Goal: Task Accomplishment & Management: Use online tool/utility

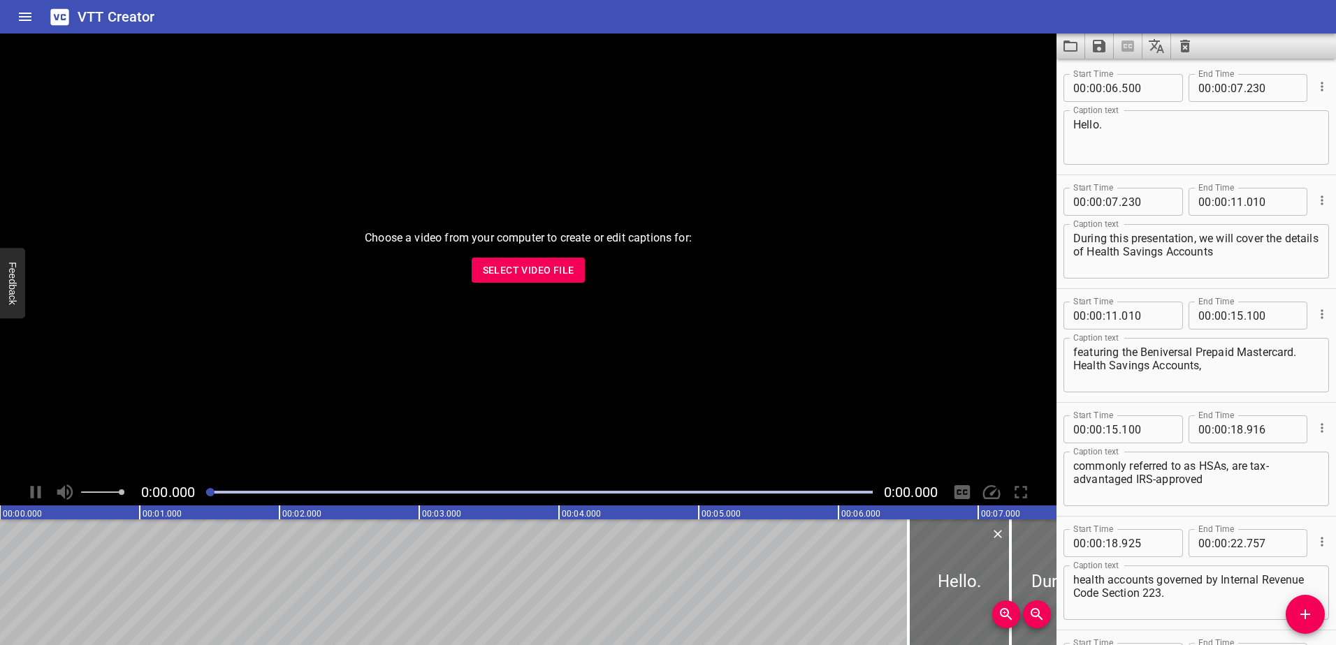
scroll to position [25894, 0]
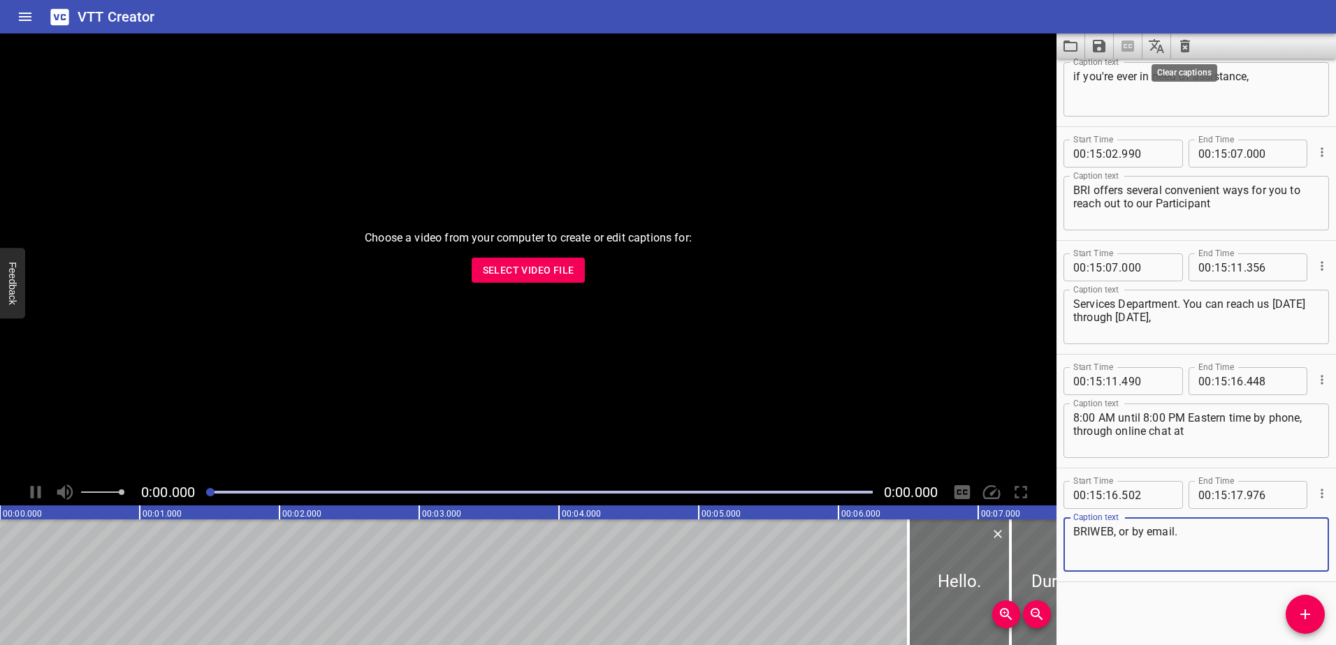
click at [1183, 47] on icon "Clear captions" at bounding box center [1185, 46] width 10 height 13
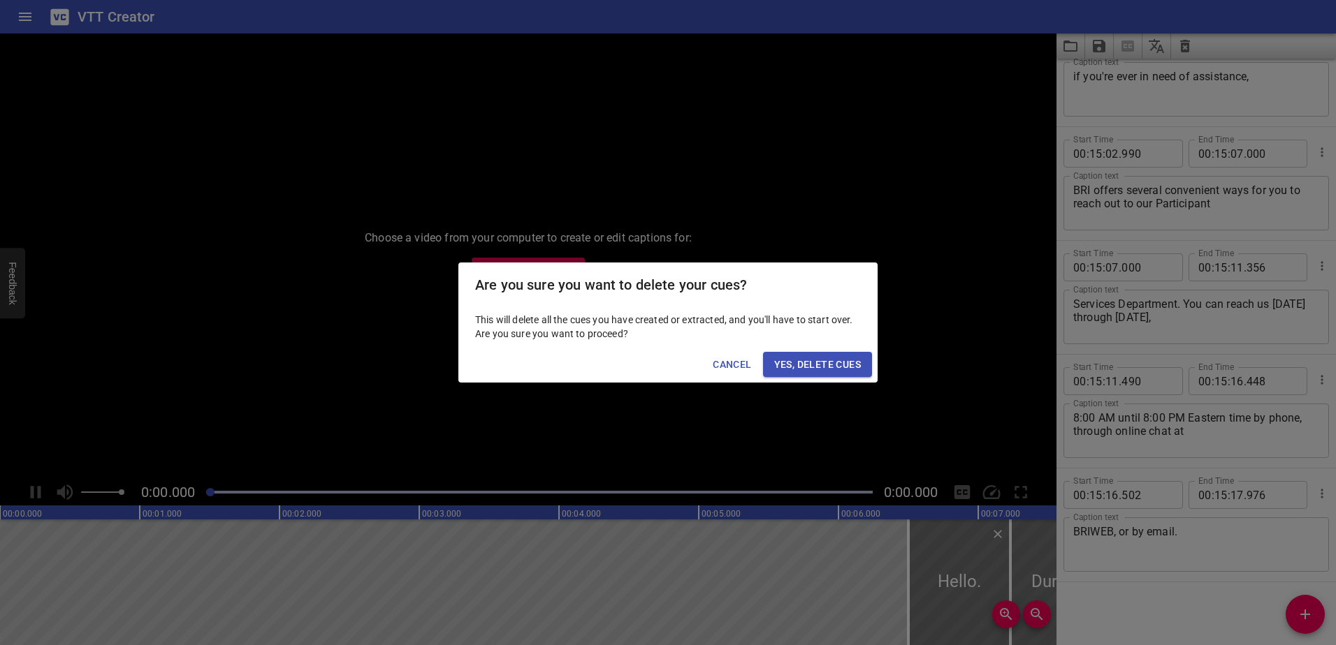
click at [817, 365] on span "Yes, Delete Cues" at bounding box center [817, 364] width 87 height 17
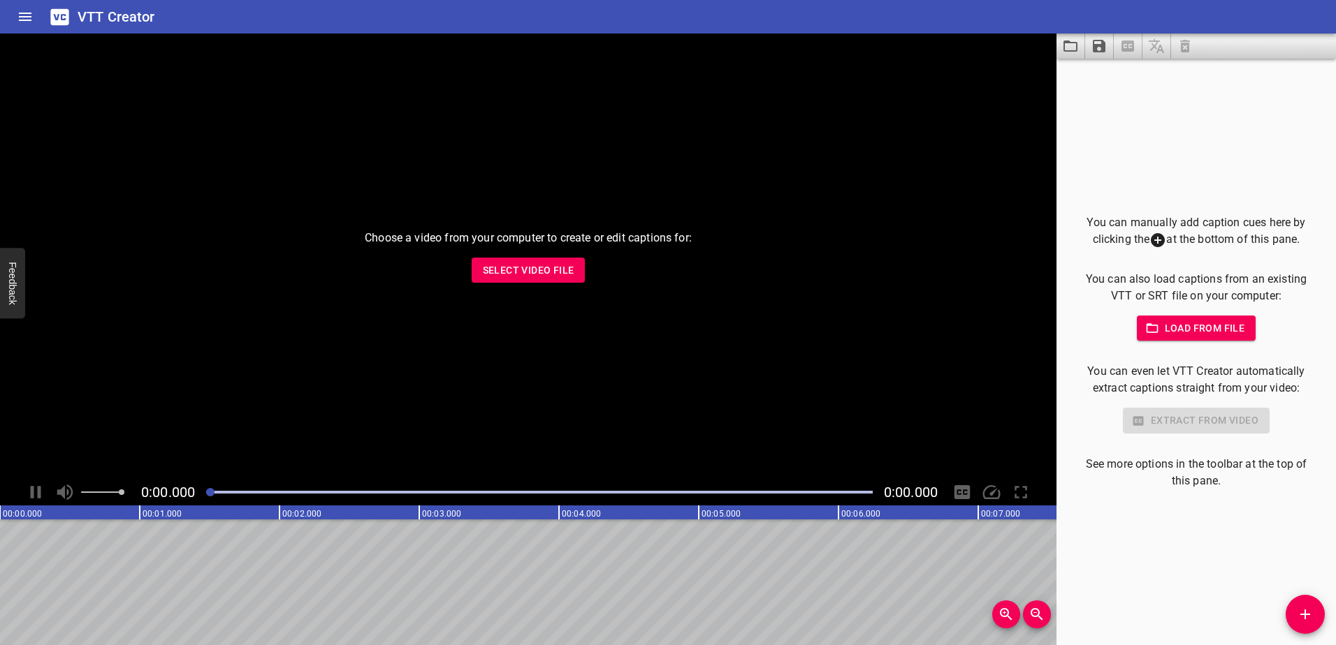
click at [1200, 334] on span "Load from file" at bounding box center [1196, 328] width 97 height 17
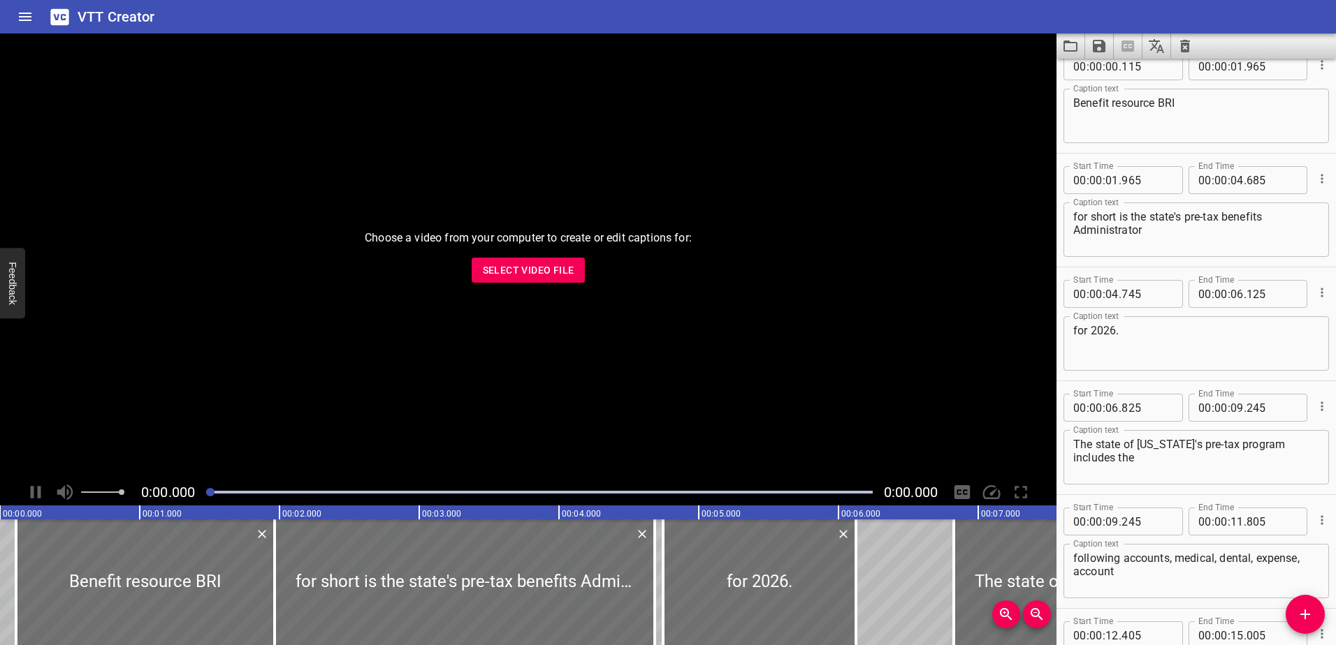
scroll to position [0, 0]
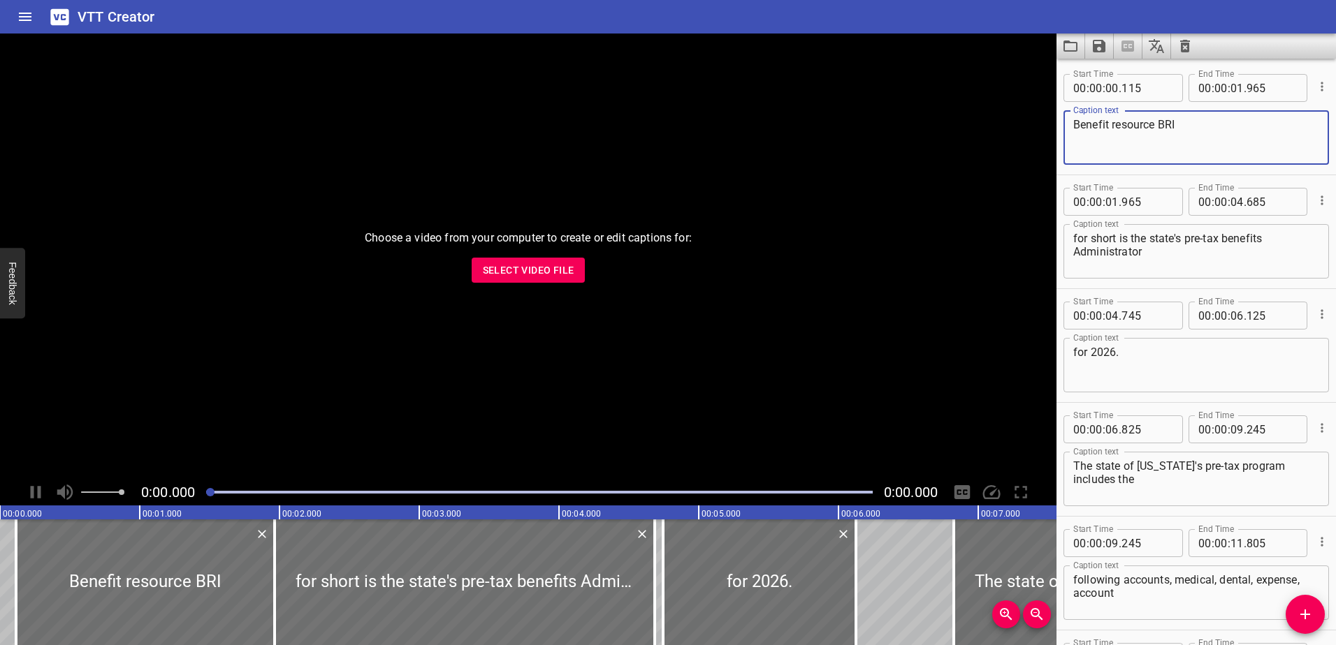
click at [1155, 125] on textarea "Benefit resource BRI" at bounding box center [1196, 138] width 246 height 40
click at [1112, 129] on textarea "Benefit resource, BRI" at bounding box center [1196, 138] width 246 height 40
type textarea "Benefit Resource, BRI"
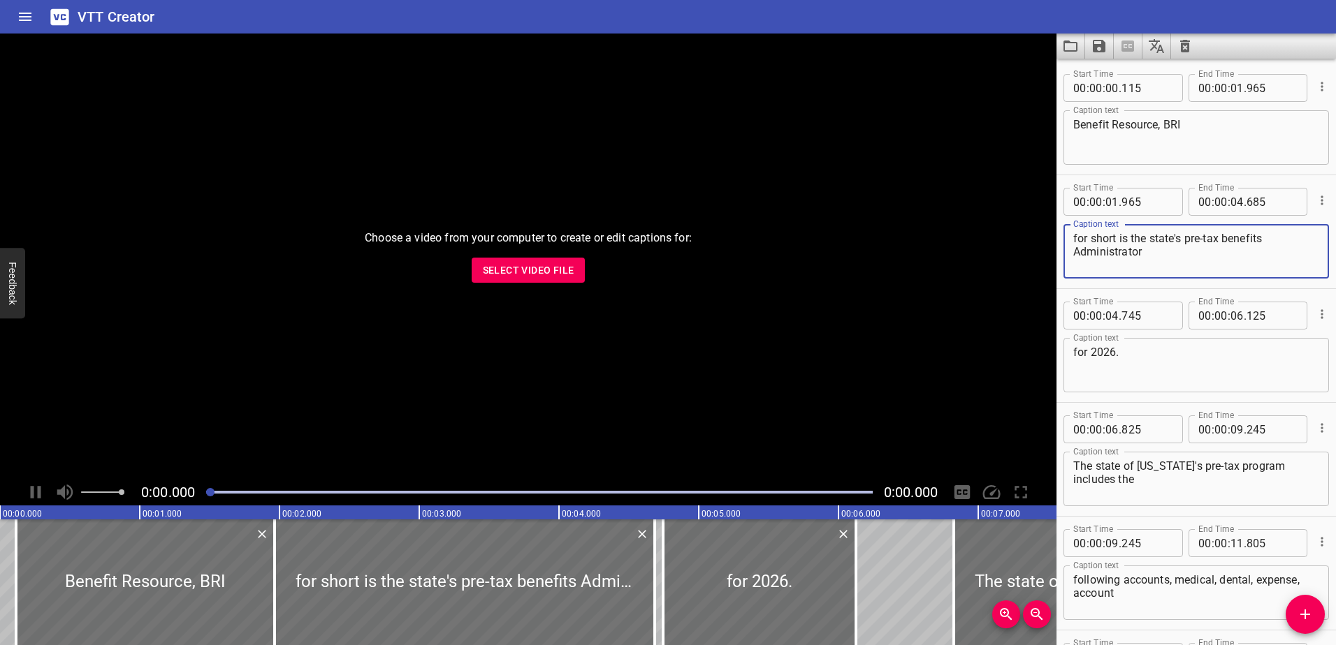
click at [1118, 242] on textarea "for short is the state's pre-tax benefits Administrator" at bounding box center [1196, 252] width 246 height 40
drag, startPoint x: 1120, startPoint y: 236, endPoint x: 1065, endPoint y: 237, distance: 55.2
click at [1065, 237] on div "for short, is the state's pre-tax benefits Administrator Caption text" at bounding box center [1195, 251] width 265 height 54
type textarea "is the state's pre-tax benefits Administrator"
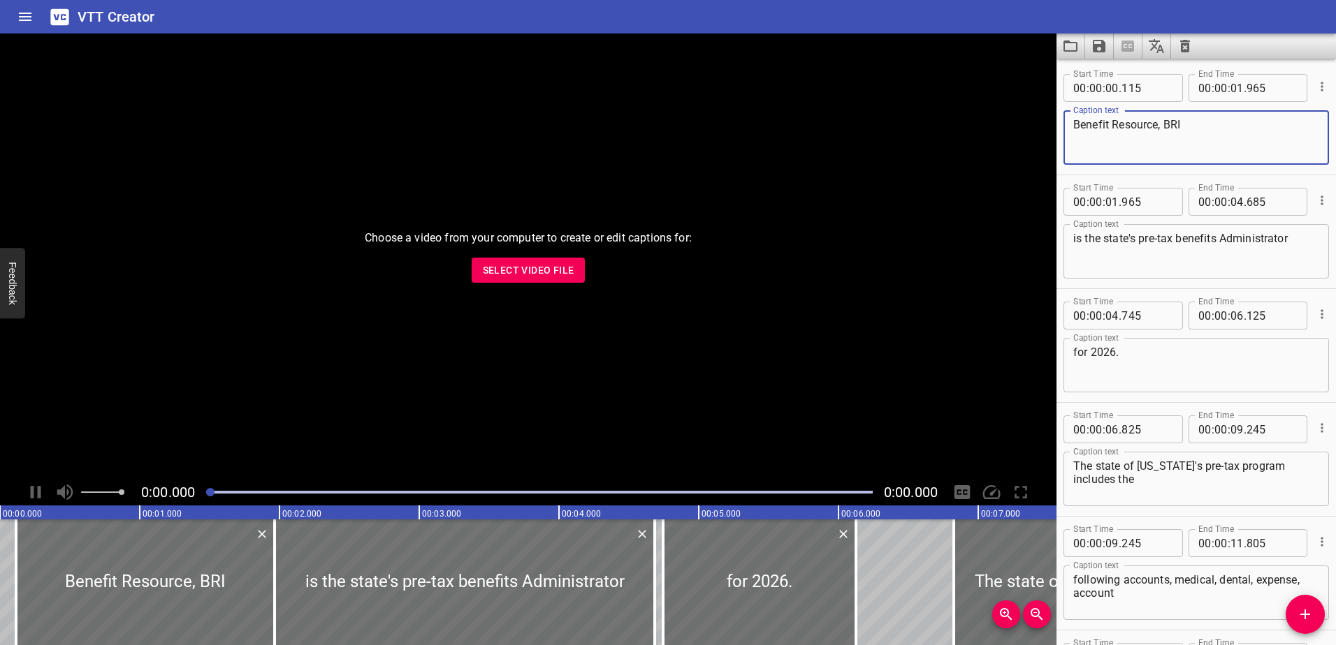
click at [1208, 125] on textarea "Benefit Resource, BRI" at bounding box center [1196, 138] width 246 height 40
paste textarea "for short,"
type textarea "Benefit Resource, BRI for short,"
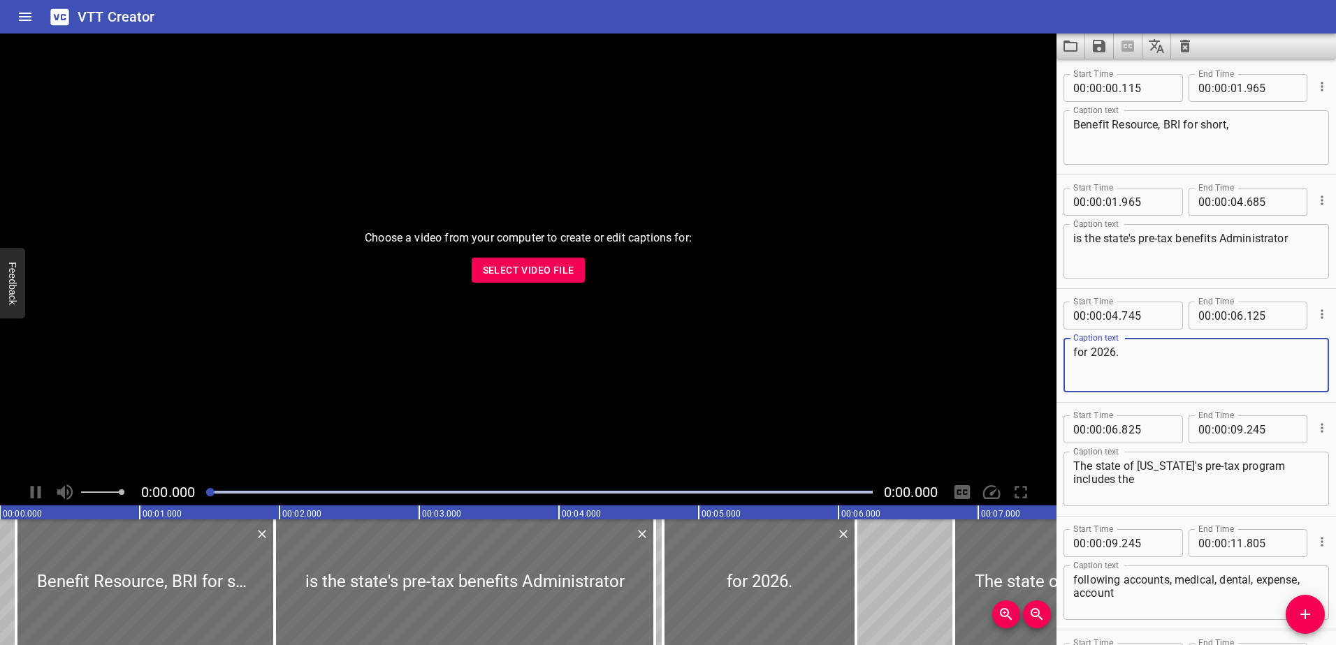
drag, startPoint x: 1132, startPoint y: 358, endPoint x: 1039, endPoint y: 353, distance: 92.4
click at [1039, 353] on main "Choose a video from your computer to create or edit captions for: Select Video …" at bounding box center [668, 340] width 1336 height 612
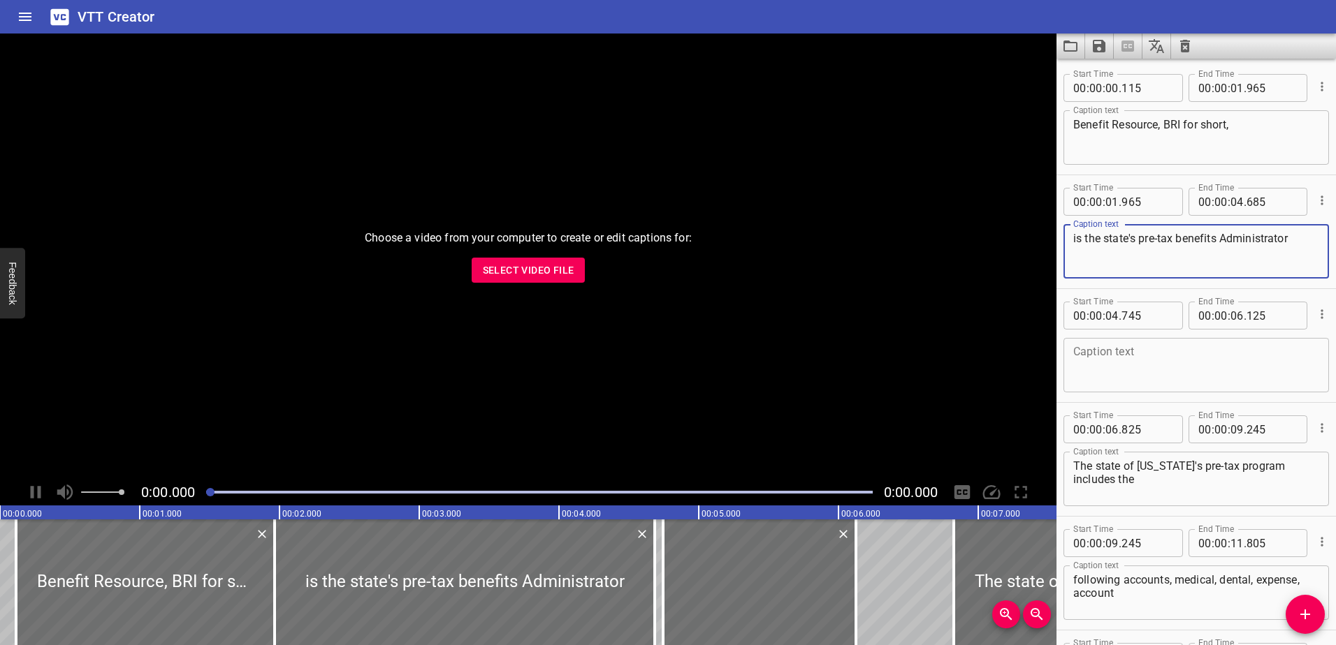
click at [1296, 242] on textarea "is the state's pre-tax benefits Administrator" at bounding box center [1196, 252] width 246 height 40
paste textarea "for 2026."
type textarea "is the state's pre-tax benefits Administrator for 2026."
drag, startPoint x: 1274, startPoint y: 313, endPoint x: 1183, endPoint y: 314, distance: 91.5
click at [1188, 314] on div "00 : 00 : 06 ." at bounding box center [1247, 316] width 119 height 28
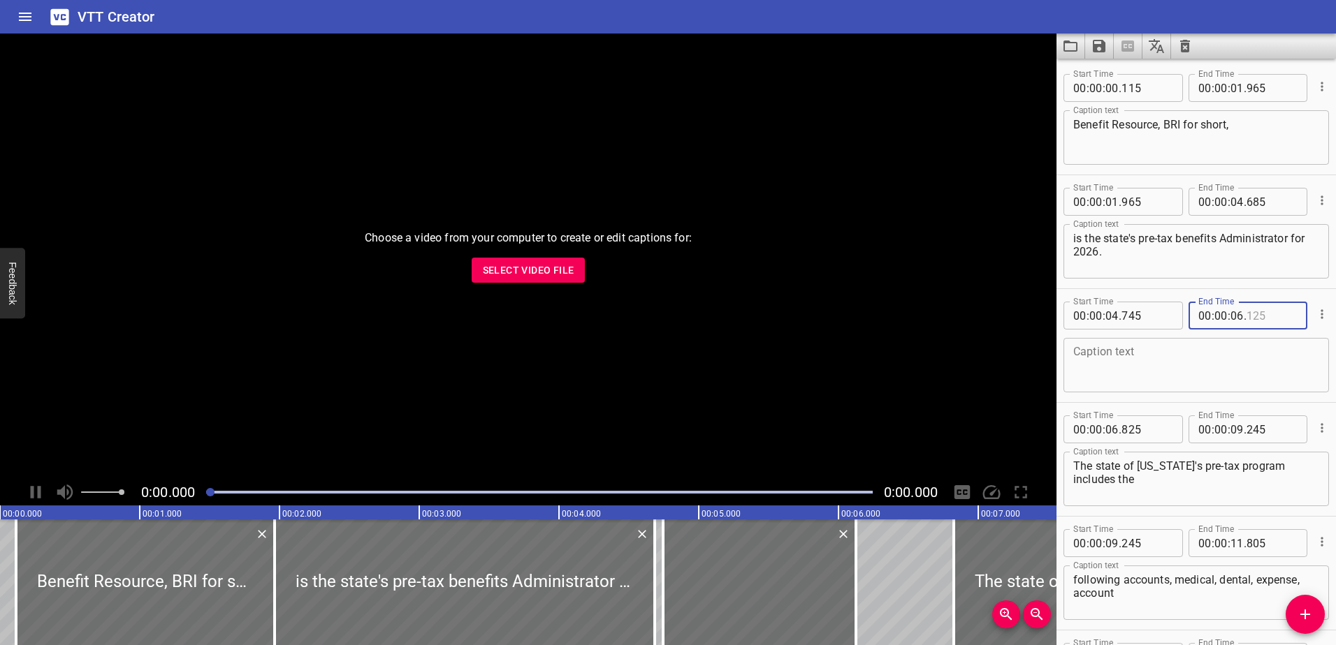
type input "125"
click at [1257, 200] on input "number" at bounding box center [1271, 202] width 51 height 28
type input "685"
click at [1232, 203] on input "number" at bounding box center [1236, 202] width 13 height 28
type input "06"
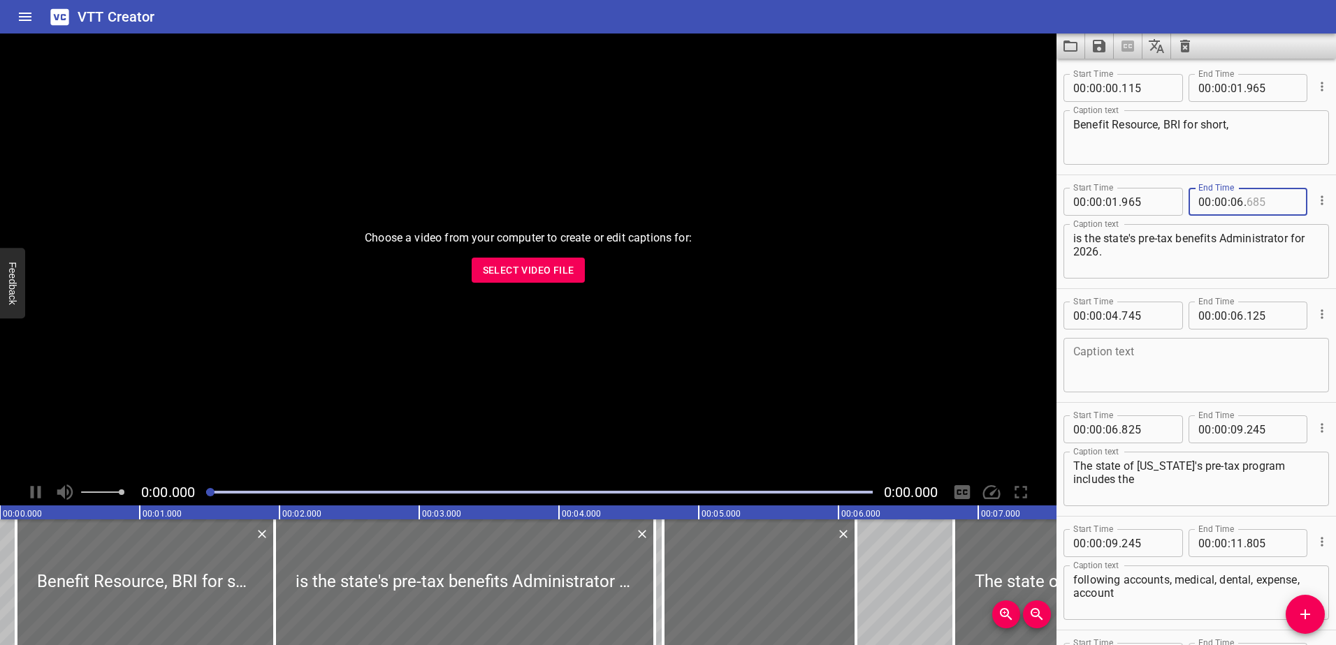
click at [1250, 205] on input "number" at bounding box center [1271, 202] width 51 height 28
click at [1256, 202] on input "number" at bounding box center [1271, 202] width 51 height 28
type input "500"
click at [1246, 87] on input "number" at bounding box center [1271, 88] width 51 height 28
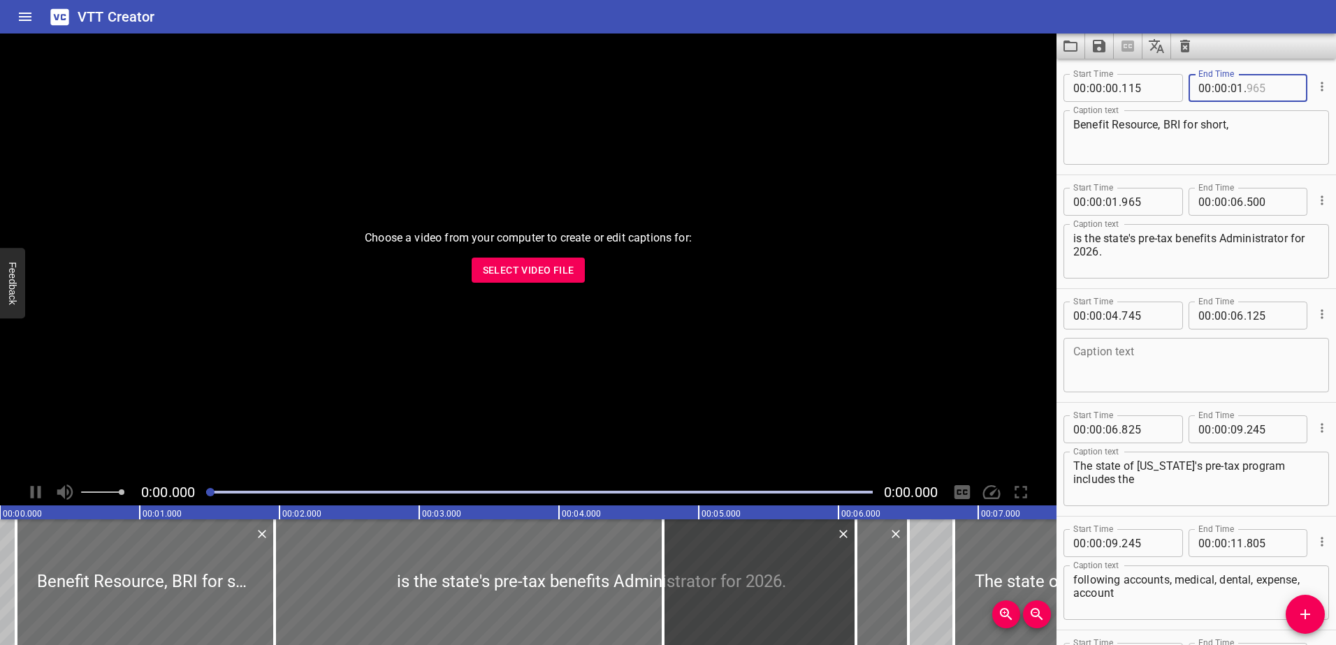
type input "965"
click at [1232, 89] on input "number" at bounding box center [1236, 88] width 13 height 28
type input "02"
type input "965"
click at [1112, 200] on input "number" at bounding box center [1111, 202] width 13 height 28
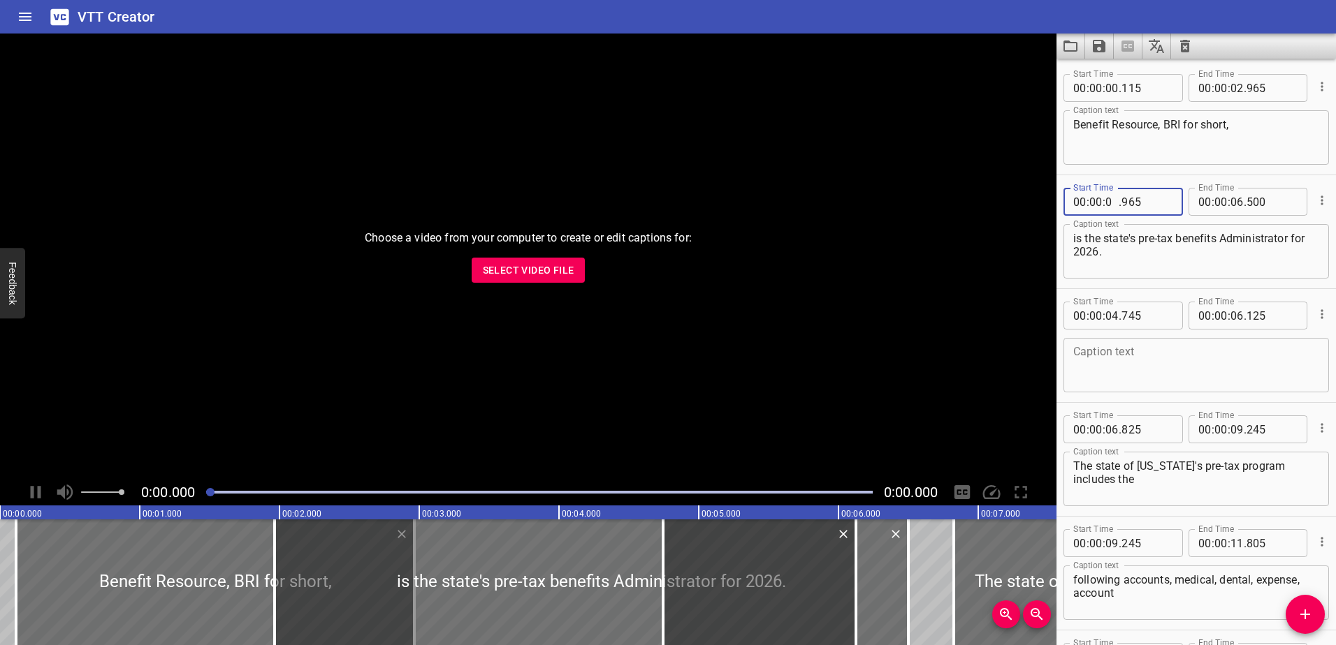
type input "02"
type input "965"
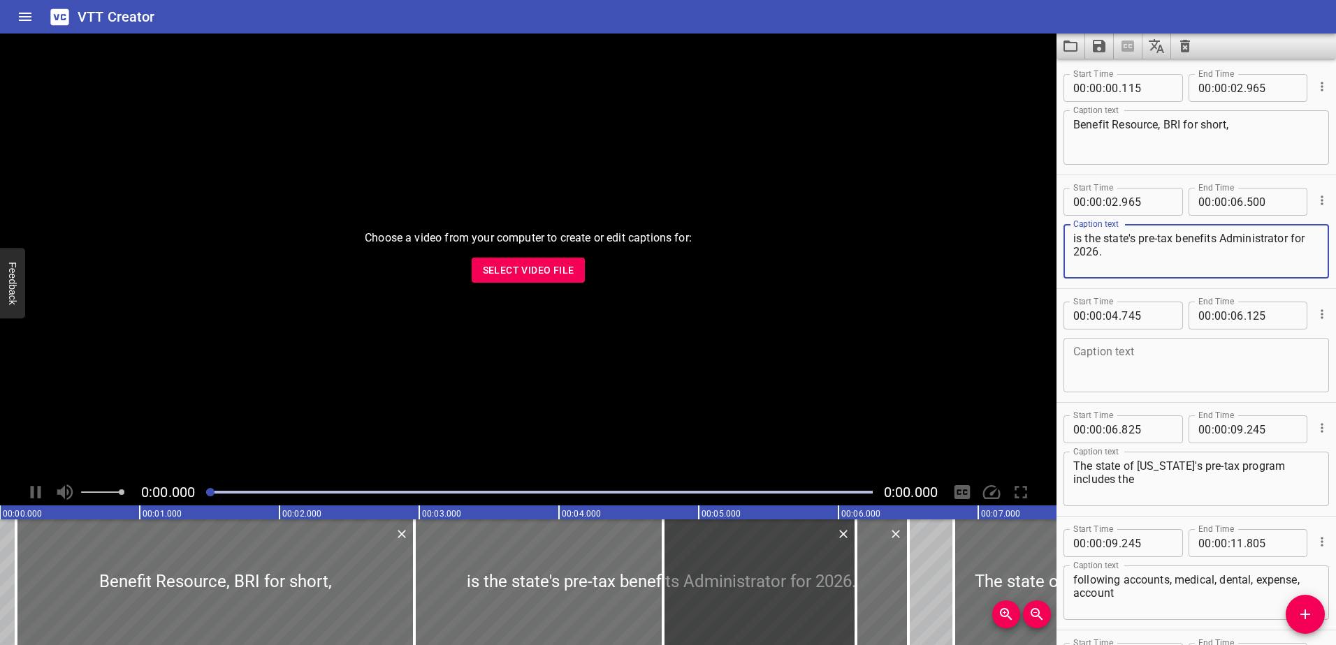
click at [1111, 246] on textarea "is the state's pre-tax benefits Administrator for 2026." at bounding box center [1196, 252] width 246 height 40
click at [543, 268] on span "Select Video File" at bounding box center [529, 270] width 92 height 17
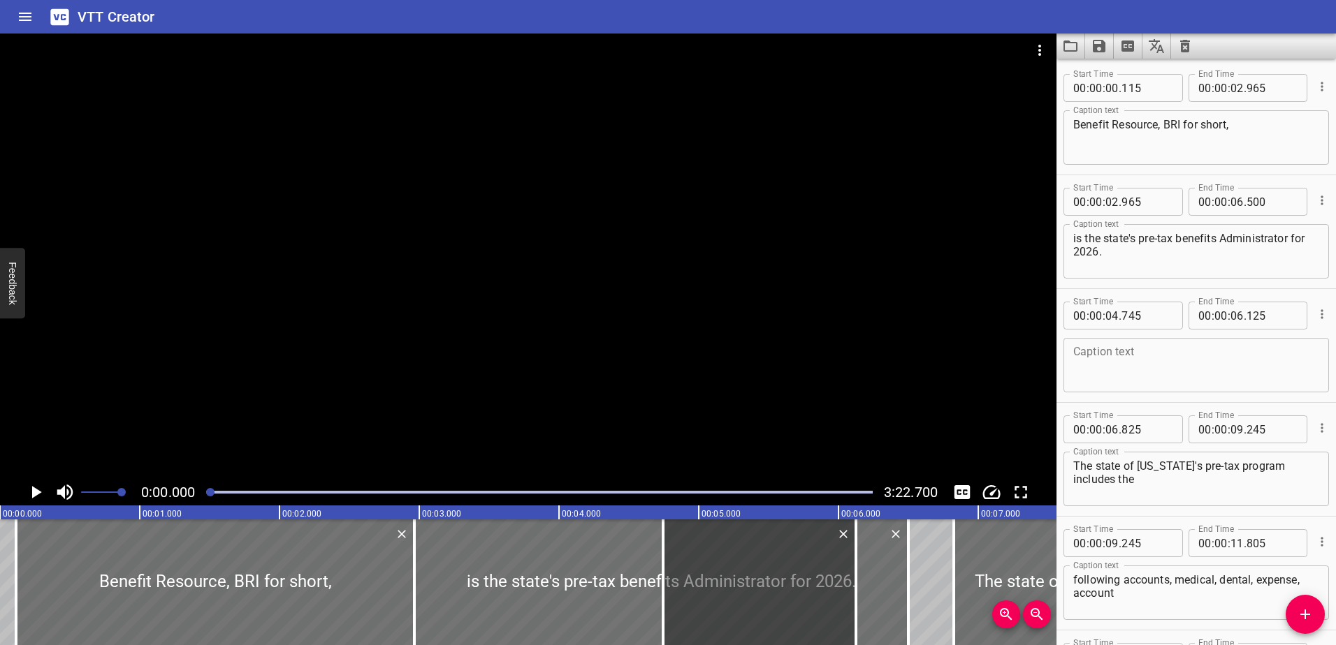
click at [1112, 377] on textarea at bounding box center [1196, 366] width 246 height 40
click at [1315, 319] on icon "Cue Options" at bounding box center [1322, 314] width 14 height 14
click at [1290, 339] on li "Delete Cue" at bounding box center [1263, 339] width 122 height 25
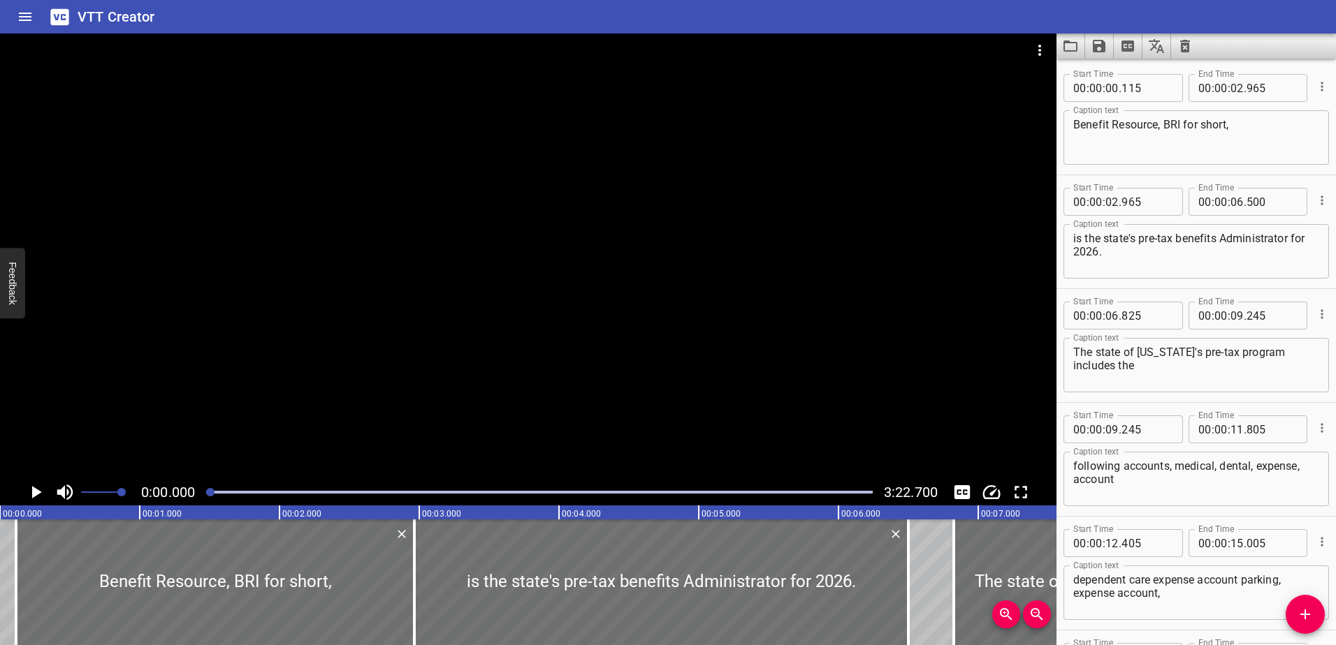
click at [38, 490] on icon "Play/Pause" at bounding box center [35, 492] width 21 height 21
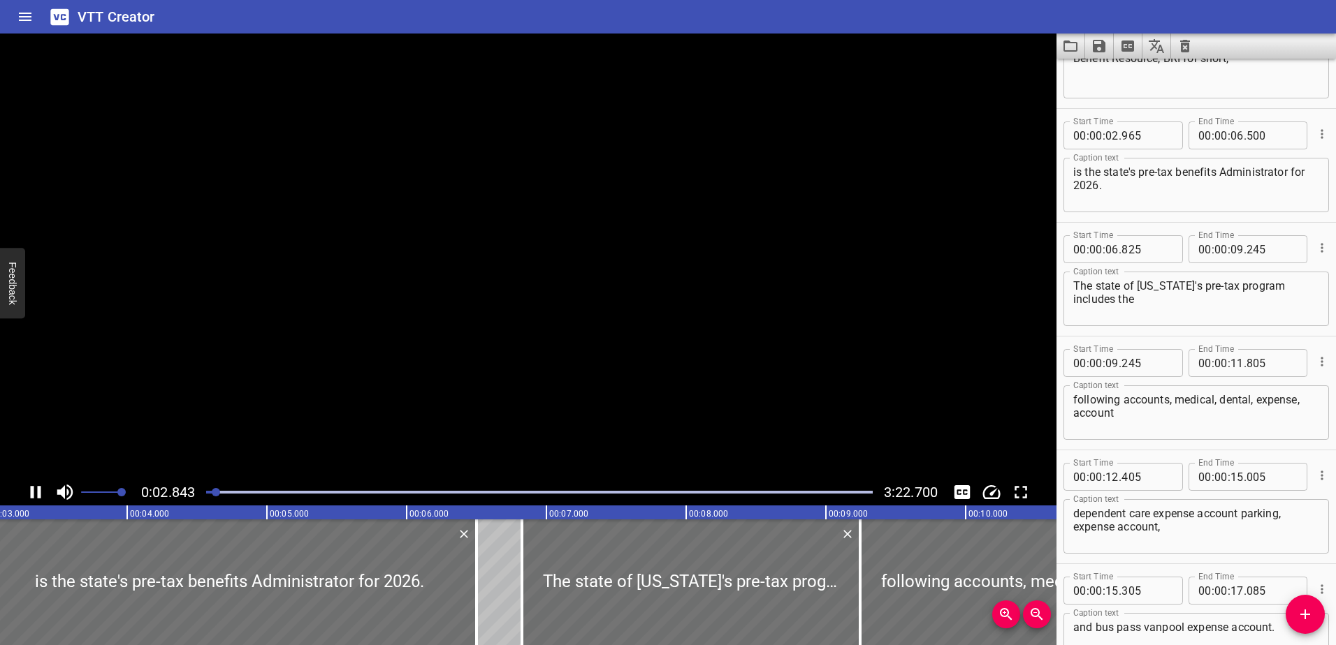
scroll to position [114, 0]
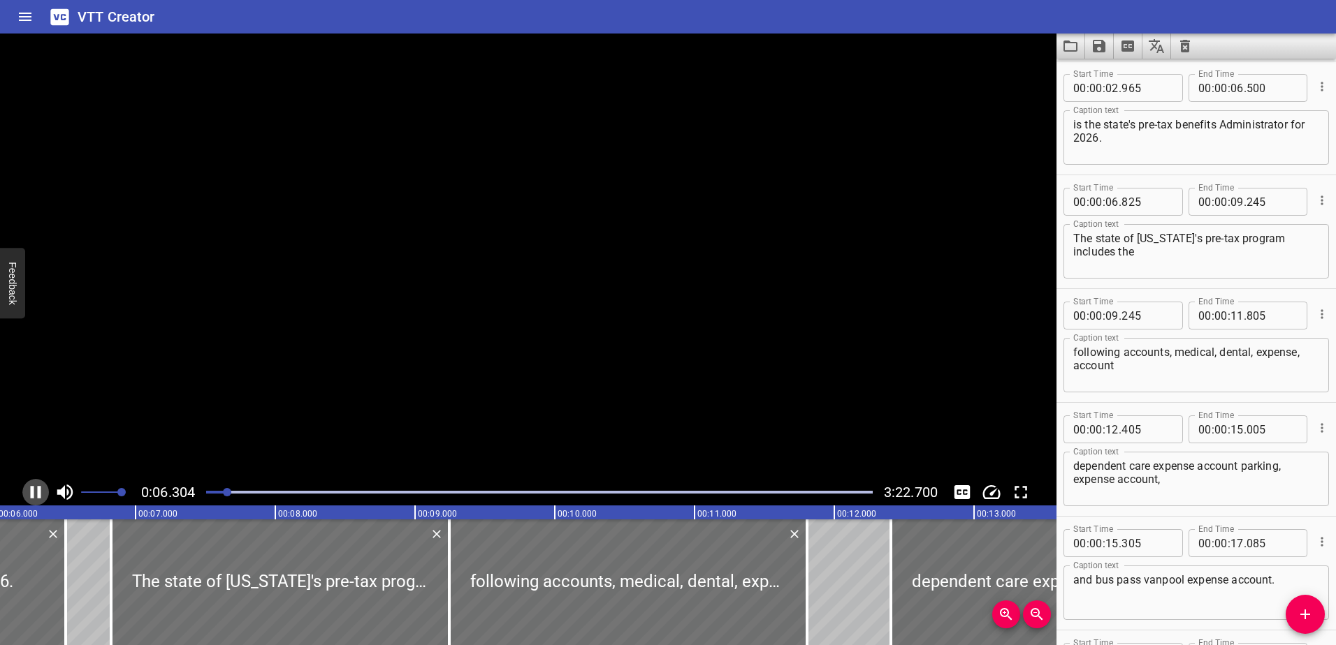
click at [38, 490] on icon "Play/Pause" at bounding box center [36, 492] width 10 height 13
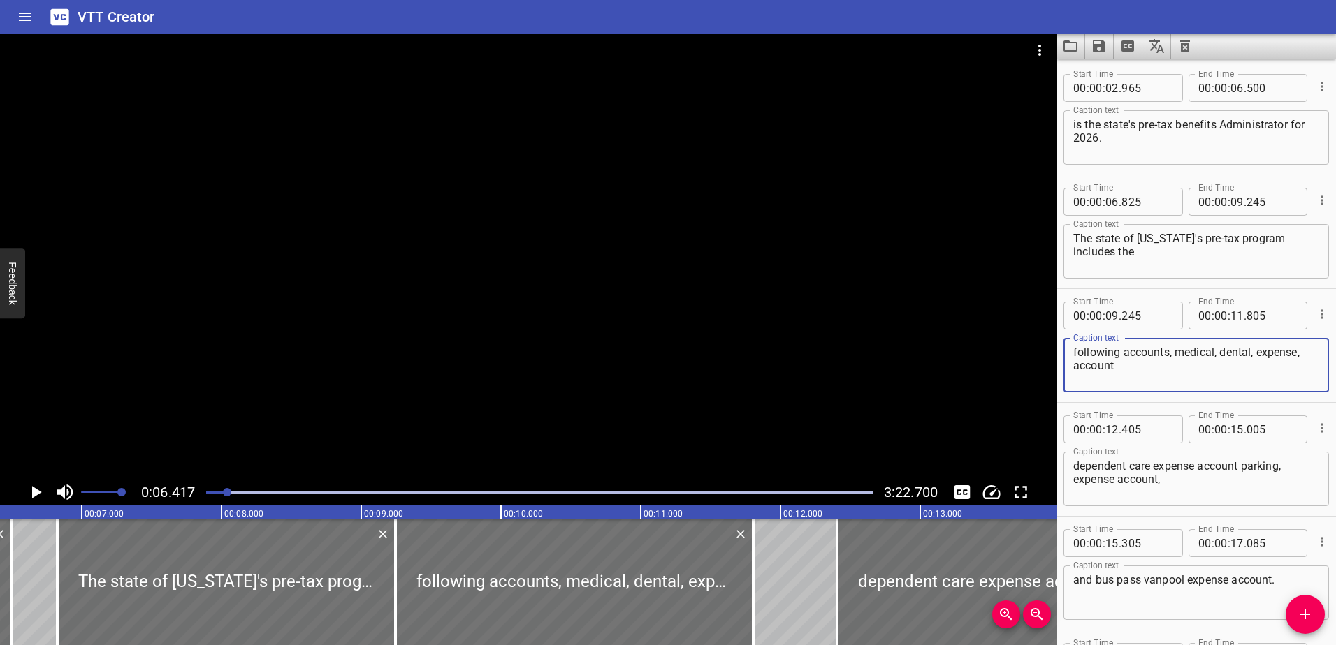
click at [1160, 369] on textarea "following accounts, medical, dental, expense, account" at bounding box center [1196, 366] width 246 height 40
drag, startPoint x: 1174, startPoint y: 352, endPoint x: 1167, endPoint y: 353, distance: 7.7
click at [1167, 353] on textarea "following accounts, medical, dental, expense, account," at bounding box center [1196, 366] width 246 height 40
drag, startPoint x: 1251, startPoint y: 354, endPoint x: 1177, endPoint y: 352, distance: 74.1
click at [1177, 352] on textarea "following accounts: medical, dental, expense, account," at bounding box center [1196, 366] width 246 height 40
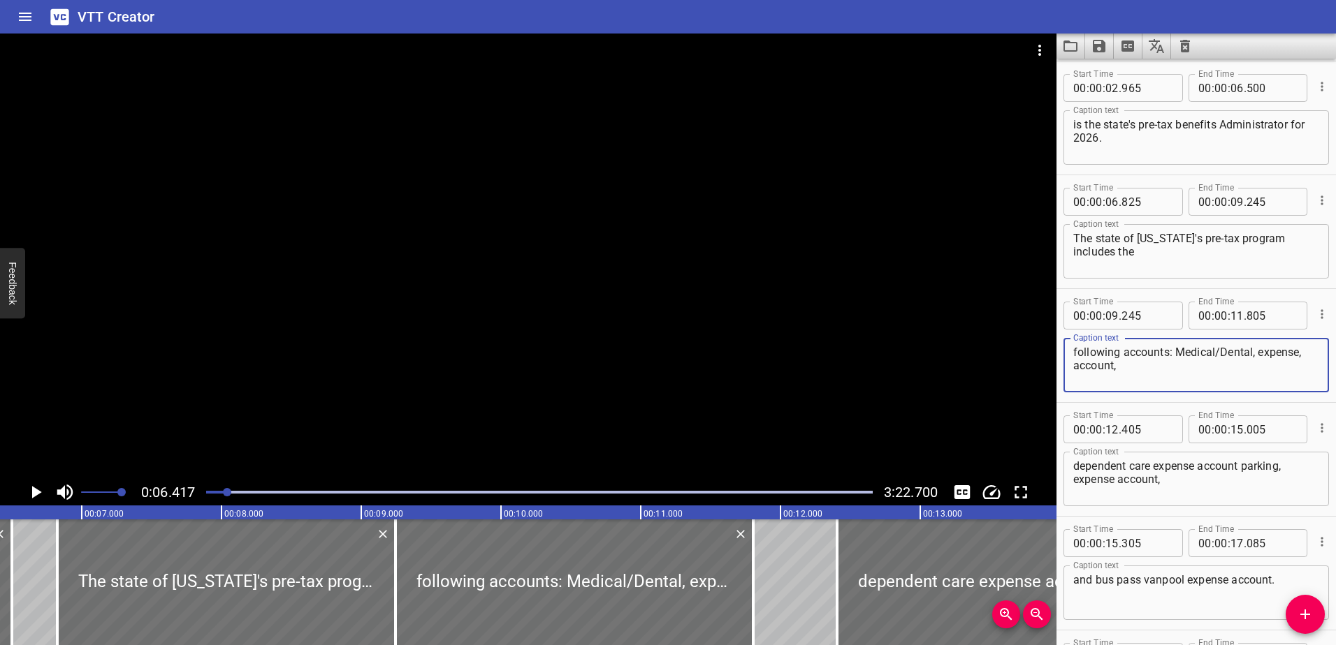
click at [1255, 356] on textarea "following accounts: Medical/Dental, expense, account," at bounding box center [1196, 366] width 246 height 40
drag, startPoint x: 1264, startPoint y: 350, endPoint x: 1252, endPoint y: 351, distance: 11.9
click at [1252, 351] on textarea "following accounts: Medical/Dental, expense, account," at bounding box center [1196, 366] width 246 height 40
click at [1310, 357] on div "following accounts: Medical/Dental Expense, account, Caption text" at bounding box center [1195, 365] width 265 height 54
click at [1301, 355] on textarea "following accounts: Medical/Dental Expense, account," at bounding box center [1196, 366] width 246 height 40
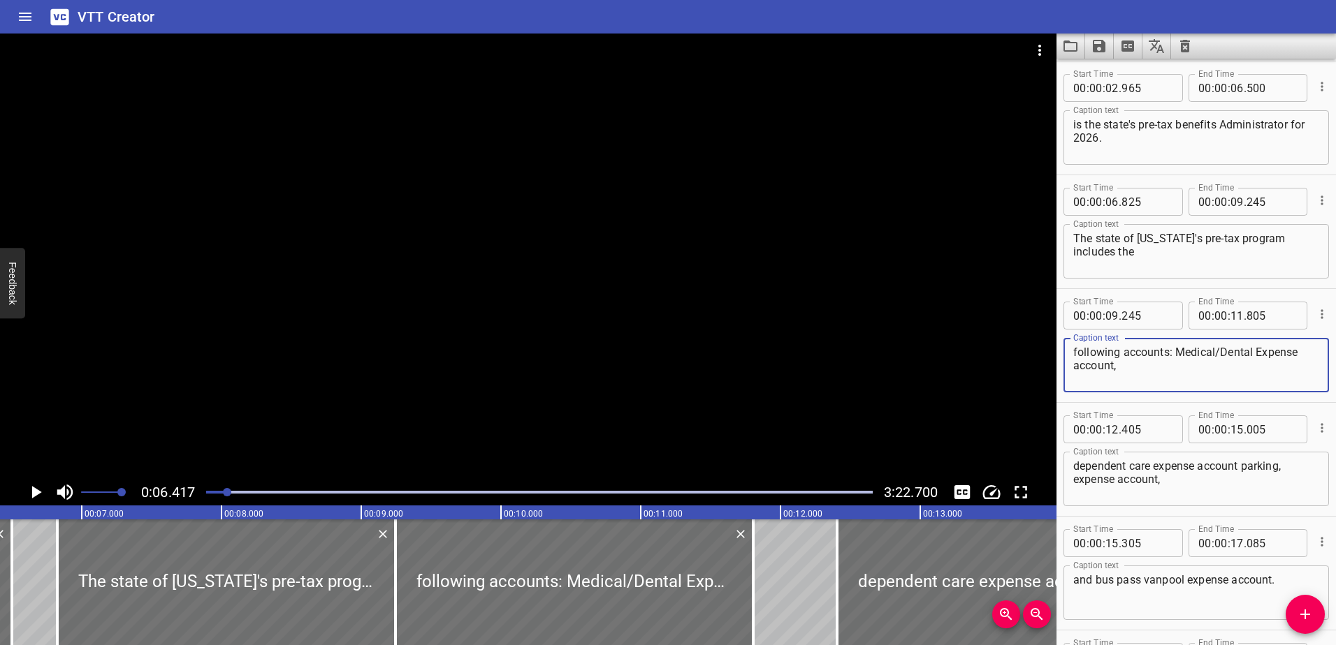
drag, startPoint x: 1079, startPoint y: 367, endPoint x: 1071, endPoint y: 365, distance: 7.8
click at [1071, 365] on div "following accounts: Medical/Dental Expense account, Caption text" at bounding box center [1195, 365] width 265 height 54
type textarea "following accounts: Medical/Dental Expense Account,"
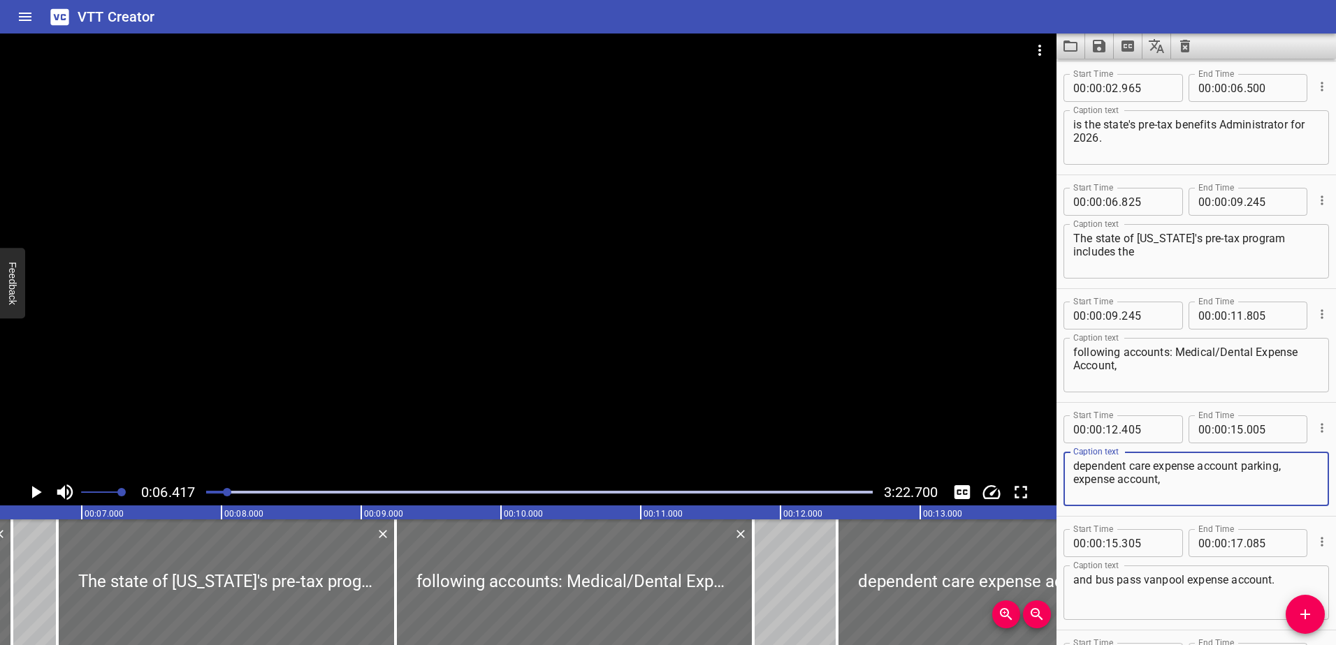
click at [1239, 469] on textarea "dependent care expense account parking, expense account," at bounding box center [1196, 480] width 246 height 40
drag, startPoint x: 1079, startPoint y: 465, endPoint x: 1062, endPoint y: 467, distance: 16.8
click at [1062, 467] on div "Start Time 00 : 00 : 12 . 405 Start Time End Time 00 : 00 : 15 . 005 End Time C…" at bounding box center [1195, 459] width 279 height 113
click at [1132, 467] on textarea "Dependent care expense account, parking, expense account," at bounding box center [1196, 480] width 246 height 40
click at [1160, 467] on textarea "Dependent Care expense account, parking, expense account," at bounding box center [1196, 480] width 246 height 40
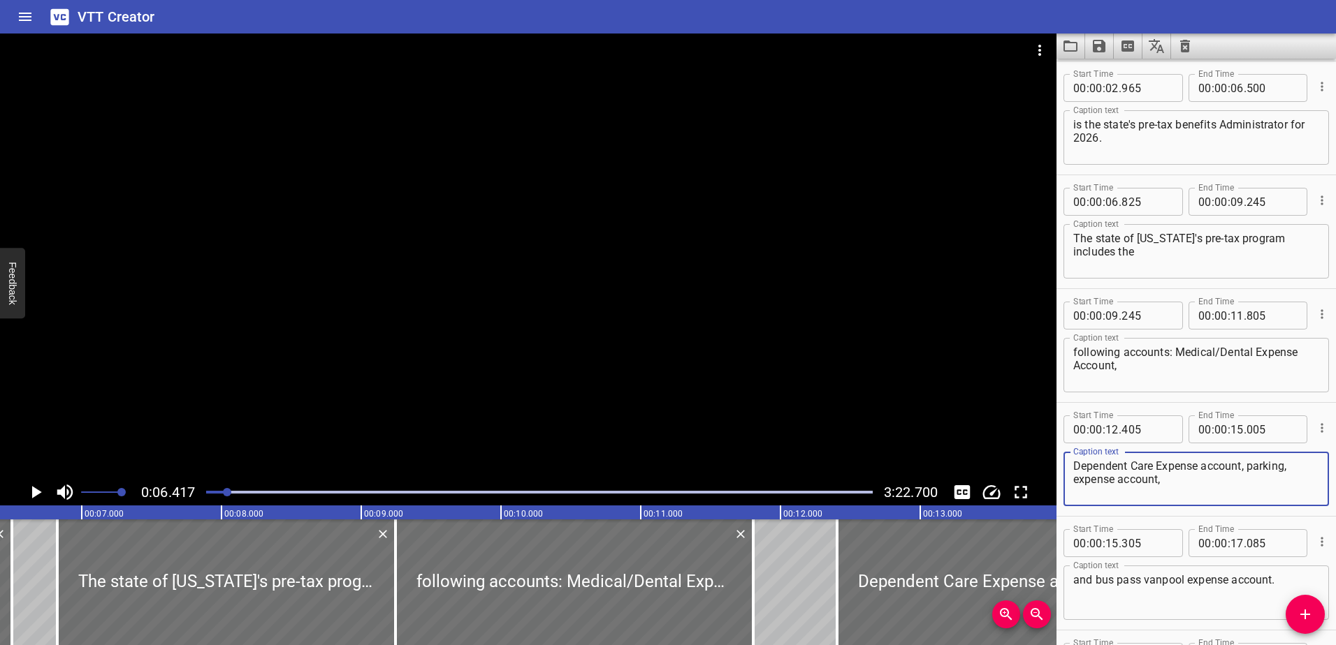
click at [1205, 467] on textarea "Dependent Care Expense account, parking, expense account," at bounding box center [1196, 480] width 246 height 40
click at [1250, 468] on textarea "Dependent Care Expense Account, parking, expense account," at bounding box center [1196, 480] width 246 height 40
click at [1292, 467] on textarea "Dependent Care Expense Account, Parking, expense account," at bounding box center [1196, 480] width 246 height 40
drag, startPoint x: 1079, startPoint y: 478, endPoint x: 1068, endPoint y: 478, distance: 10.5
click at [1068, 478] on div "Dependent Care Expense Account, Parking expense account, Caption text" at bounding box center [1195, 479] width 265 height 54
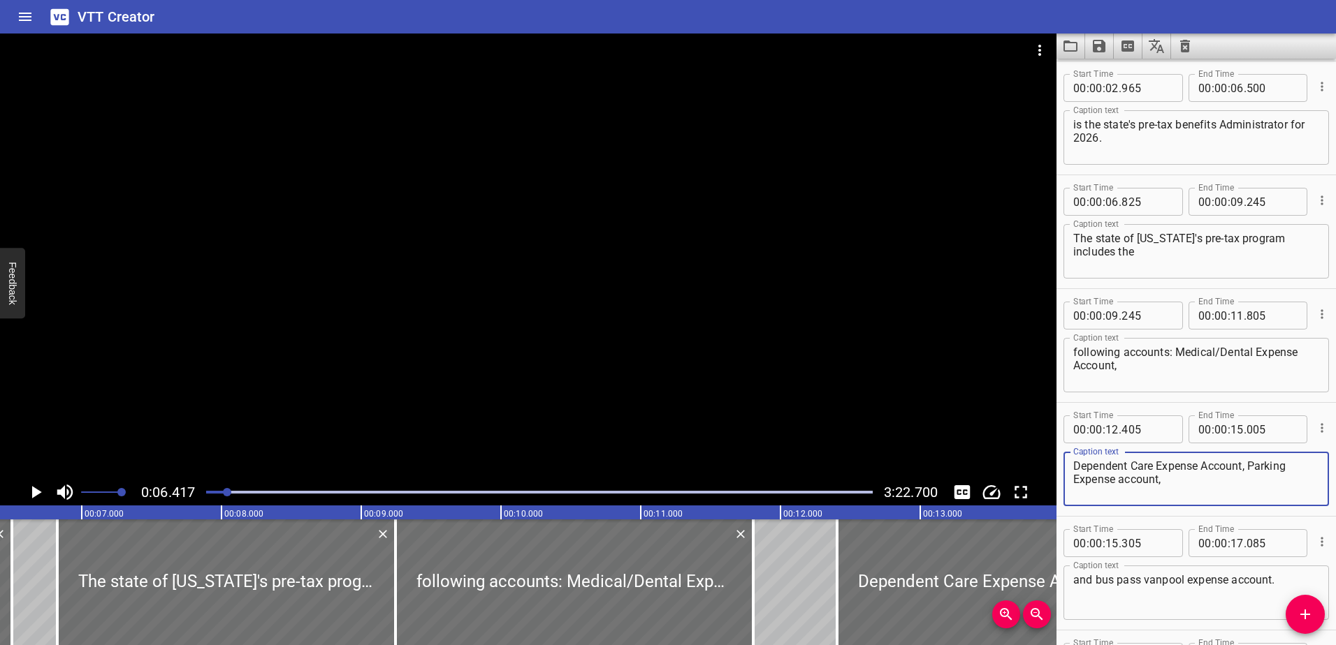
click at [1120, 480] on textarea "Dependent Care Expense Account, Parking Expense account," at bounding box center [1196, 480] width 246 height 40
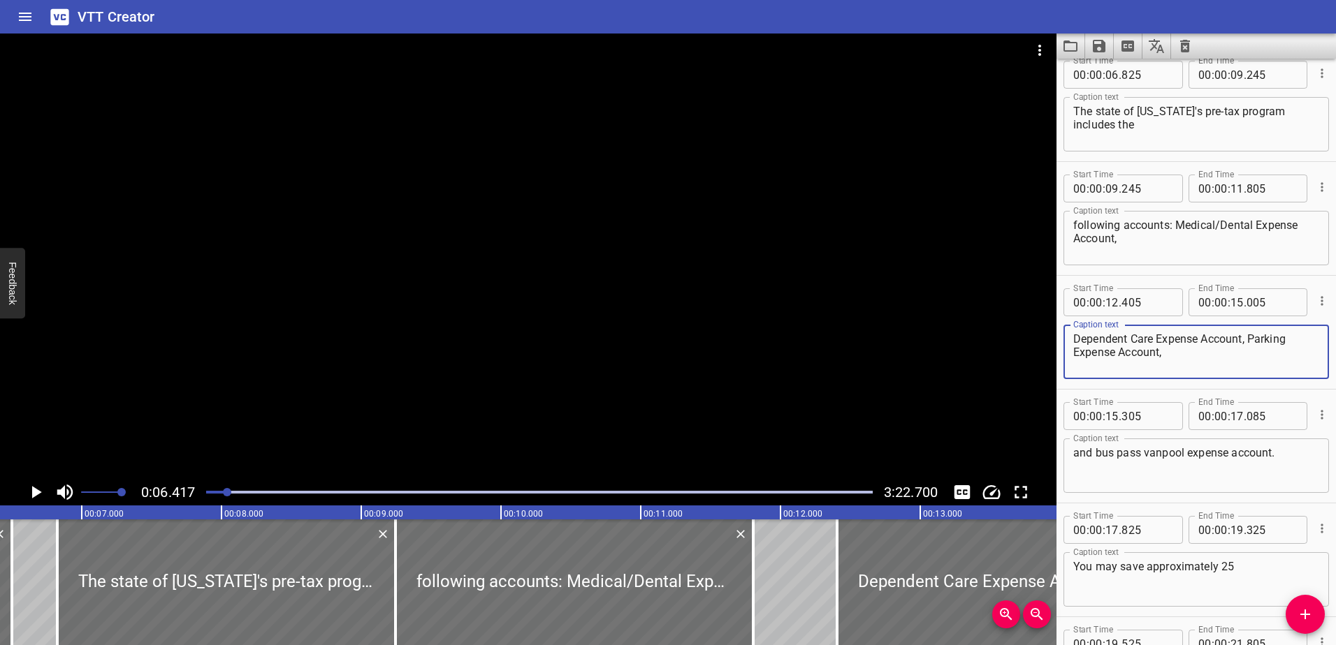
scroll to position [254, 0]
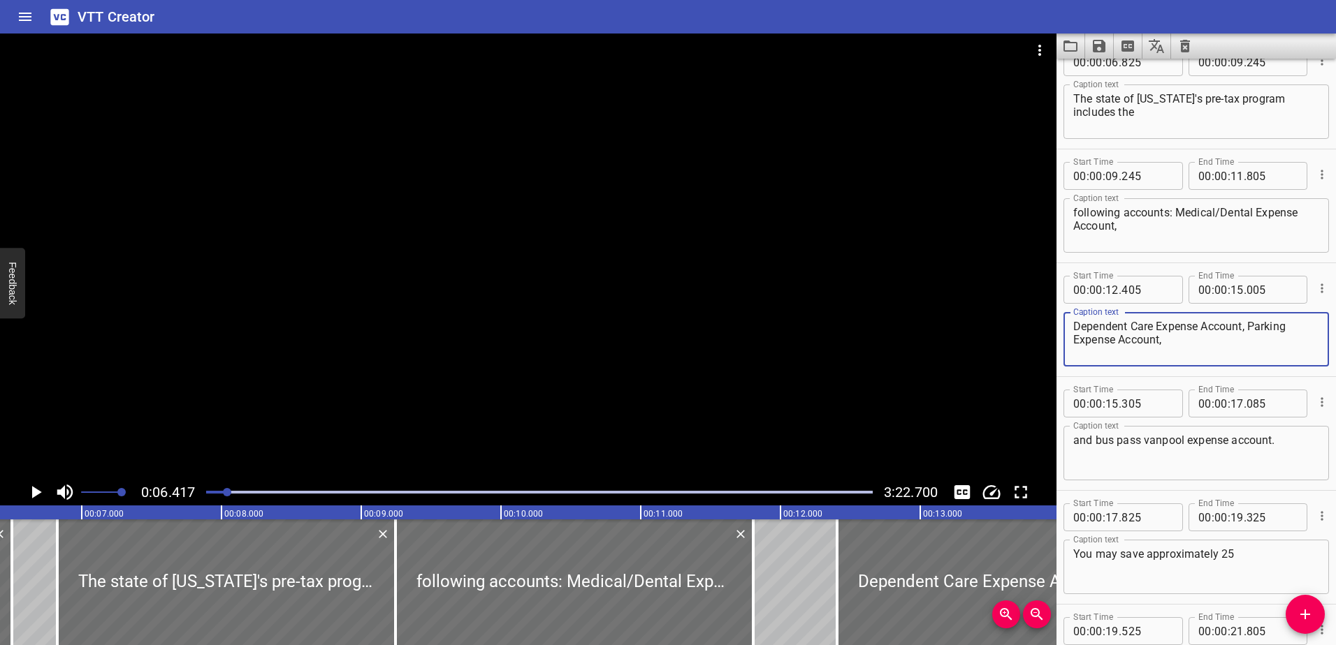
type textarea "Dependent Care Expense Account, Parking Expense Account,"
click at [1145, 439] on textarea "and bus pass vanpool expense account." at bounding box center [1196, 454] width 246 height 40
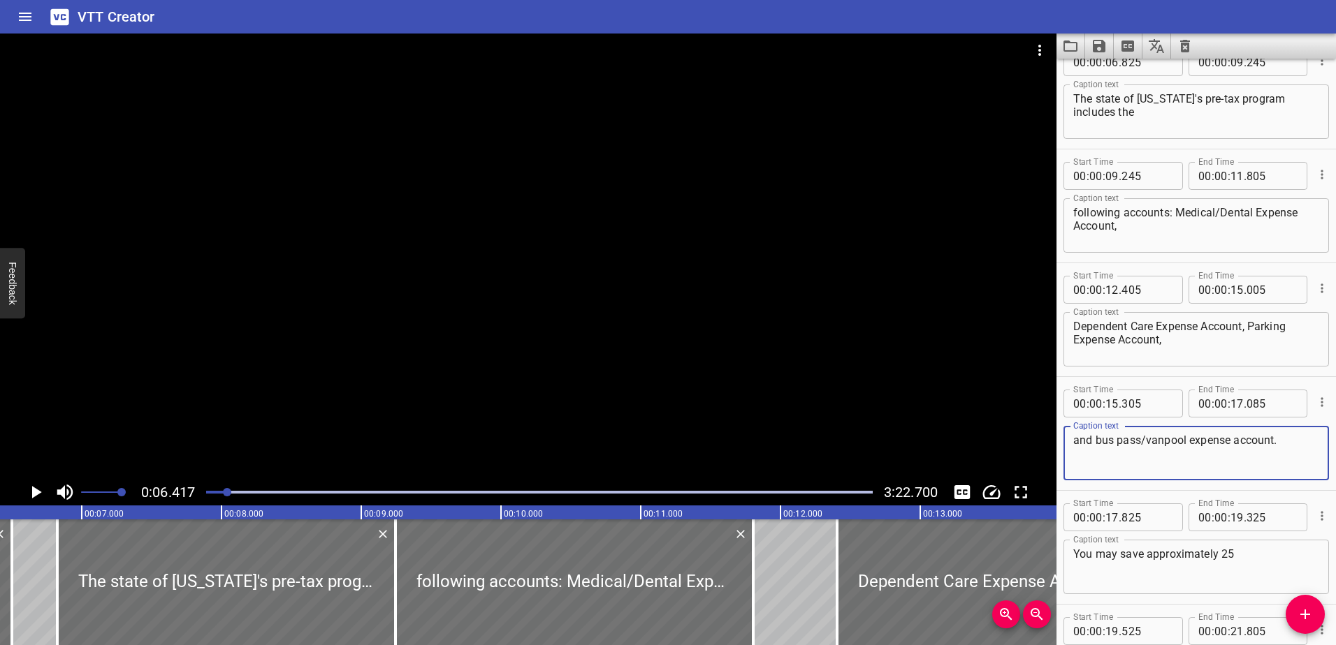
click at [1101, 442] on textarea "and bus pass/vanpool expense account." at bounding box center [1196, 454] width 246 height 40
click at [1123, 437] on textarea "and Bus pass/vanpool expense account." at bounding box center [1196, 454] width 246 height 40
click at [1153, 440] on textarea "and Bus Pass/vanpool expense account." at bounding box center [1196, 454] width 246 height 40
click at [1197, 440] on textarea "and Bus Pass/Vanpool expense account." at bounding box center [1196, 454] width 246 height 40
click at [1243, 439] on textarea "and Bus Pass/Vanpool Expense account." at bounding box center [1196, 454] width 246 height 40
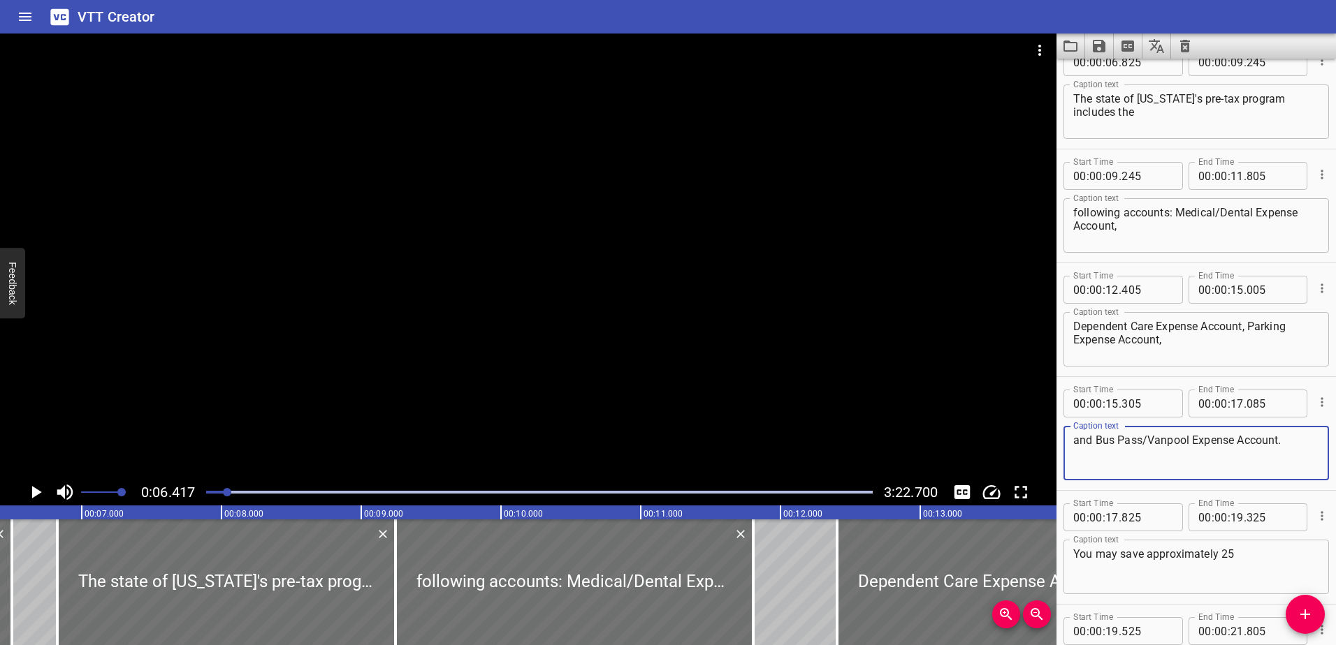
type textarea "and Bus Pass/Vanpool Expense Account."
click at [35, 488] on icon "Play/Pause" at bounding box center [37, 492] width 10 height 13
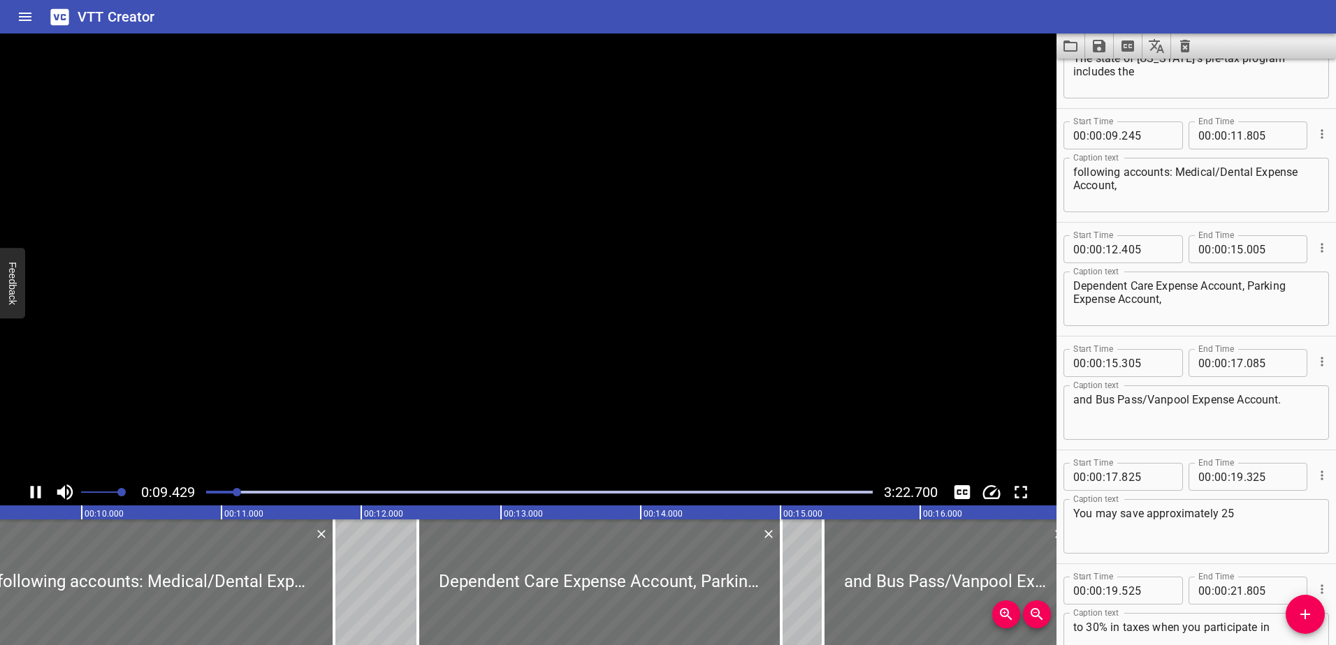
scroll to position [342, 0]
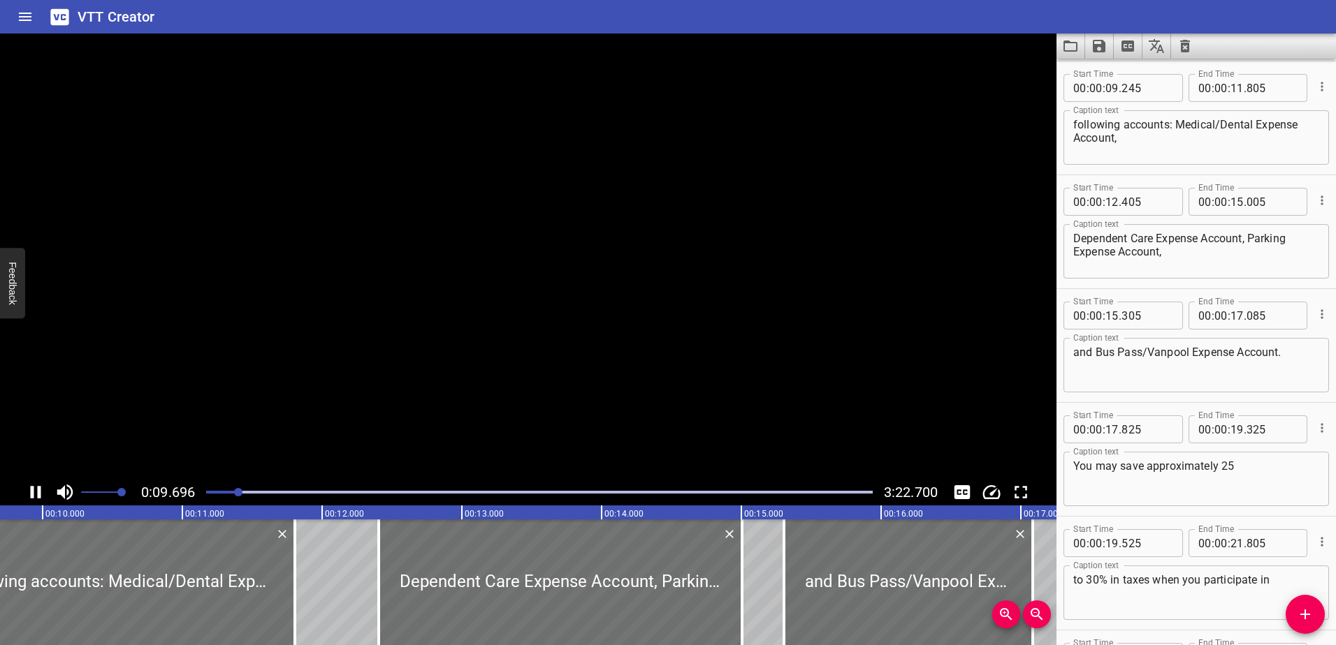
click at [35, 488] on icon "Play/Pause" at bounding box center [35, 492] width 21 height 21
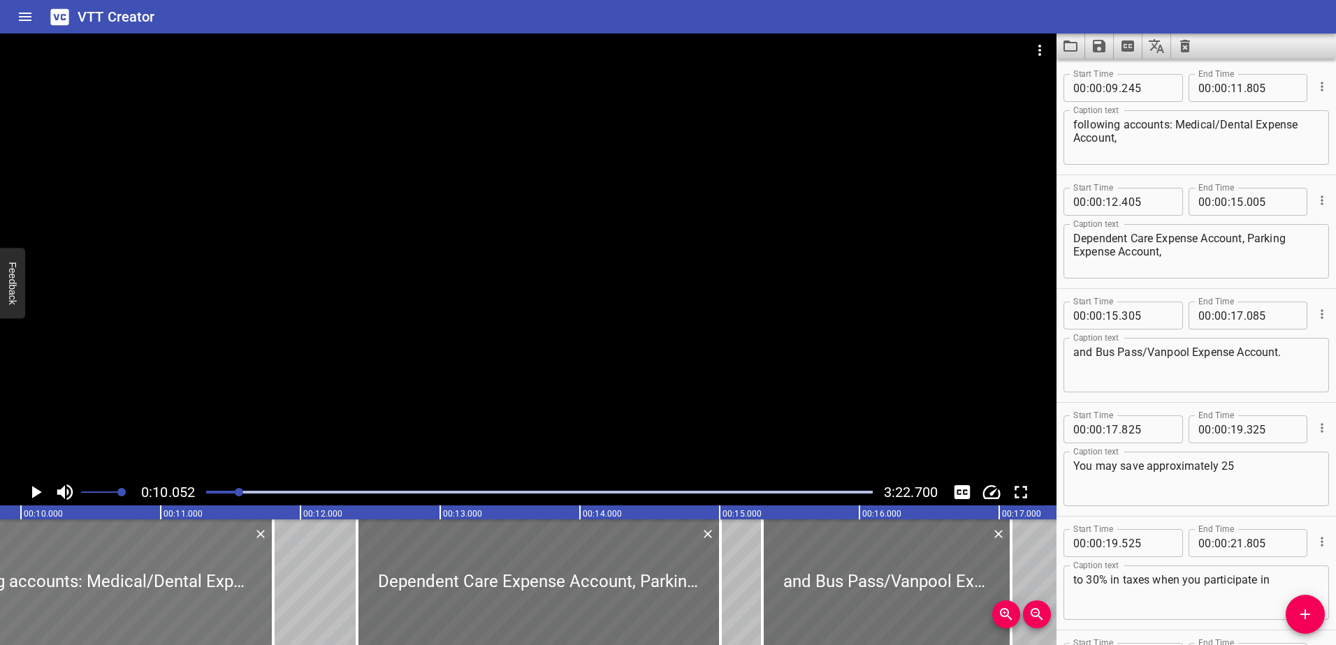
scroll to position [0, 1404]
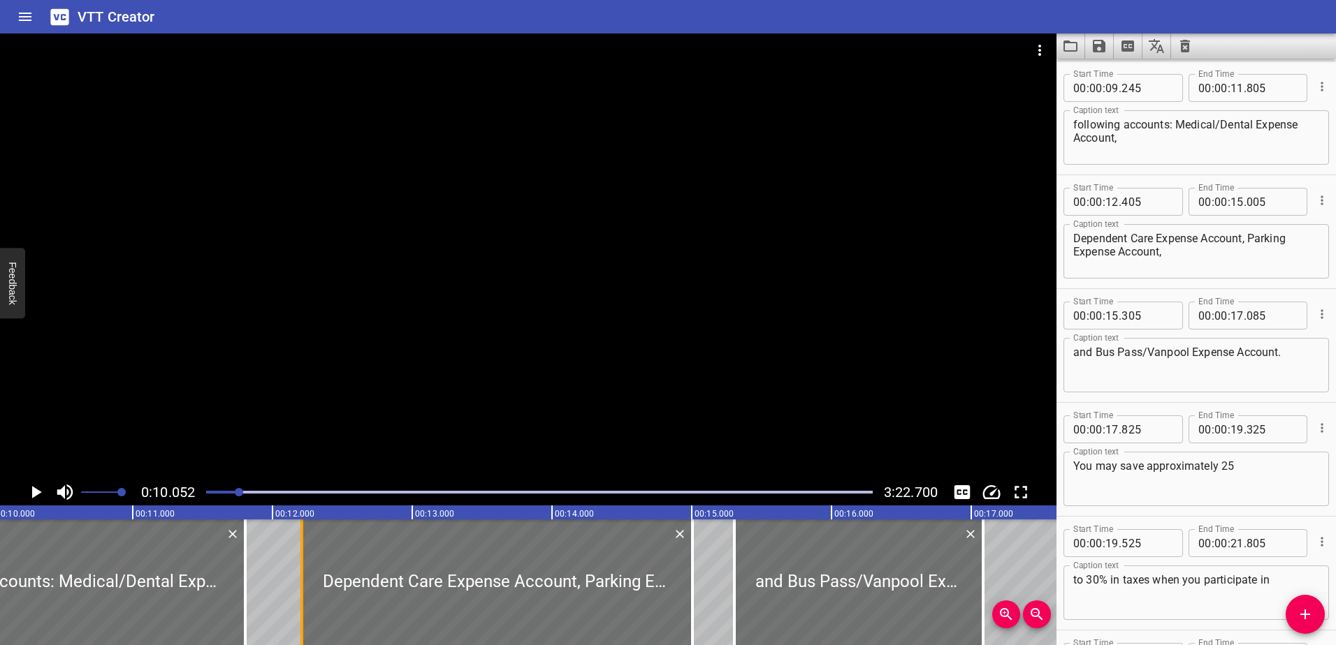
drag, startPoint x: 329, startPoint y: 617, endPoint x: 302, endPoint y: 617, distance: 27.2
click at [302, 617] on div at bounding box center [301, 583] width 3 height 126
type input "210"
drag, startPoint x: 692, startPoint y: 610, endPoint x: 709, endPoint y: 610, distance: 16.8
click at [709, 610] on div at bounding box center [709, 583] width 3 height 126
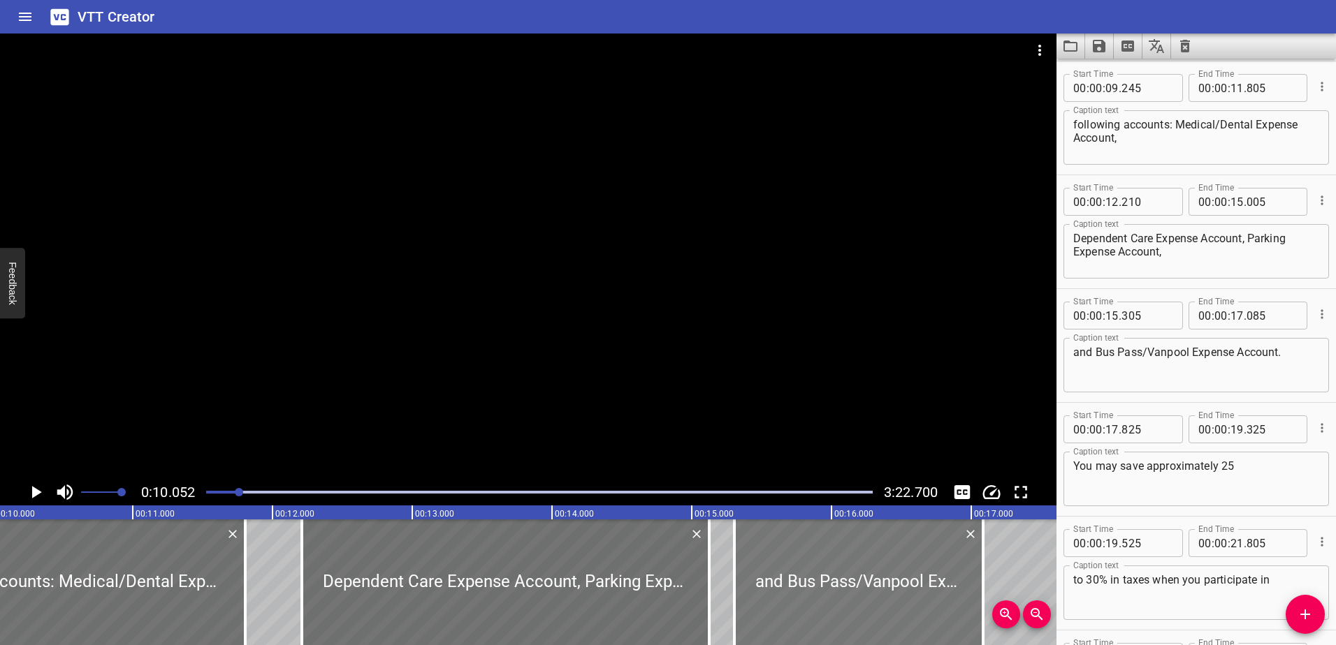
type input "125"
drag, startPoint x: 981, startPoint y: 573, endPoint x: 1028, endPoint y: 569, distance: 47.0
click at [1028, 569] on div at bounding box center [1029, 583] width 3 height 126
type input "420"
click at [39, 490] on icon "Play/Pause" at bounding box center [35, 492] width 21 height 21
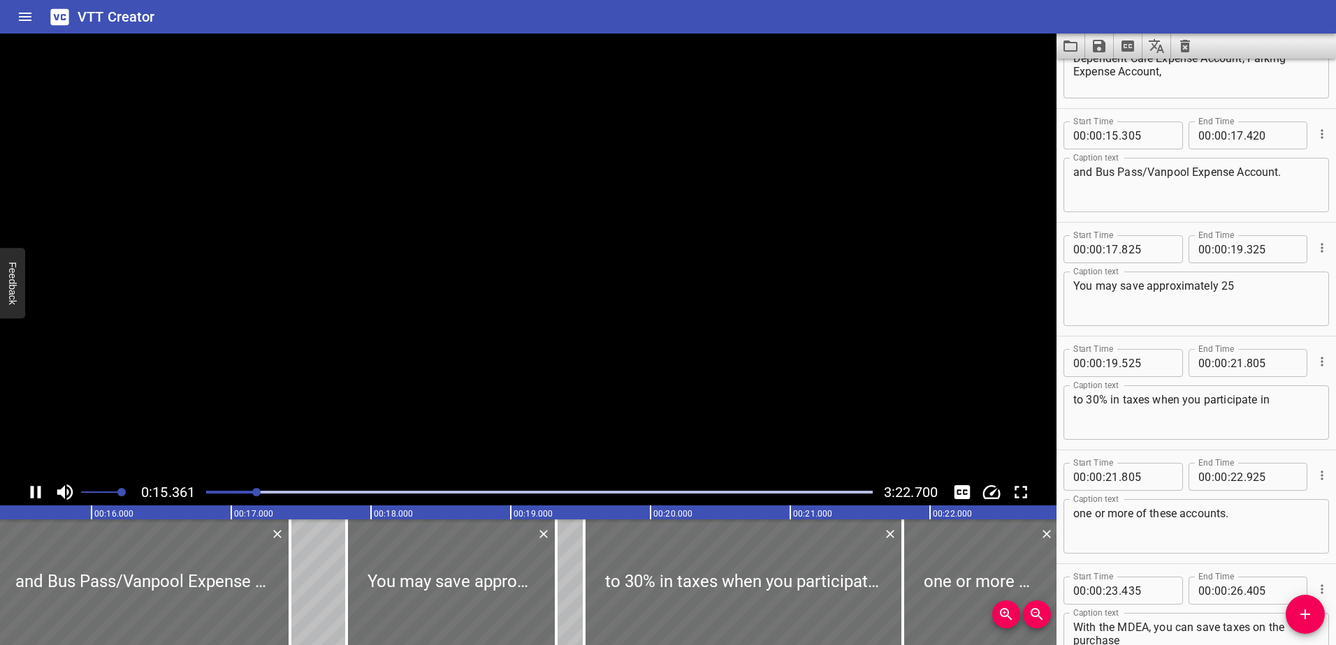
scroll to position [569, 0]
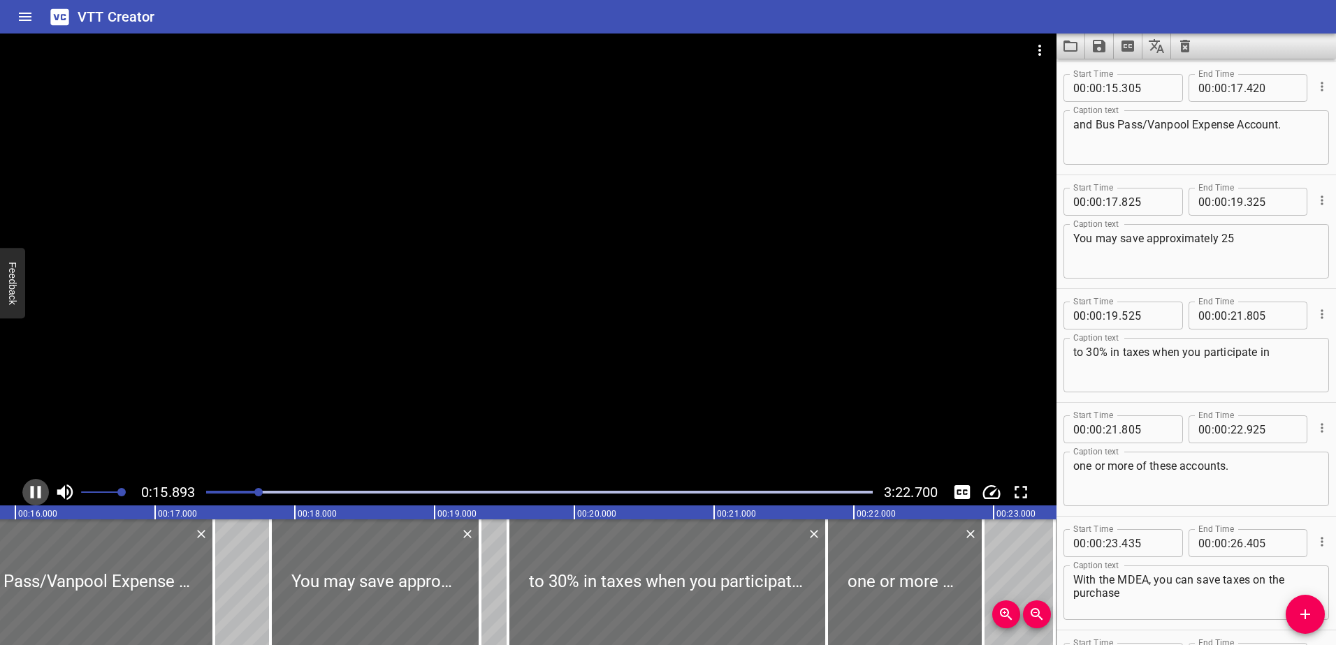
click at [39, 490] on icon "Play/Pause" at bounding box center [36, 492] width 10 height 13
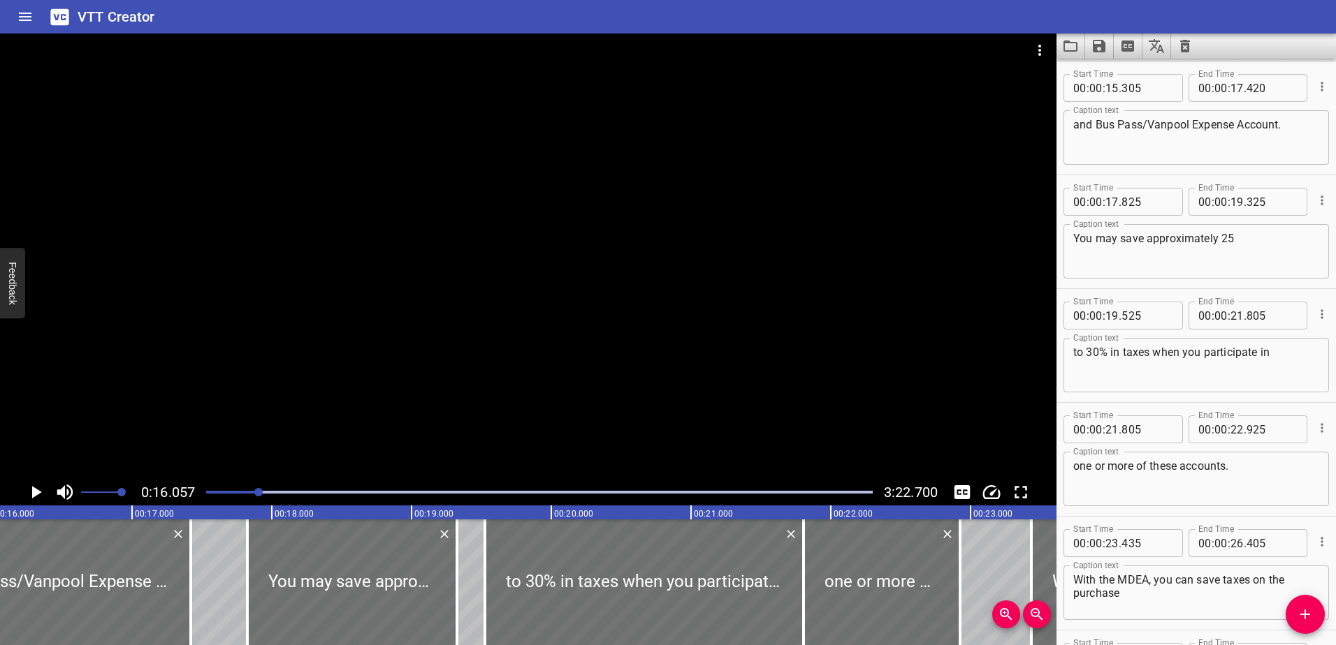
click at [39, 490] on icon "Play/Pause" at bounding box center [35, 492] width 21 height 21
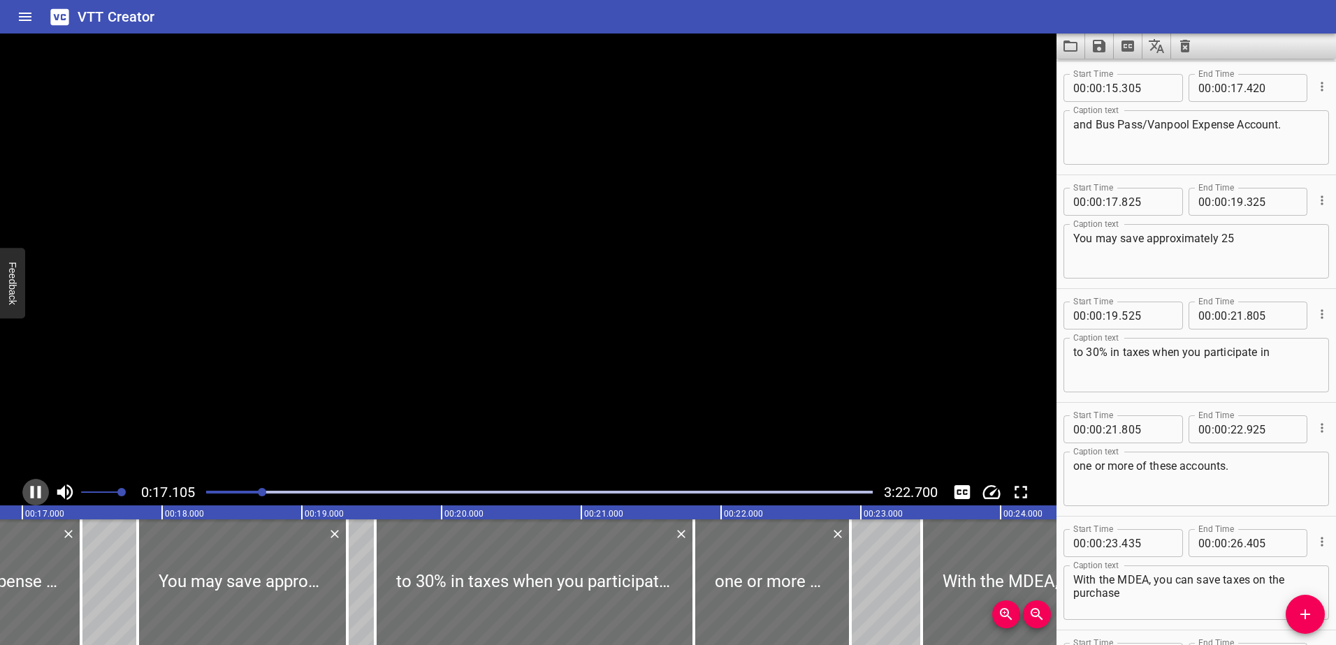
click at [39, 490] on icon "Play/Pause" at bounding box center [36, 492] width 10 height 13
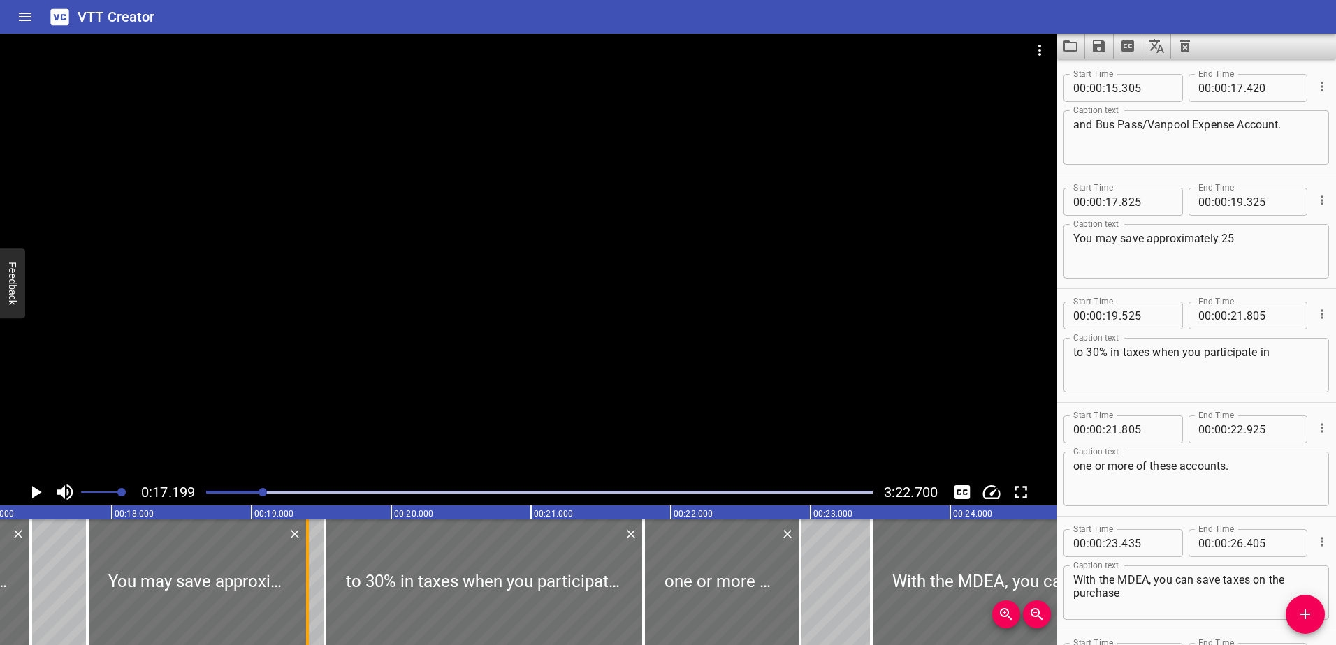
drag, startPoint x: 296, startPoint y: 586, endPoint x: 307, endPoint y: 586, distance: 10.5
click at [307, 586] on div at bounding box center [307, 583] width 3 height 126
type input "400"
drag, startPoint x: 324, startPoint y: 583, endPoint x: 312, endPoint y: 583, distance: 11.9
click at [312, 583] on div at bounding box center [313, 583] width 3 height 126
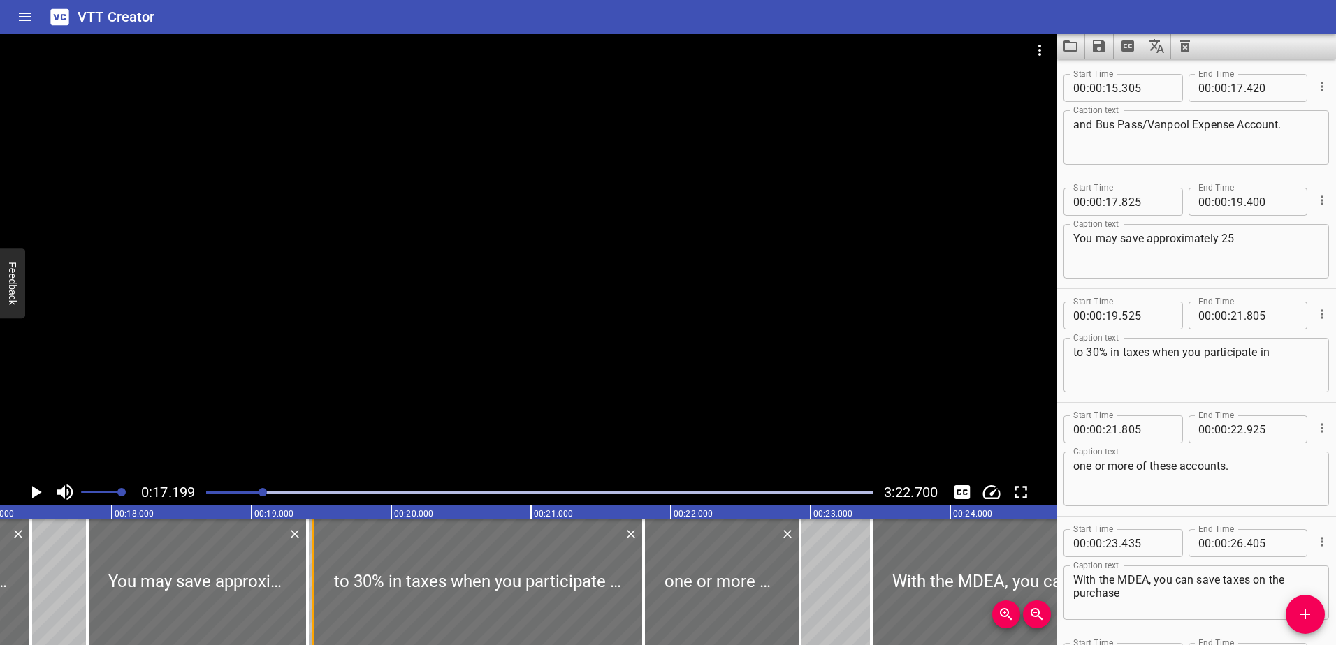
type input "440"
drag, startPoint x: 799, startPoint y: 598, endPoint x: 821, endPoint y: 594, distance: 21.9
click at [819, 594] on div at bounding box center [819, 583] width 3 height 126
type input "23"
type input "070"
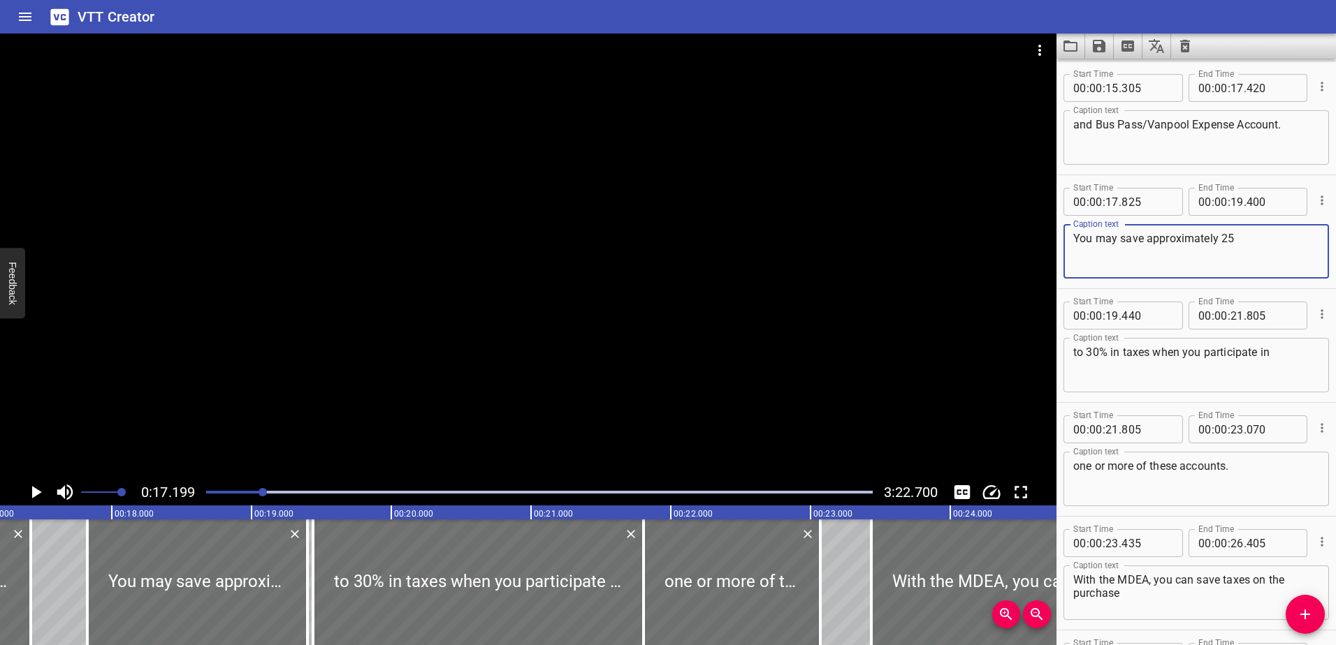
click at [1240, 247] on textarea "You may save approximately 25" at bounding box center [1196, 252] width 246 height 40
click at [33, 490] on icon "Play/Pause" at bounding box center [37, 492] width 10 height 13
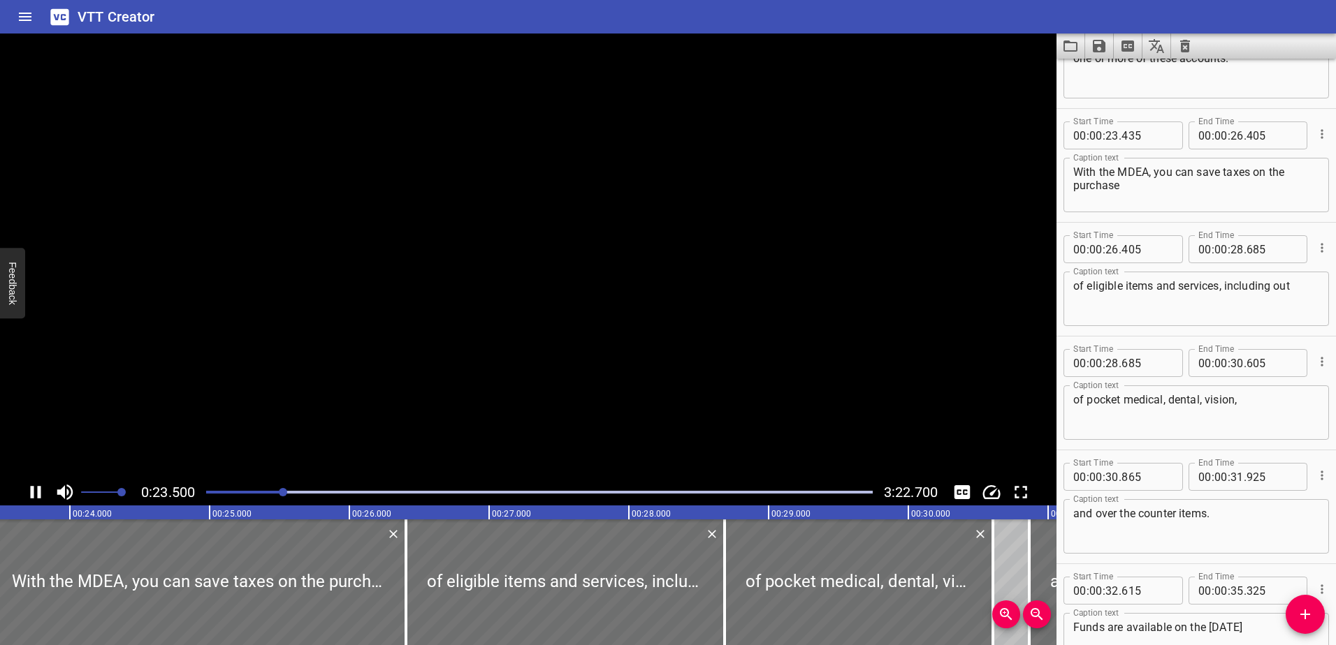
scroll to position [1025, 0]
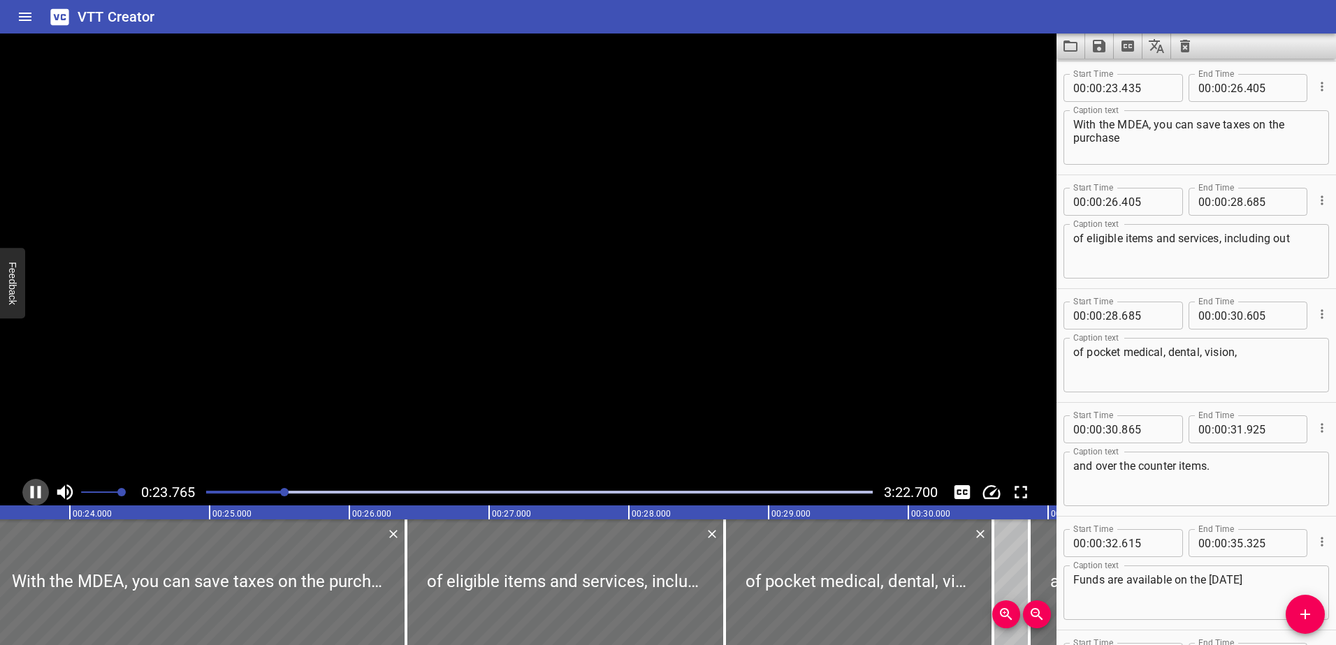
click at [33, 490] on icon "Play/Pause" at bounding box center [36, 492] width 10 height 13
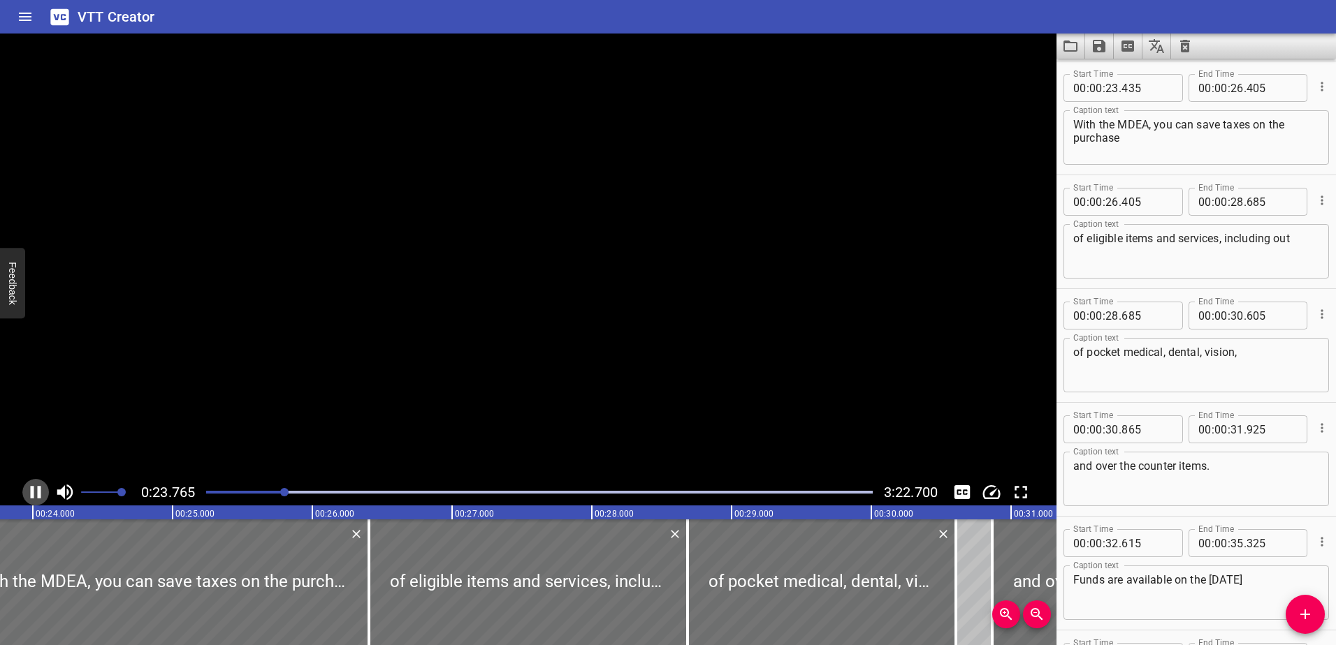
scroll to position [0, 3340]
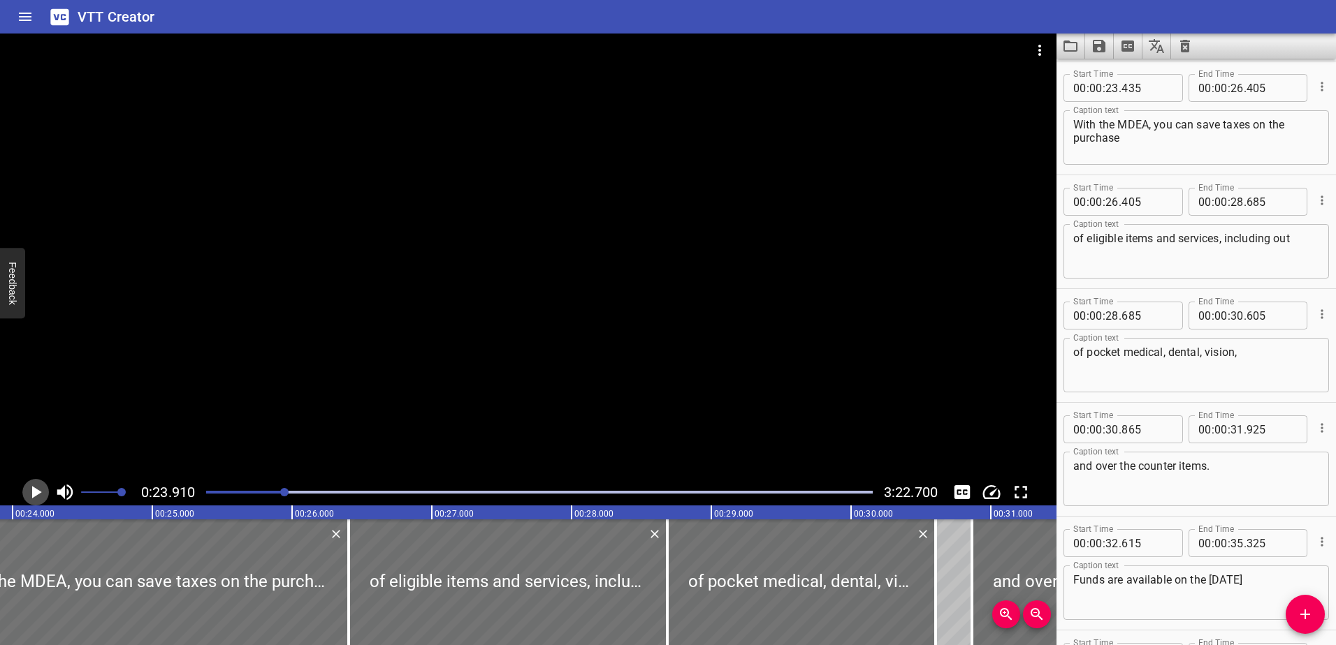
click at [38, 492] on icon "Play/Pause" at bounding box center [37, 492] width 10 height 13
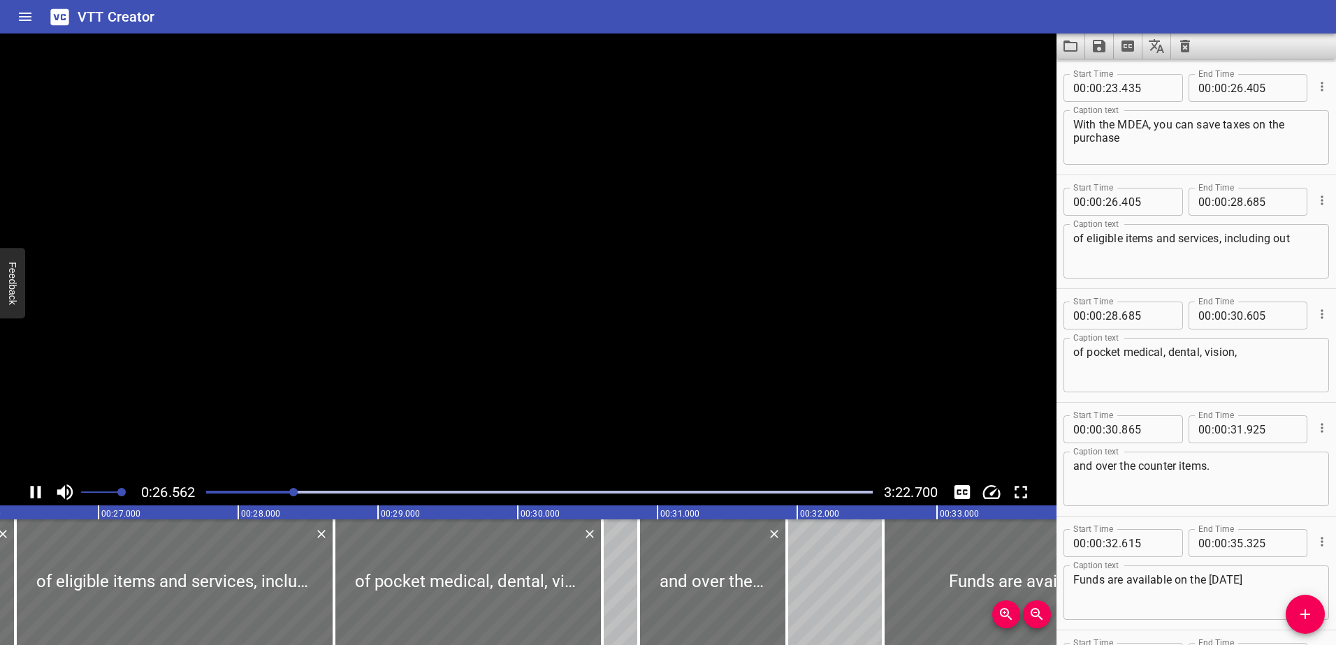
scroll to position [0, 0]
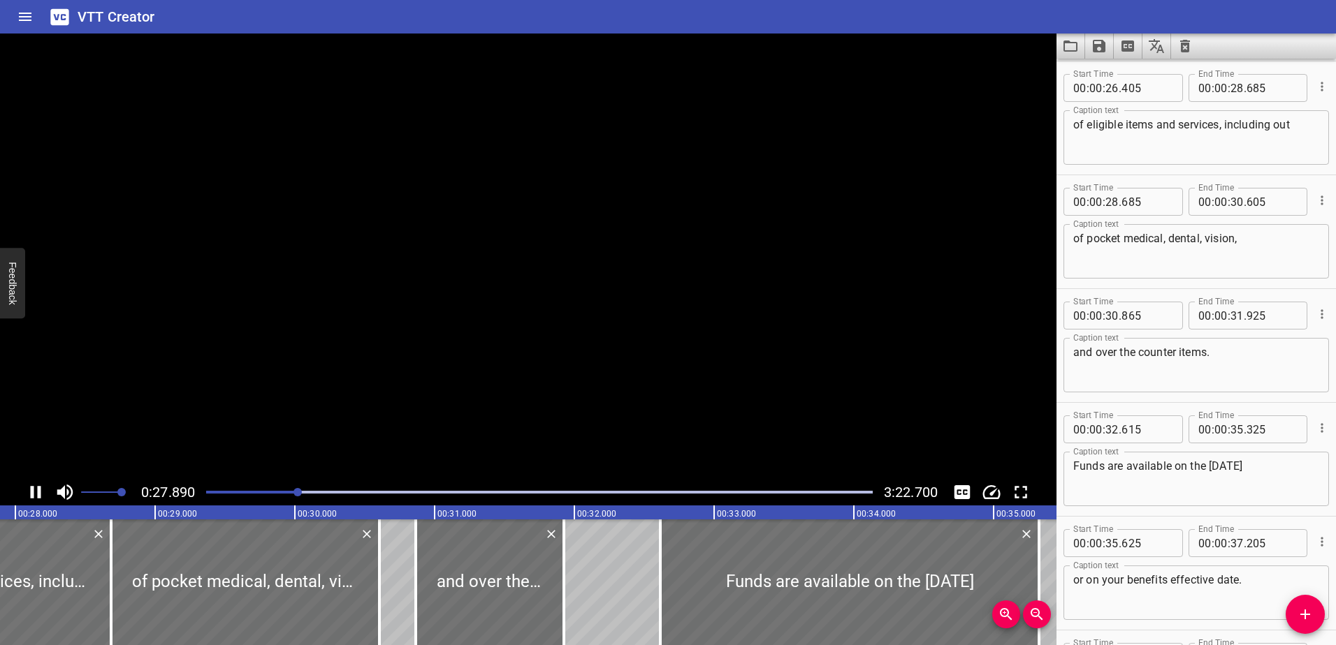
click at [38, 492] on icon "Play/Pause" at bounding box center [36, 492] width 10 height 13
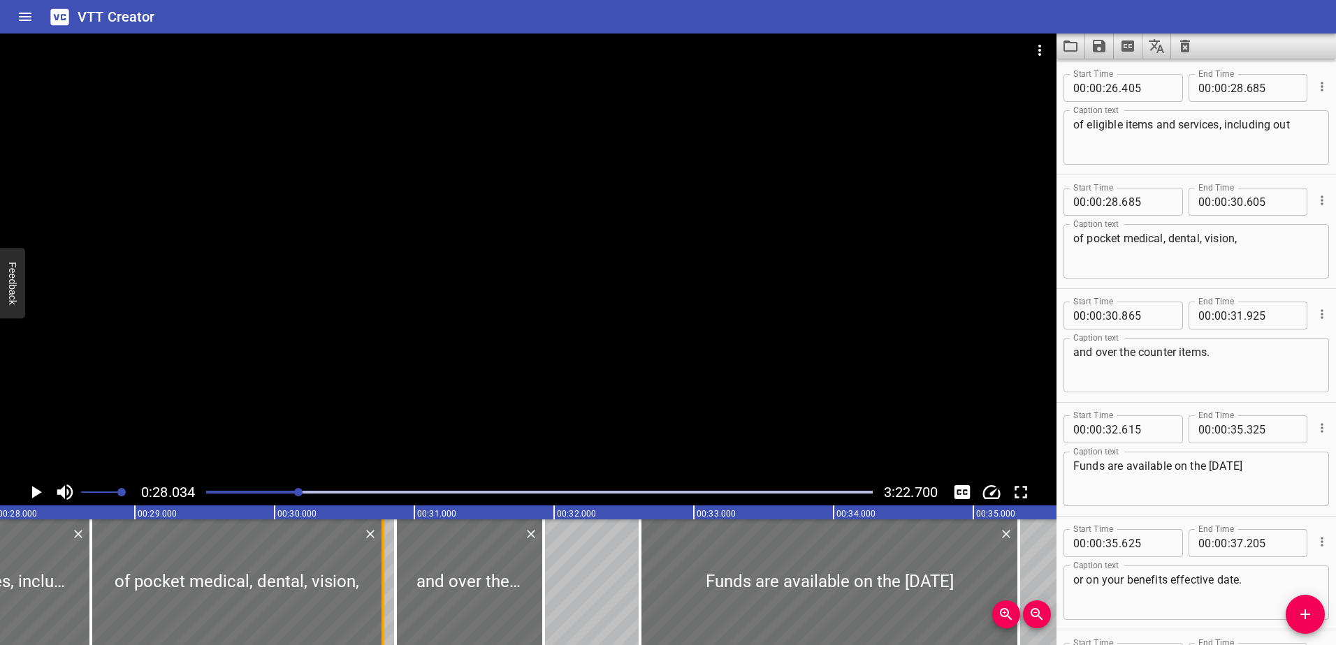
drag, startPoint x: 357, startPoint y: 597, endPoint x: 381, endPoint y: 598, distance: 23.8
click at [381, 598] on div at bounding box center [383, 583] width 14 height 126
type input "775"
drag, startPoint x: 546, startPoint y: 586, endPoint x: 585, endPoint y: 585, distance: 39.1
click at [585, 585] on div at bounding box center [583, 583] width 14 height 126
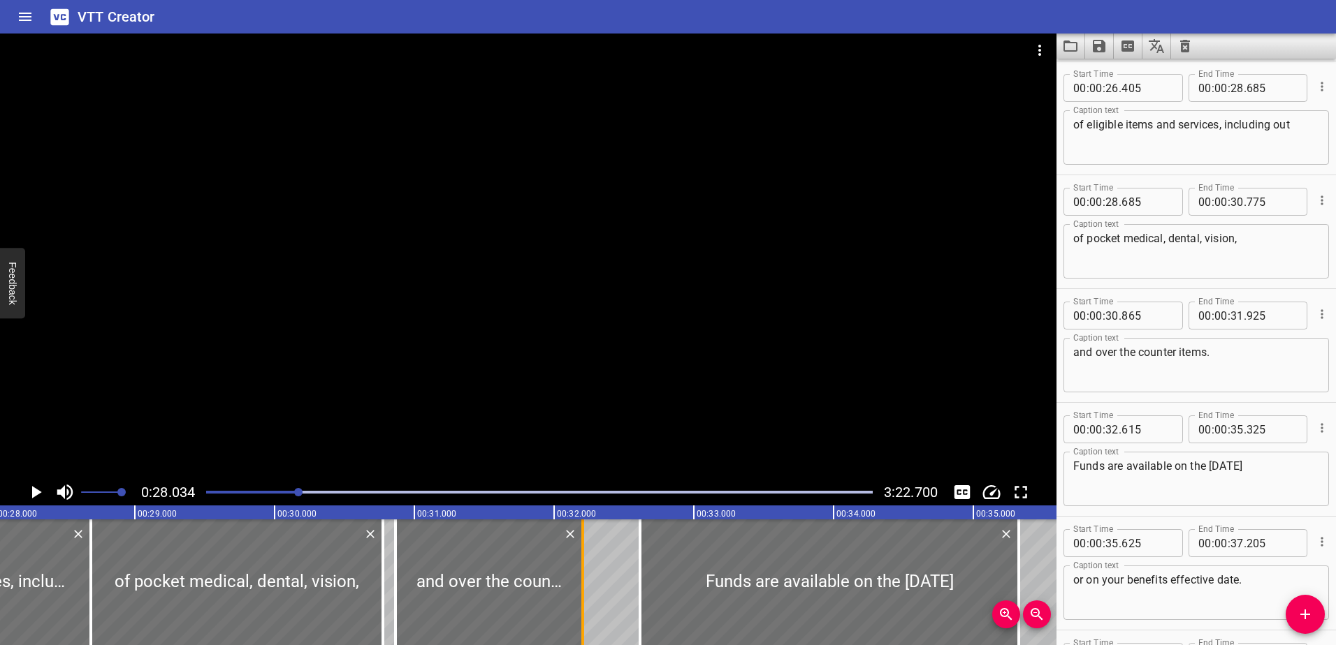
type input "32"
type input "205"
click at [39, 492] on icon "Play/Pause" at bounding box center [37, 492] width 10 height 13
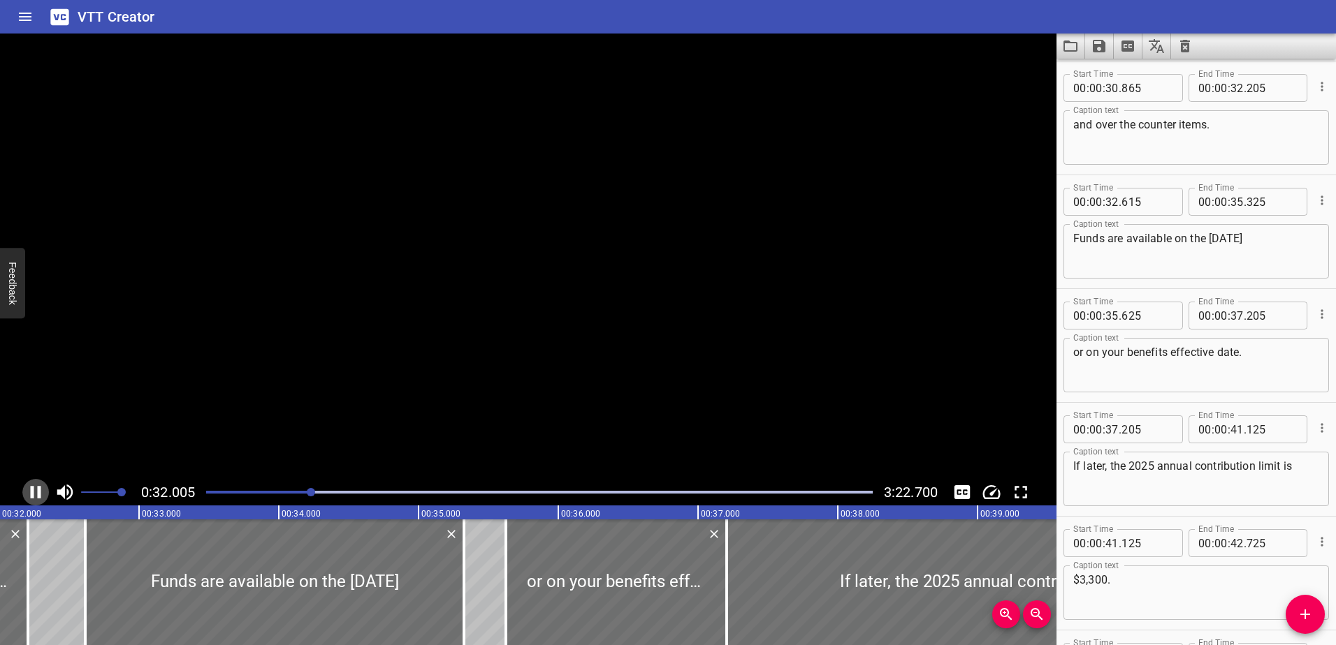
click at [39, 492] on icon "Play/Pause" at bounding box center [36, 492] width 10 height 13
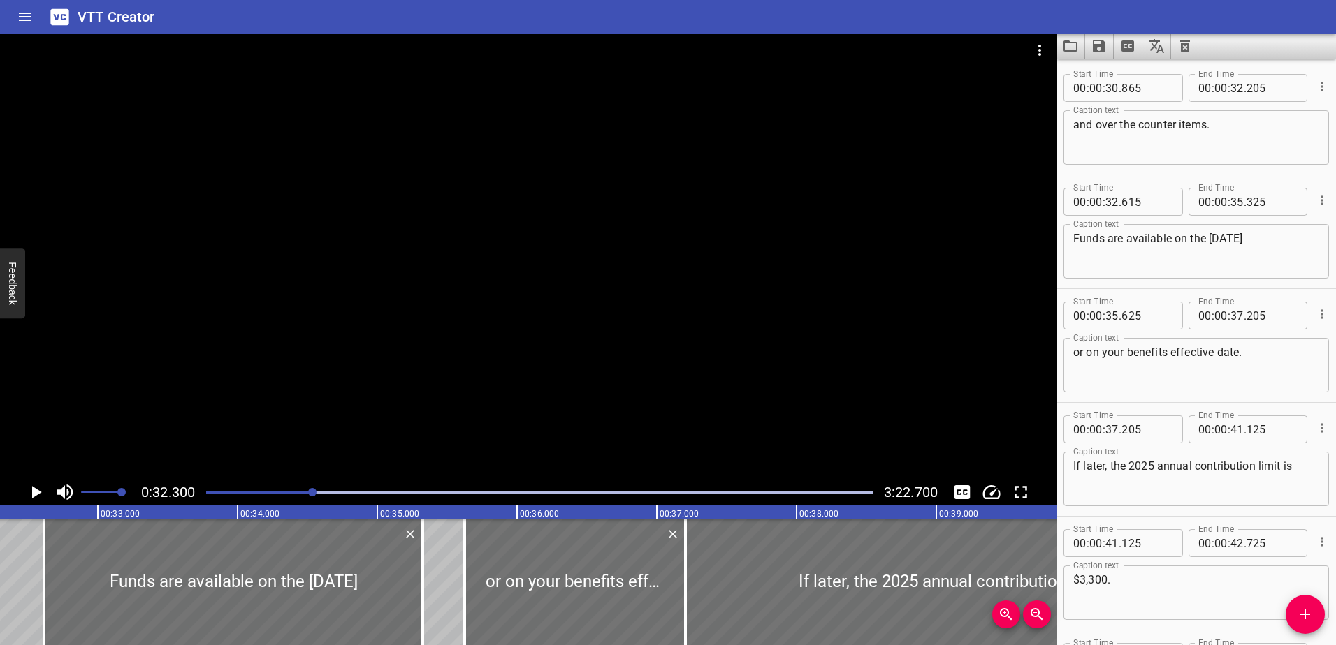
click at [1108, 254] on textarea "Funds are available on the [DATE]" at bounding box center [1196, 252] width 246 height 40
type textarea "Funds are available on the [DATE],"
click at [1251, 346] on textarea "or on your benefits effective date." at bounding box center [1196, 366] width 246 height 40
type textarea "or on your benefits effective date,"
click at [1109, 467] on textarea "If later, the 2025 annual contribution limit is" at bounding box center [1196, 480] width 246 height 40
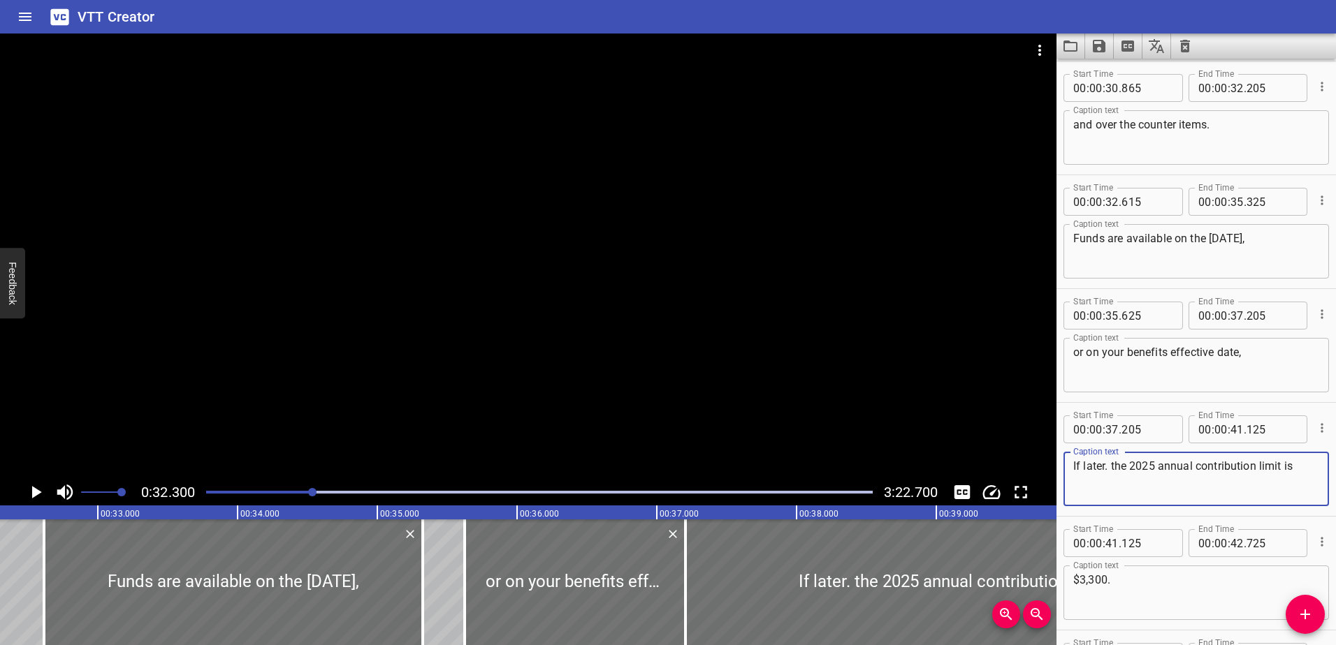
drag, startPoint x: 1074, startPoint y: 463, endPoint x: 1066, endPoint y: 465, distance: 8.5
click at [1066, 465] on div "If later. the 2025 annual contribution limit is Caption text" at bounding box center [1195, 479] width 265 height 54
drag, startPoint x: 1080, startPoint y: 467, endPoint x: 1070, endPoint y: 467, distance: 9.8
click at [1070, 467] on div "If later. the 2025 annual contribution limit is Caption text" at bounding box center [1195, 479] width 265 height 54
click at [1116, 470] on textarea "if later. the 2025 annual contribution limit is" at bounding box center [1196, 480] width 246 height 40
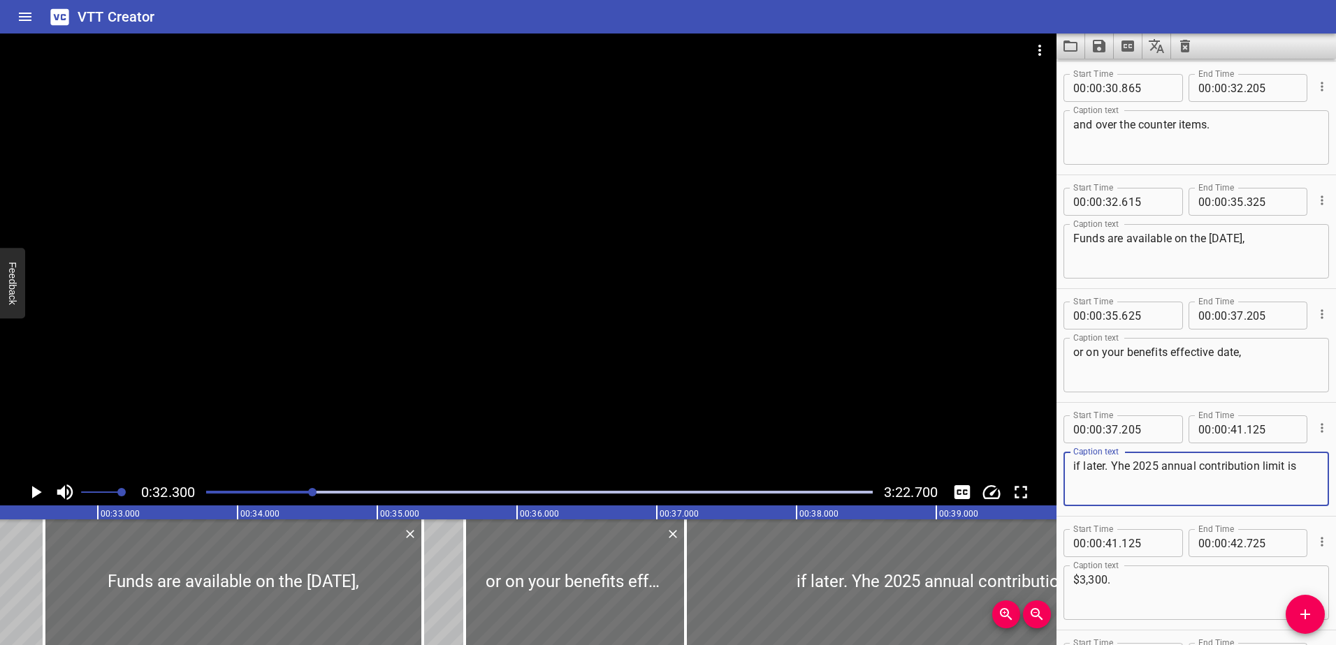
scroll to position [1436, 0]
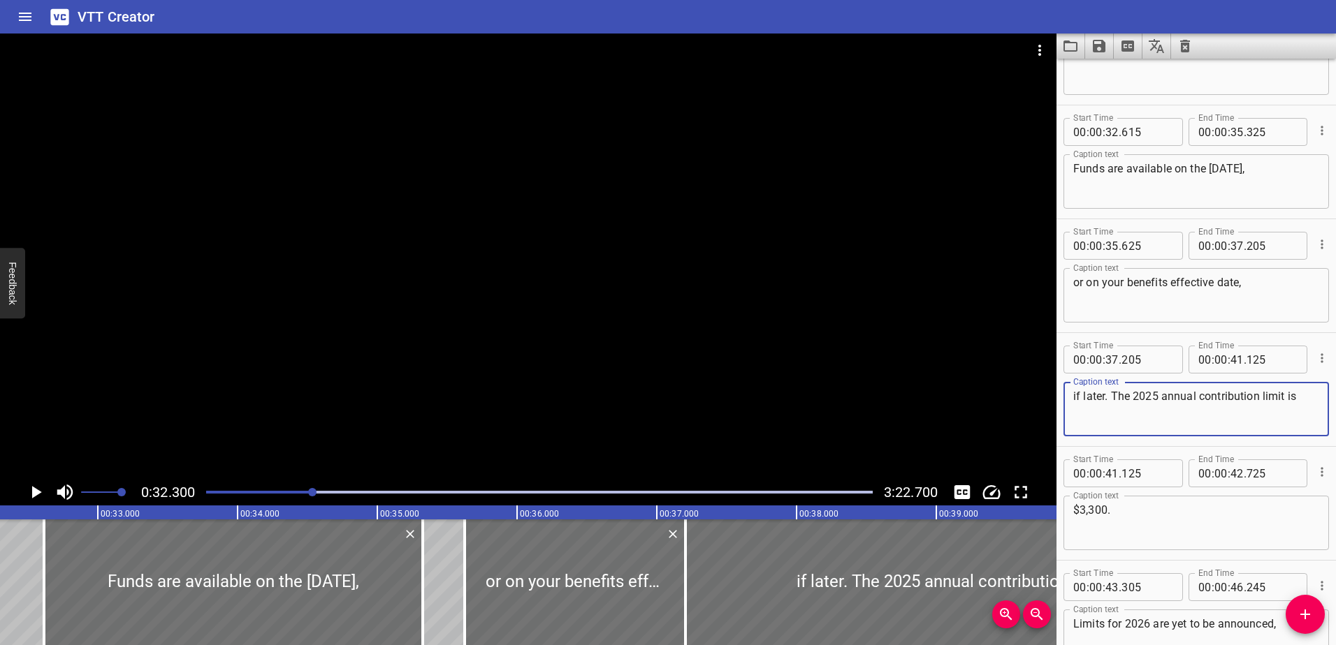
type textarea "if later. The 2025 annual contribution limit is"
click at [1125, 511] on textarea "$3,300." at bounding box center [1196, 524] width 246 height 40
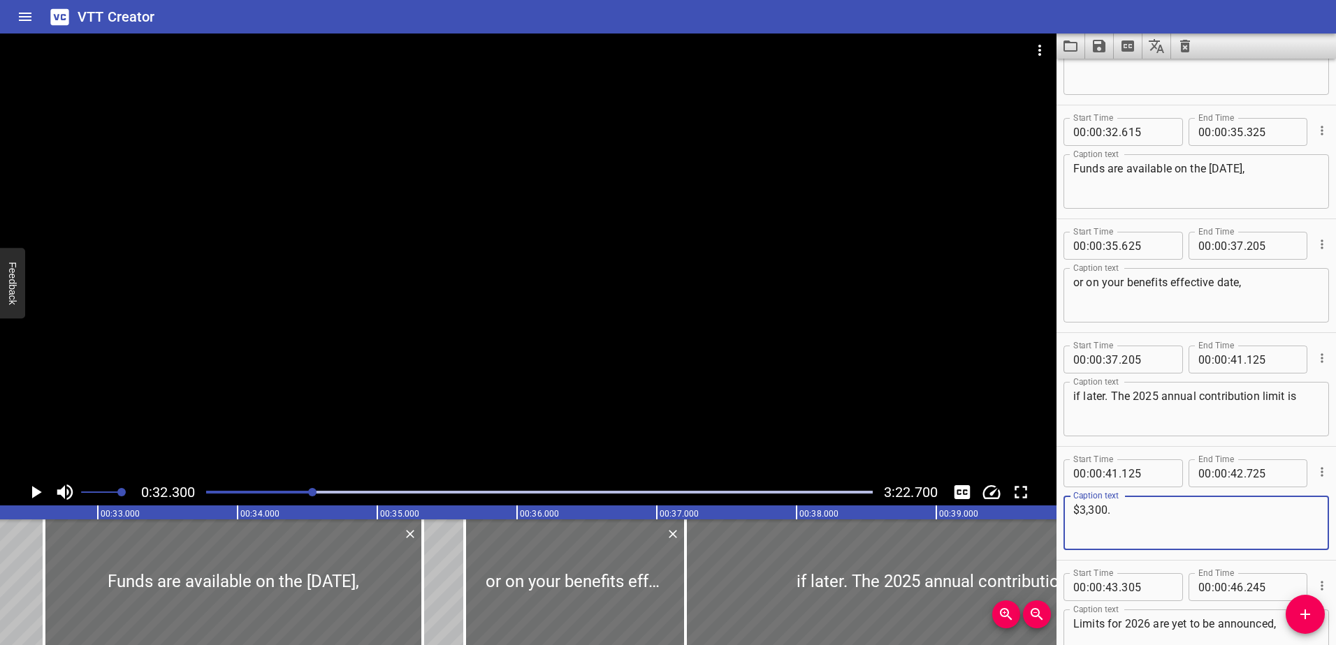
drag, startPoint x: 1157, startPoint y: 514, endPoint x: 1057, endPoint y: 511, distance: 100.6
click at [1057, 511] on div "Start Time 00 : 00 : 41 . 125 Start Time End Time 00 : 00 : 42 . 725 End Time C…" at bounding box center [1195, 503] width 279 height 113
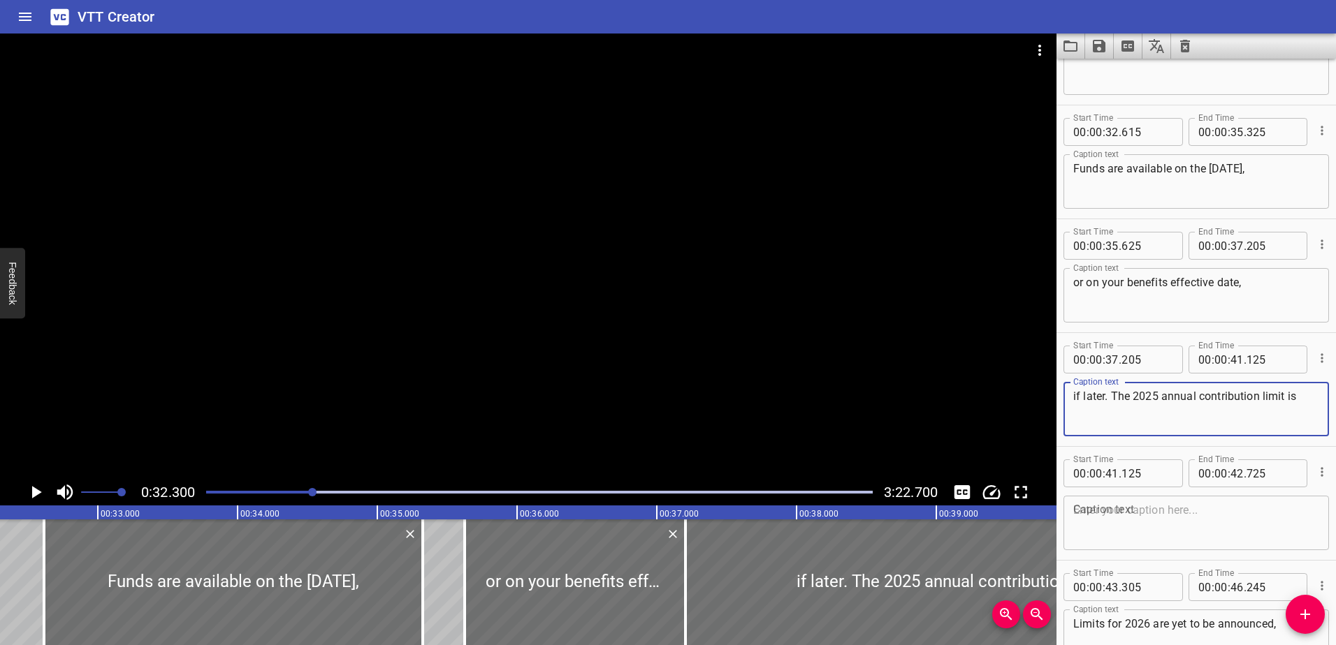
click at [1308, 400] on textarea "if later. The 2025 annual contribution limit is" at bounding box center [1196, 410] width 246 height 40
paste textarea "$3,300."
type textarea "if later. The 2025 annual contribution limit is $3,300."
click at [1232, 362] on input "number" at bounding box center [1236, 360] width 13 height 28
type input "42"
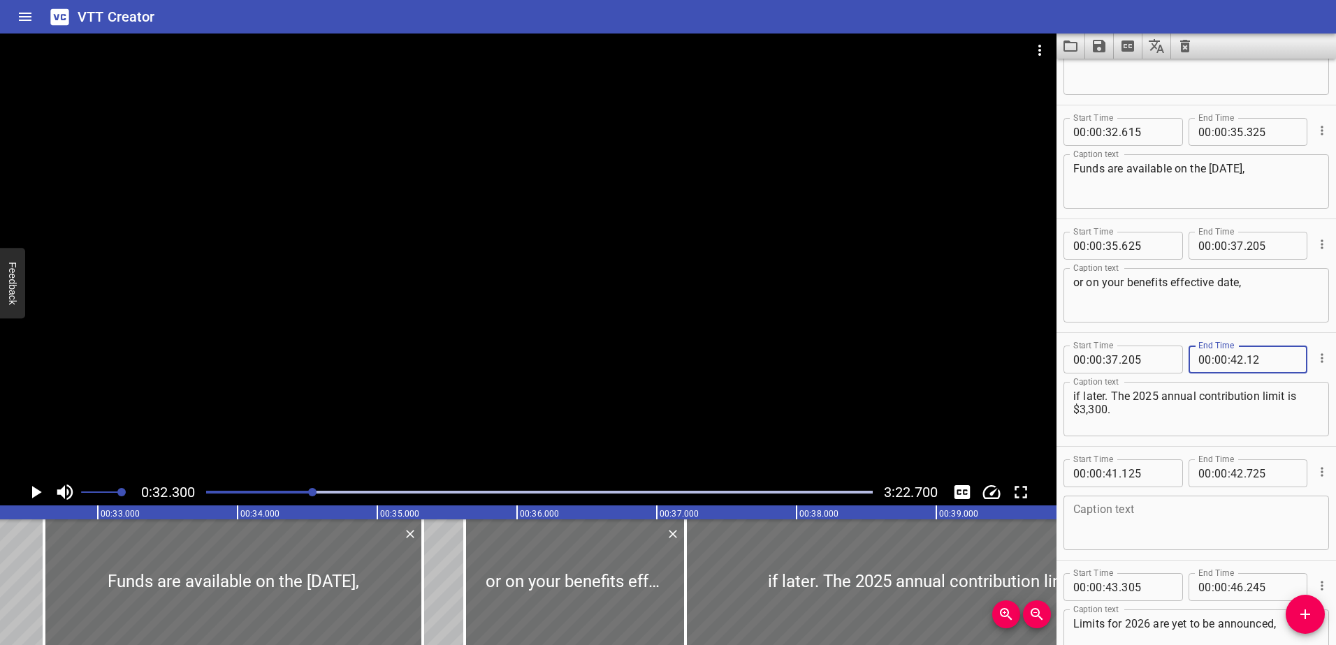
click at [1265, 358] on input "12" at bounding box center [1271, 360] width 51 height 28
type input "1"
type input "125"
type input "43"
click at [1271, 358] on input "number" at bounding box center [1271, 360] width 51 height 28
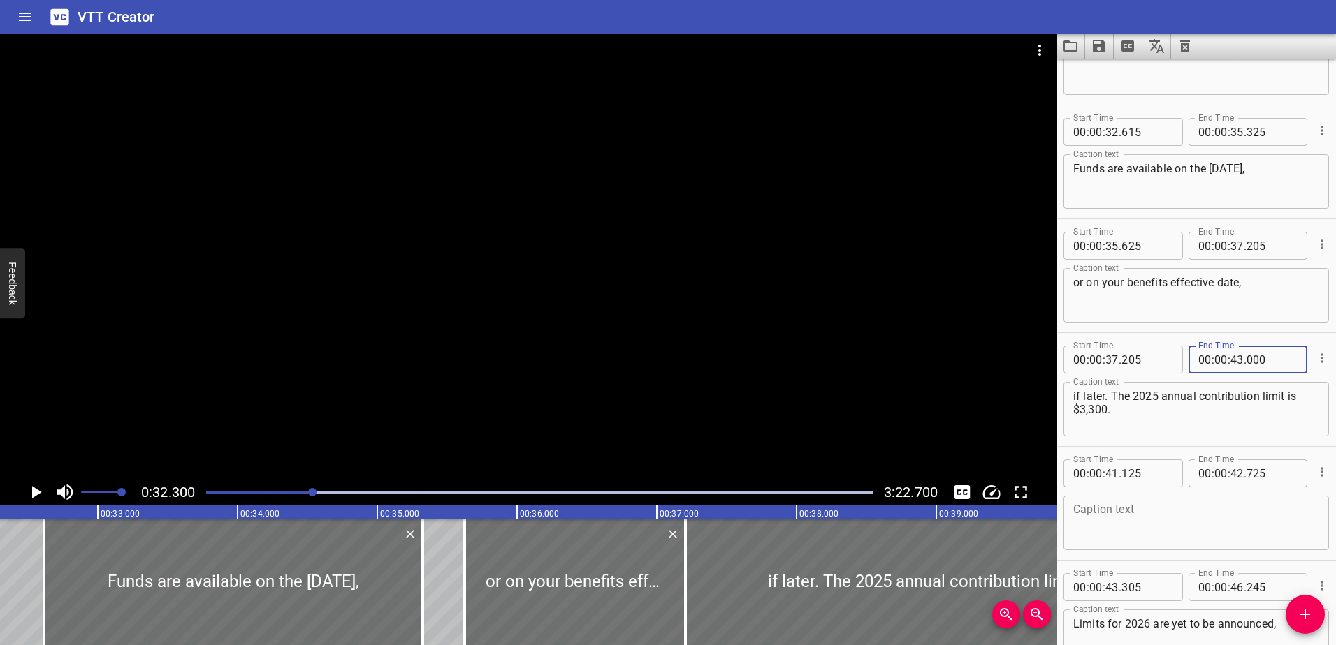
type input "000"
click at [1176, 532] on textarea at bounding box center [1196, 524] width 246 height 40
click at [1315, 470] on icon "Cue Options" at bounding box center [1322, 472] width 14 height 14
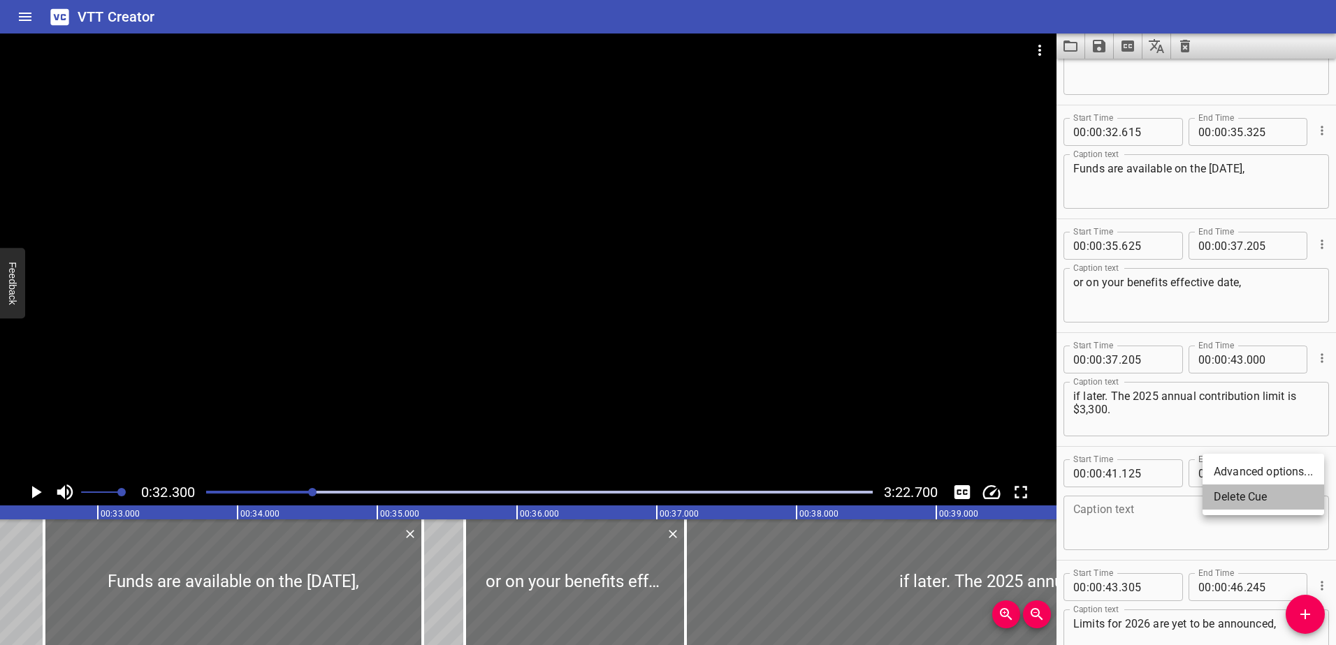
click at [1295, 502] on li "Delete Cue" at bounding box center [1263, 497] width 122 height 25
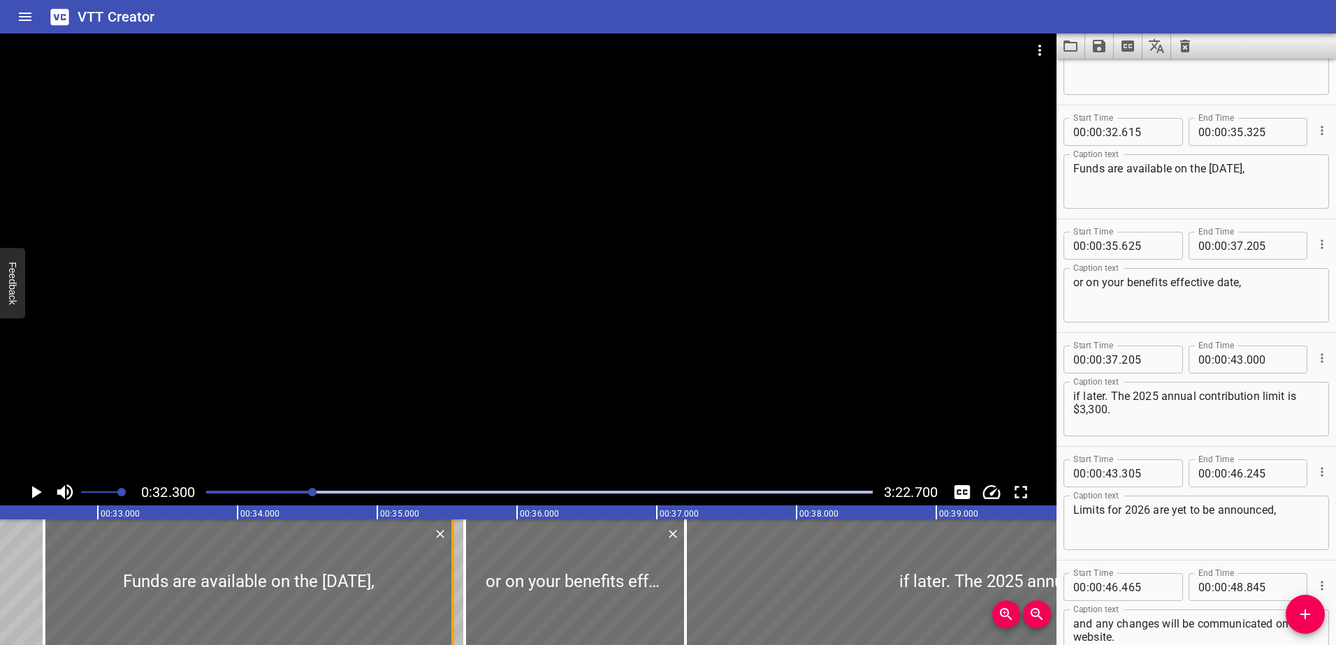
drag, startPoint x: 421, startPoint y: 599, endPoint x: 451, endPoint y: 600, distance: 30.0
click at [451, 600] on div at bounding box center [452, 583] width 3 height 126
type input "540"
drag, startPoint x: 464, startPoint y: 597, endPoint x: 456, endPoint y: 599, distance: 8.0
click at [456, 599] on div at bounding box center [456, 583] width 3 height 126
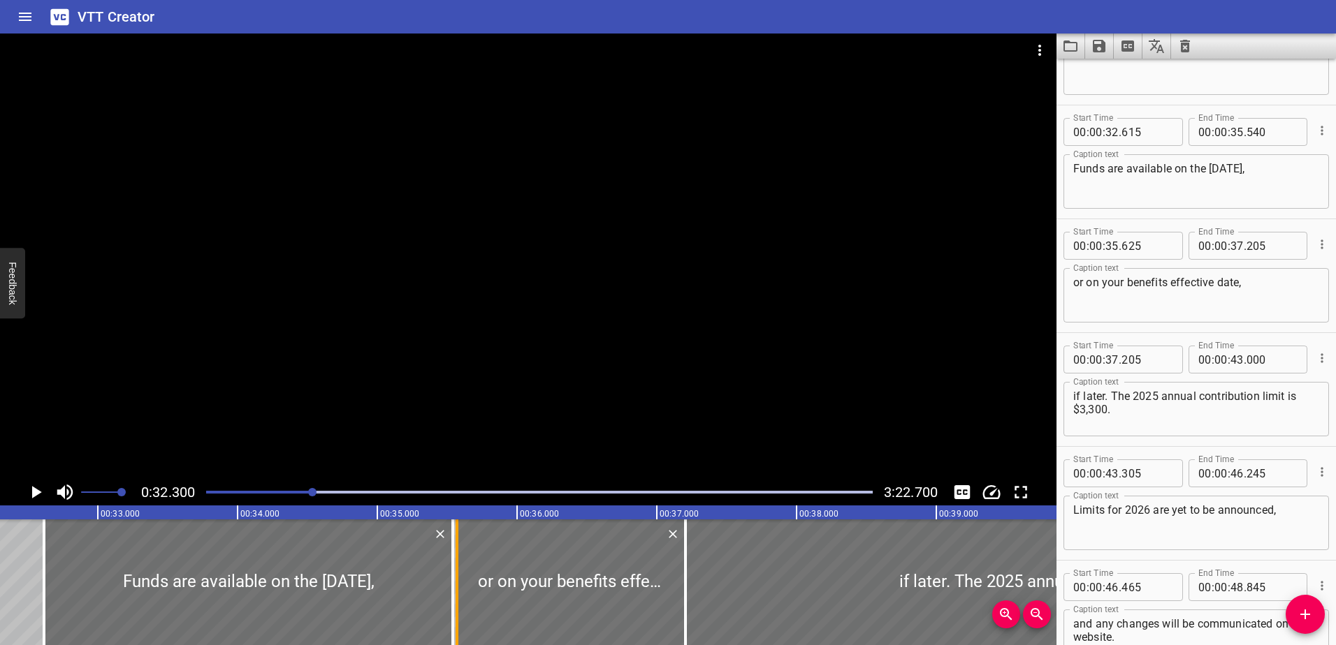
type input "570"
click at [41, 495] on icon "Play/Pause" at bounding box center [35, 492] width 21 height 21
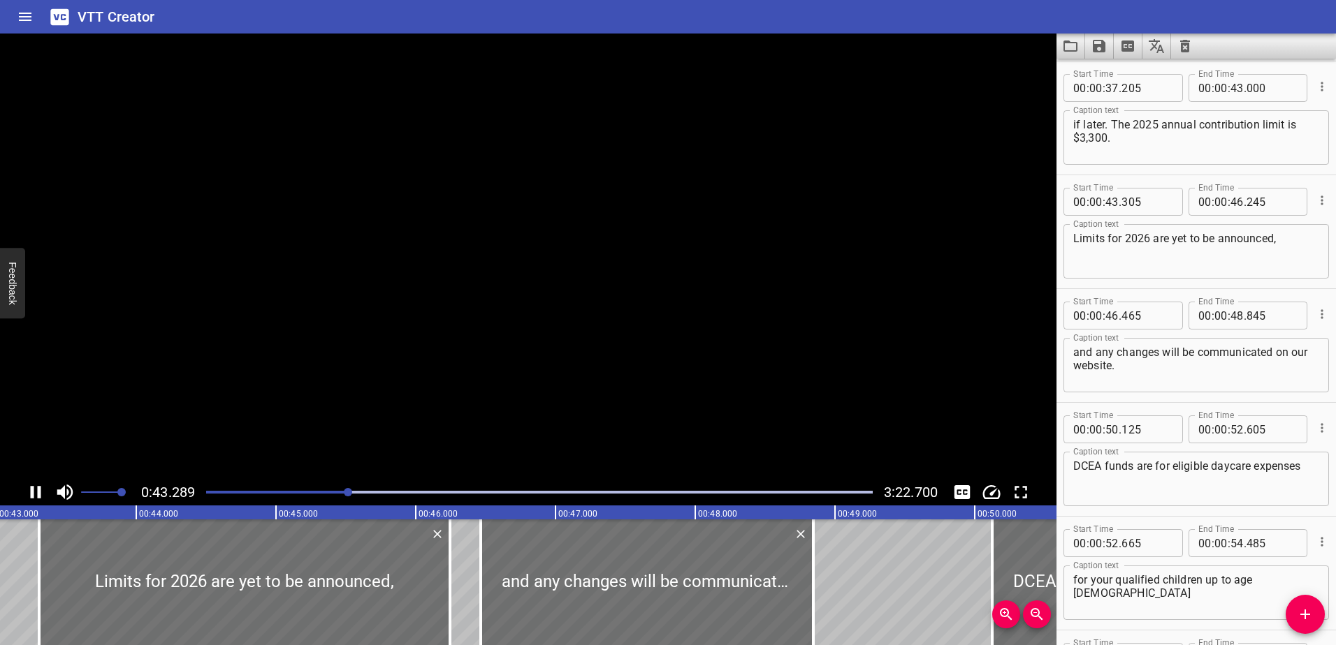
scroll to position [0, 6048]
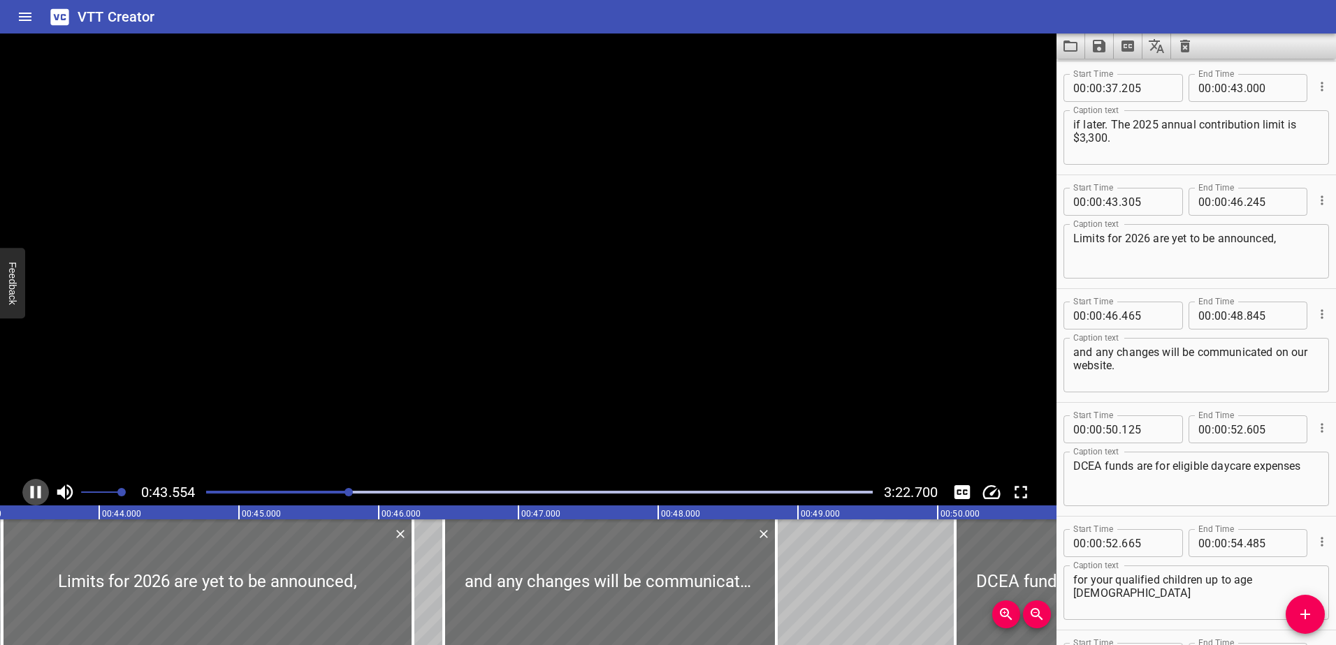
click at [41, 495] on icon "Play/Pause" at bounding box center [35, 492] width 21 height 21
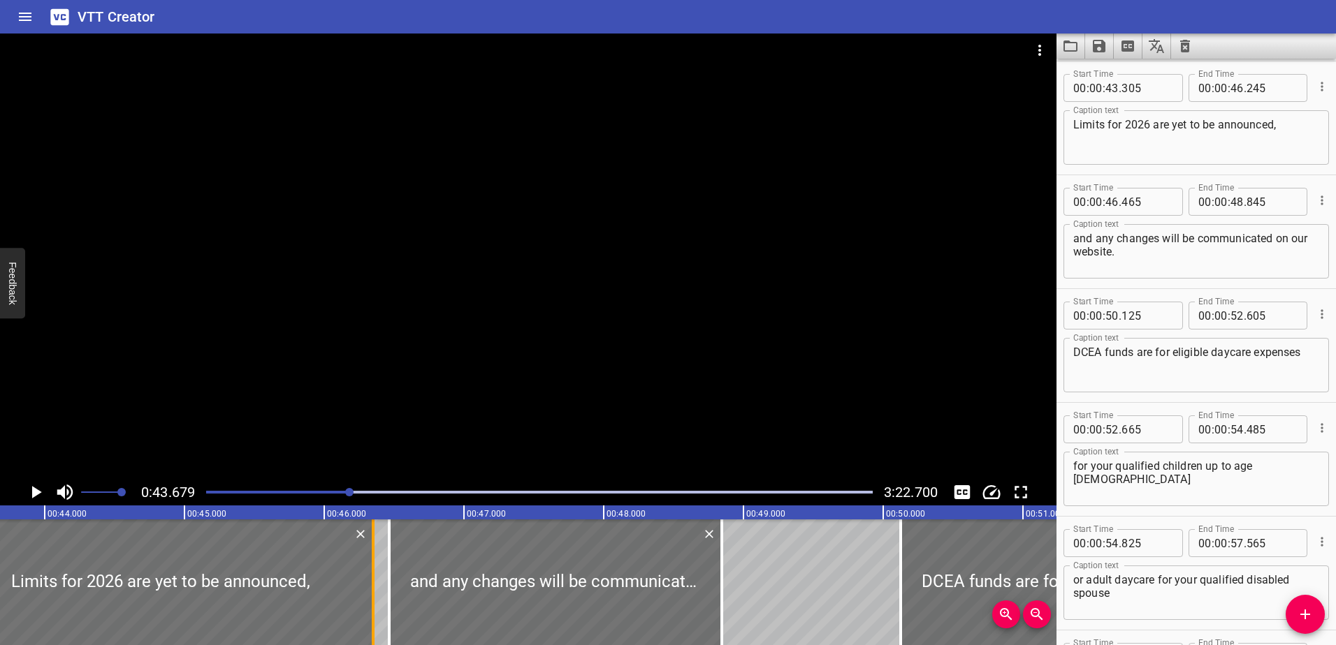
drag, startPoint x: 360, startPoint y: 617, endPoint x: 373, endPoint y: 617, distance: 13.3
click at [373, 617] on div at bounding box center [373, 583] width 14 height 126
type input "340"
drag, startPoint x: 722, startPoint y: 601, endPoint x: 740, endPoint y: 600, distance: 17.5
click at [740, 600] on div at bounding box center [739, 583] width 3 height 126
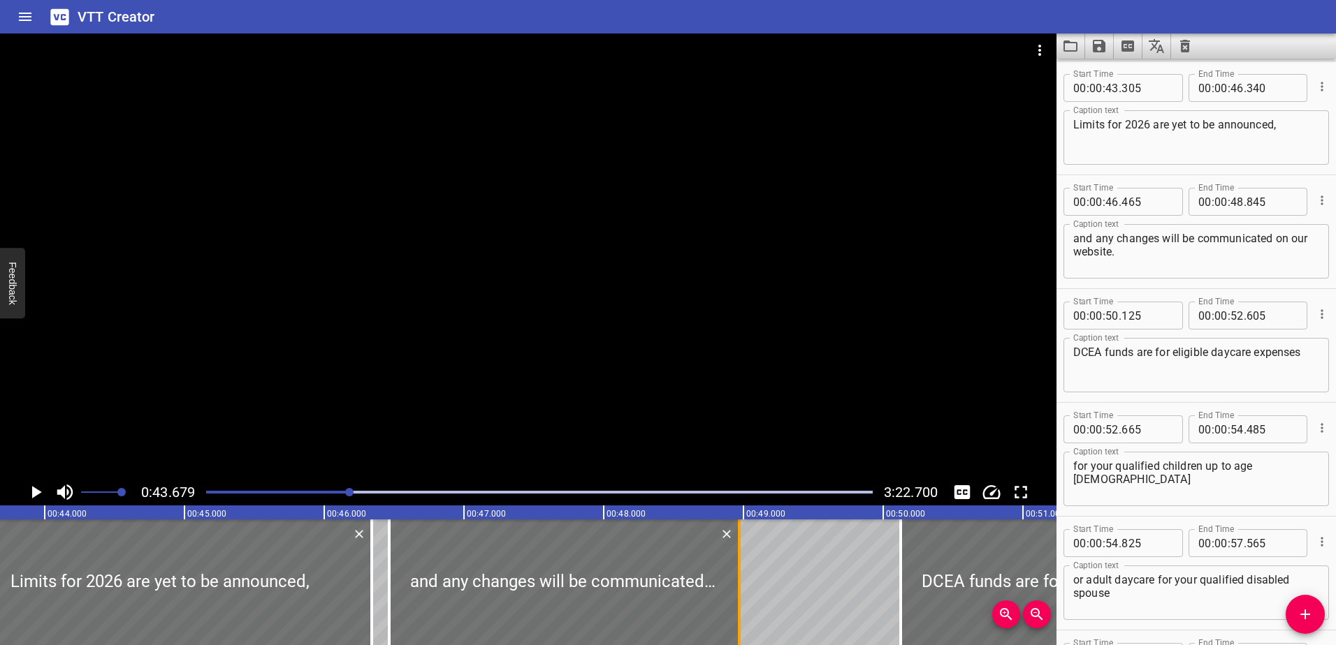
type input "970"
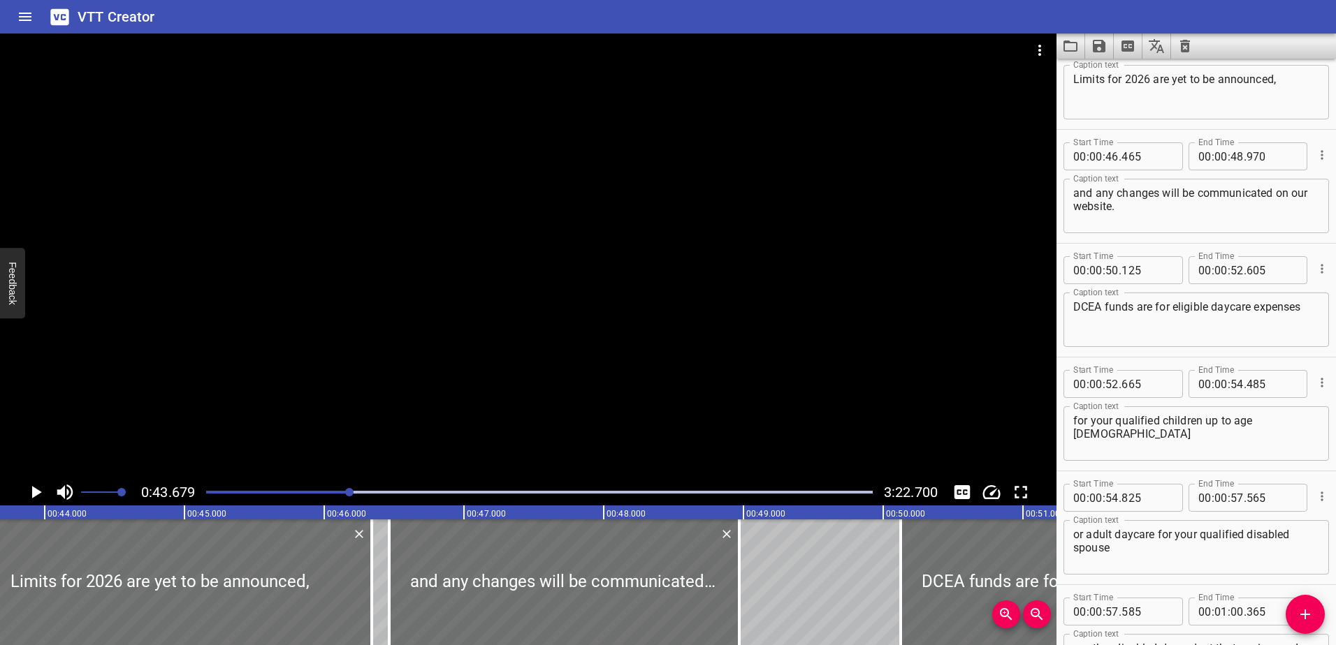
scroll to position [1892, 0]
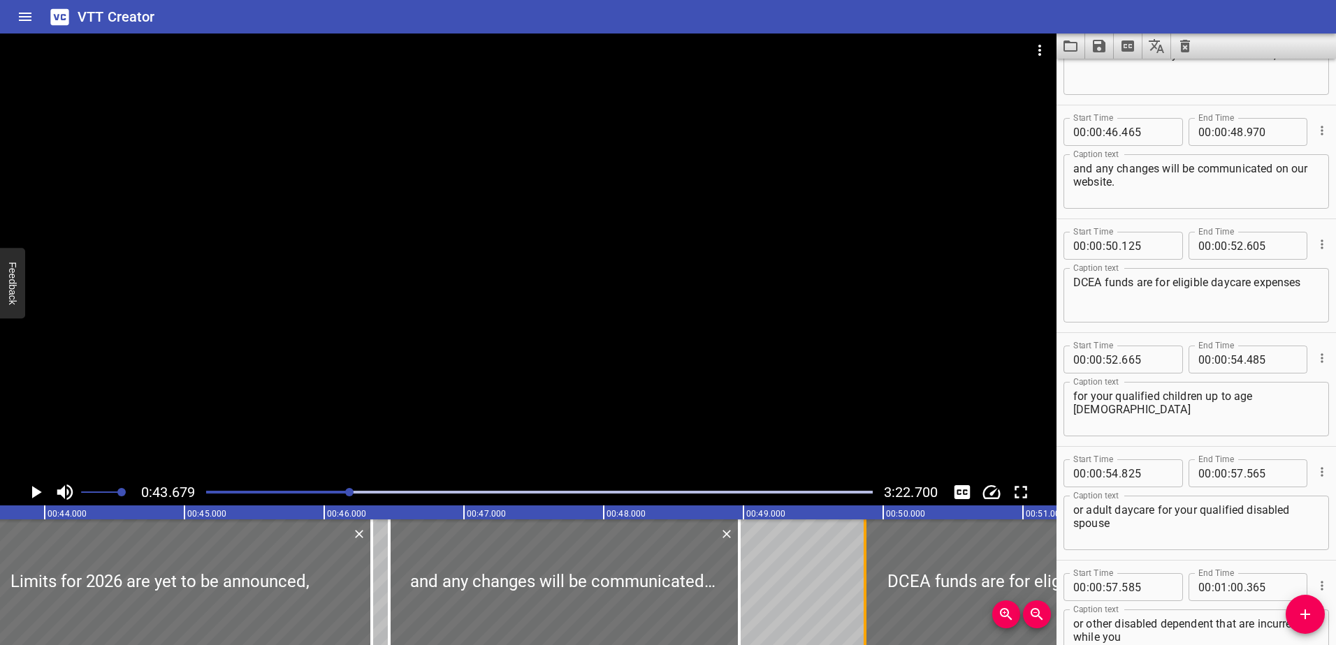
drag, startPoint x: 904, startPoint y: 611, endPoint x: 868, endPoint y: 608, distance: 35.7
click at [868, 608] on div at bounding box center [865, 583] width 14 height 126
type input "49"
type input "870"
click at [32, 492] on icon "Play/Pause" at bounding box center [37, 492] width 10 height 13
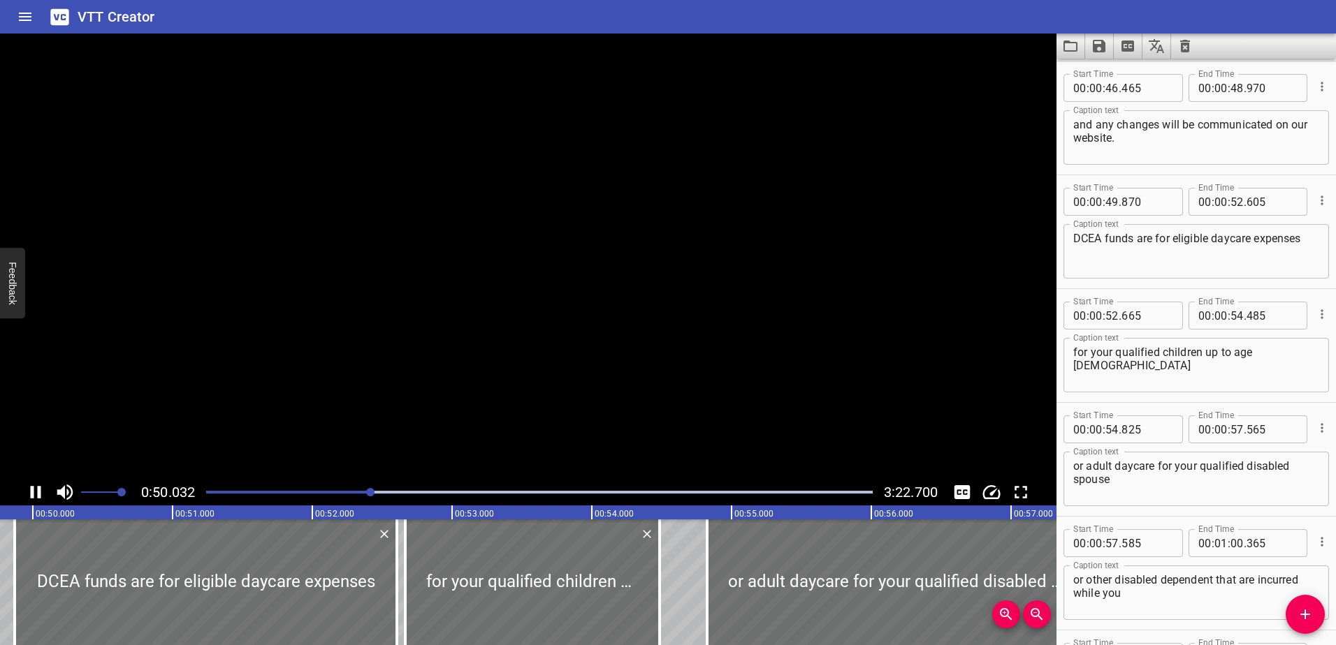
scroll to position [2049, 0]
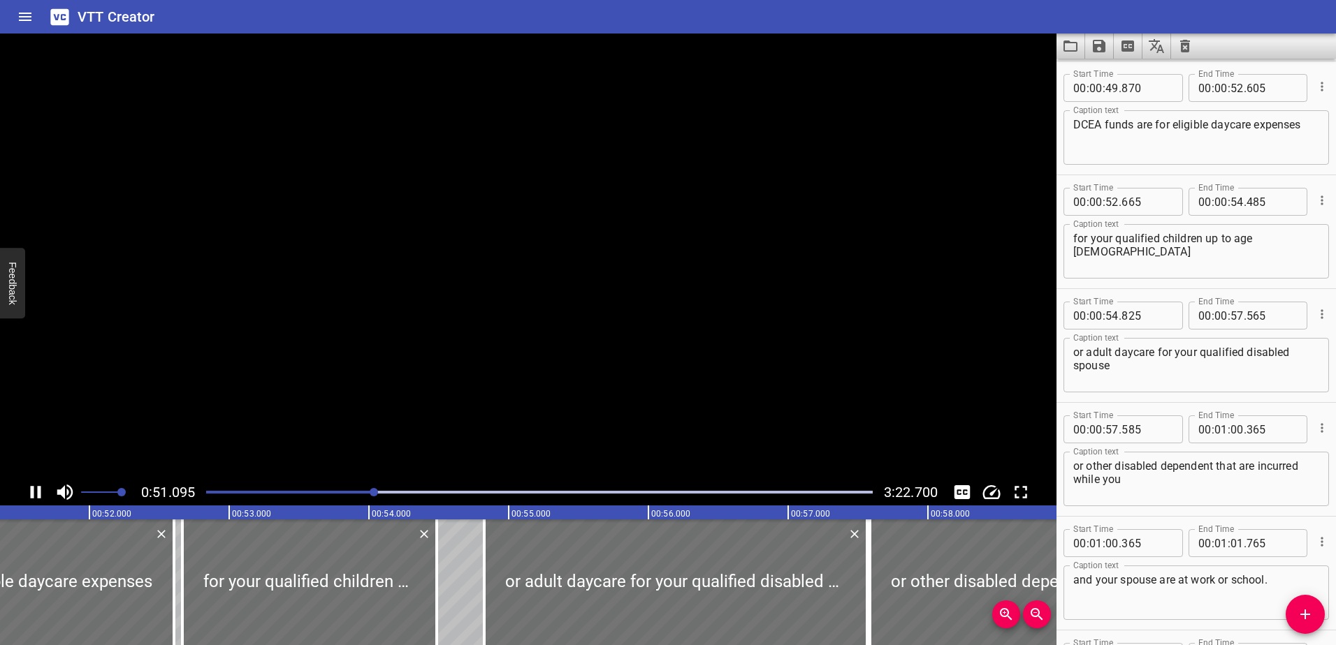
click at [32, 492] on icon "Play/Pause" at bounding box center [36, 492] width 10 height 13
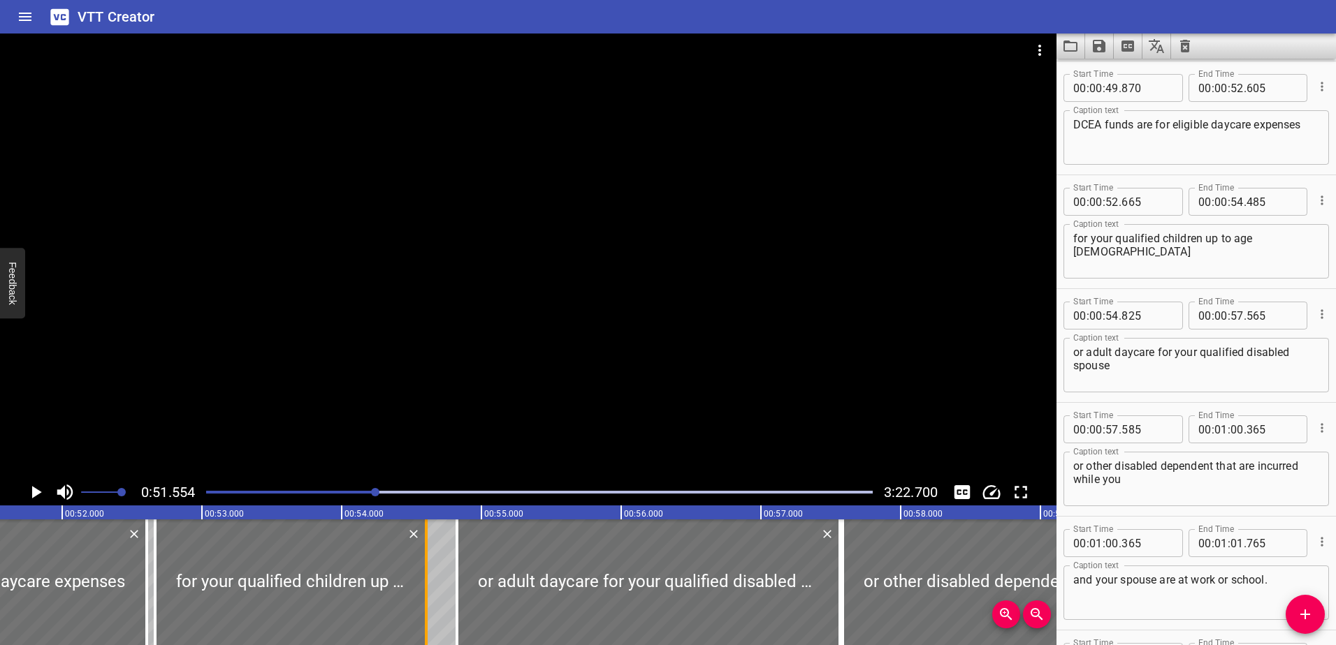
drag, startPoint x: 411, startPoint y: 597, endPoint x: 427, endPoint y: 594, distance: 17.0
click at [427, 594] on div at bounding box center [426, 583] width 14 height 126
type input "605"
drag, startPoint x: 459, startPoint y: 591, endPoint x: 434, endPoint y: 591, distance: 25.1
click at [434, 591] on div at bounding box center [432, 583] width 14 height 126
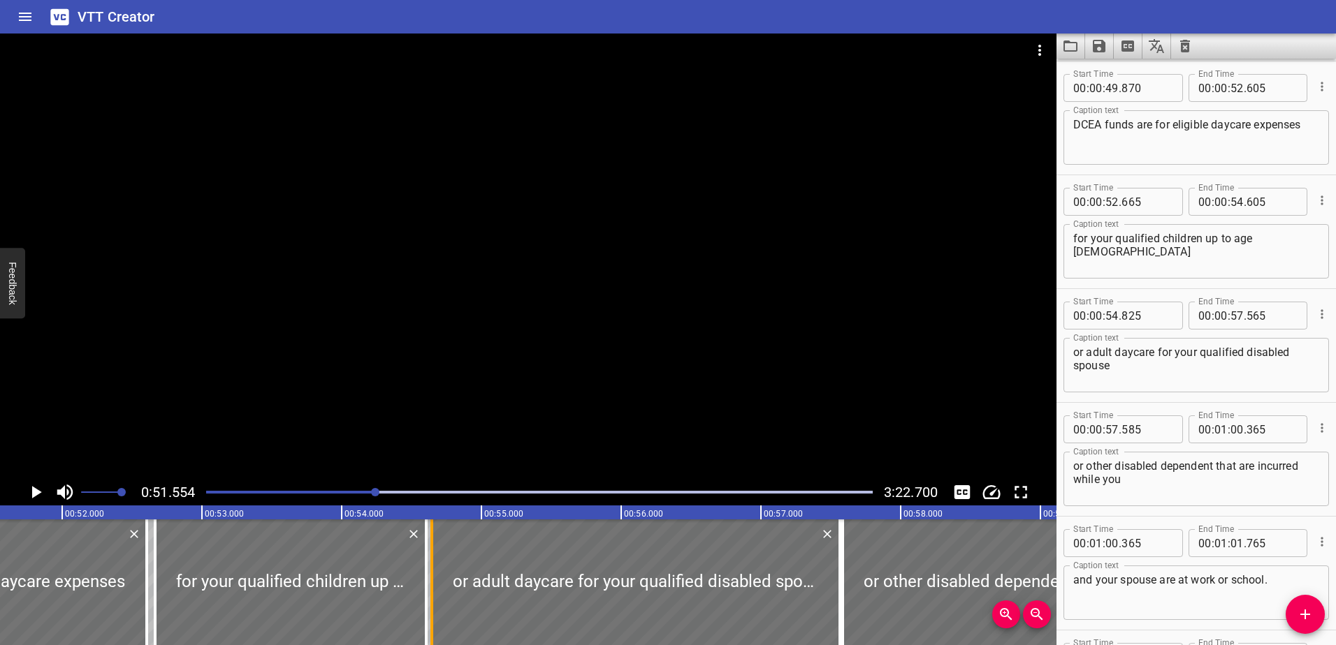
type input "645"
click at [31, 487] on icon "Play/Pause" at bounding box center [35, 492] width 21 height 21
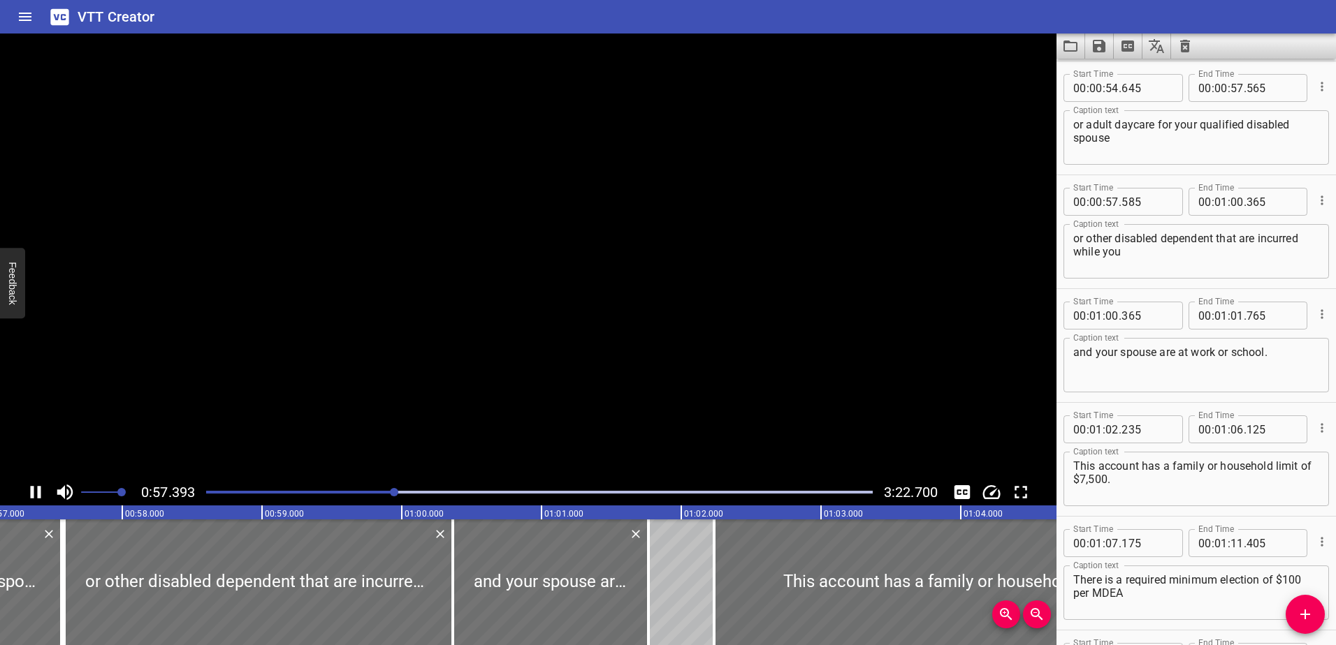
scroll to position [0, 8018]
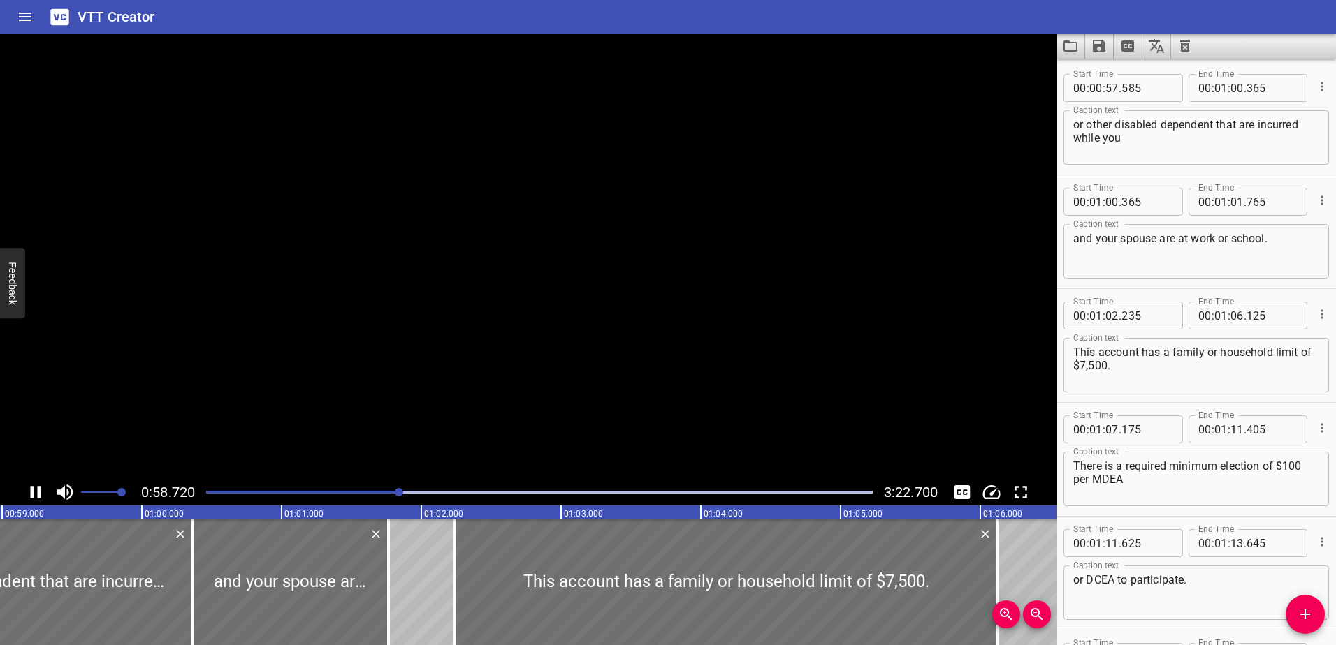
click at [31, 487] on icon "Play/Pause" at bounding box center [36, 492] width 10 height 13
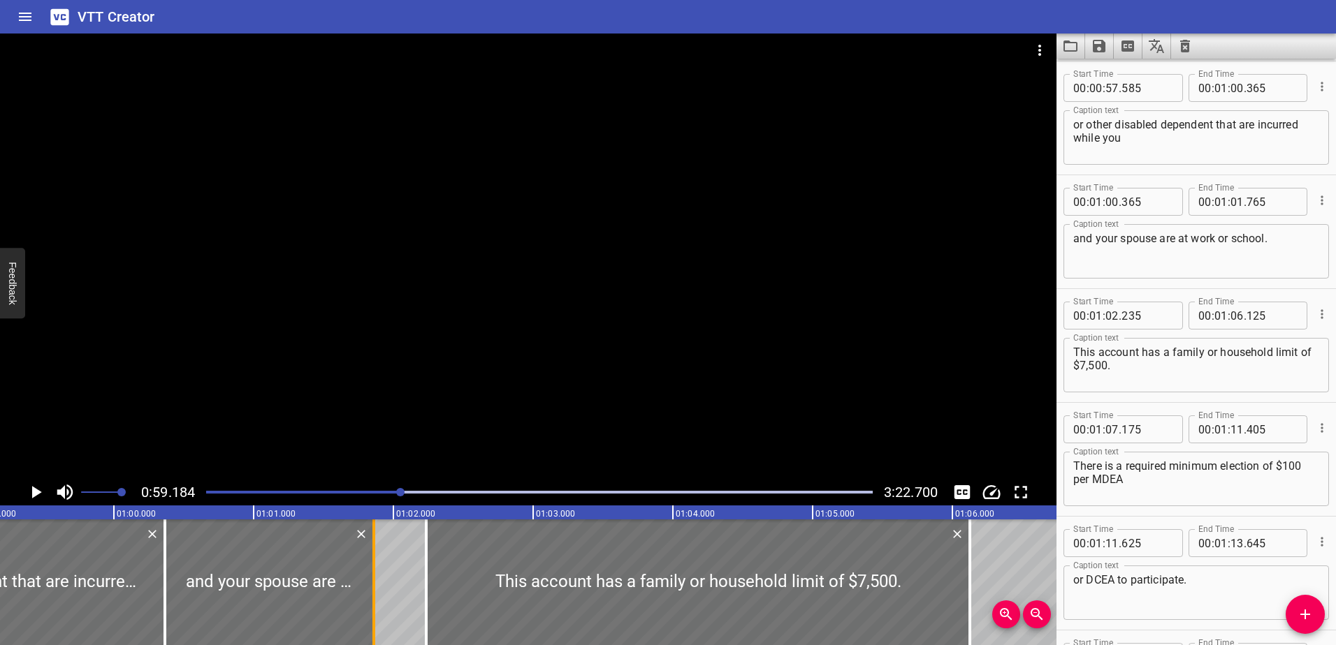
drag, startPoint x: 363, startPoint y: 604, endPoint x: 377, endPoint y: 604, distance: 13.3
click at [377, 604] on div at bounding box center [374, 583] width 14 height 126
click at [35, 489] on icon "Play/Pause" at bounding box center [37, 492] width 10 height 13
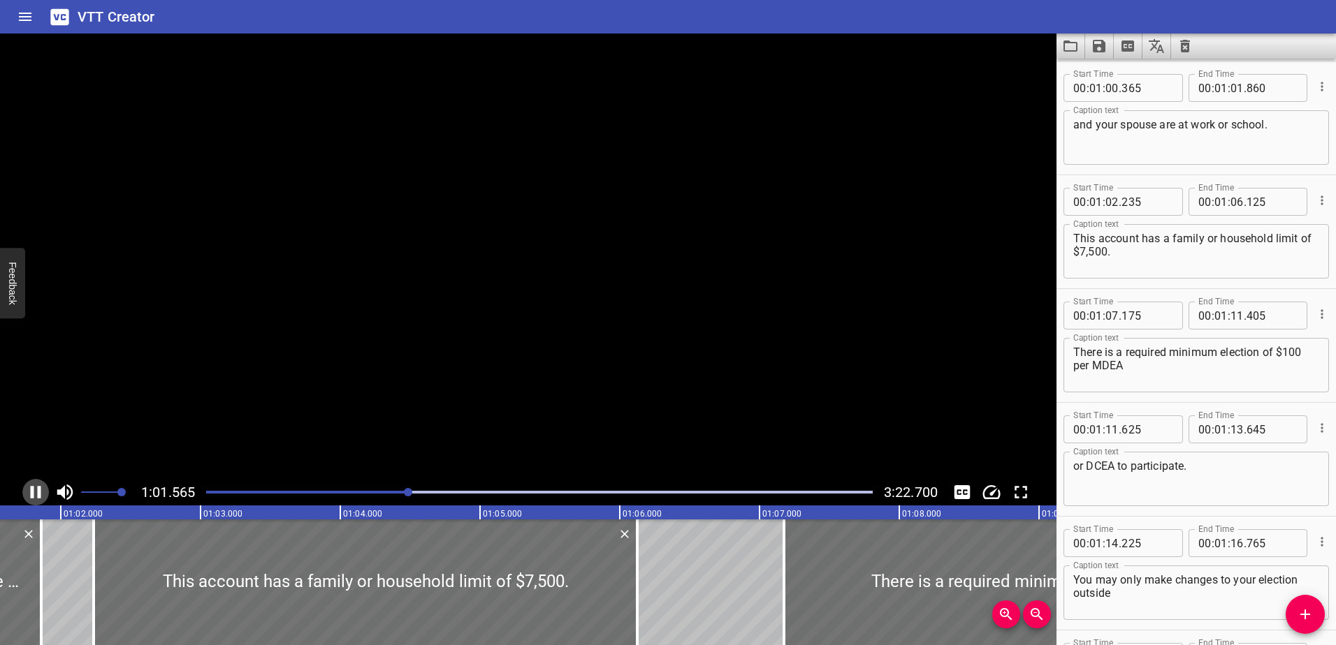
click at [35, 489] on icon "Play/Pause" at bounding box center [35, 492] width 21 height 21
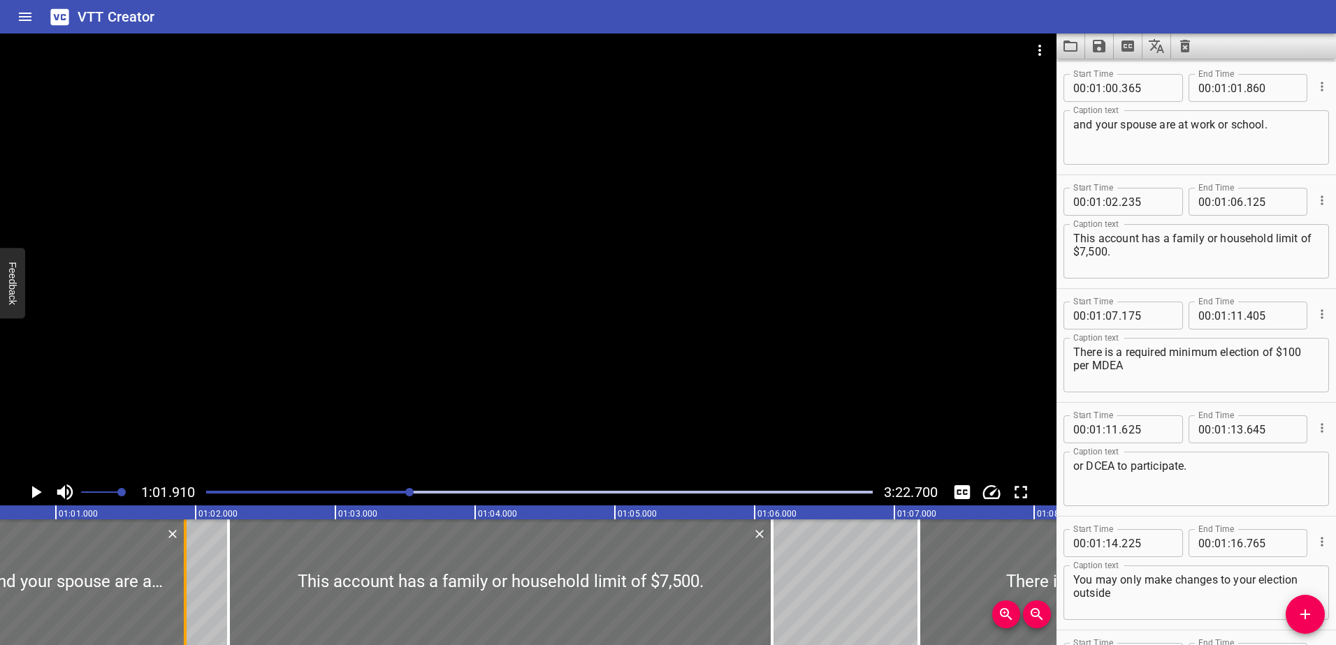
drag, startPoint x: 181, startPoint y: 591, endPoint x: 191, endPoint y: 592, distance: 10.5
click at [191, 592] on div at bounding box center [185, 583] width 14 height 126
type input "935"
drag, startPoint x: 771, startPoint y: 608, endPoint x: 823, endPoint y: 609, distance: 51.7
click at [823, 609] on div at bounding box center [823, 583] width 3 height 126
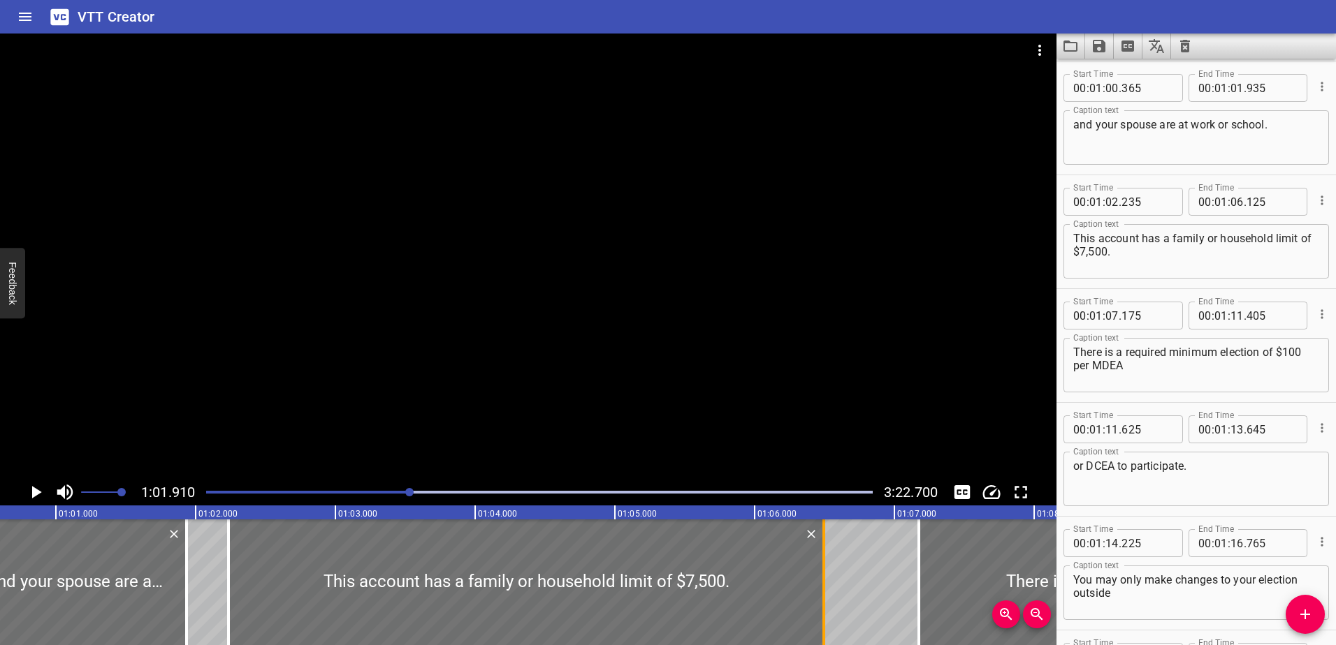
type input "495"
click at [29, 489] on icon "Play/Pause" at bounding box center [35, 492] width 21 height 21
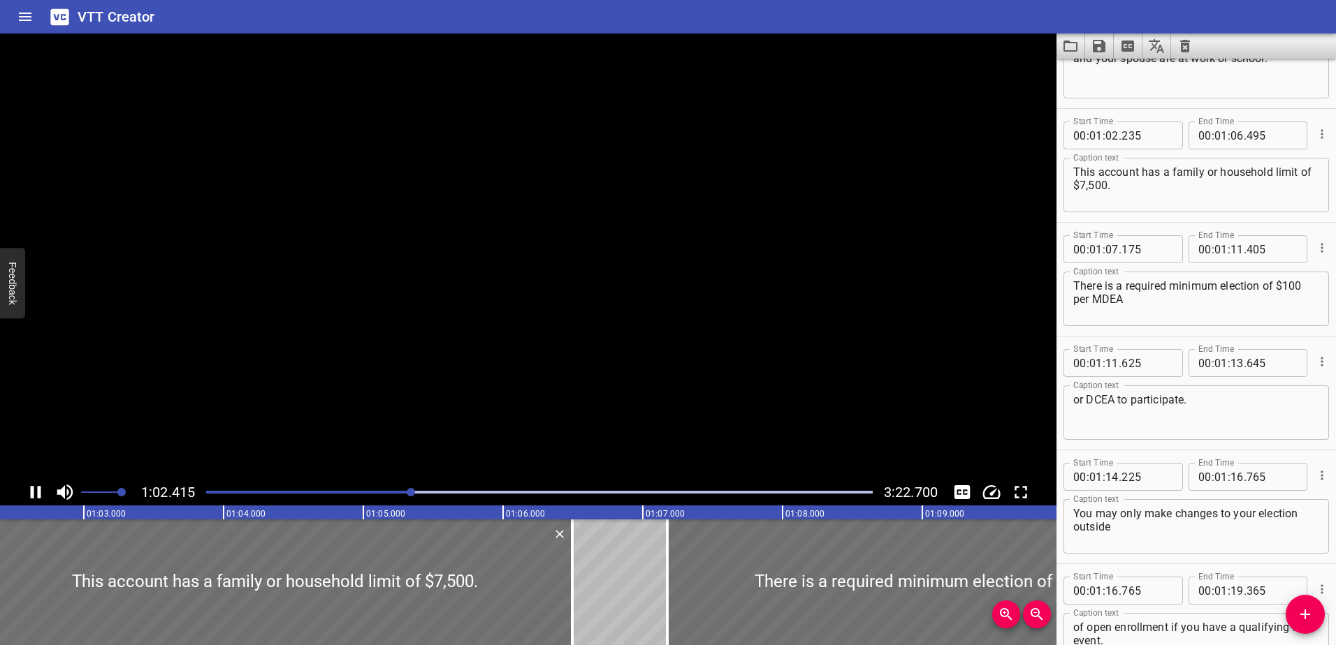
scroll to position [2619, 0]
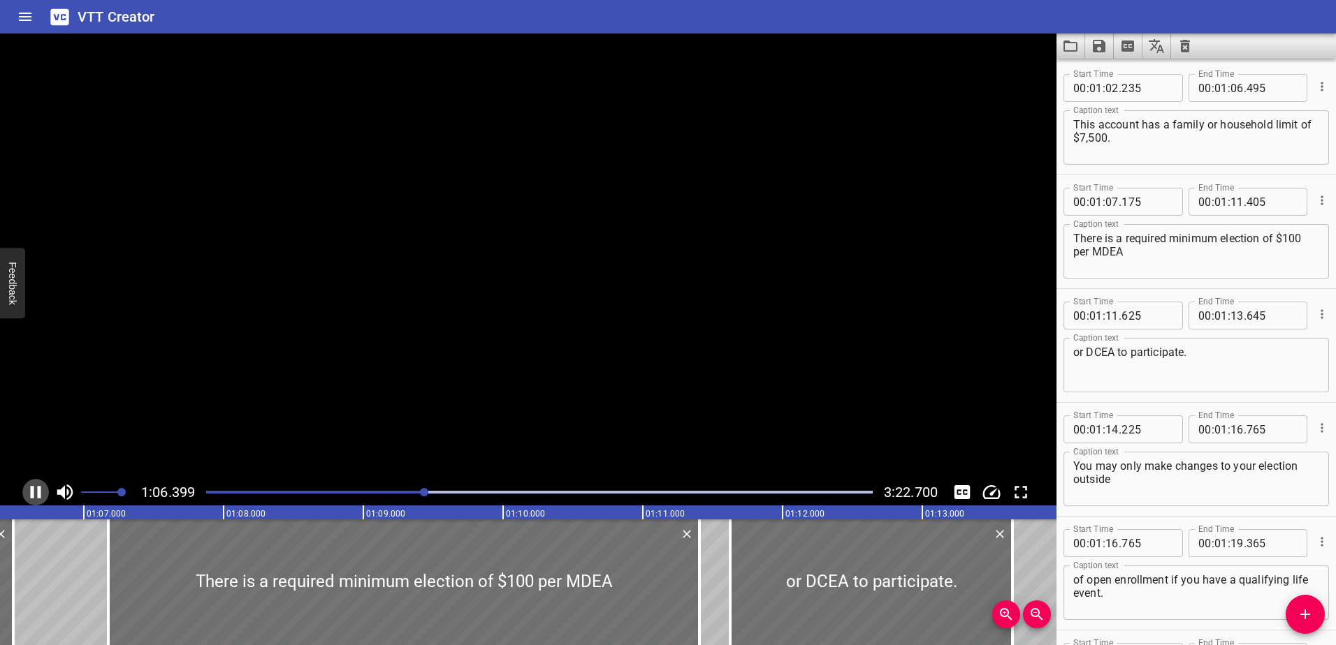
click at [29, 489] on icon "Play/Pause" at bounding box center [35, 492] width 21 height 21
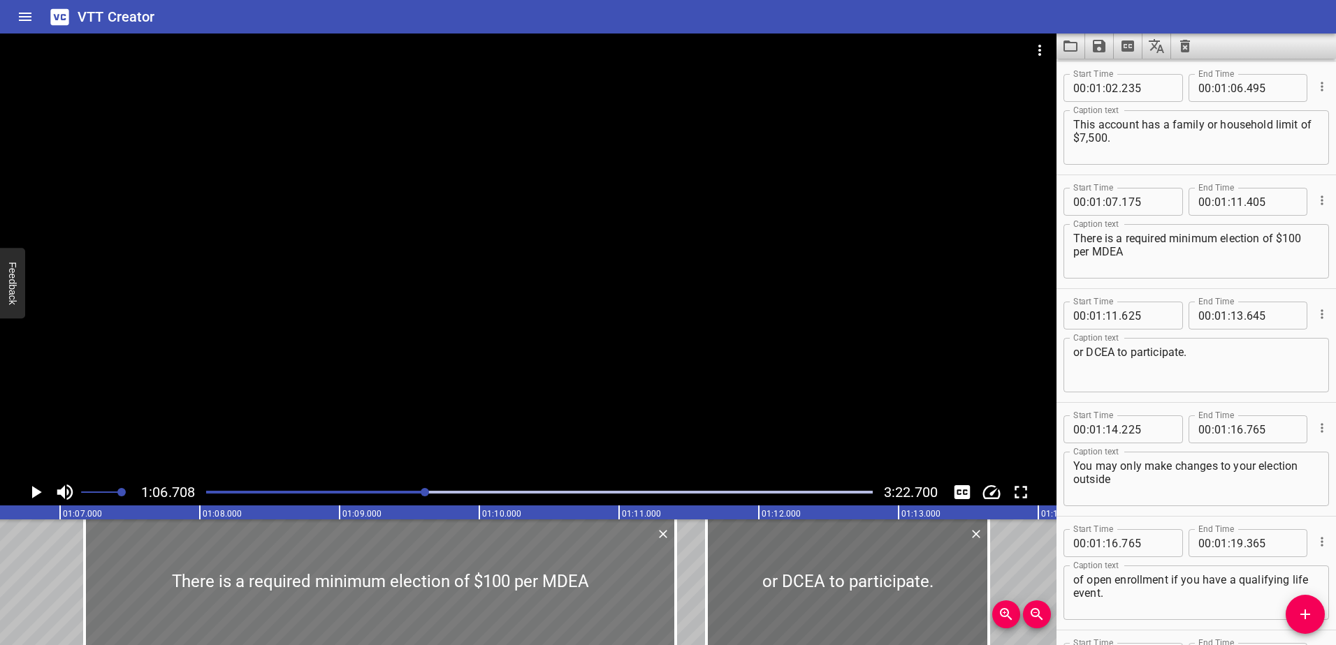
scroll to position [0, 9320]
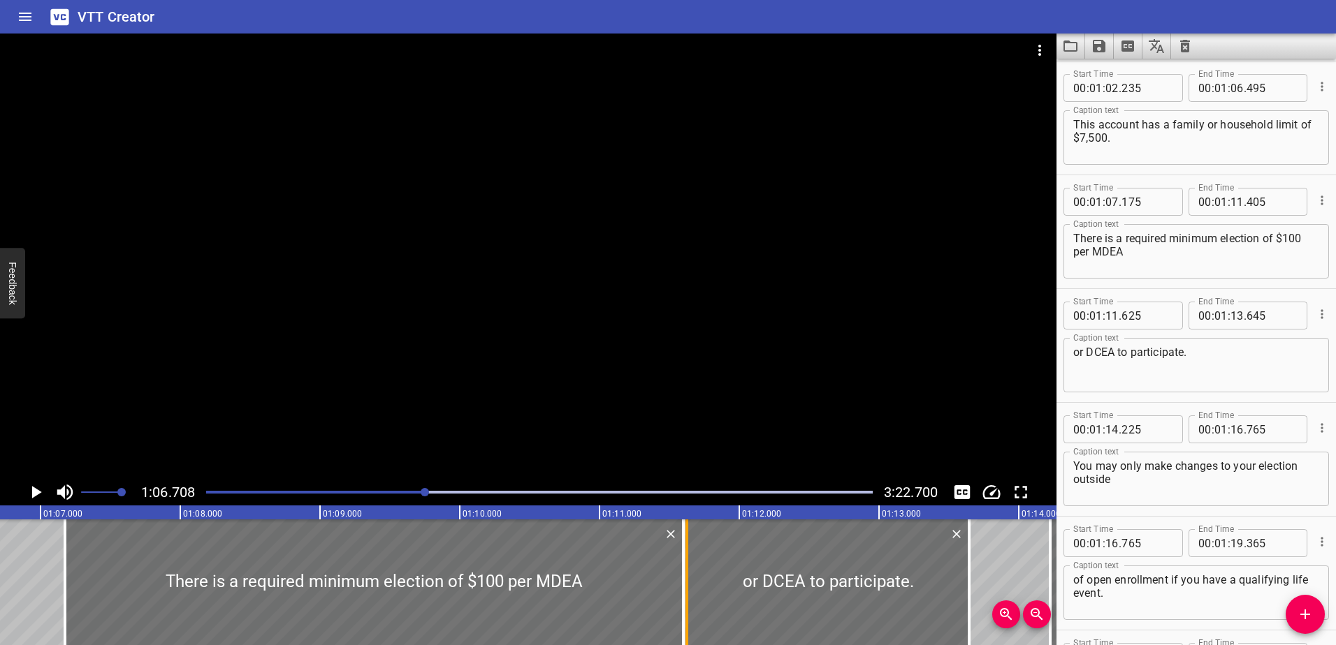
drag, startPoint x: 653, startPoint y: 601, endPoint x: 680, endPoint y: 600, distance: 27.3
type input "600"
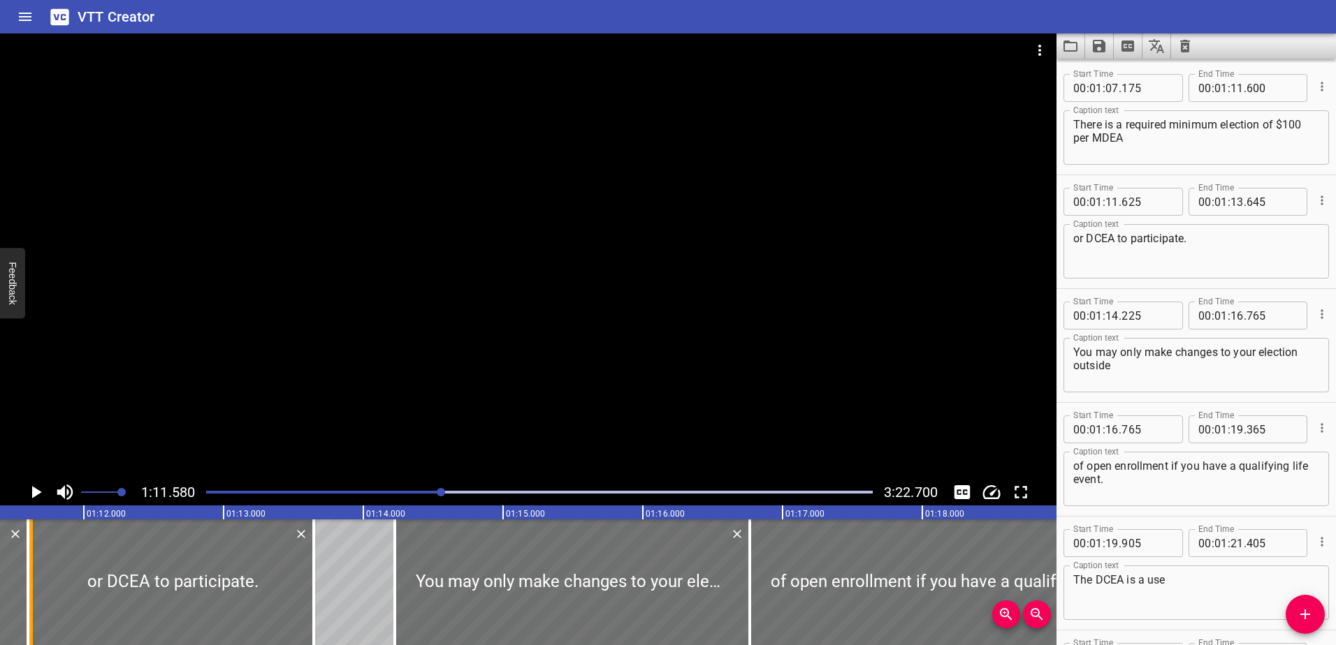
scroll to position [0, 10000]
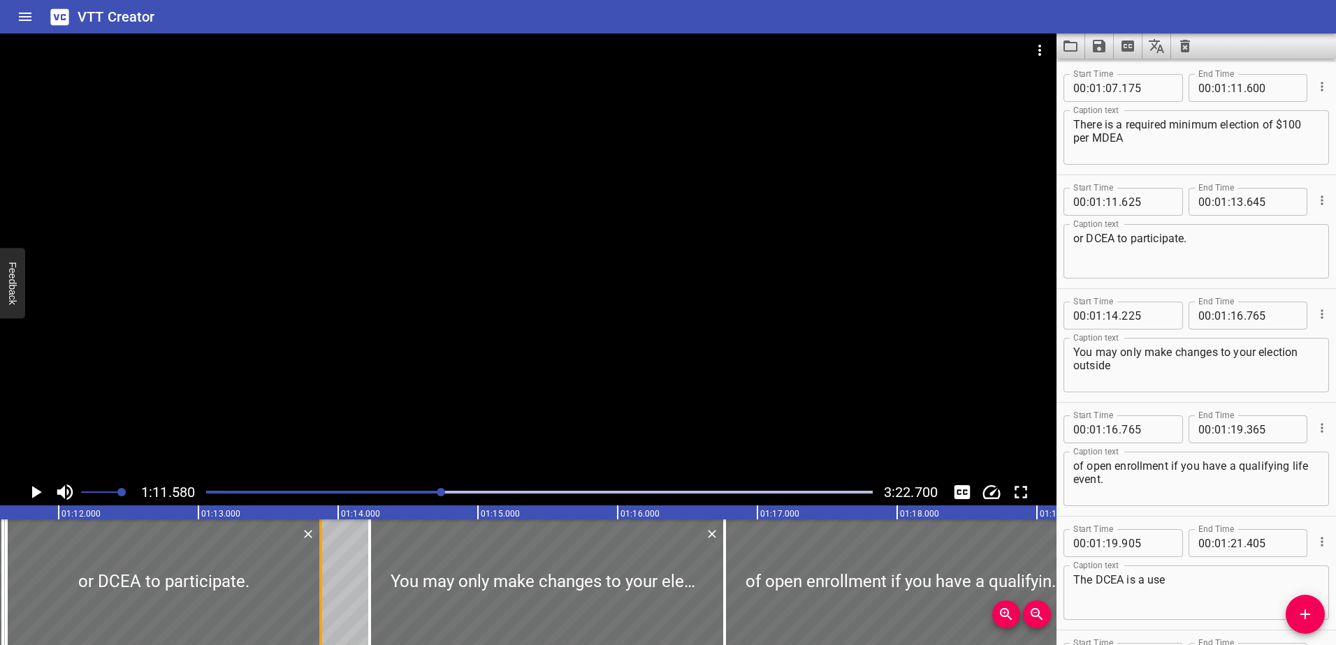
drag, startPoint x: 288, startPoint y: 602, endPoint x: 320, endPoint y: 599, distance: 32.3
click at [320, 599] on div at bounding box center [320, 583] width 3 height 126
type input "875"
click at [43, 495] on icon "Play/Pause" at bounding box center [35, 492] width 21 height 21
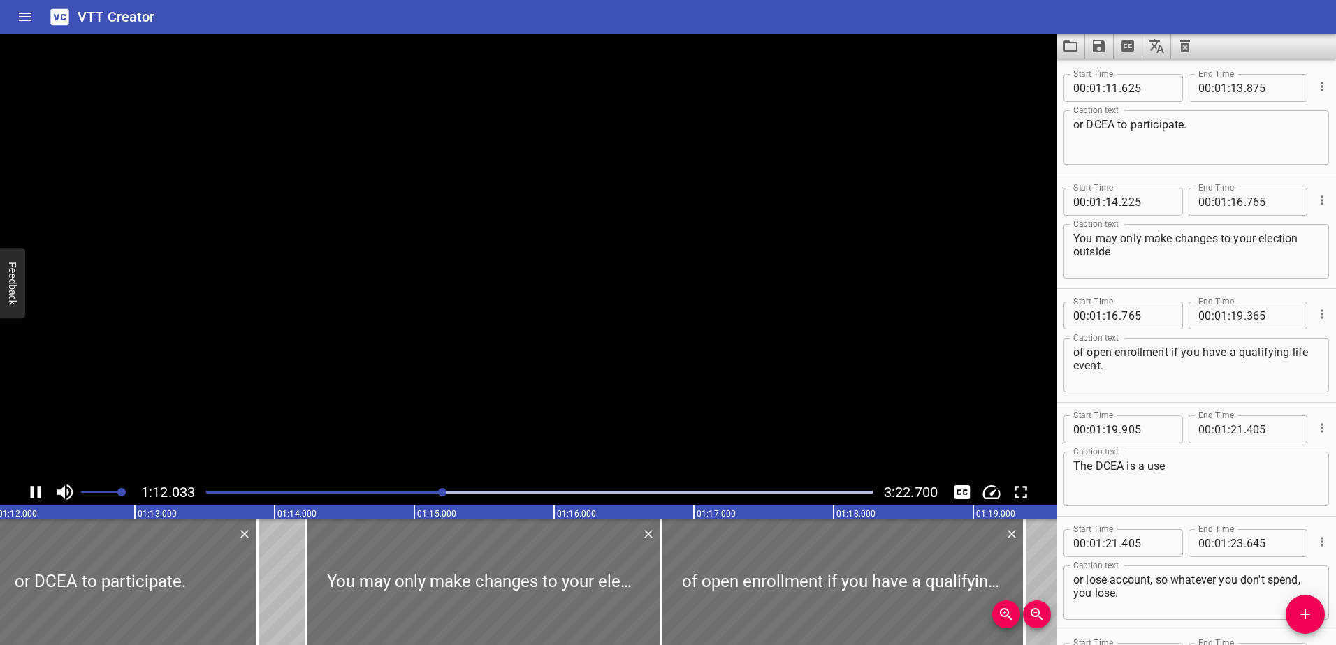
click at [43, 495] on icon "Play/Pause" at bounding box center [35, 492] width 21 height 21
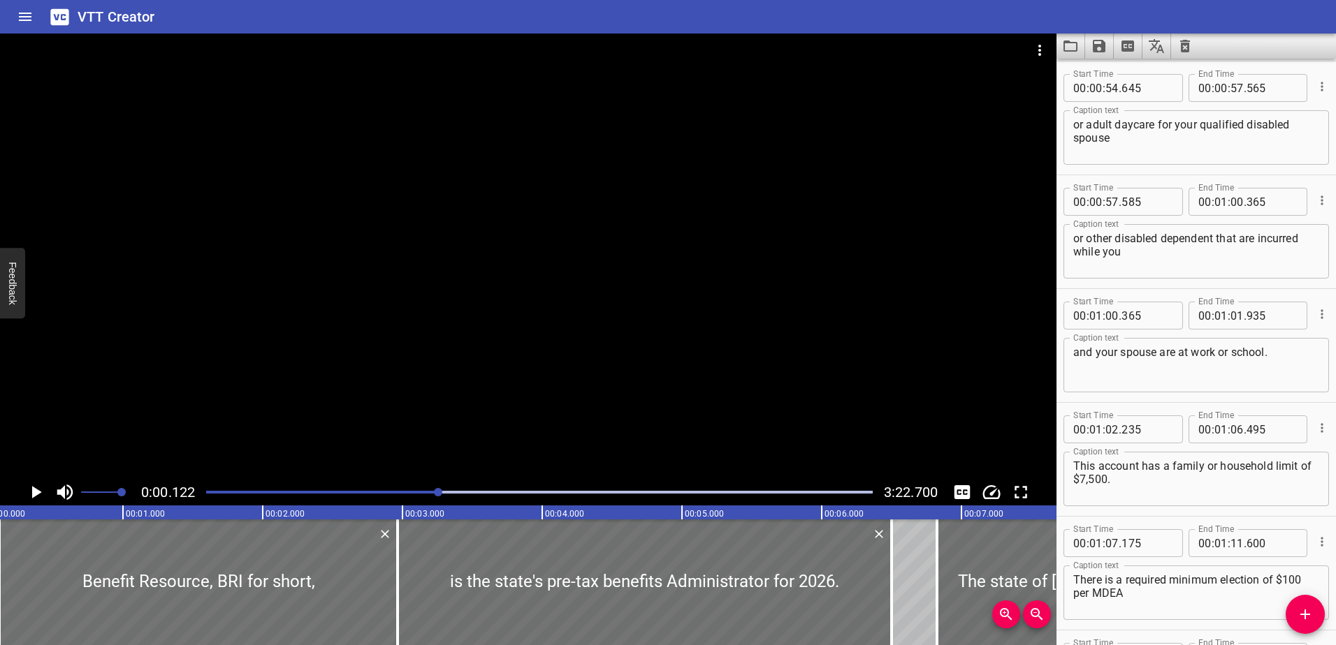
click at [439, 492] on div at bounding box center [438, 492] width 8 height 8
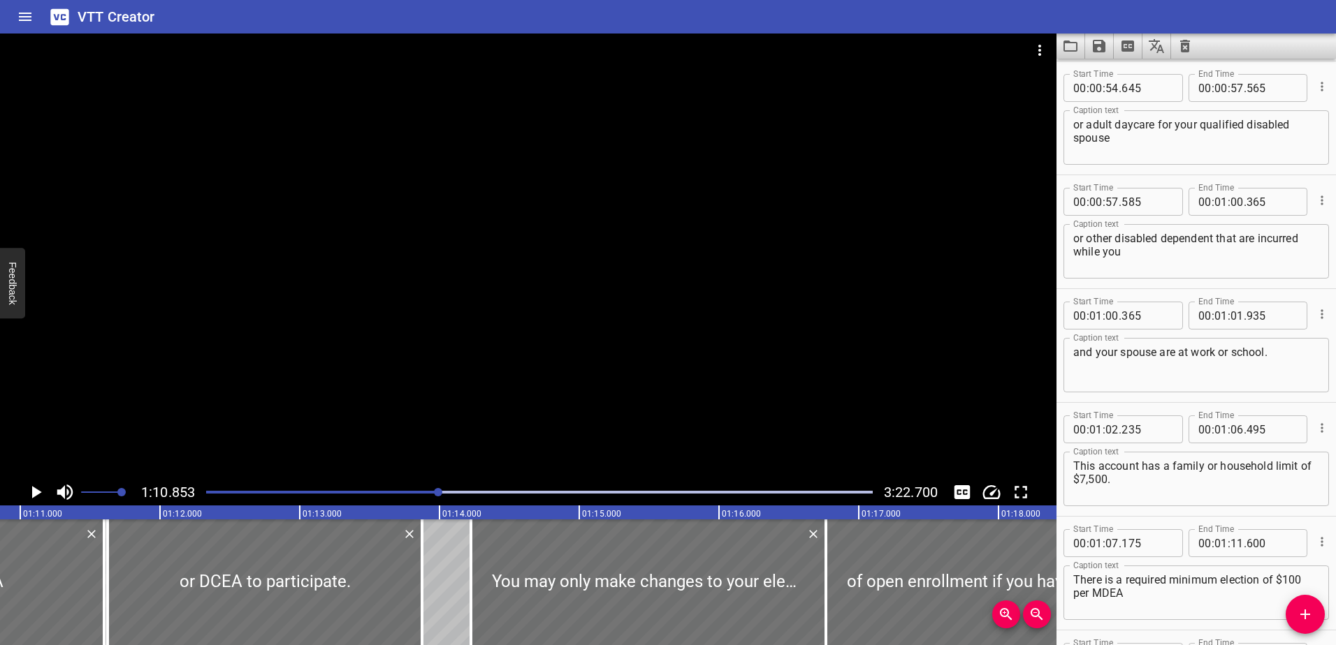
click at [41, 490] on icon "Play/Pause" at bounding box center [35, 492] width 21 height 21
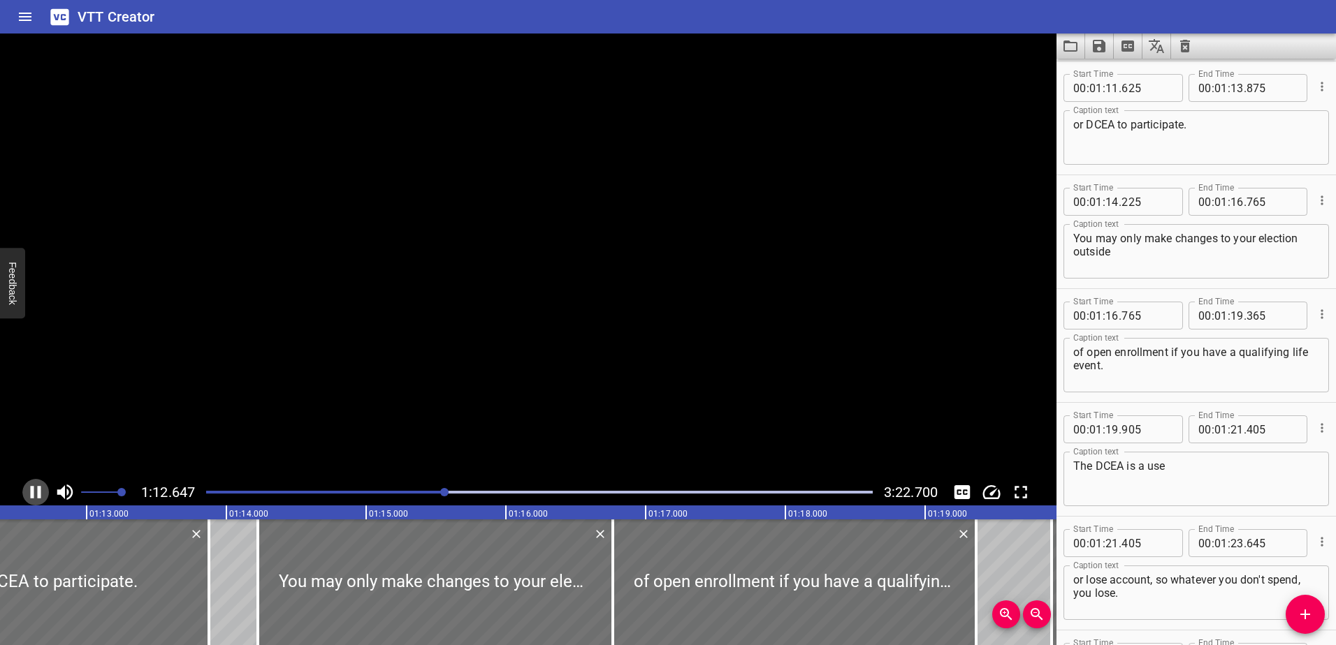
click at [41, 490] on icon "Play/Pause" at bounding box center [35, 492] width 21 height 21
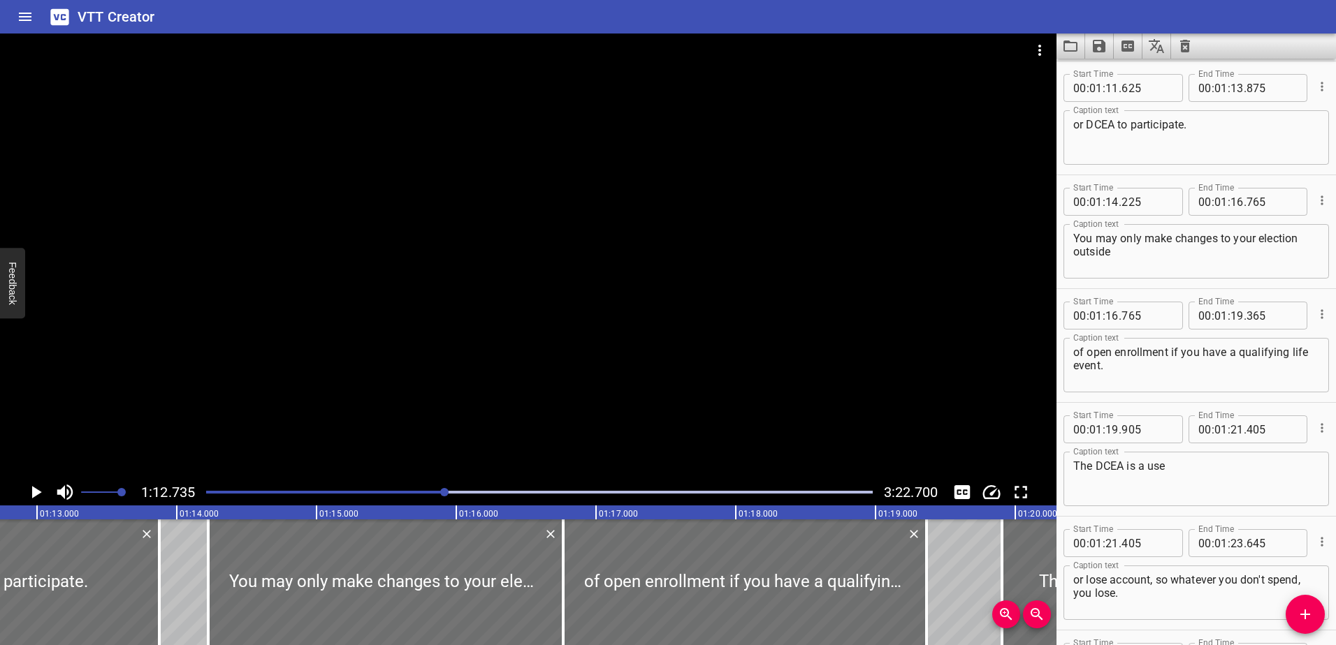
click at [41, 490] on icon "Play/Pause" at bounding box center [35, 492] width 21 height 21
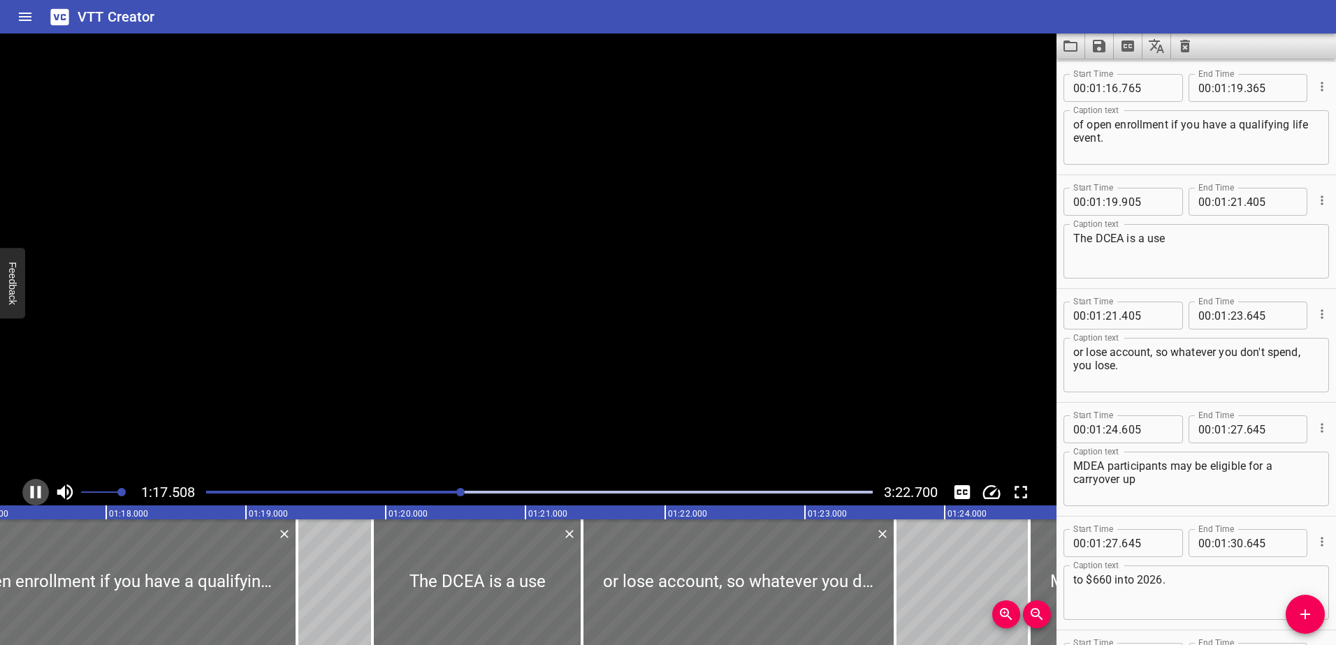
click at [41, 490] on icon "Play/Pause" at bounding box center [35, 492] width 21 height 21
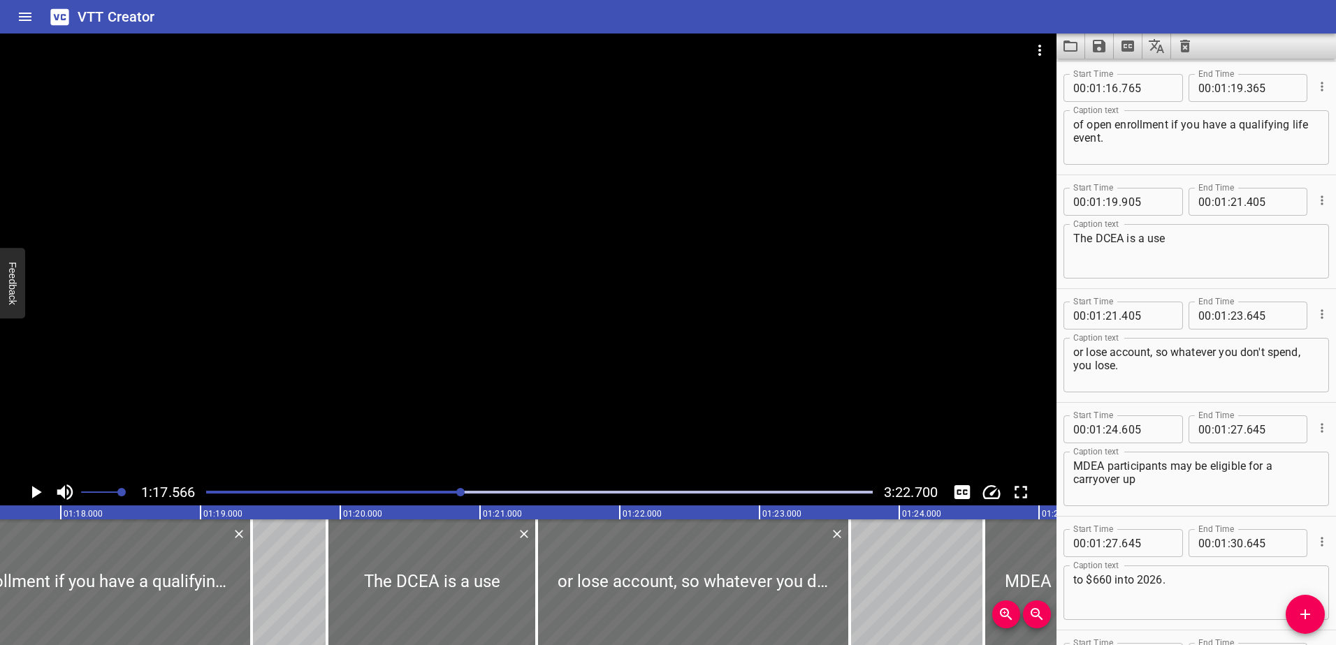
click at [1091, 120] on textarea "of open enrollment if you have a qualifying life event." at bounding box center [1196, 138] width 246 height 40
click at [1118, 125] on textarea "of Open enrollment if you have a qualifying life event." at bounding box center [1196, 138] width 246 height 40
click at [1120, 125] on textarea "of Open enrollment if you have a qualifying life event." at bounding box center [1196, 138] width 246 height 40
type textarea "of Open Enrollment if you have a qualifying life event."
drag, startPoint x: 1153, startPoint y: 353, endPoint x: 1048, endPoint y: 349, distance: 105.5
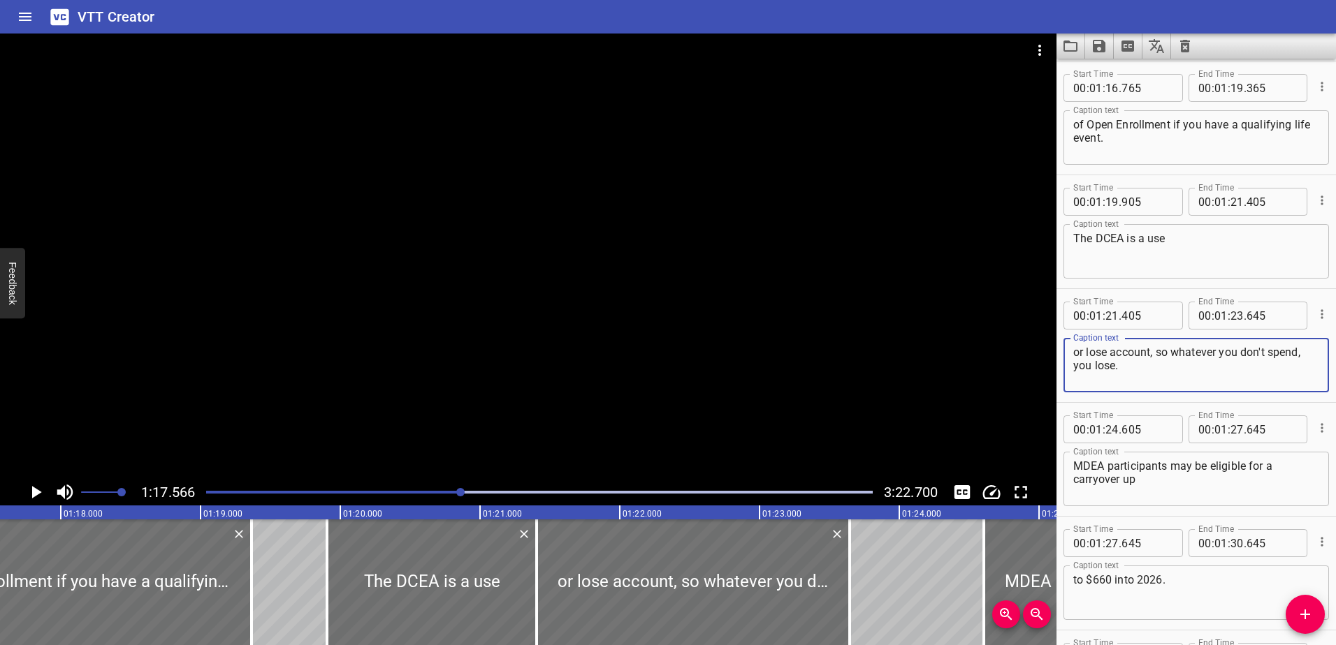
click at [1048, 349] on main "1:17.566 3:22.700 00:00.000 00:01.000 00:02.000 00:03.000 00:04.000 00:05.000 0…" at bounding box center [668, 340] width 1336 height 612
type textarea "so whatever you don't spend, you lose."
click at [1187, 244] on textarea "The DCEA is a use" at bounding box center [1196, 252] width 246 height 40
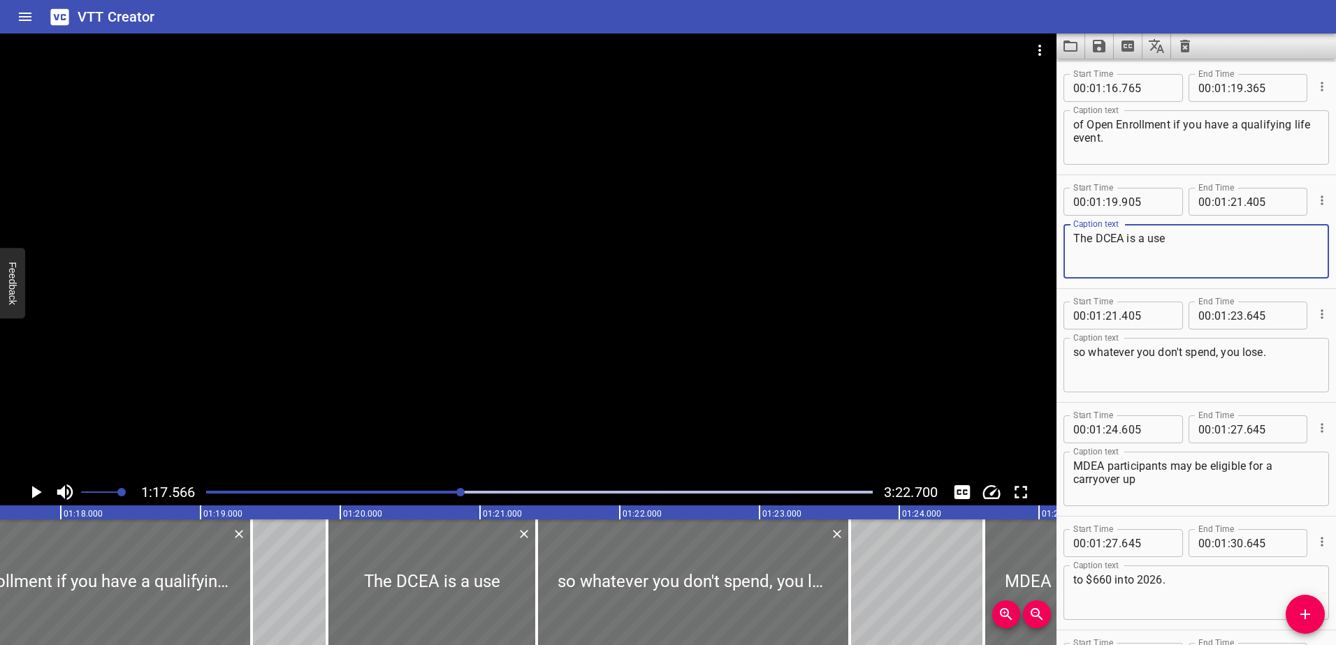
paste textarea "or lose account,"
type textarea "The DCEA is a use or lose account,"
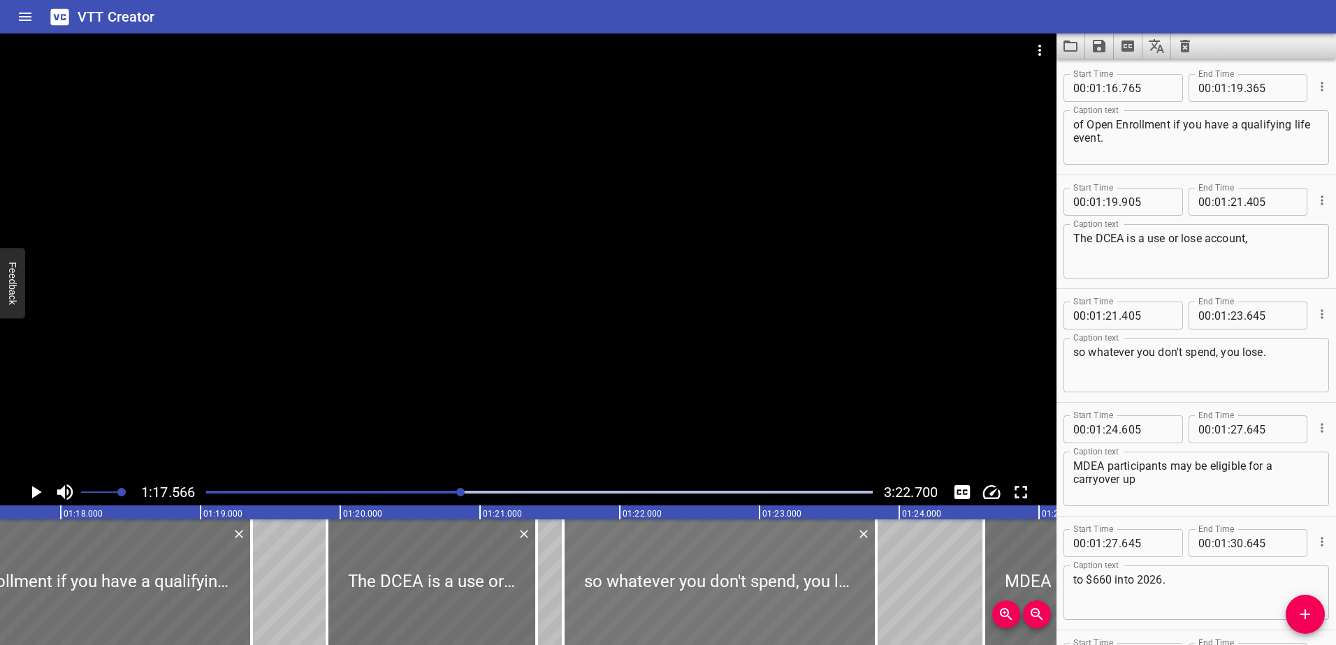
drag, startPoint x: 709, startPoint y: 591, endPoint x: 737, endPoint y: 590, distance: 27.9
click at [737, 590] on div at bounding box center [719, 583] width 313 height 126
type input "605"
type input "845"
drag, startPoint x: 531, startPoint y: 597, endPoint x: 543, endPoint y: 597, distance: 11.9
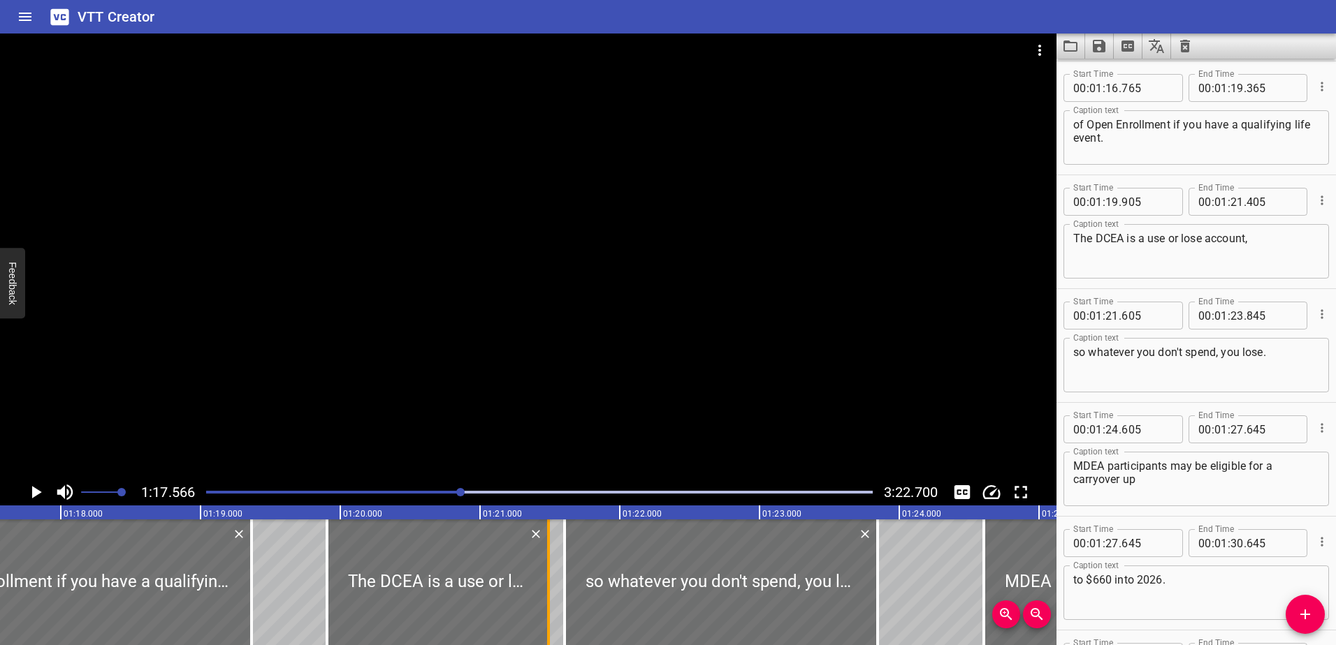
click at [543, 597] on div at bounding box center [548, 583] width 14 height 126
type input "490"
drag, startPoint x: 567, startPoint y: 588, endPoint x: 611, endPoint y: 590, distance: 43.4
click at [611, 590] on div at bounding box center [608, 583] width 14 height 126
type input "915"
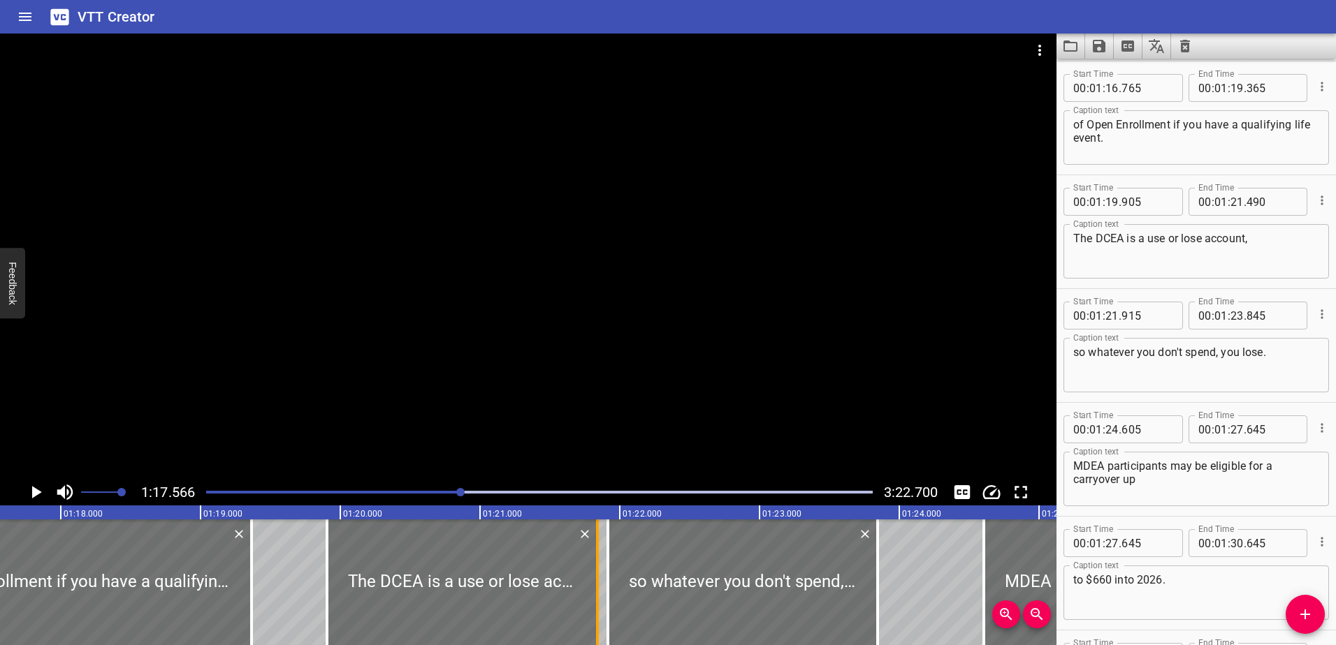
drag, startPoint x: 546, startPoint y: 590, endPoint x: 595, endPoint y: 592, distance: 48.9
click at [595, 592] on div at bounding box center [597, 583] width 14 height 126
type input "840"
click at [601, 587] on div at bounding box center [602, 583] width 3 height 126
type input "875"
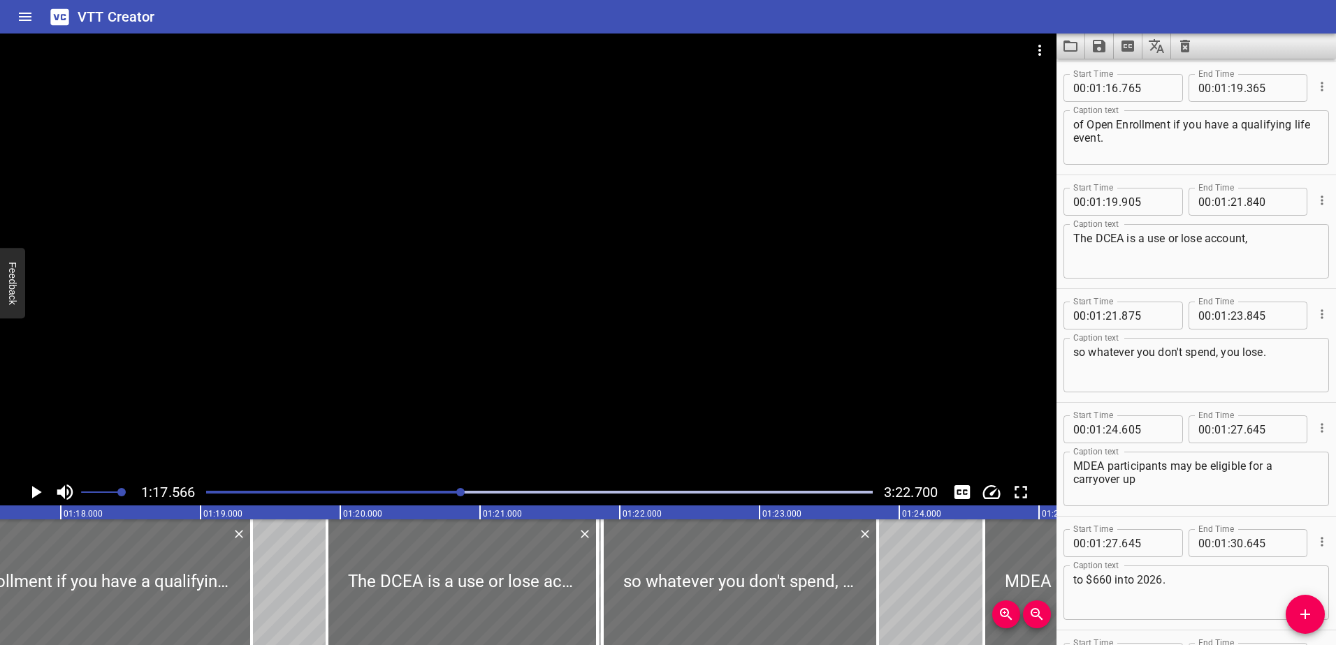
click at [35, 491] on icon "Play/Pause" at bounding box center [37, 492] width 10 height 13
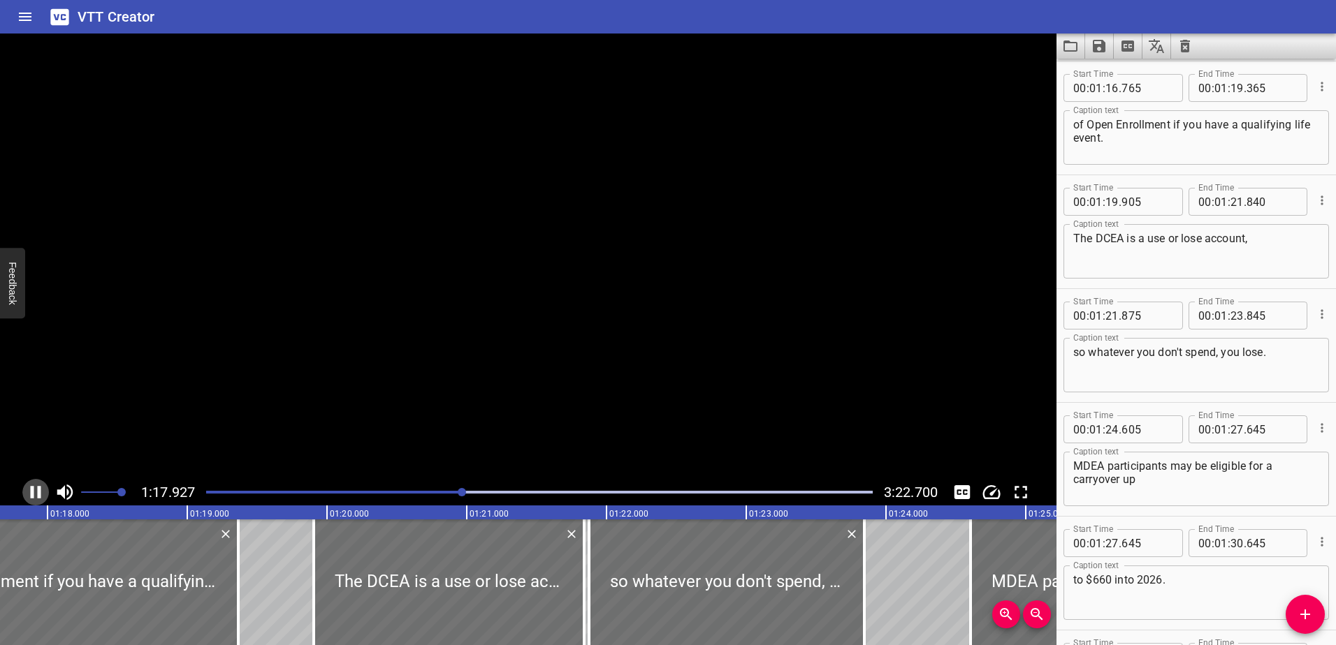
click at [35, 491] on icon "Play/Pause" at bounding box center [35, 492] width 21 height 21
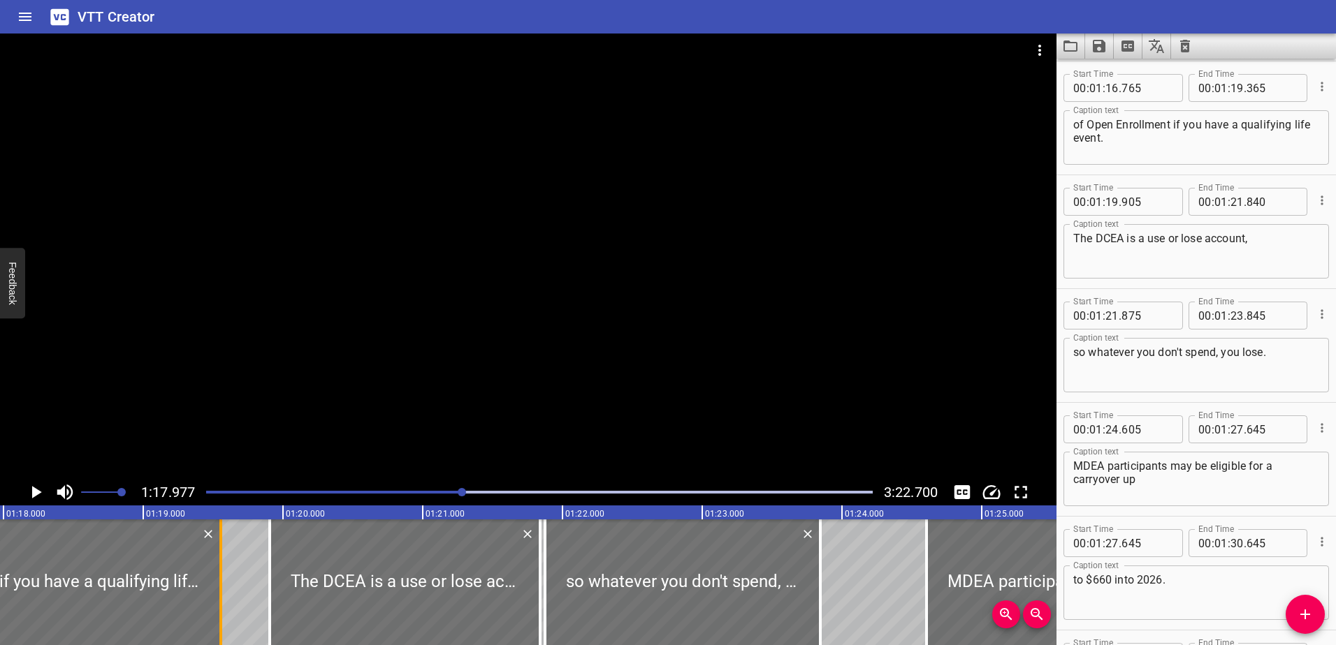
drag, startPoint x: 195, startPoint y: 578, endPoint x: 226, endPoint y: 578, distance: 31.4
click at [222, 578] on div at bounding box center [220, 583] width 3 height 126
type input "590"
click at [37, 490] on icon "Play/Pause" at bounding box center [37, 492] width 10 height 13
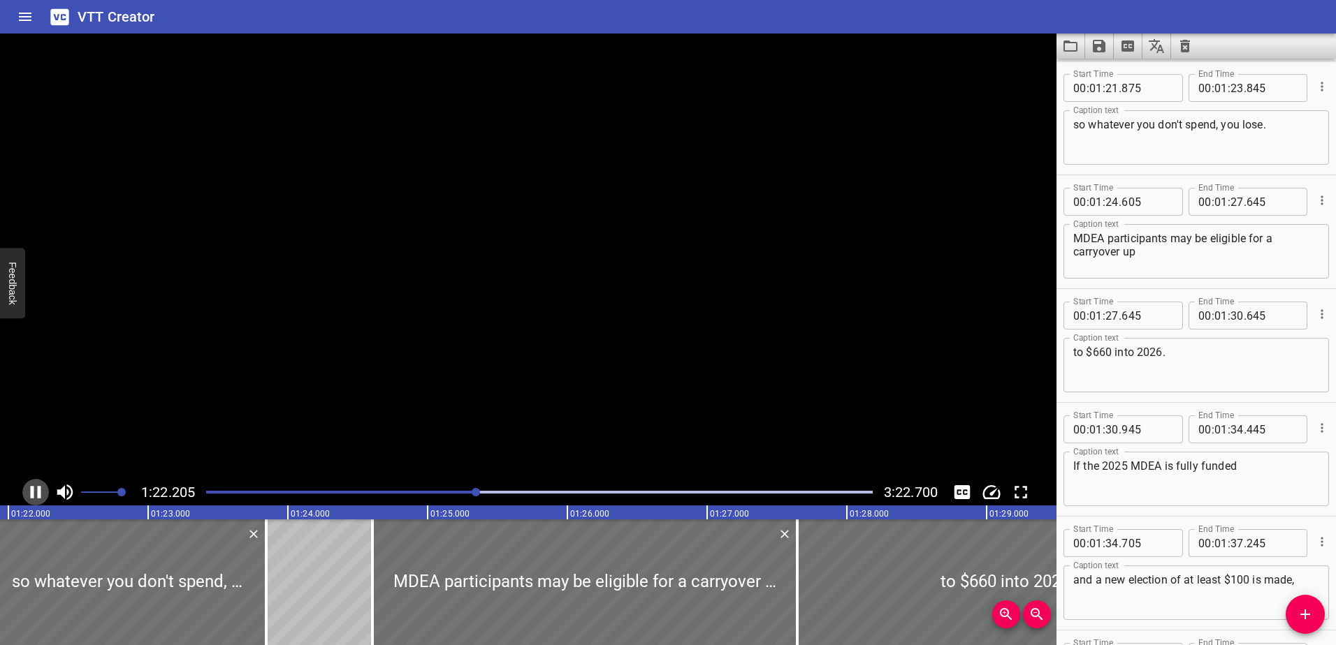
click at [37, 490] on icon "Play/Pause" at bounding box center [35, 492] width 21 height 21
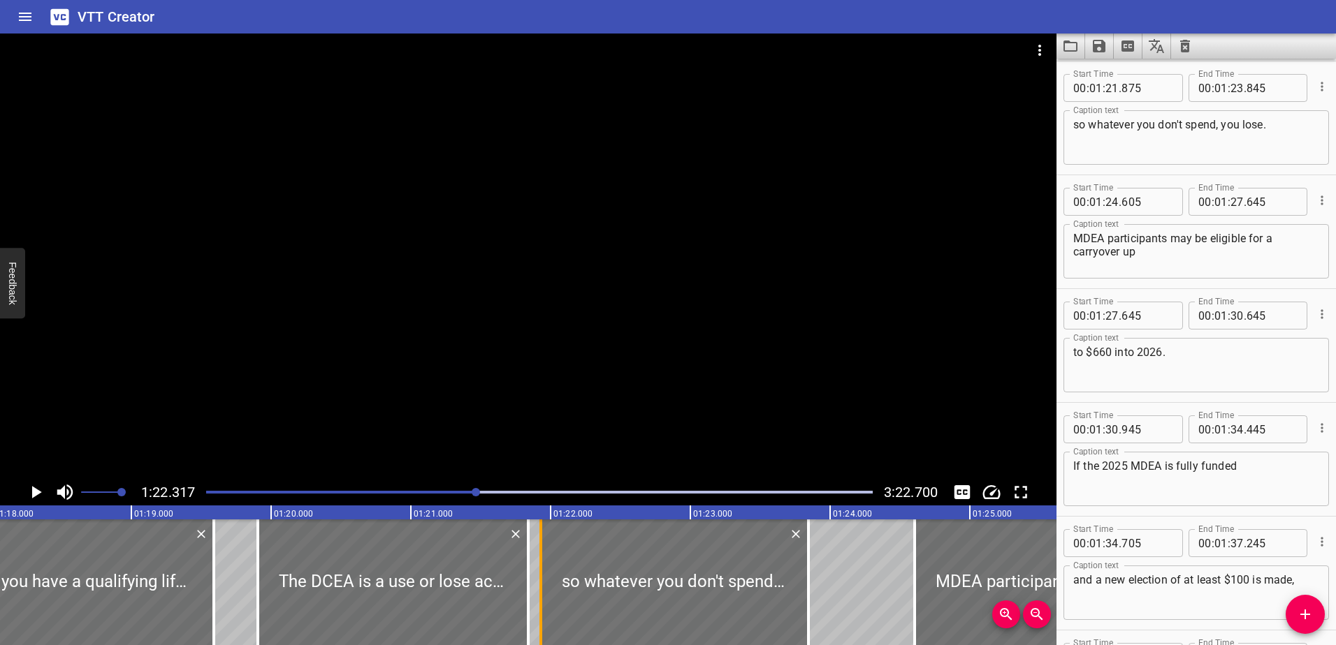
drag, startPoint x: 535, startPoint y: 590, endPoint x: 543, endPoint y: 589, distance: 7.7
click at [543, 589] on div at bounding box center [541, 583] width 14 height 126
type input "930"
drag, startPoint x: 527, startPoint y: 586, endPoint x: 536, endPoint y: 586, distance: 9.1
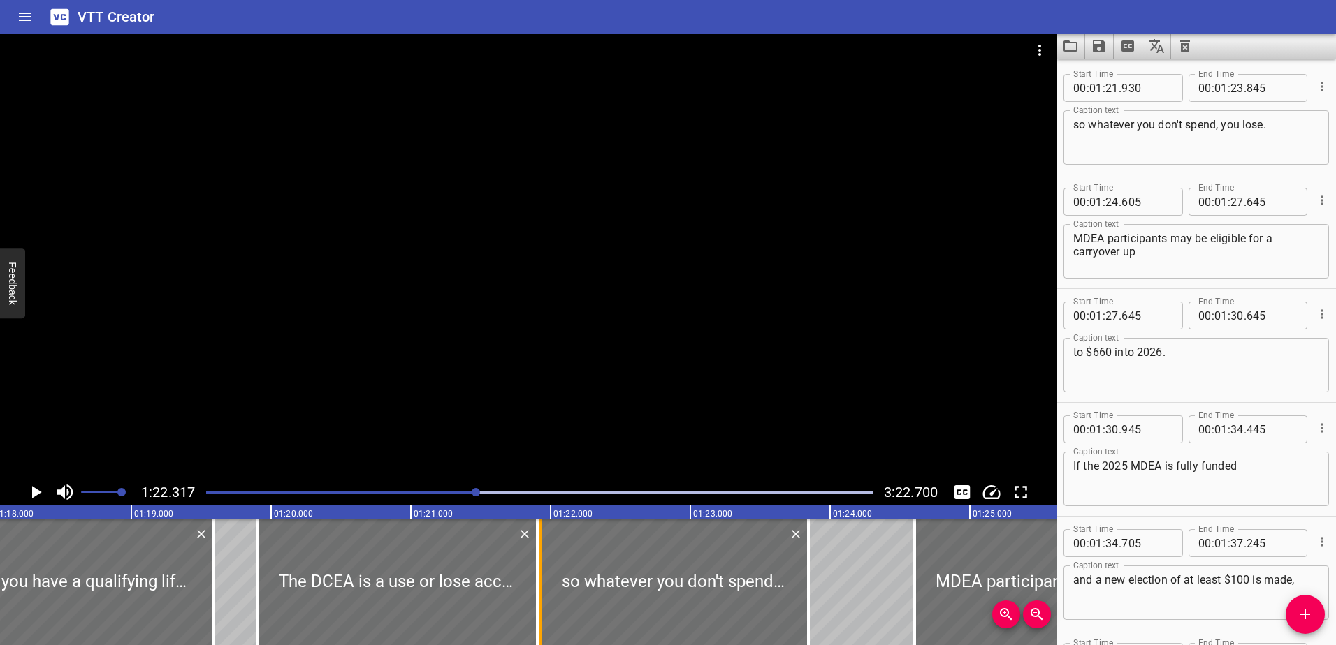
type input "905"
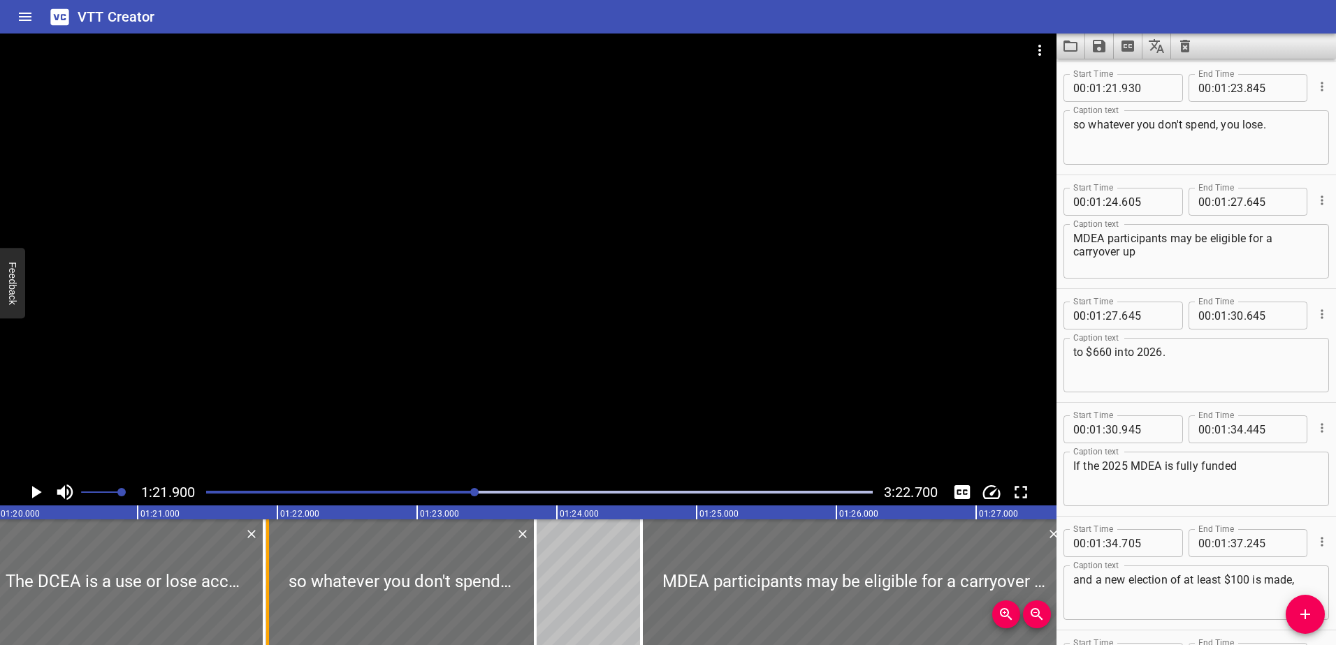
scroll to position [0, 11442]
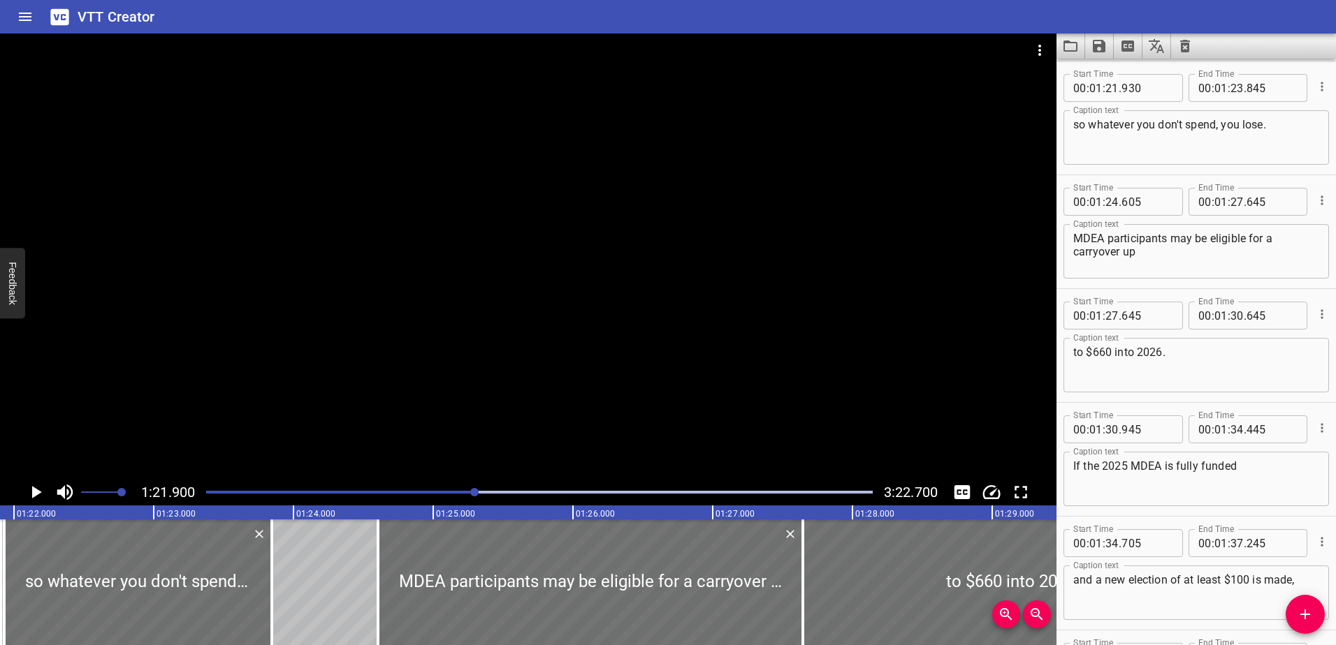
click at [36, 495] on icon "Play/Pause" at bounding box center [37, 492] width 10 height 13
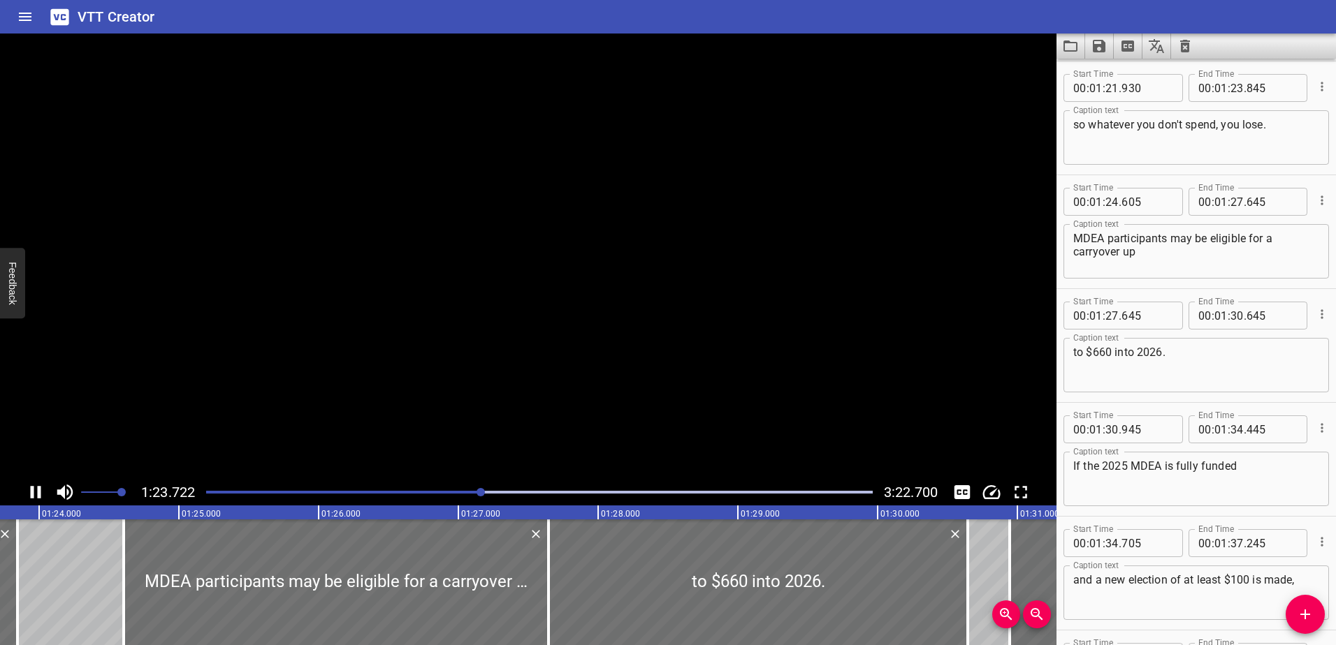
click at [36, 495] on icon "Play/Pause" at bounding box center [35, 492] width 21 height 21
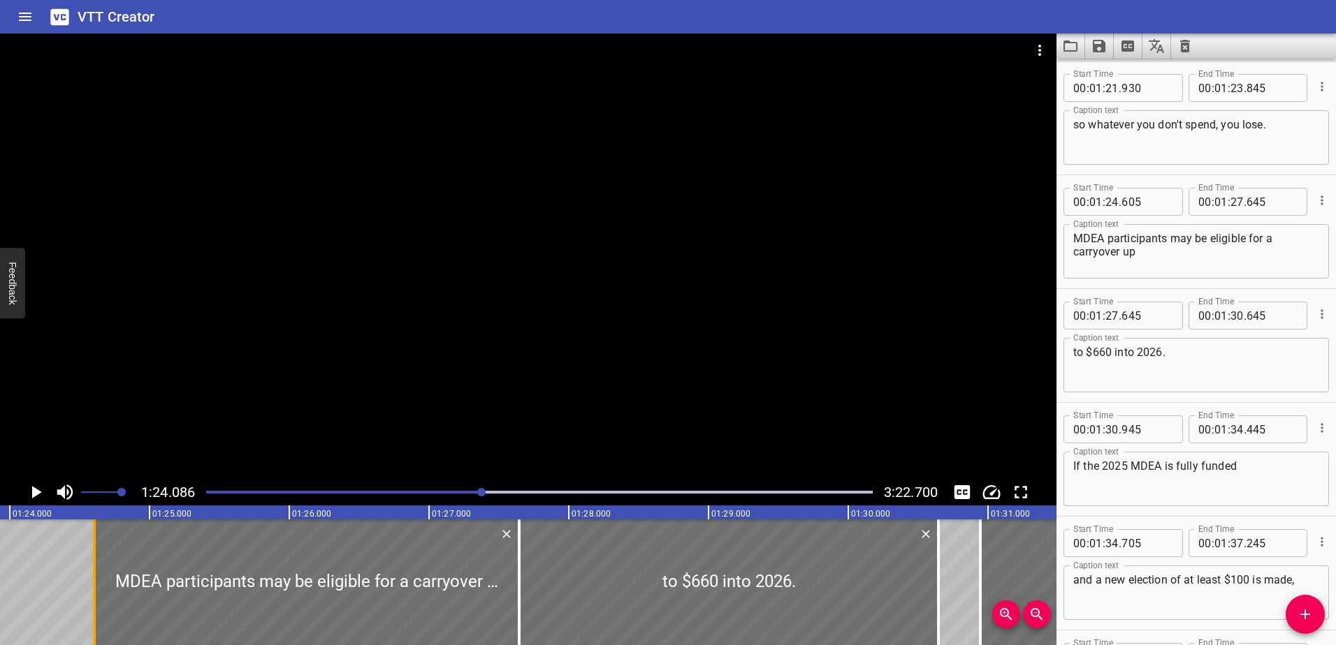
scroll to position [0, 11747]
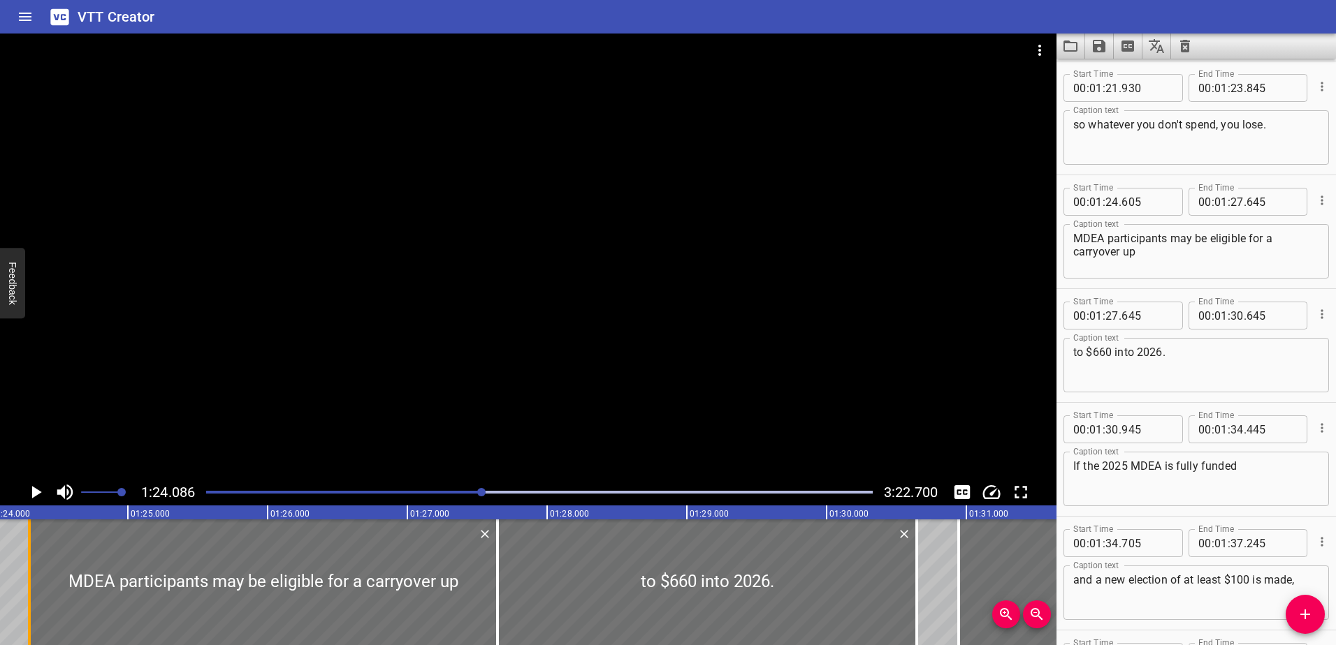
drag, startPoint x: 73, startPoint y: 606, endPoint x: 30, endPoint y: 604, distance: 43.4
click at [30, 604] on div at bounding box center [29, 583] width 3 height 126
type input "295"
drag, startPoint x: 919, startPoint y: 591, endPoint x: 944, endPoint y: 590, distance: 24.5
click at [944, 590] on div at bounding box center [941, 583] width 14 height 126
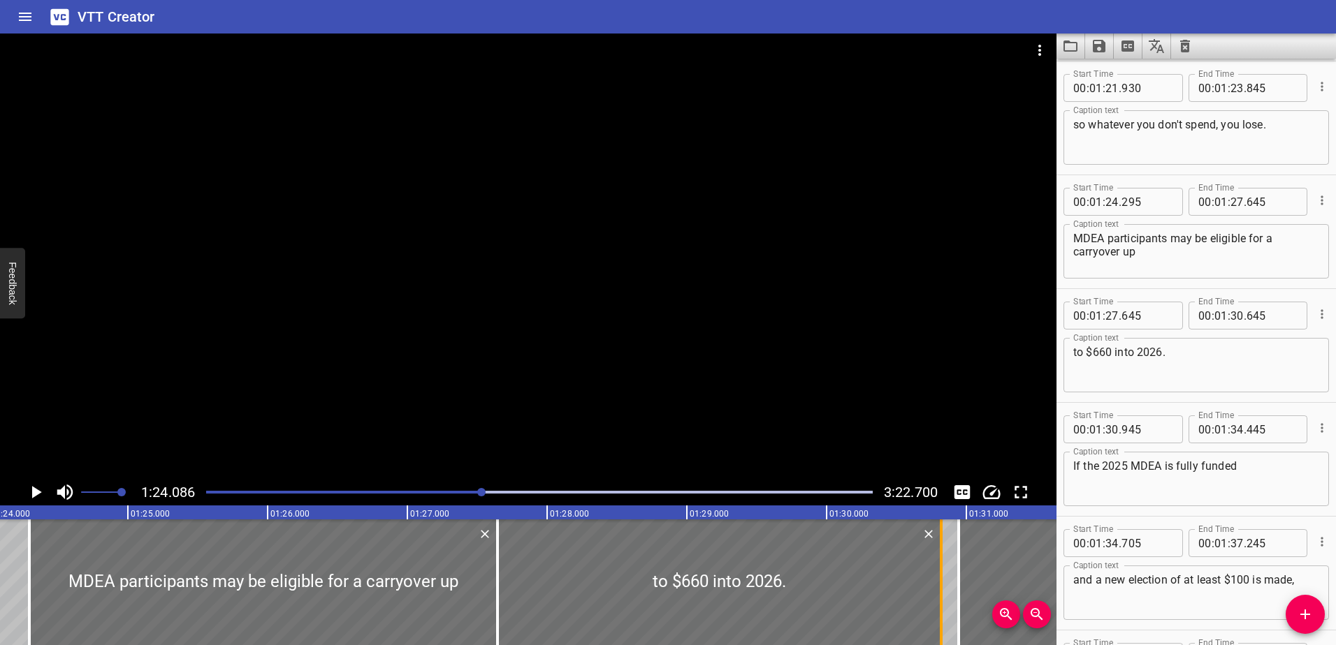
type input "820"
drag, startPoint x: 965, startPoint y: 578, endPoint x: 950, endPoint y: 582, distance: 15.3
click at [950, 582] on div at bounding box center [944, 583] width 14 height 126
type input "840"
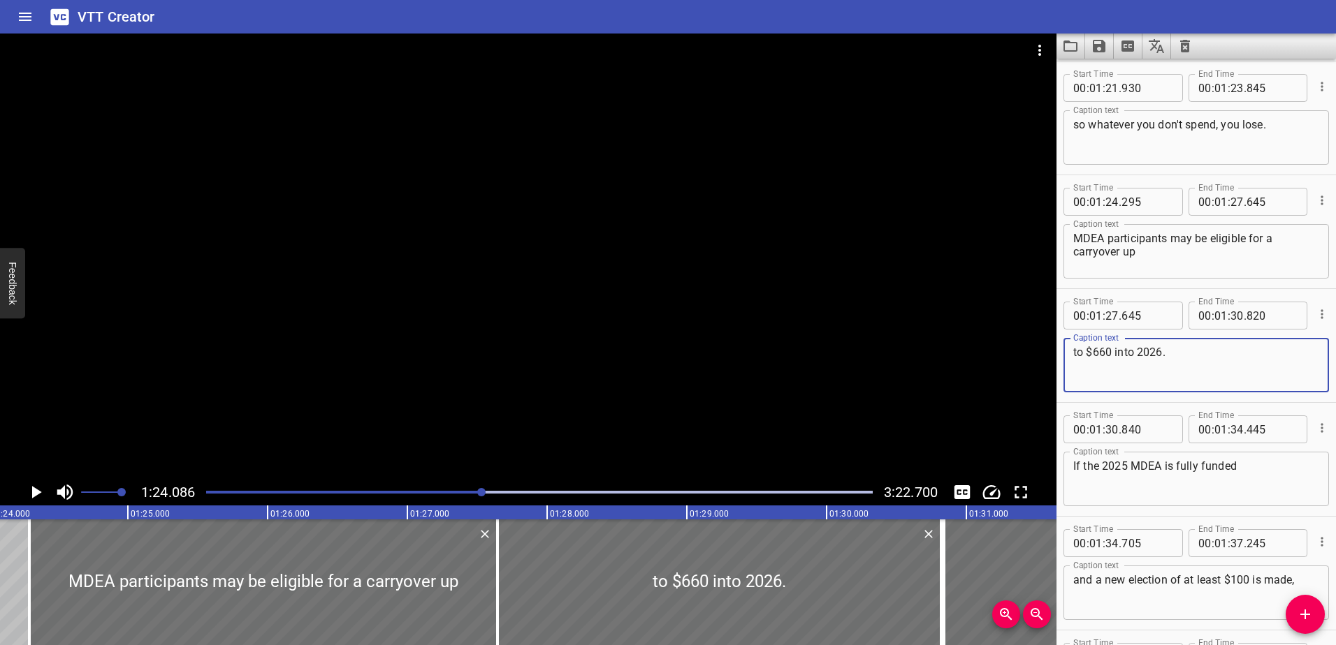
click at [1184, 358] on textarea "to $660 into 2026." at bounding box center [1196, 366] width 246 height 40
type textarea "to $660 into 2026"
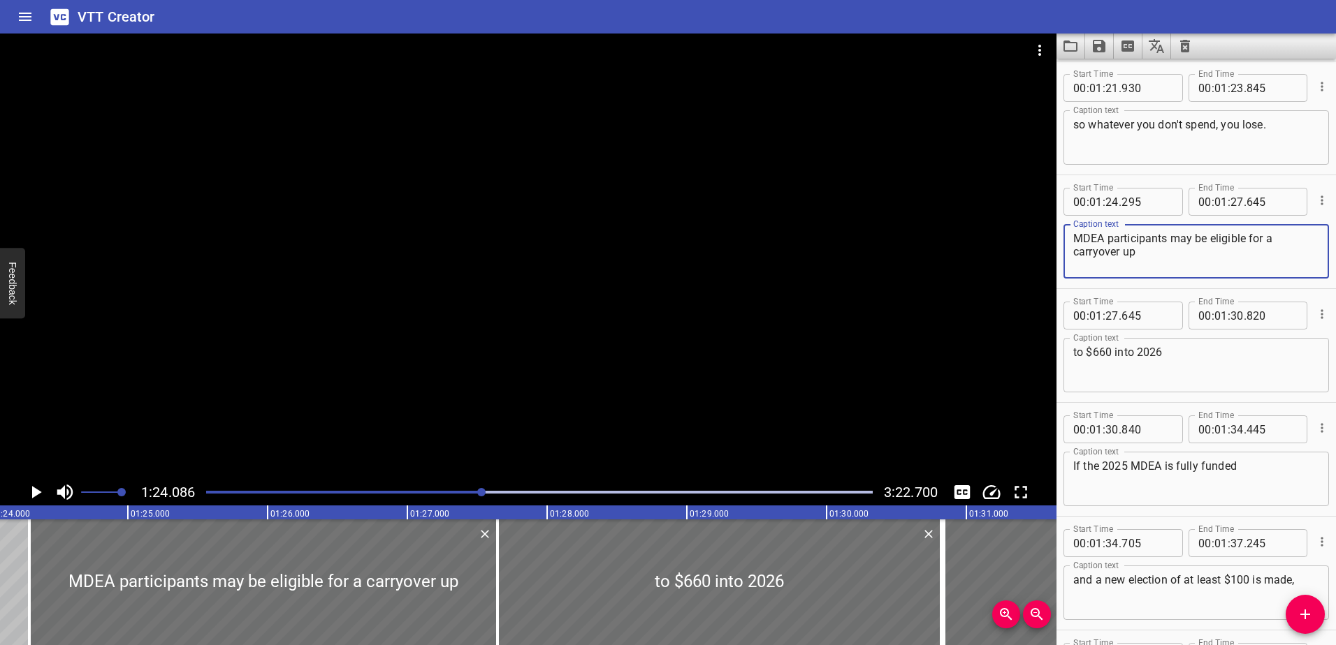
drag, startPoint x: 1137, startPoint y: 251, endPoint x: 1124, endPoint y: 251, distance: 13.3
click at [1124, 251] on textarea "MDEA participants may be eligible for a carryover up" at bounding box center [1196, 252] width 246 height 40
type textarea "MDEA participants may be eligible for a carryover"
click at [1072, 358] on div "to $660 into 2026 Caption text" at bounding box center [1195, 365] width 265 height 54
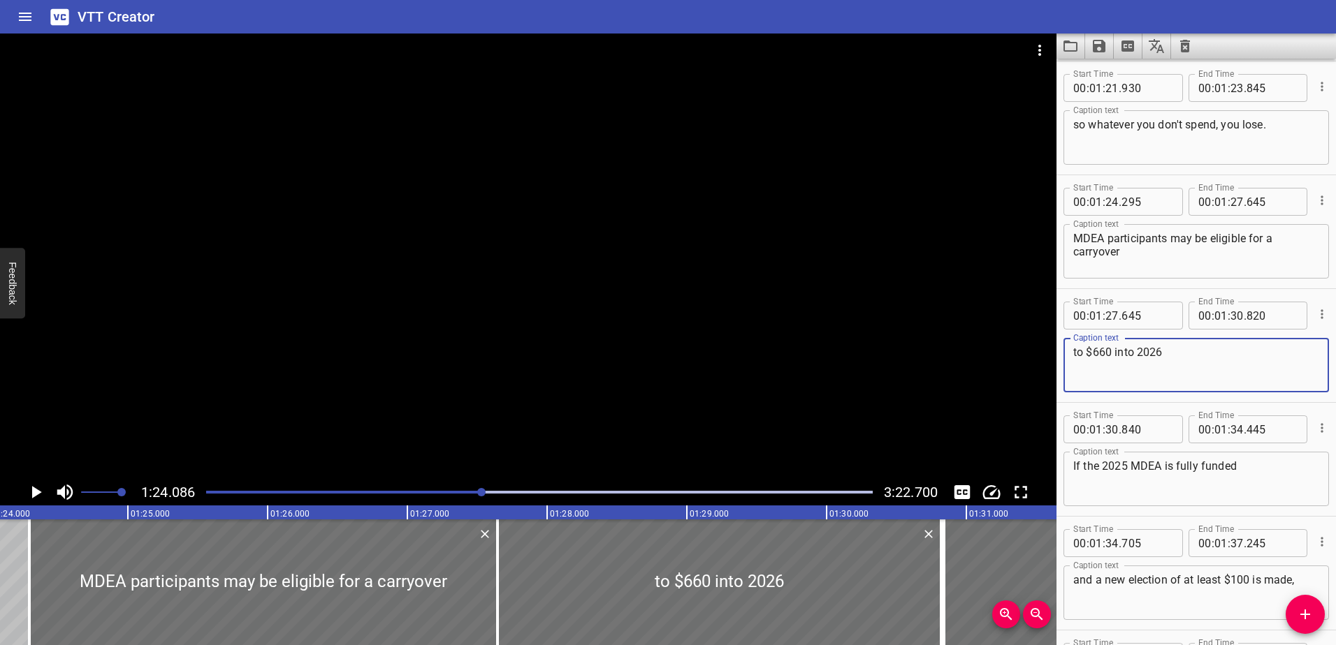
click at [1072, 352] on div "to $660 into 2026 Caption text" at bounding box center [1195, 365] width 265 height 54
click at [1074, 352] on textarea "to $660 into 2026" at bounding box center [1196, 366] width 246 height 40
paste textarea "up"
type textarea "up to $660 into 2026"
click at [1256, 207] on input "number" at bounding box center [1271, 202] width 51 height 28
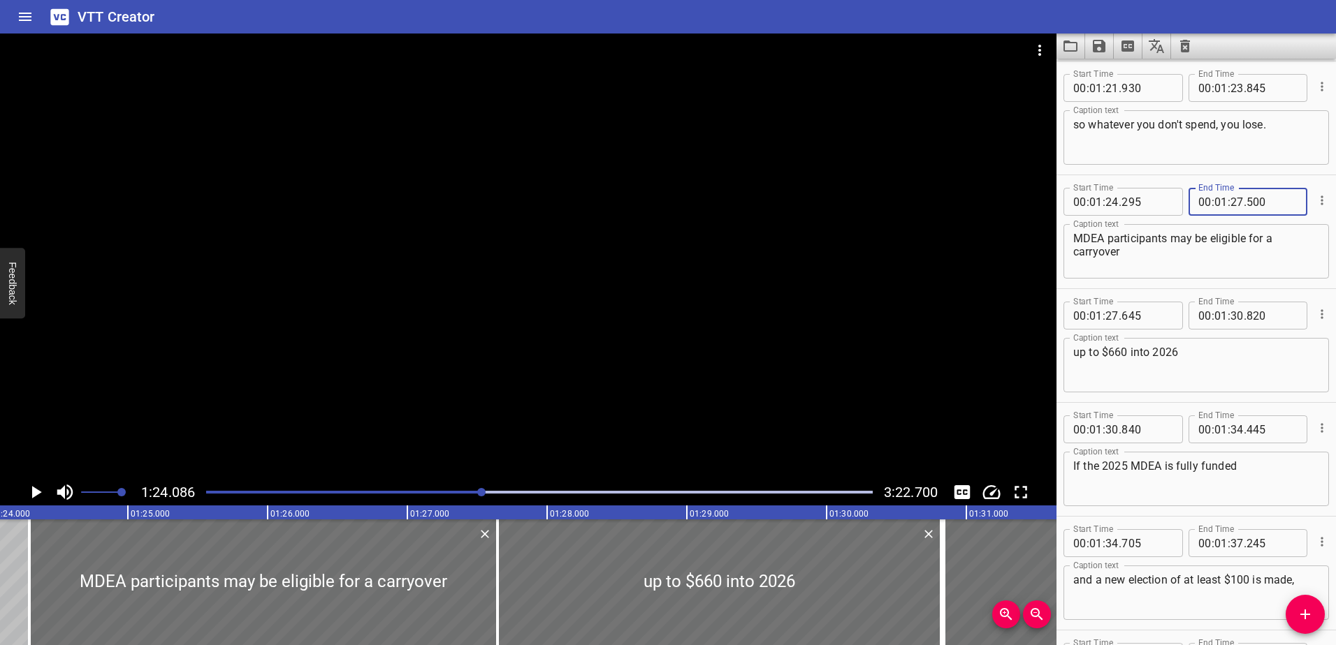
type input "500"
click at [1147, 319] on input "number" at bounding box center [1146, 316] width 51 height 28
type input "500"
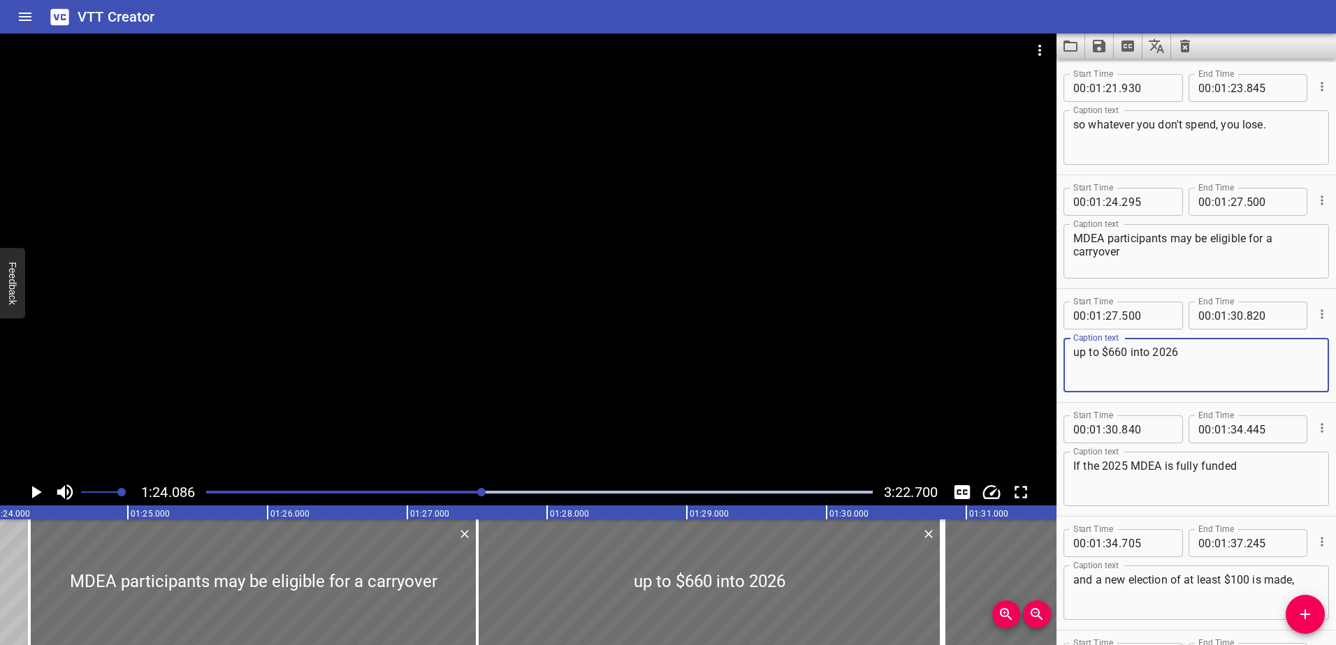
click at [1119, 360] on textarea "up to $660 into 2026" at bounding box center [1196, 366] width 246 height 40
click at [41, 494] on icon "Play/Pause" at bounding box center [35, 492] width 21 height 21
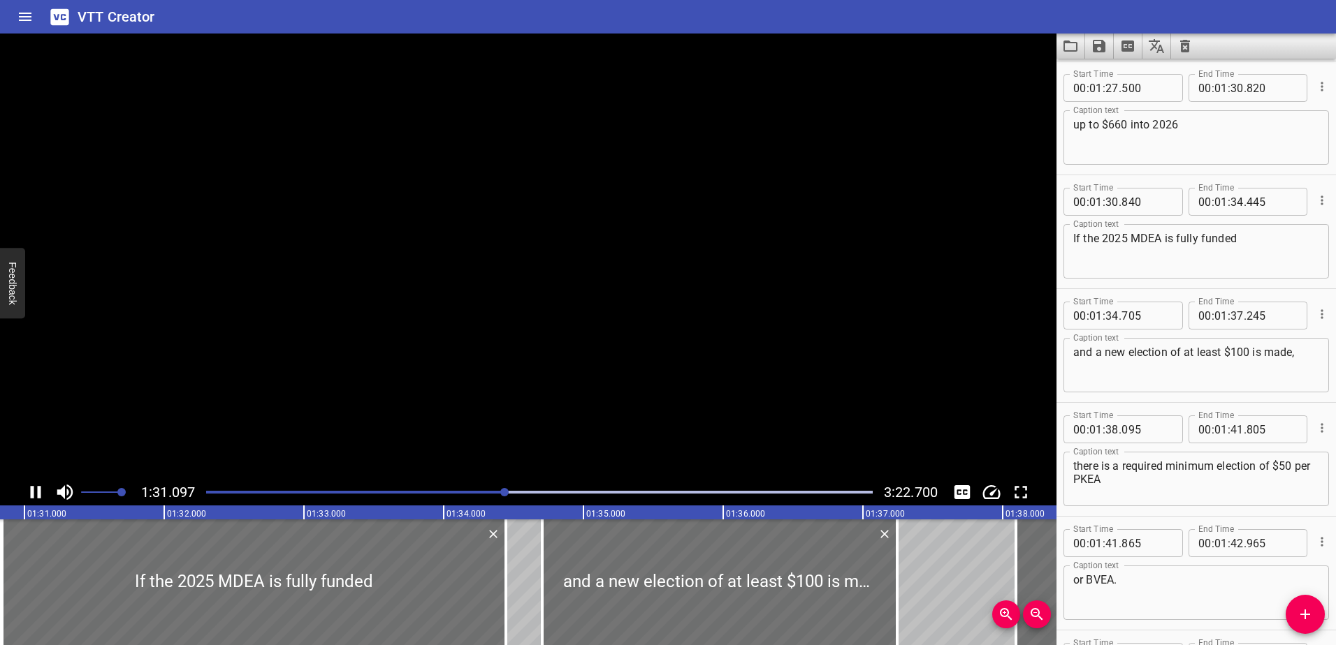
scroll to position [3643, 0]
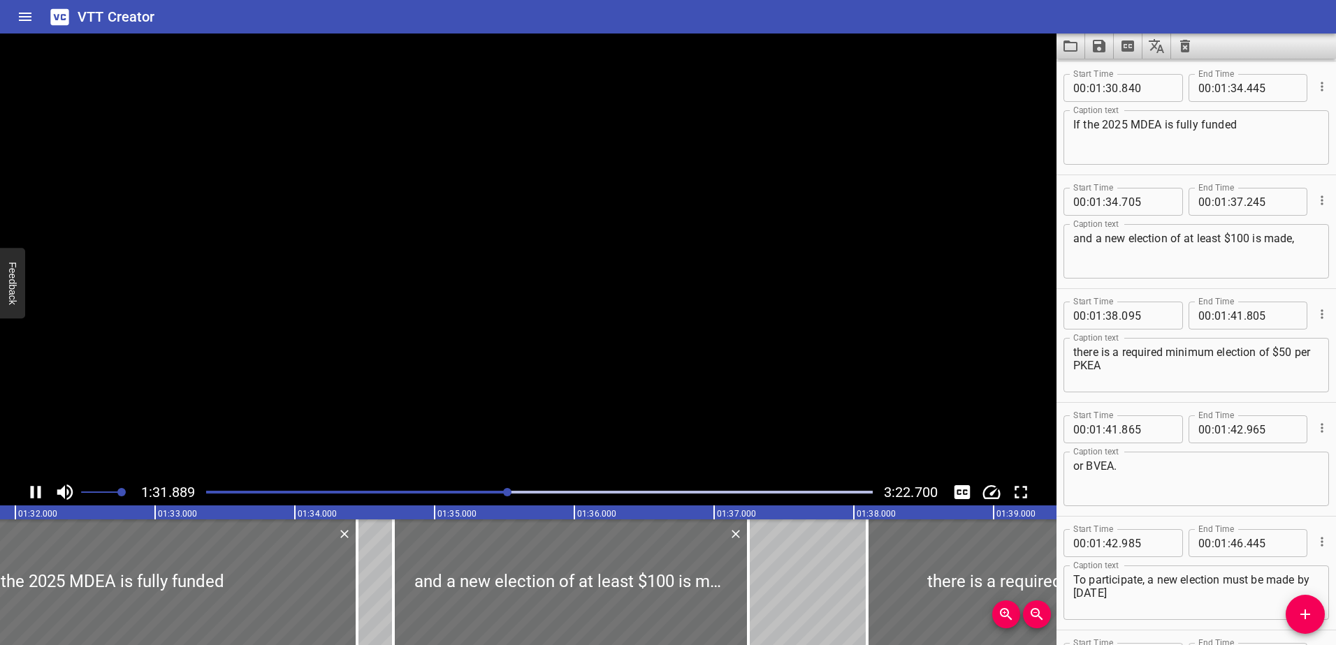
click at [41, 494] on icon "Play/Pause" at bounding box center [36, 492] width 10 height 13
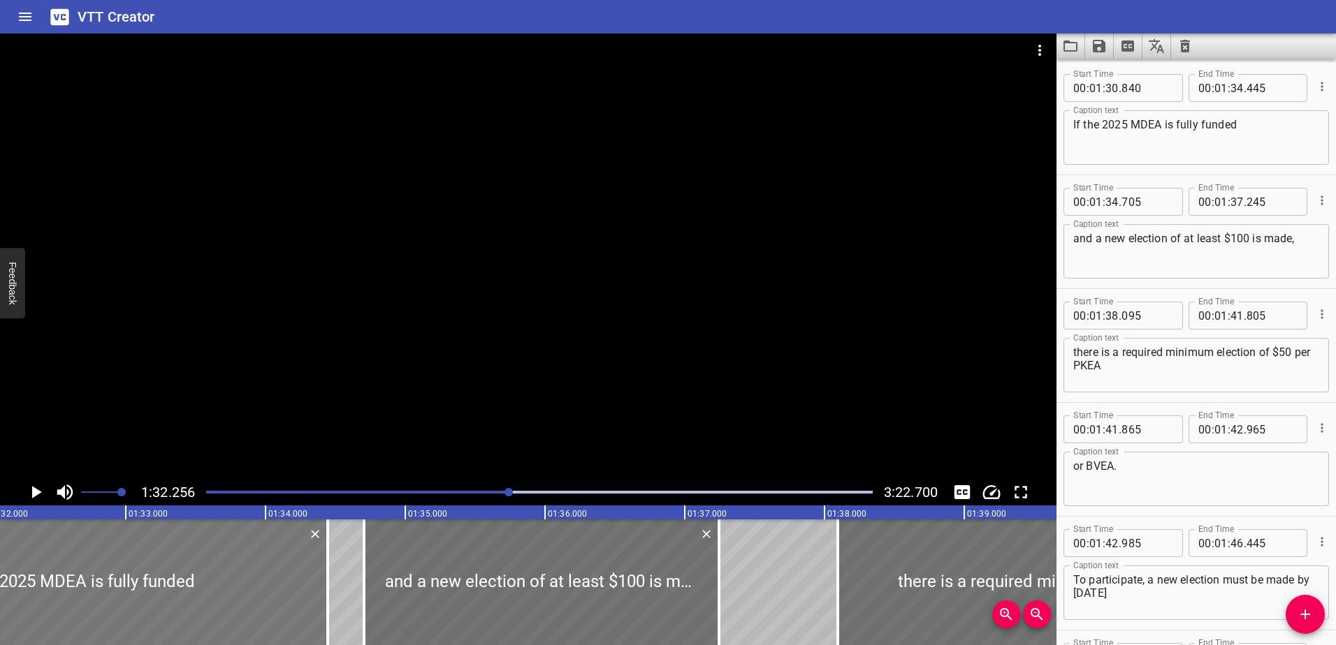
scroll to position [0, 12888]
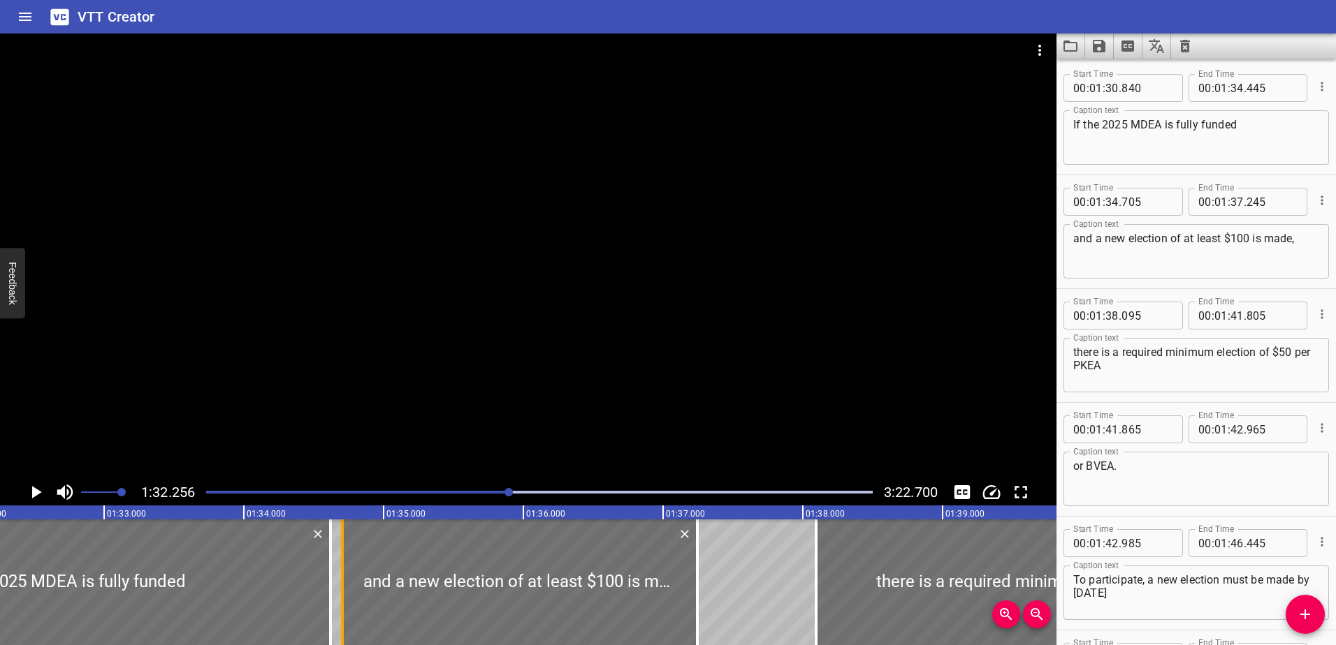
drag, startPoint x: 307, startPoint y: 576, endPoint x: 335, endPoint y: 571, distance: 28.4
click at [332, 571] on div at bounding box center [330, 583] width 14 height 126
type input "625"
drag, startPoint x: 699, startPoint y: 580, endPoint x: 719, endPoint y: 578, distance: 20.4
click at [719, 578] on div at bounding box center [715, 583] width 14 height 126
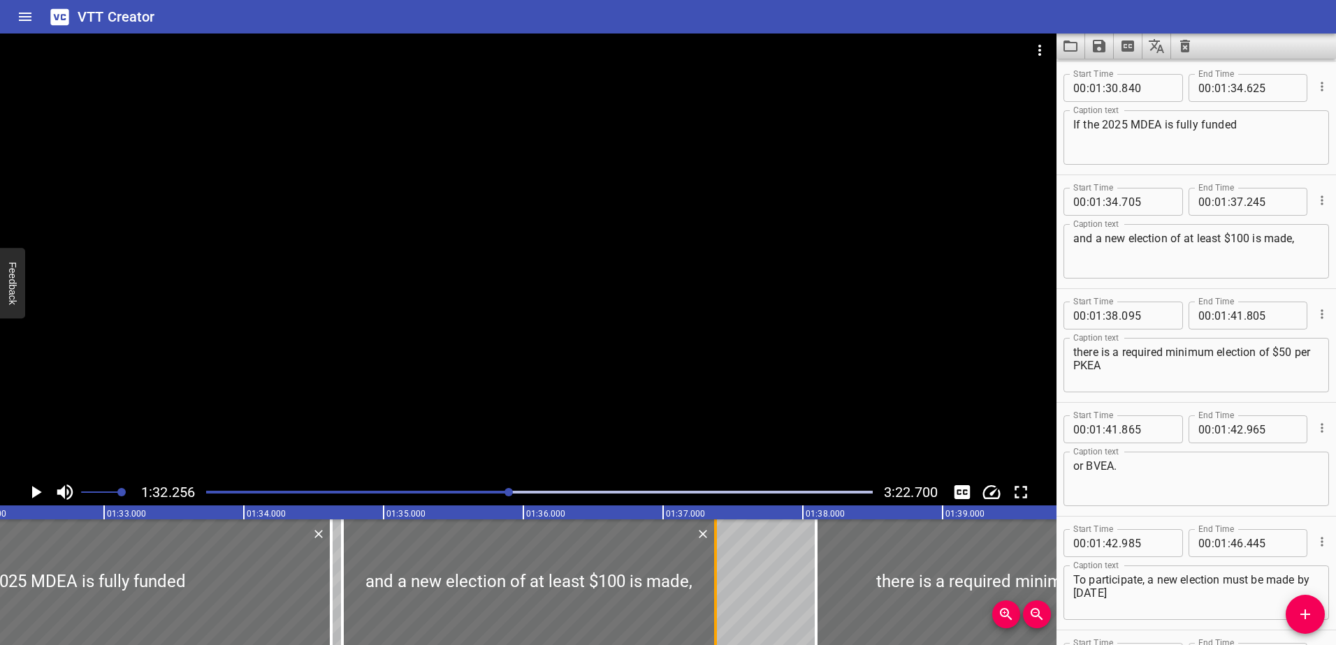
type input "390"
click at [38, 488] on icon "Play/Pause" at bounding box center [35, 492] width 21 height 21
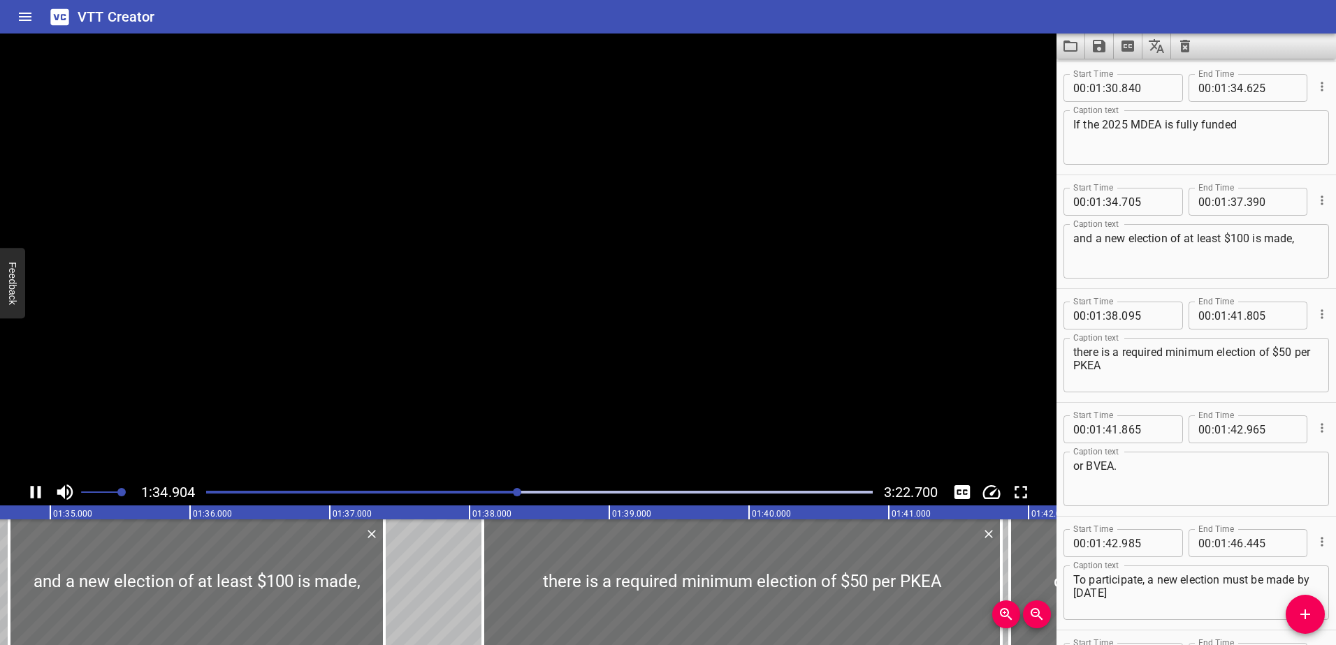
scroll to position [3757, 0]
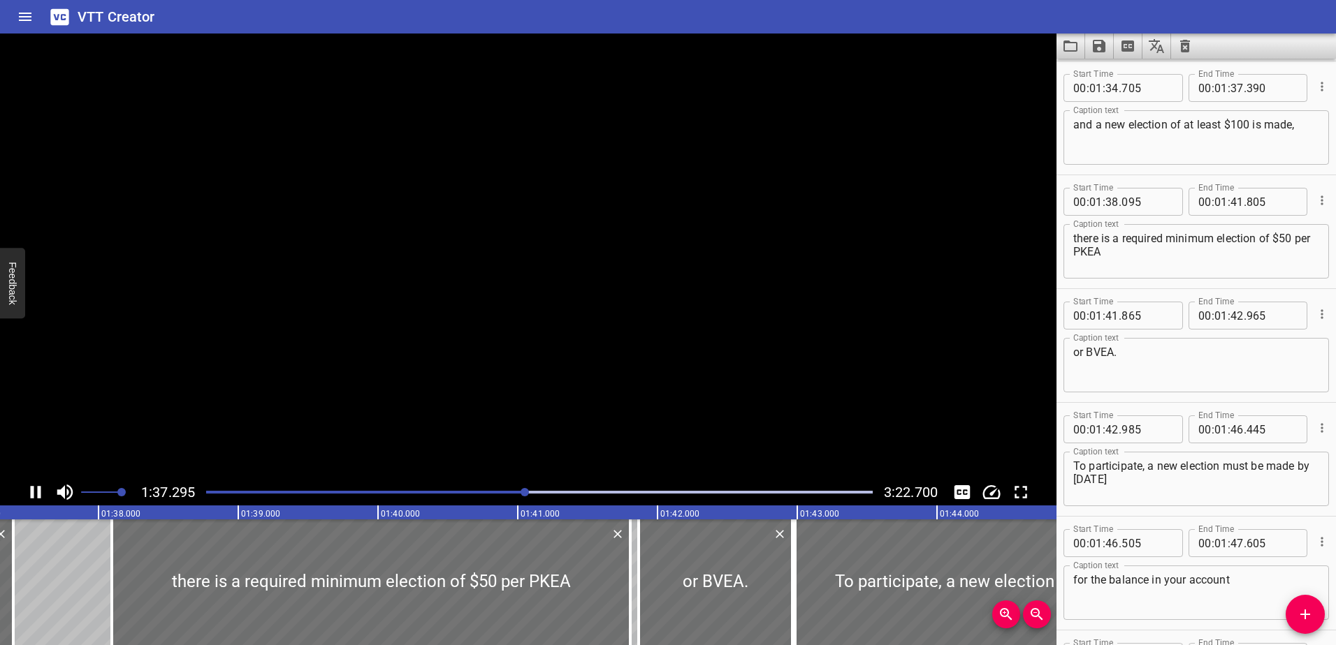
click at [38, 488] on icon "Play/Pause" at bounding box center [36, 492] width 10 height 13
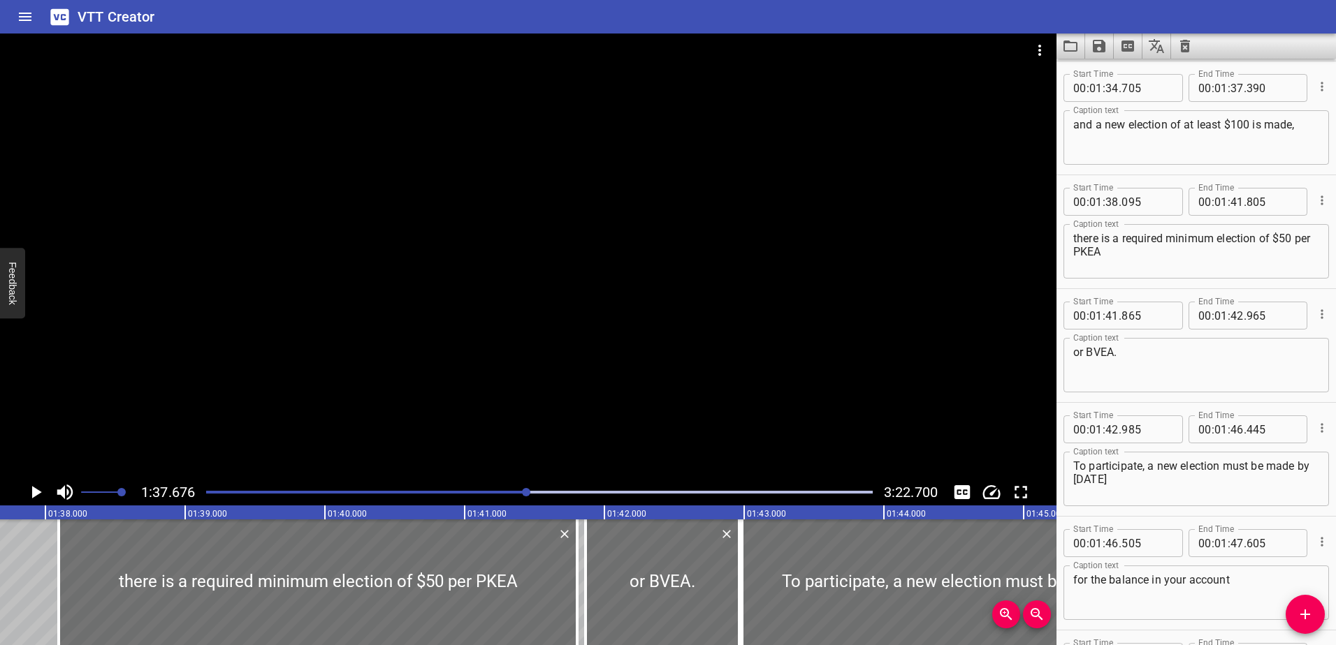
scroll to position [3687, 0]
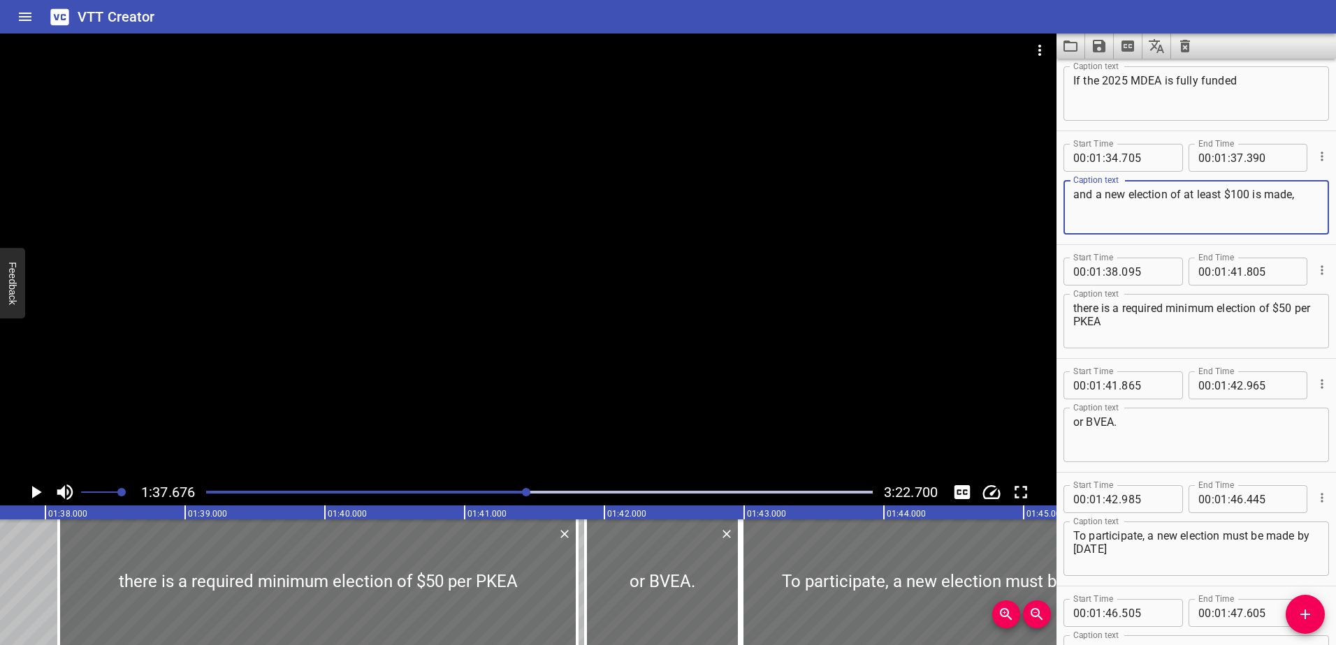
click at [1296, 194] on textarea "and a new election of at least $100 is made," at bounding box center [1196, 208] width 246 height 40
type textarea "and a new election of at least $100 is made."
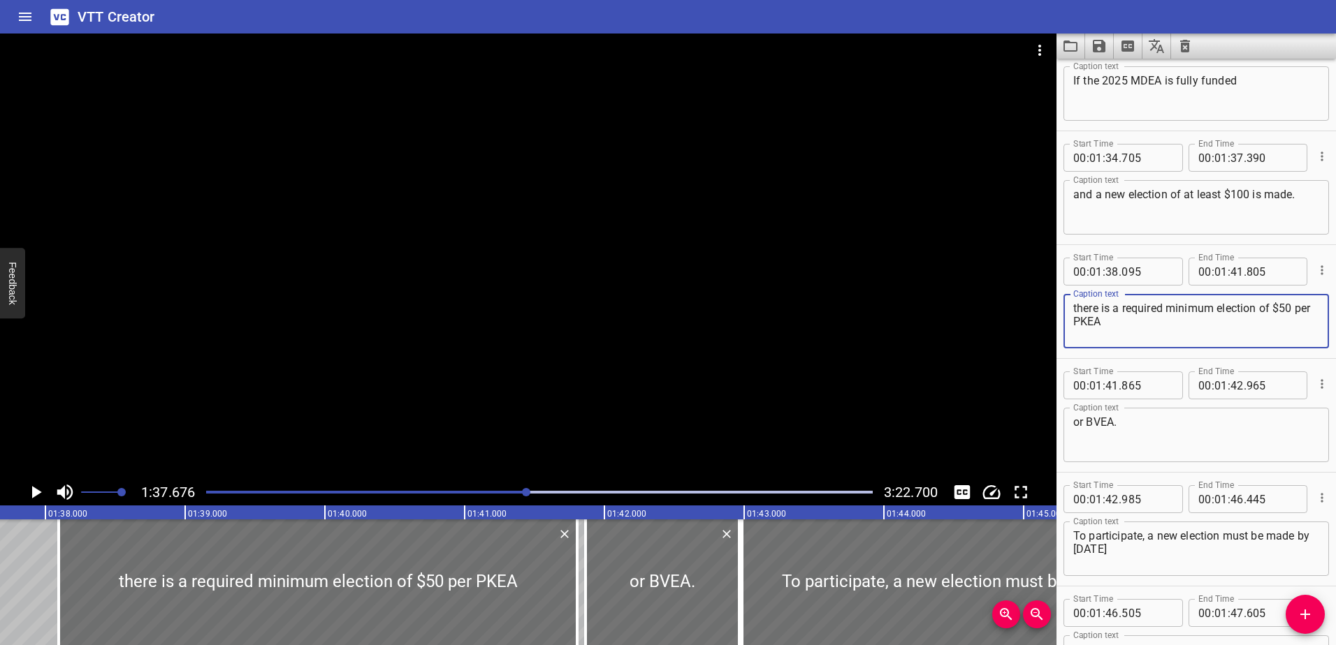
drag, startPoint x: 1076, startPoint y: 309, endPoint x: 1068, endPoint y: 309, distance: 8.4
click at [1068, 309] on div "there is a required minimum election of $50 per PKEA Caption text" at bounding box center [1195, 321] width 265 height 54
drag, startPoint x: 1129, startPoint y: 322, endPoint x: 1065, endPoint y: 322, distance: 63.6
click at [1065, 322] on div "There is a required minimum election of $50 per PKEA Caption text" at bounding box center [1195, 321] width 265 height 54
type textarea "There is a required minimum election of $50"
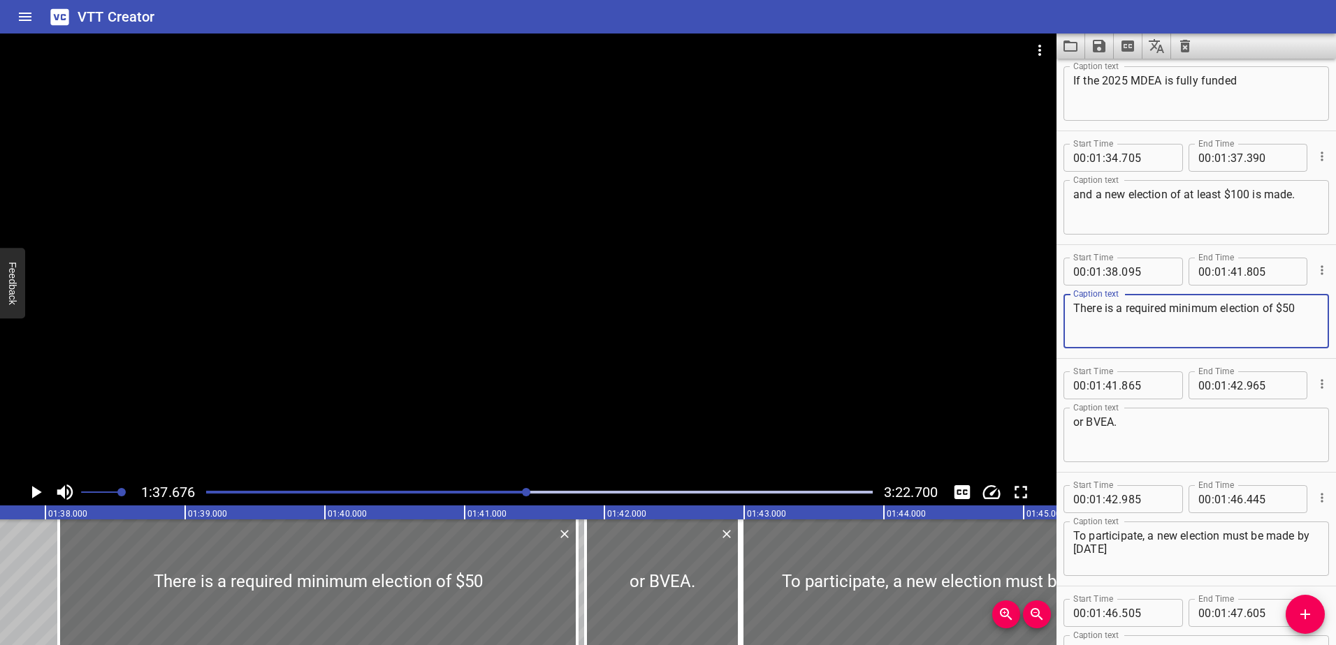
click at [1075, 423] on textarea "or BVEA." at bounding box center [1196, 436] width 246 height 40
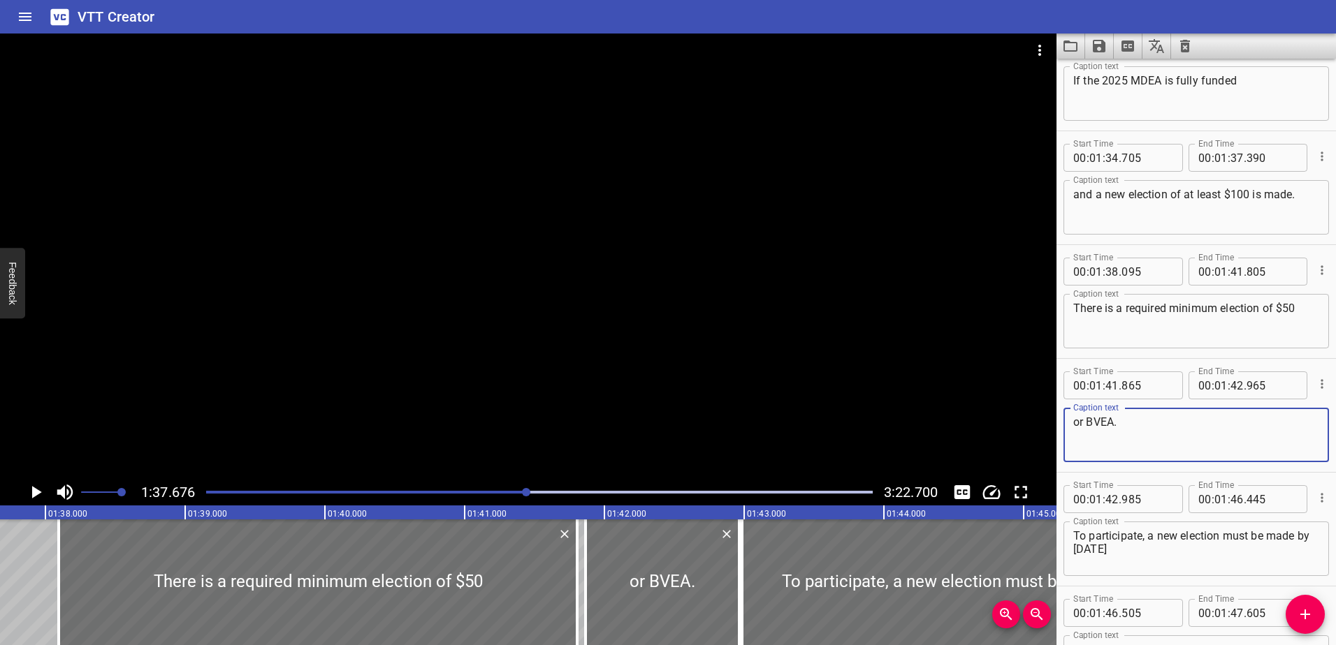
paste textarea "per PKEA"
type textarea "per PKEA or BVEA."
click at [1235, 271] on input "number" at bounding box center [1236, 272] width 13 height 28
type input "40"
type input "000"
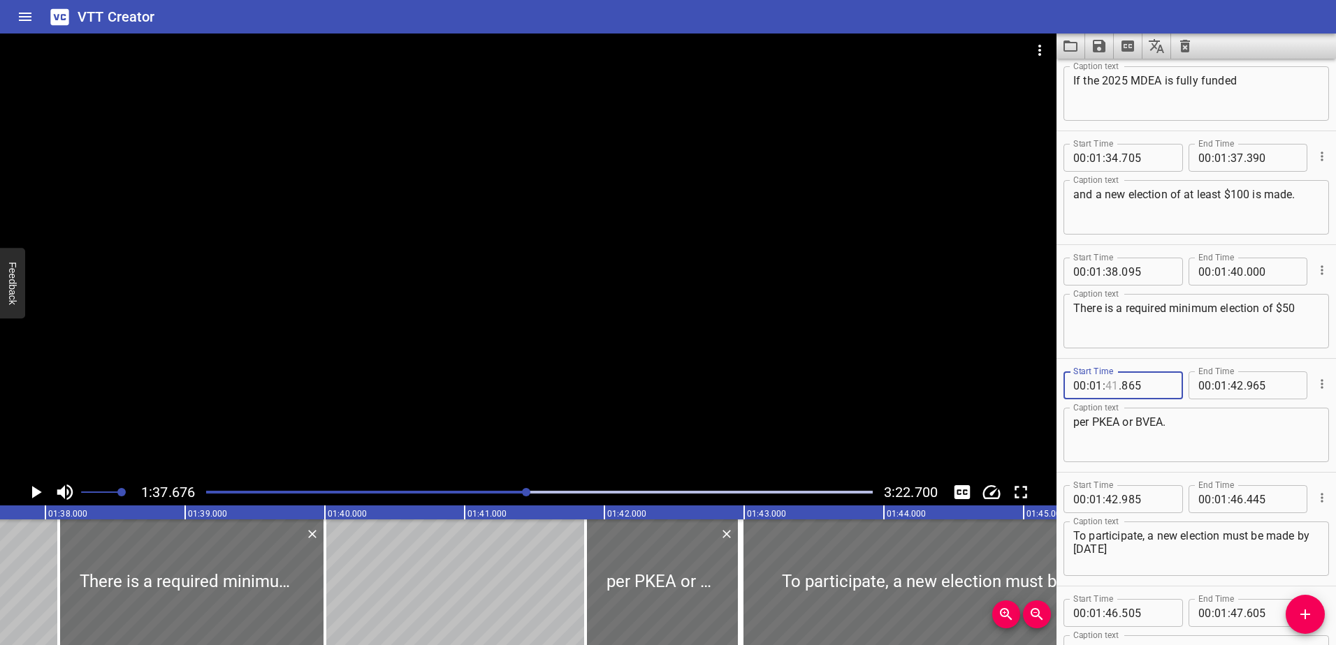
click at [1110, 386] on input "number" at bounding box center [1111, 386] width 13 height 28
type input "49"
type input "865"
click at [1110, 386] on input "number" at bounding box center [1111, 386] width 13 height 28
type input "40"
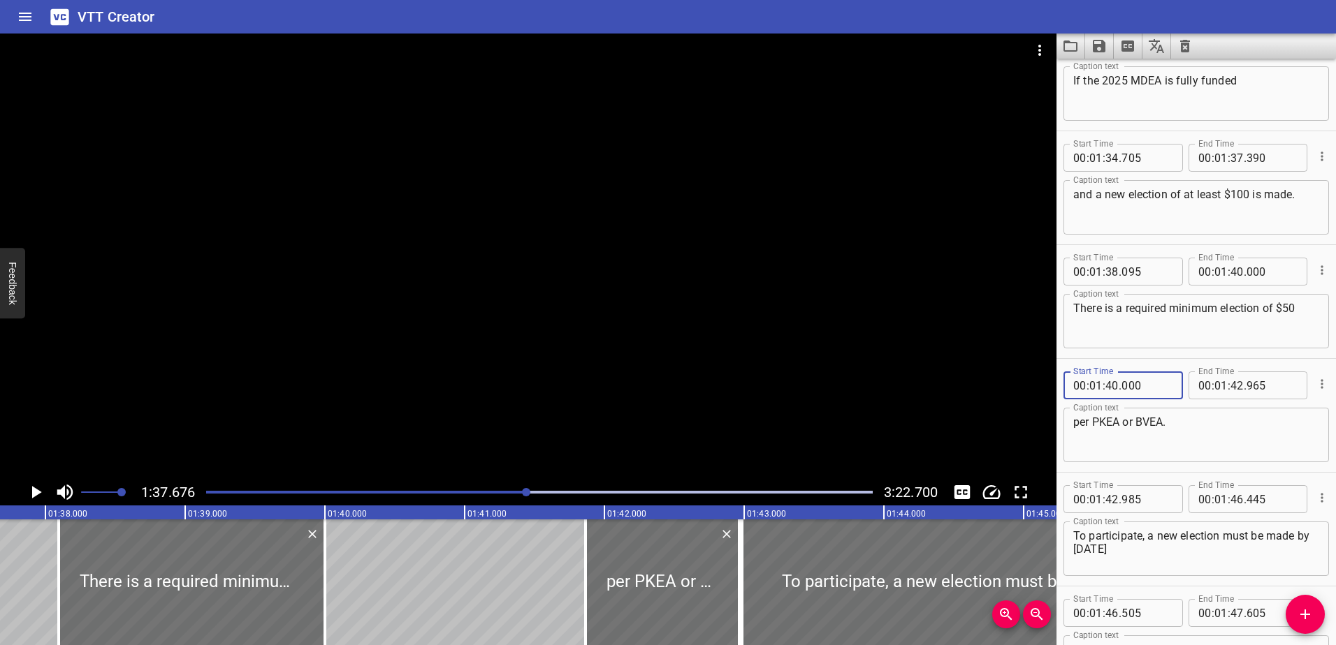
type input "000"
click at [1216, 332] on textarea "There is a required minimum election of $50" at bounding box center [1196, 322] width 246 height 40
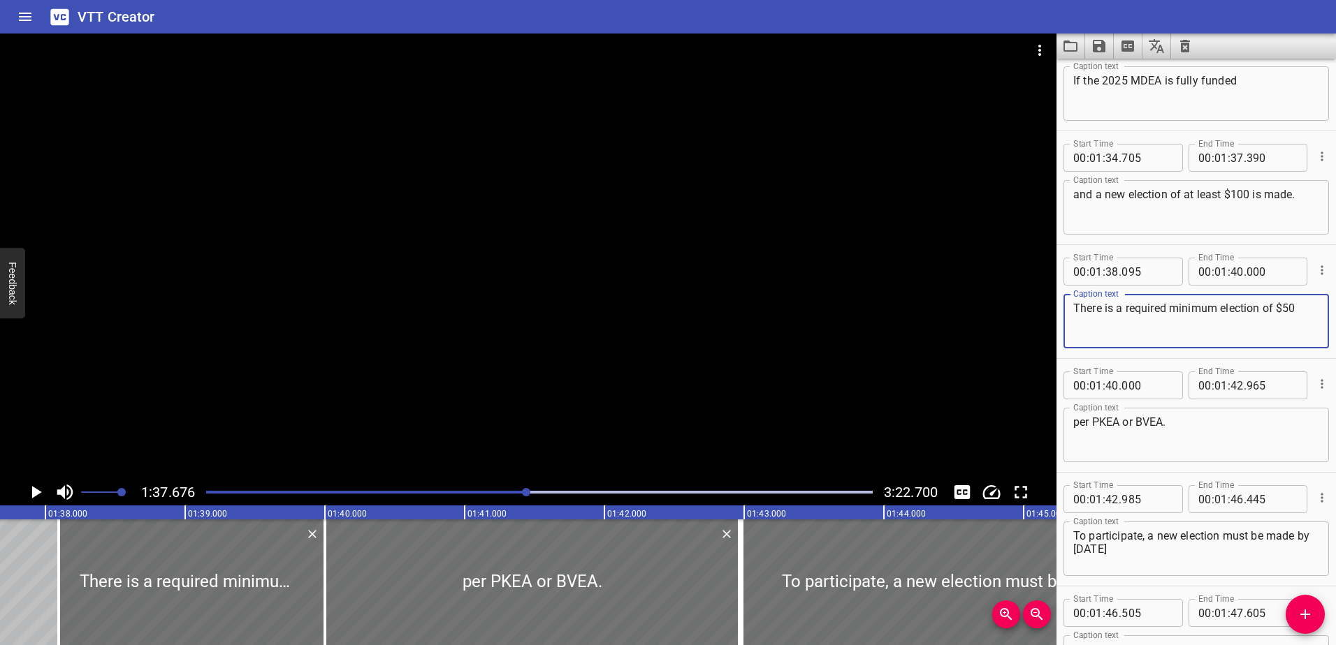
click at [28, 494] on icon "Play/Pause" at bounding box center [35, 492] width 21 height 21
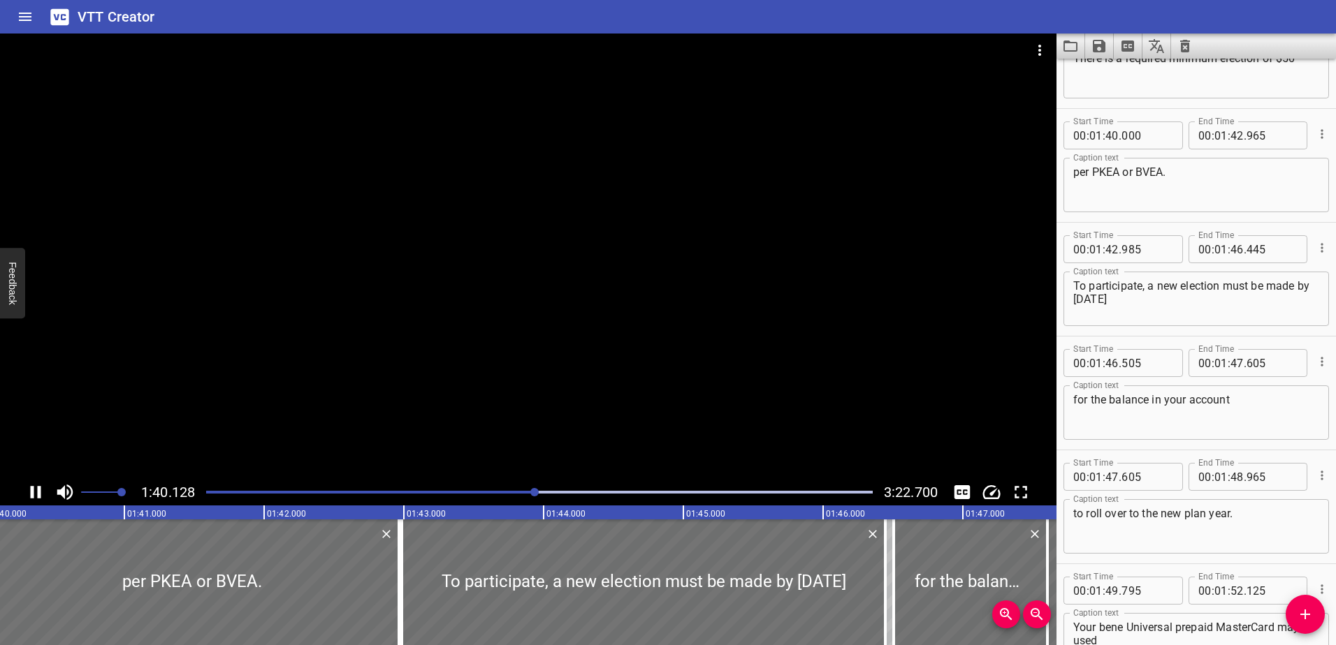
scroll to position [3985, 0]
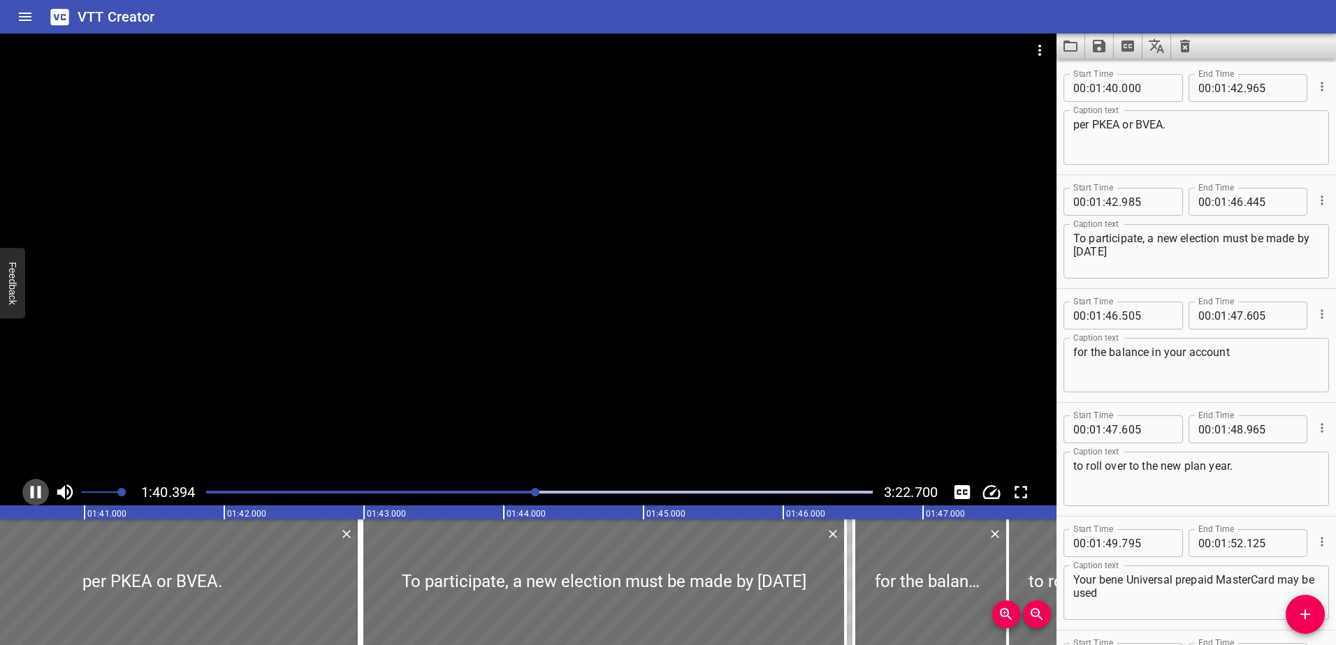
click at [33, 494] on icon "Play/Pause" at bounding box center [36, 492] width 10 height 13
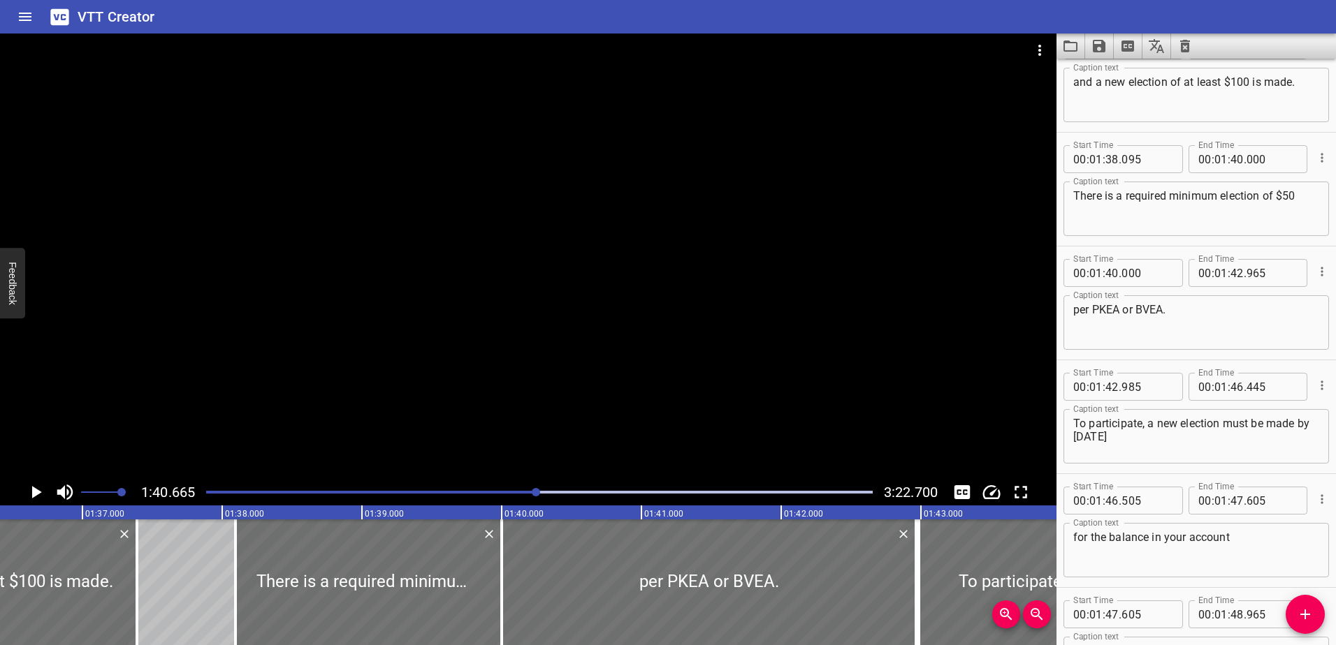
scroll to position [3775, 0]
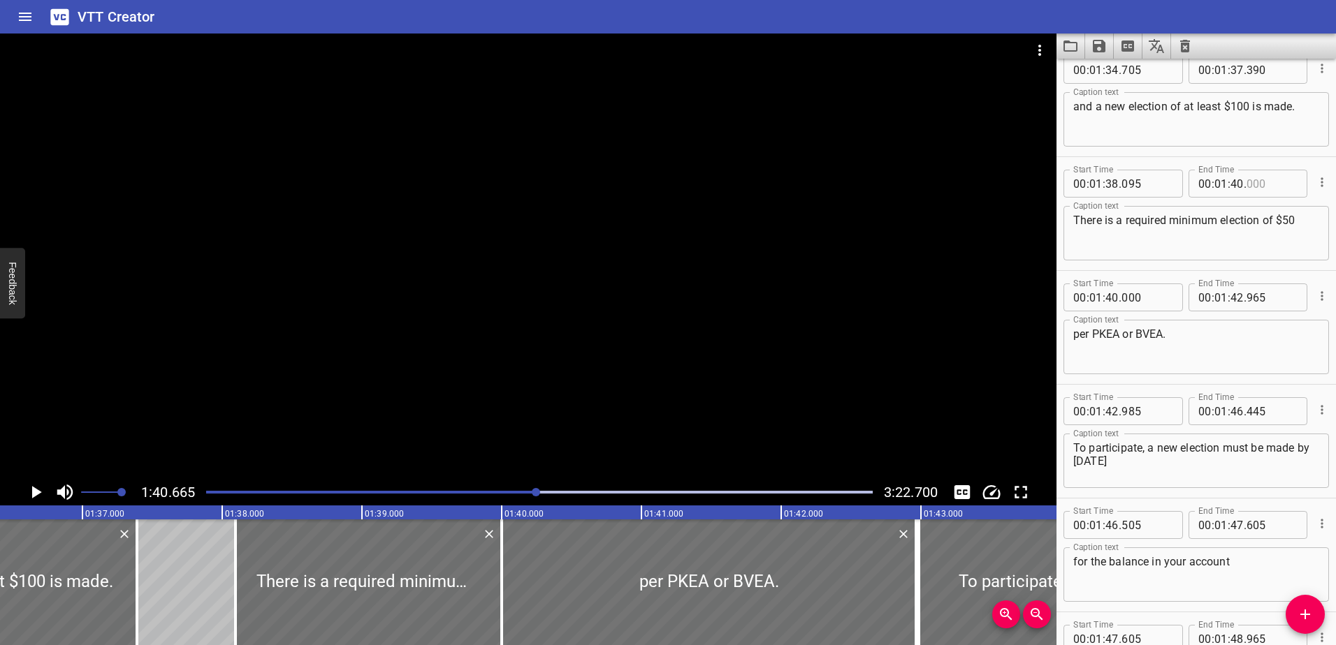
click at [1249, 183] on input "number" at bounding box center [1271, 184] width 51 height 28
type input "700"
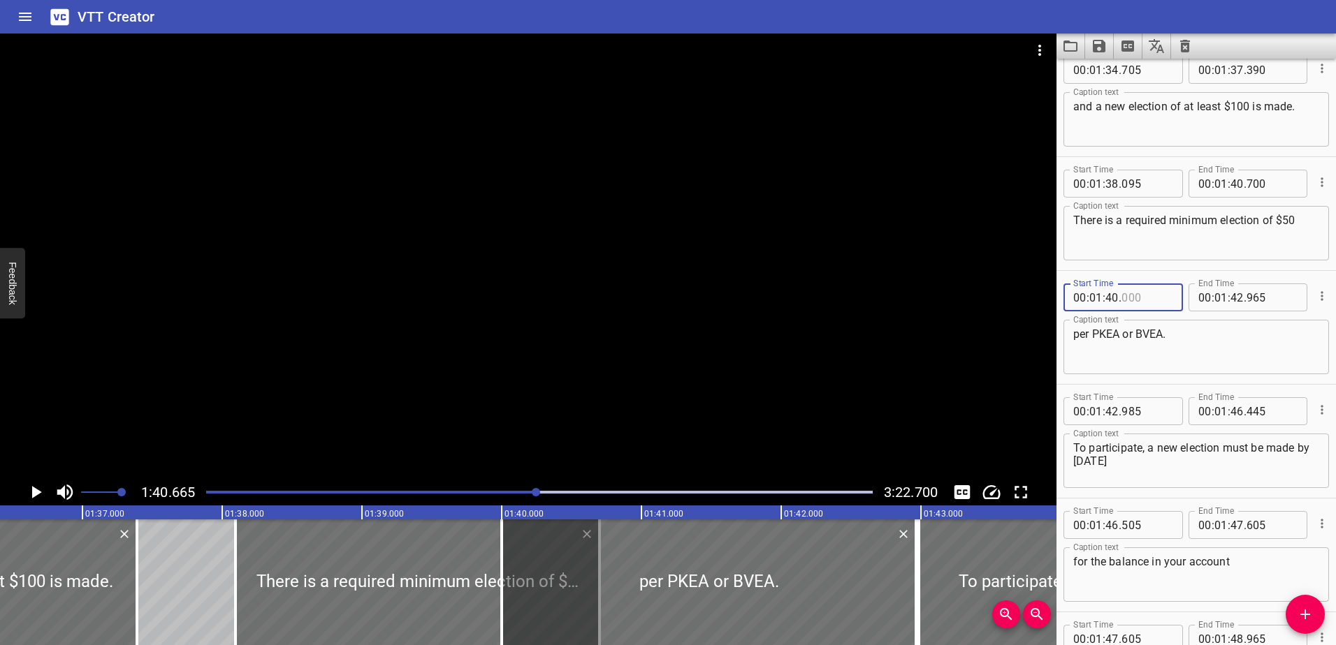
click at [1132, 297] on input "number" at bounding box center [1146, 298] width 51 height 28
type input "700"
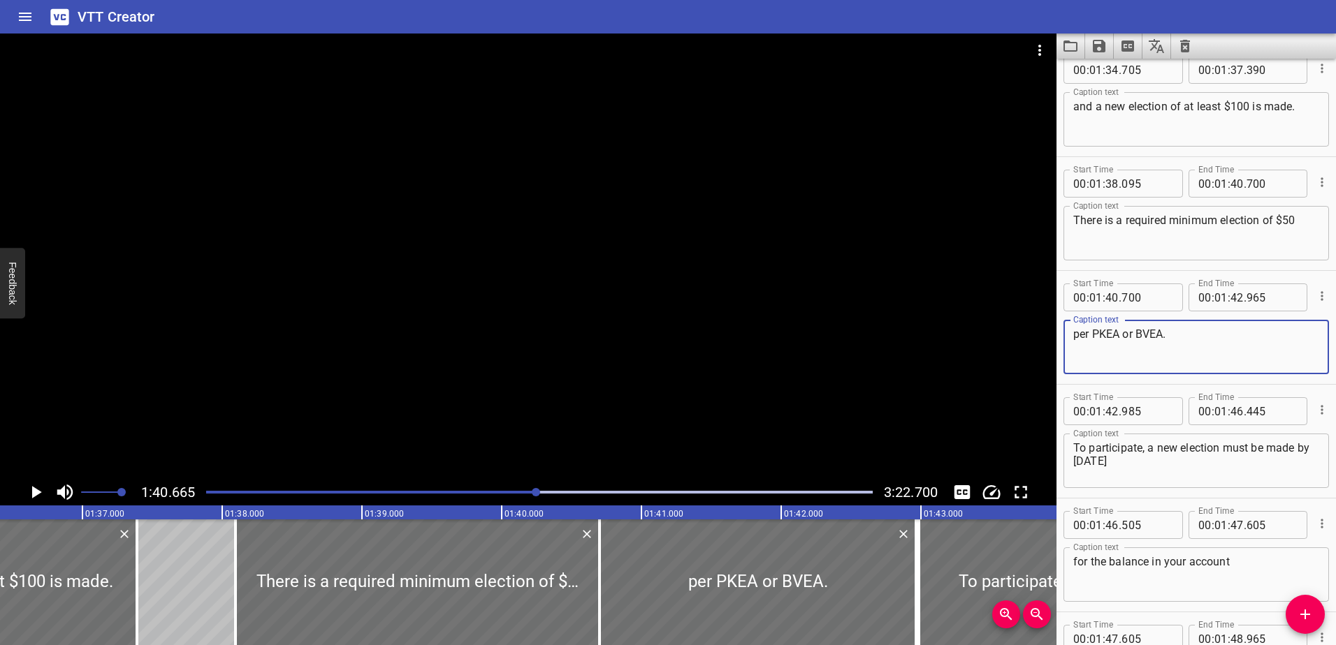
click at [1117, 351] on textarea "per PKEA or BVEA." at bounding box center [1196, 348] width 246 height 40
click at [35, 493] on icon "Play/Pause" at bounding box center [37, 492] width 10 height 13
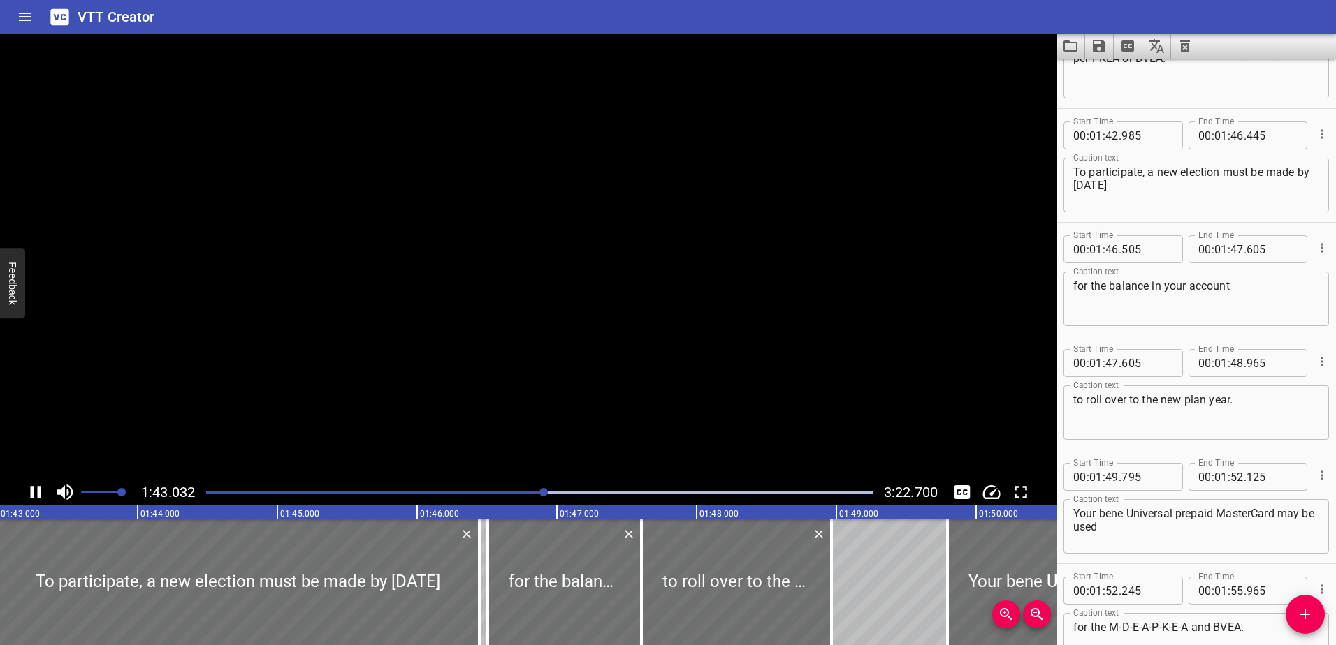
scroll to position [4099, 0]
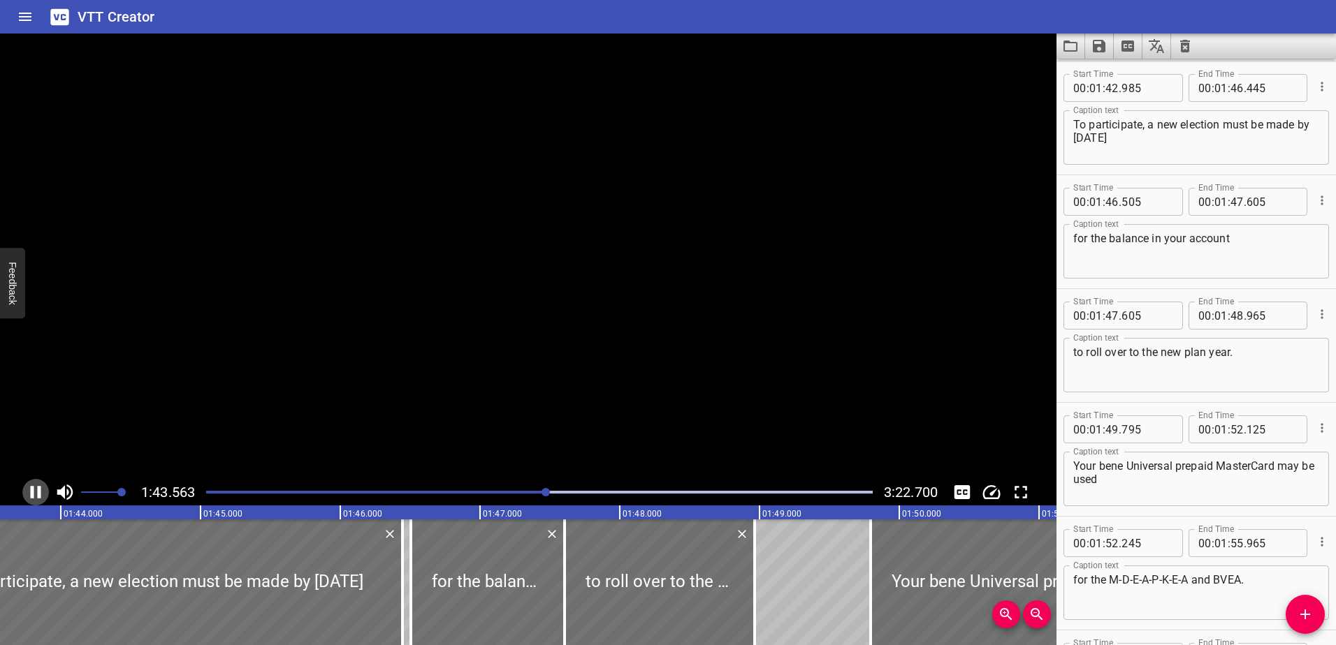
click at [35, 493] on icon "Play/Pause" at bounding box center [35, 492] width 21 height 21
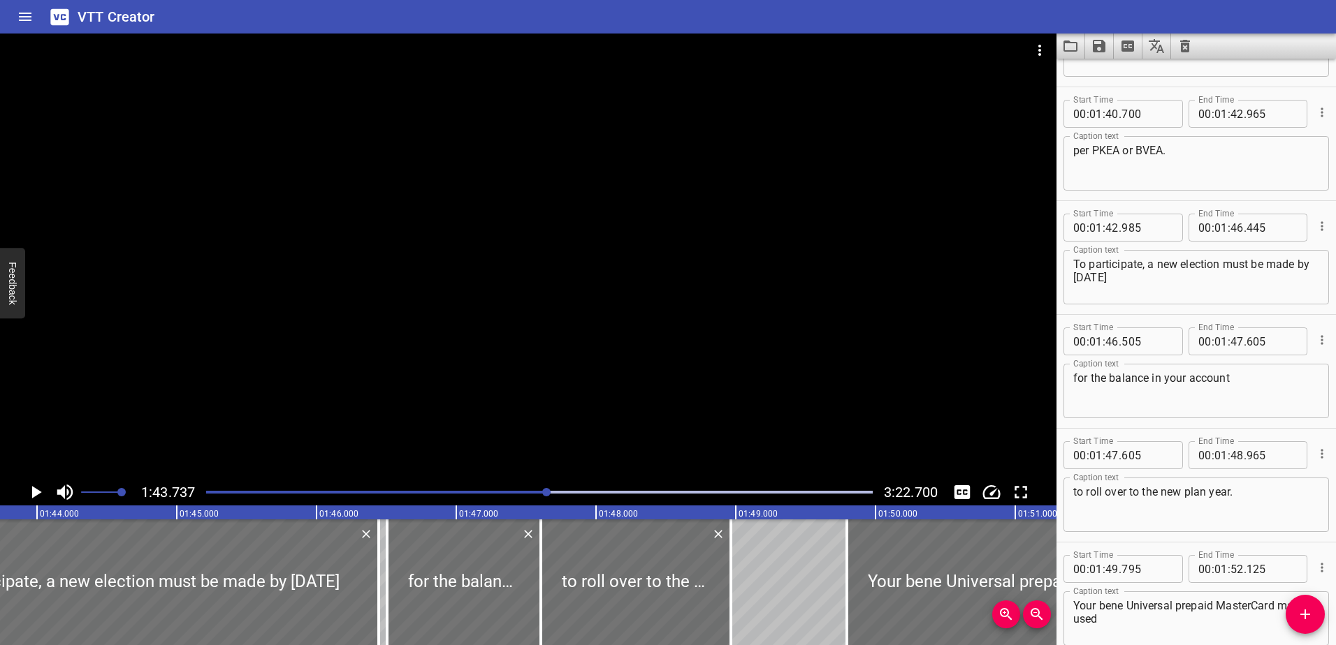
scroll to position [3889, 0]
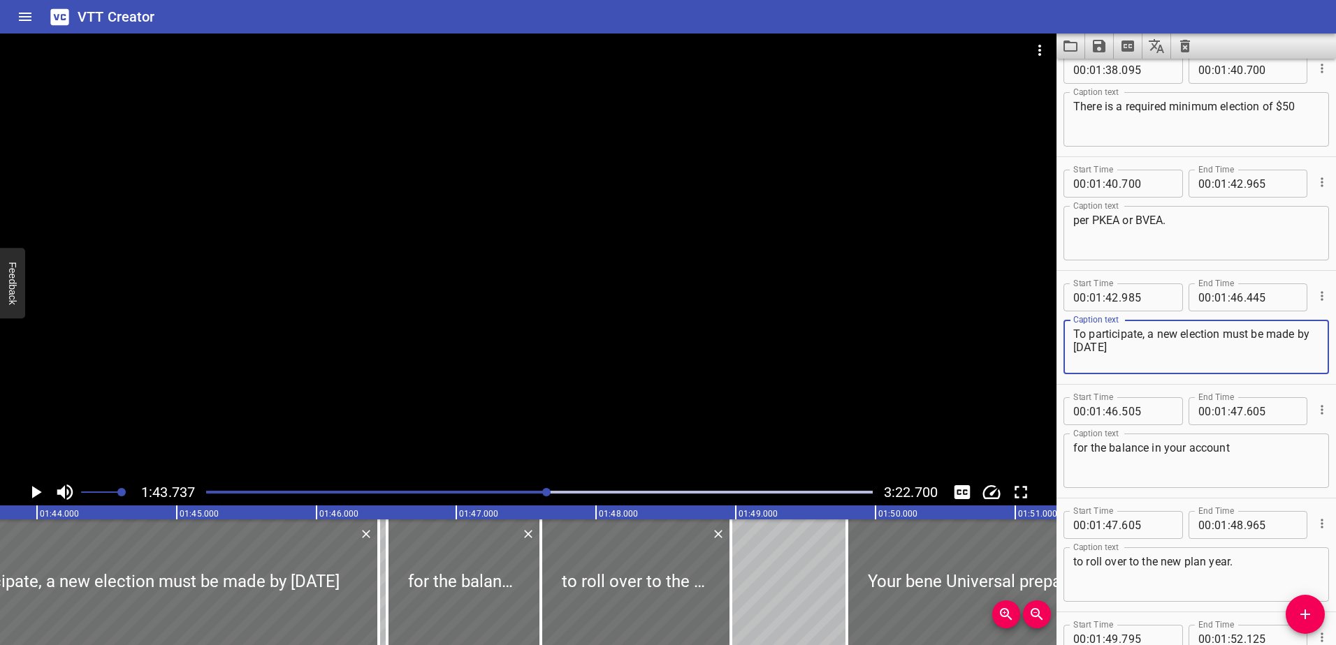
drag, startPoint x: 1147, startPoint y: 332, endPoint x: 1048, endPoint y: 332, distance: 99.2
click at [1048, 332] on main "1:43.737 3:22.700 00:00.000 00:01.000 00:02.000 00:03.000 00:04.000 00:05.000 0…" at bounding box center [668, 340] width 1336 height 612
type textarea "a new election must be made by [DATE]"
click at [1194, 226] on textarea "per PKEA or BVEA." at bounding box center [1196, 234] width 246 height 40
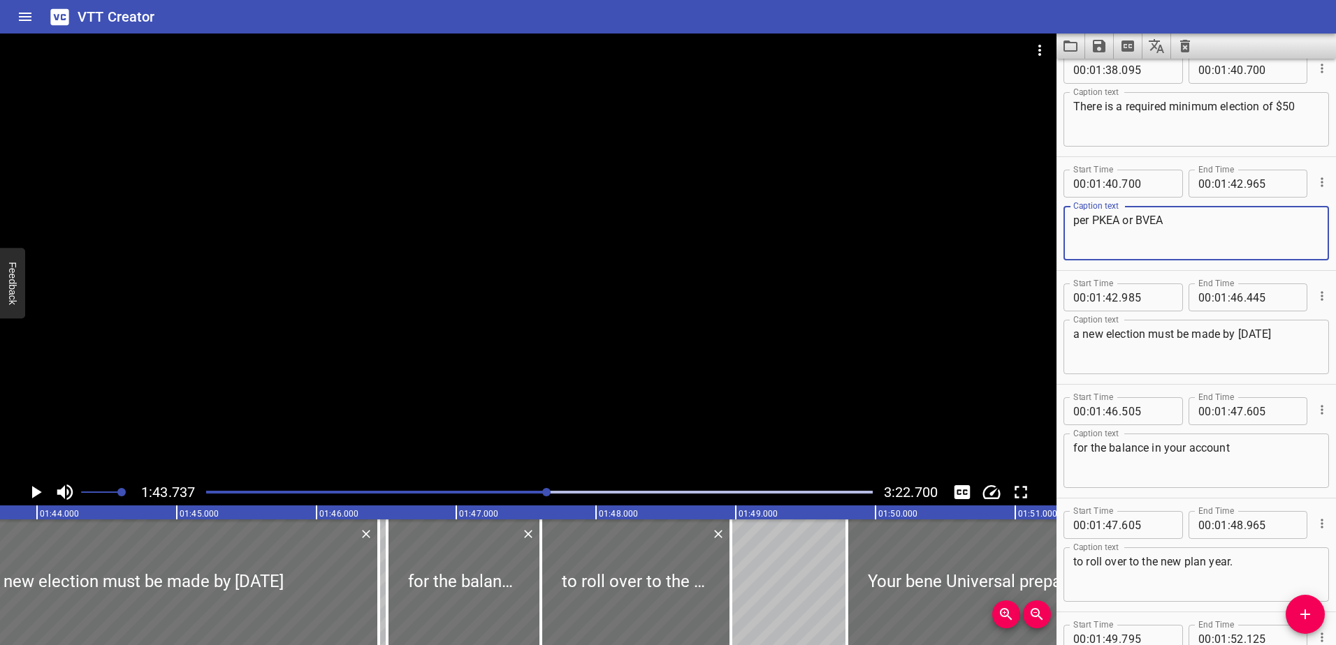
paste textarea "To participate,"
click at [1168, 220] on textarea "per PKEA or BVEA To participate," at bounding box center [1196, 234] width 246 height 40
click at [1250, 221] on textarea "per PKEA or BVEA to participate," at bounding box center [1196, 234] width 246 height 40
type textarea "per PKEA or BVEA to participate."
click at [1234, 180] on input "number" at bounding box center [1236, 184] width 13 height 28
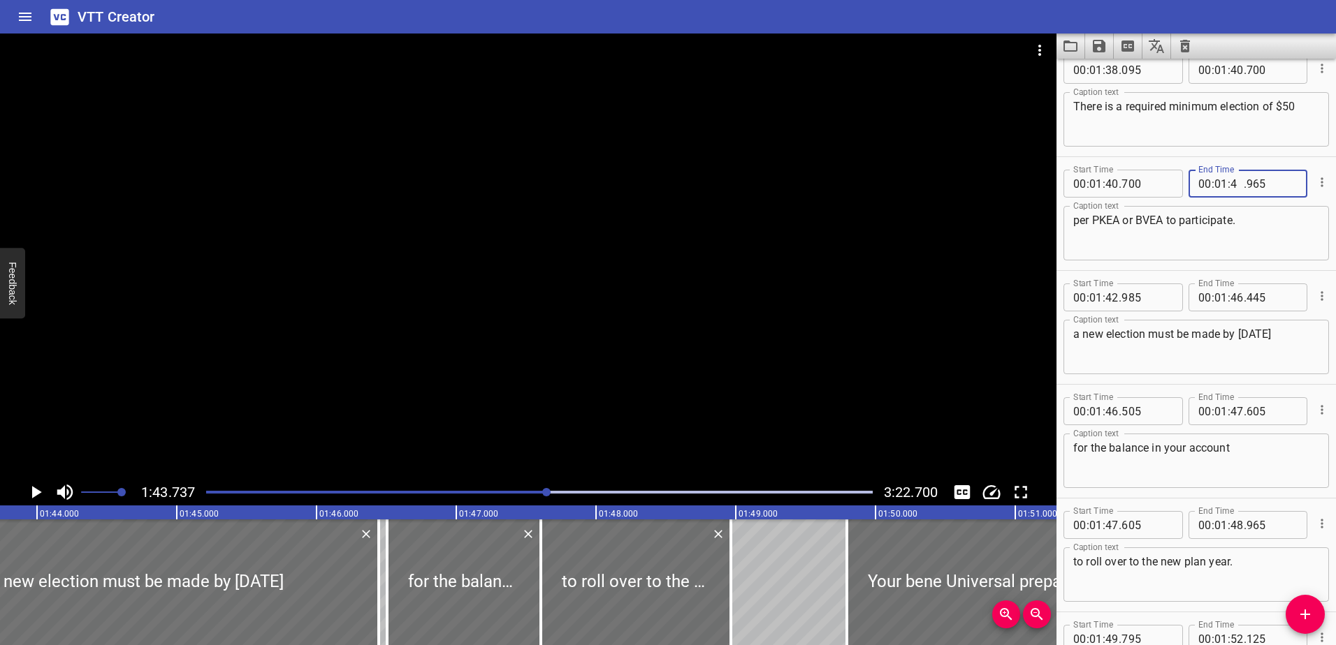
type input "44"
type input "000"
click at [1114, 300] on input "number" at bounding box center [1111, 298] width 13 height 28
type input "44"
type input "000"
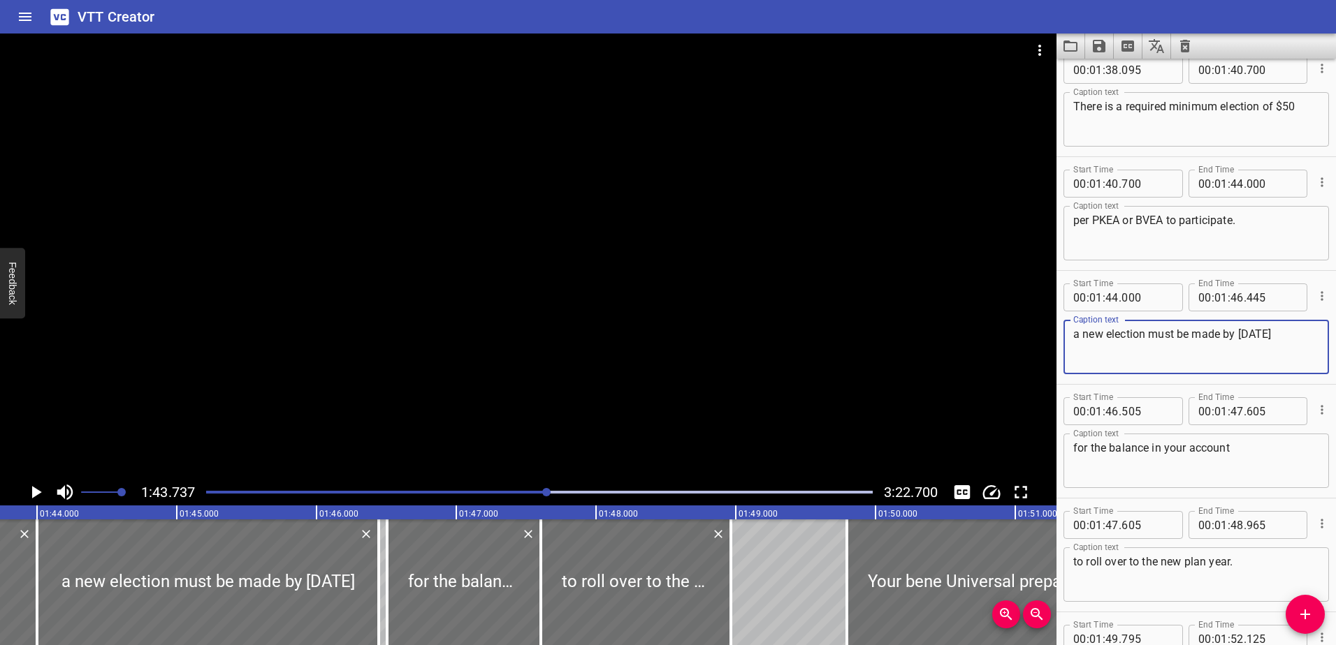
click at [1069, 332] on div "a new election must be made by [DATE] Caption text" at bounding box center [1195, 347] width 265 height 54
type textarea "A new election must be made by [DATE]"
click at [1162, 236] on textarea "per PKEA or BVEA to participate." at bounding box center [1196, 234] width 246 height 40
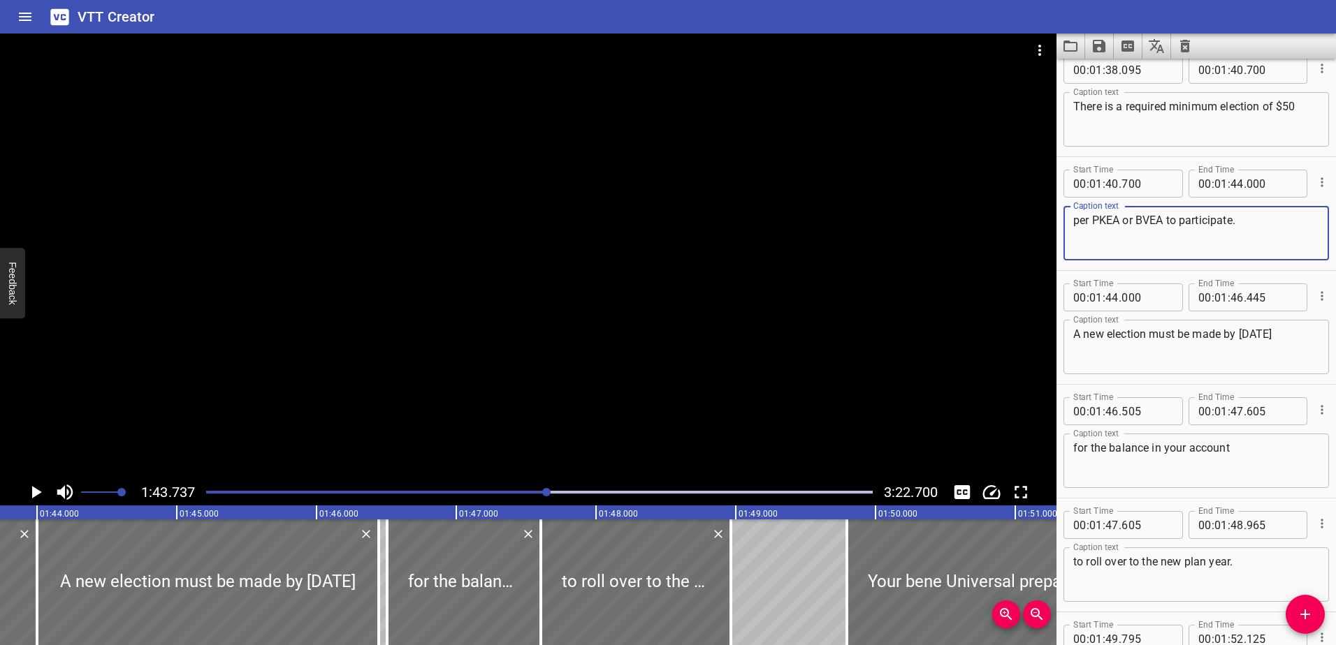
click at [33, 489] on icon "Play/Pause" at bounding box center [37, 492] width 10 height 13
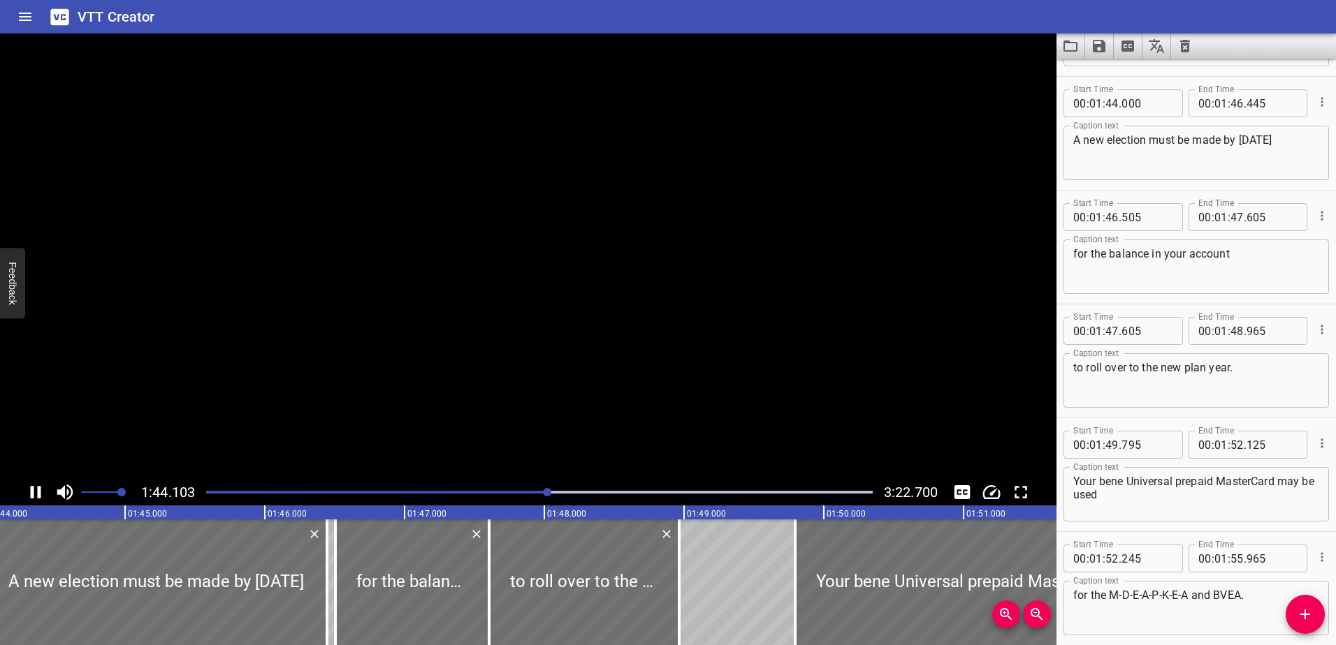
scroll to position [4099, 0]
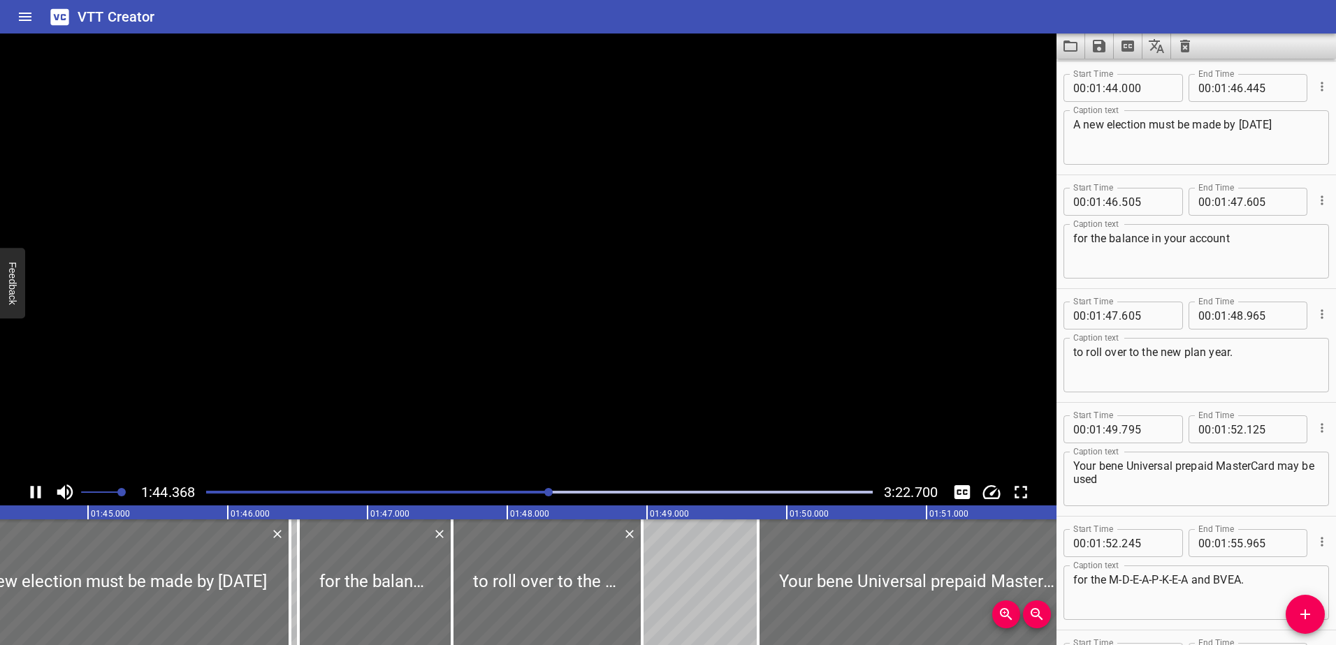
click at [33, 489] on icon "Play/Pause" at bounding box center [36, 492] width 10 height 13
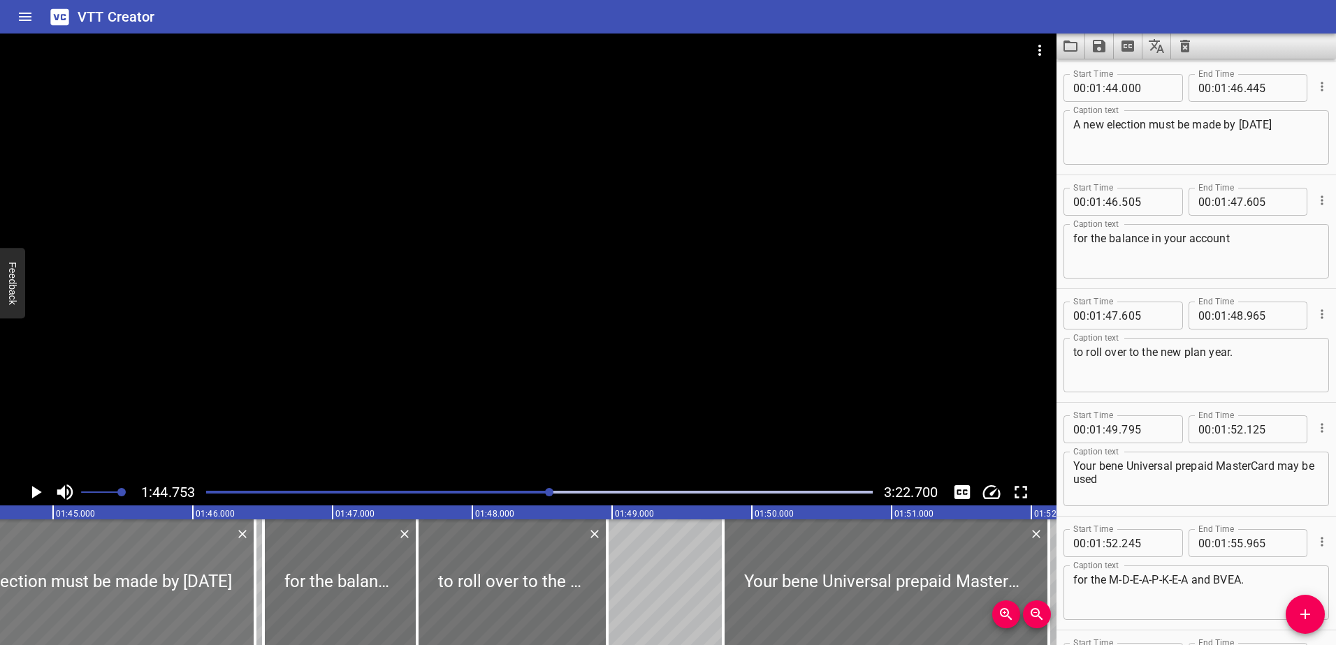
scroll to position [0, 14635]
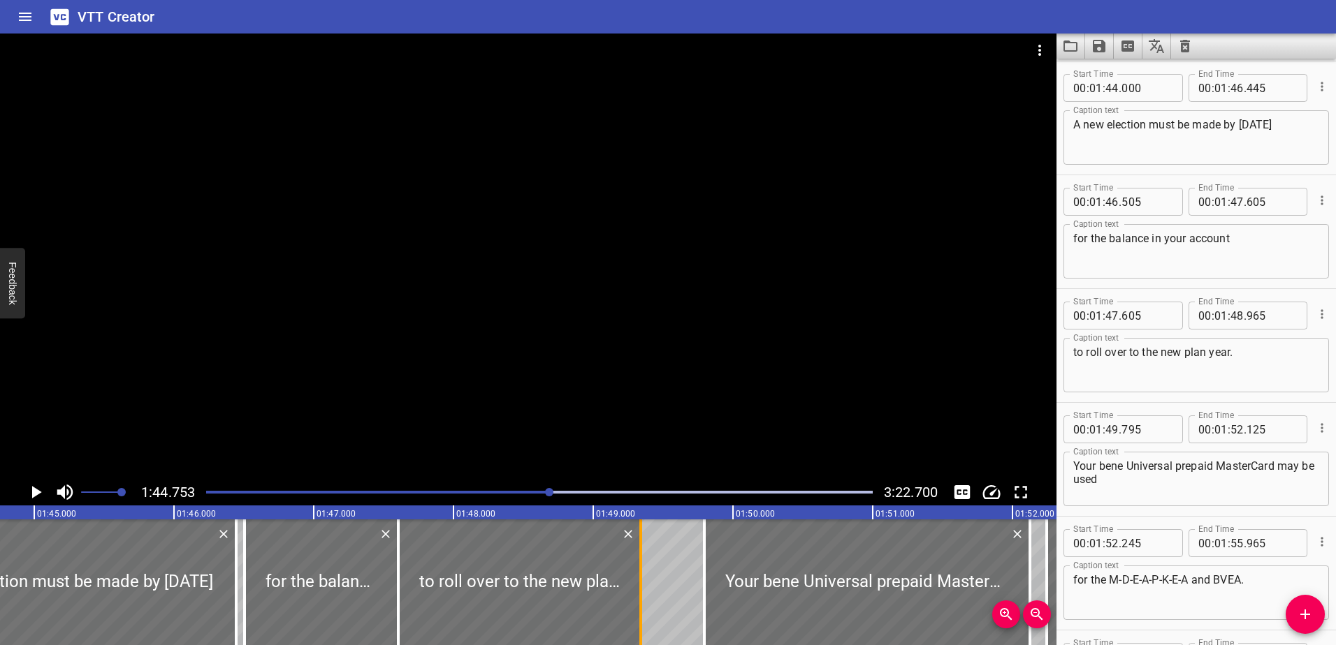
drag, startPoint x: 586, startPoint y: 590, endPoint x: 645, endPoint y: 585, distance: 58.9
click at [645, 585] on div at bounding box center [641, 583] width 14 height 126
type input "49"
type input "385"
click at [34, 490] on icon "Play/Pause" at bounding box center [37, 492] width 10 height 13
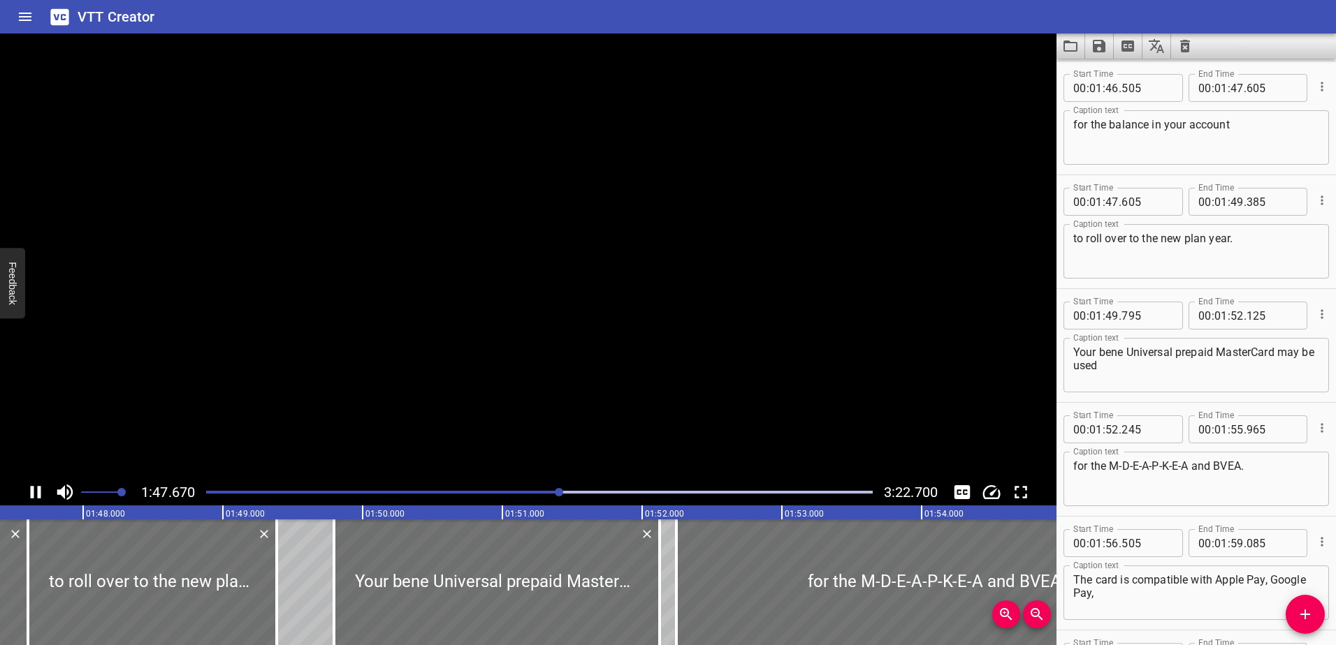
scroll to position [4327, 0]
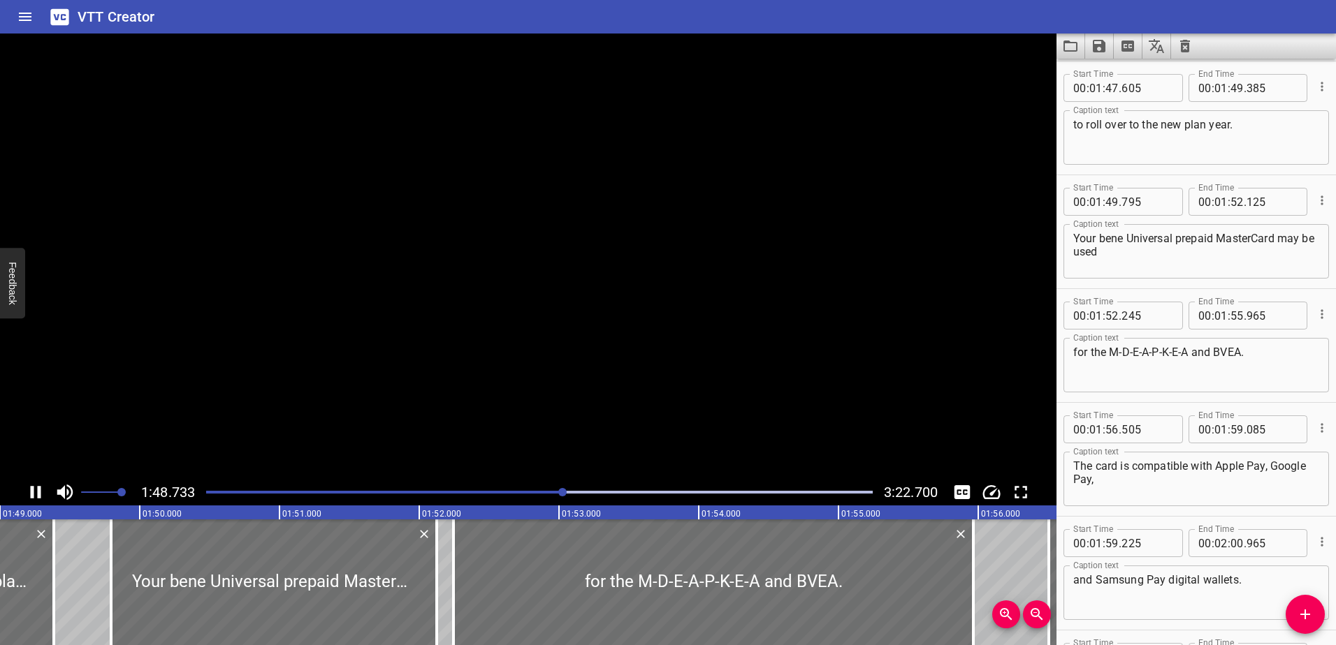
click at [34, 490] on icon "Play/Pause" at bounding box center [36, 492] width 10 height 13
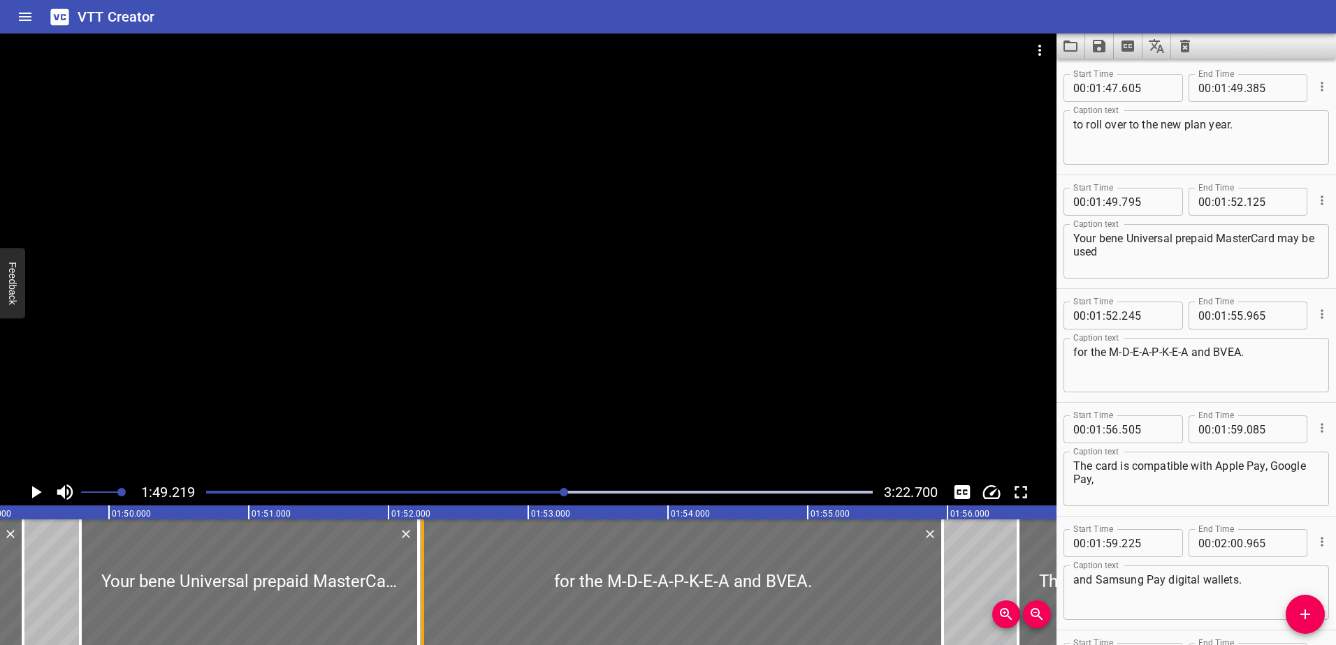
drag, startPoint x: 407, startPoint y: 608, endPoint x: 419, endPoint y: 608, distance: 12.6
type input "215"
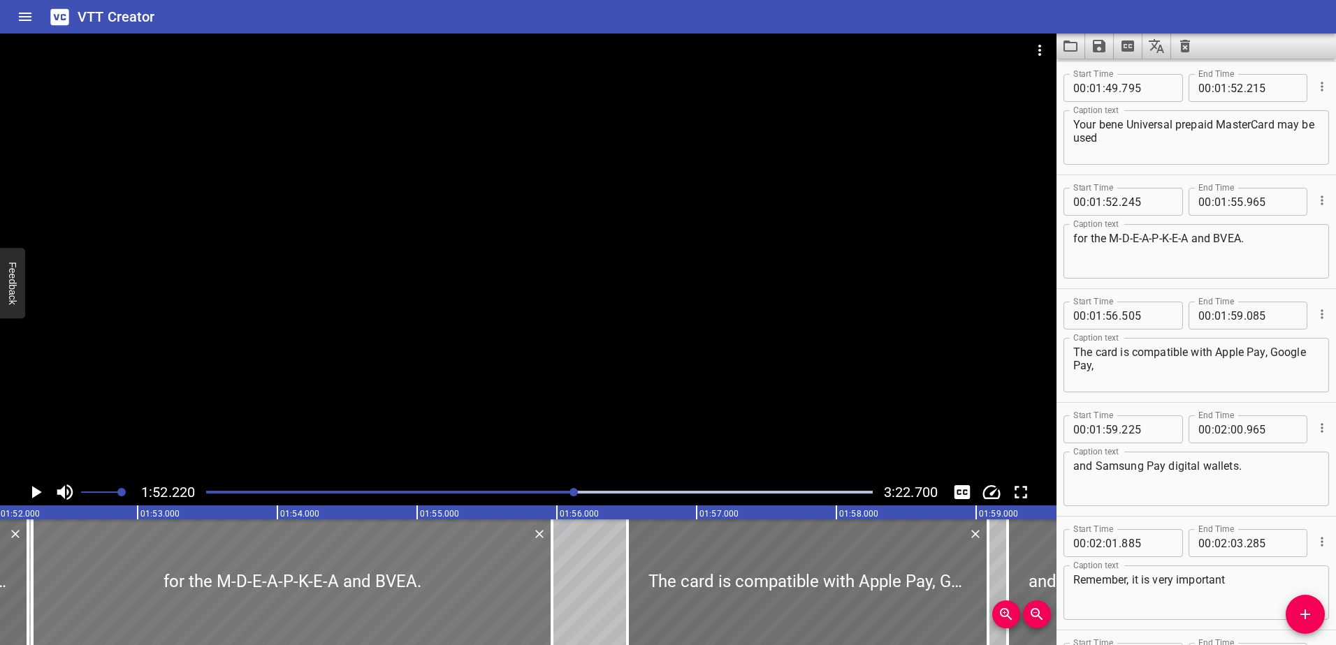
scroll to position [0, 15677]
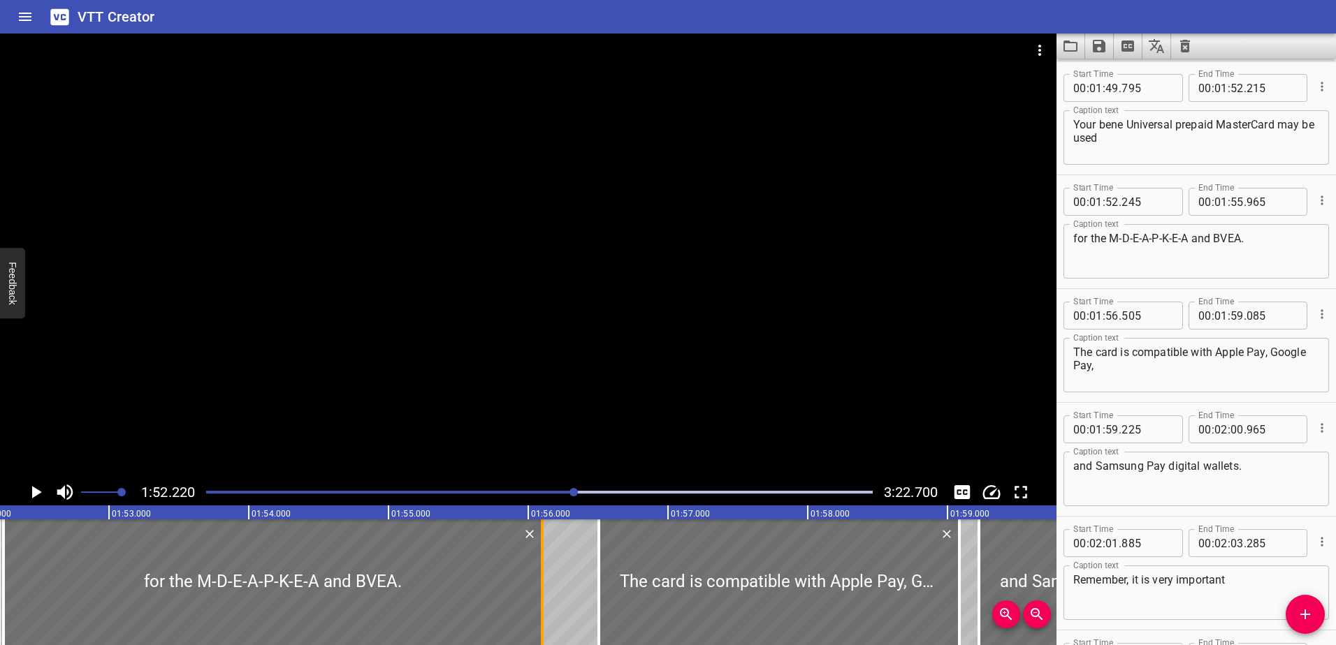
drag, startPoint x: 524, startPoint y: 599, endPoint x: 543, endPoint y: 600, distance: 18.9
click at [543, 600] on div at bounding box center [542, 583] width 3 height 126
type input "56"
type input "100"
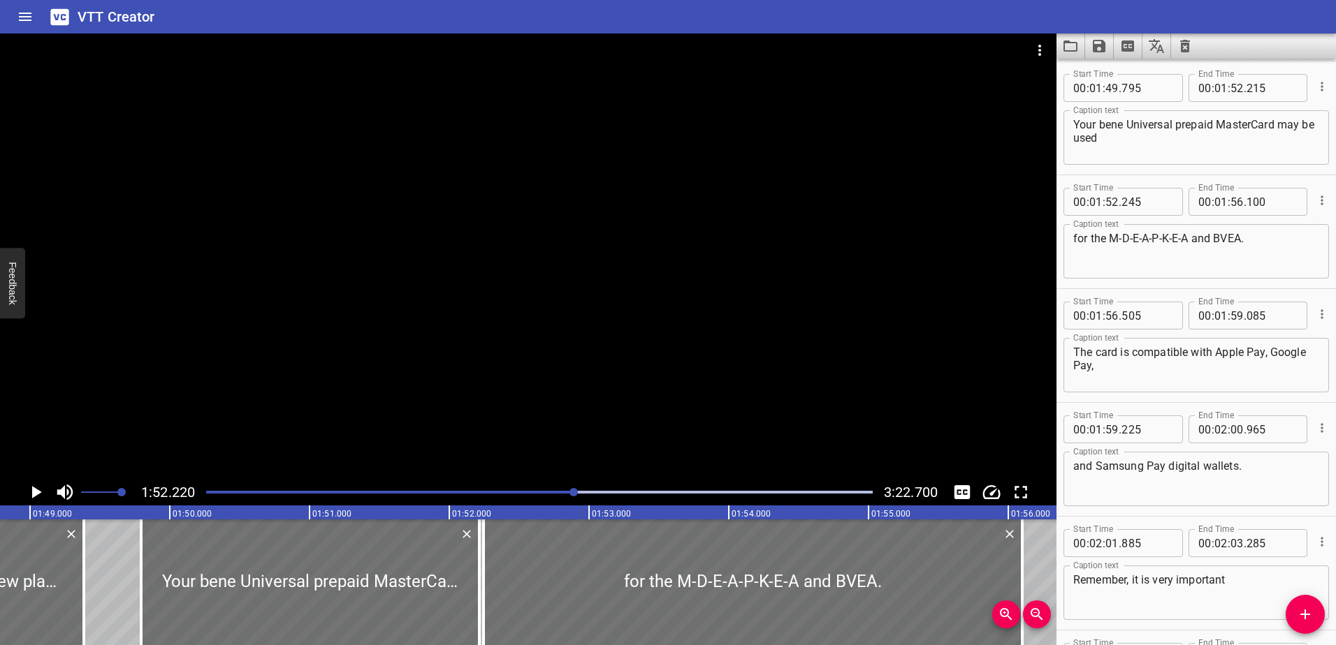
scroll to position [0, 15128]
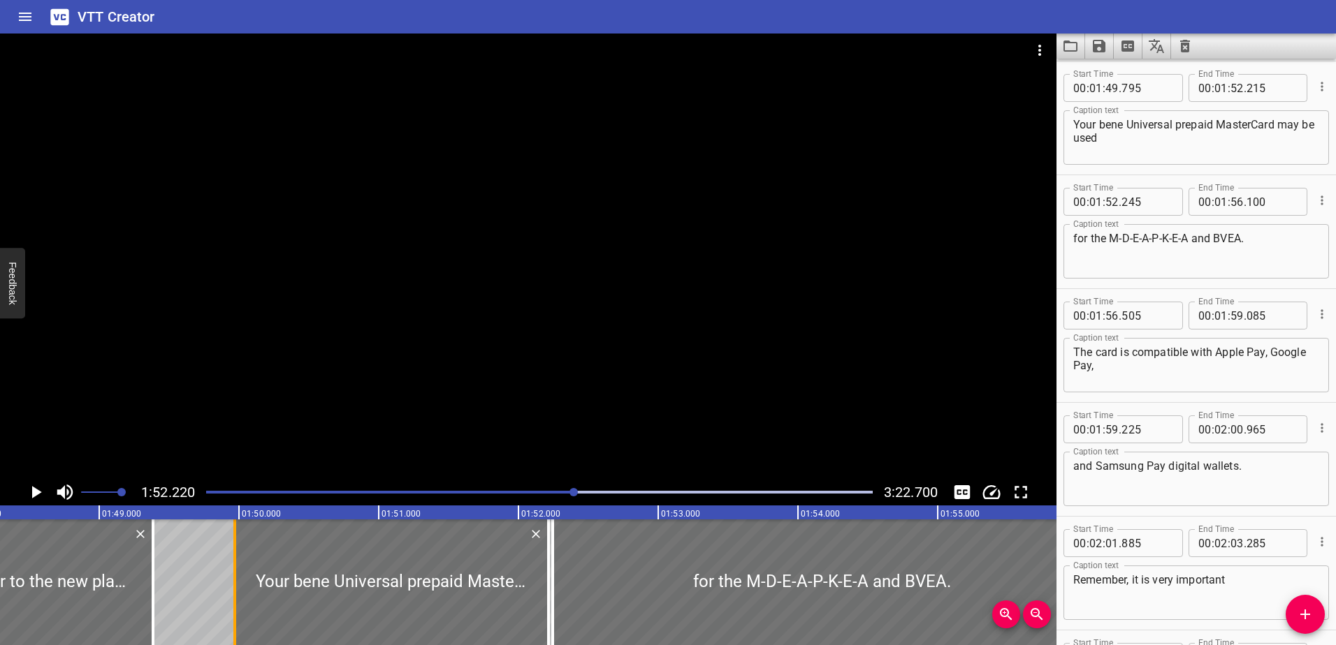
drag, startPoint x: 212, startPoint y: 594, endPoint x: 236, endPoint y: 592, distance: 24.5
click at [236, 592] on div at bounding box center [235, 583] width 14 height 126
type input "970"
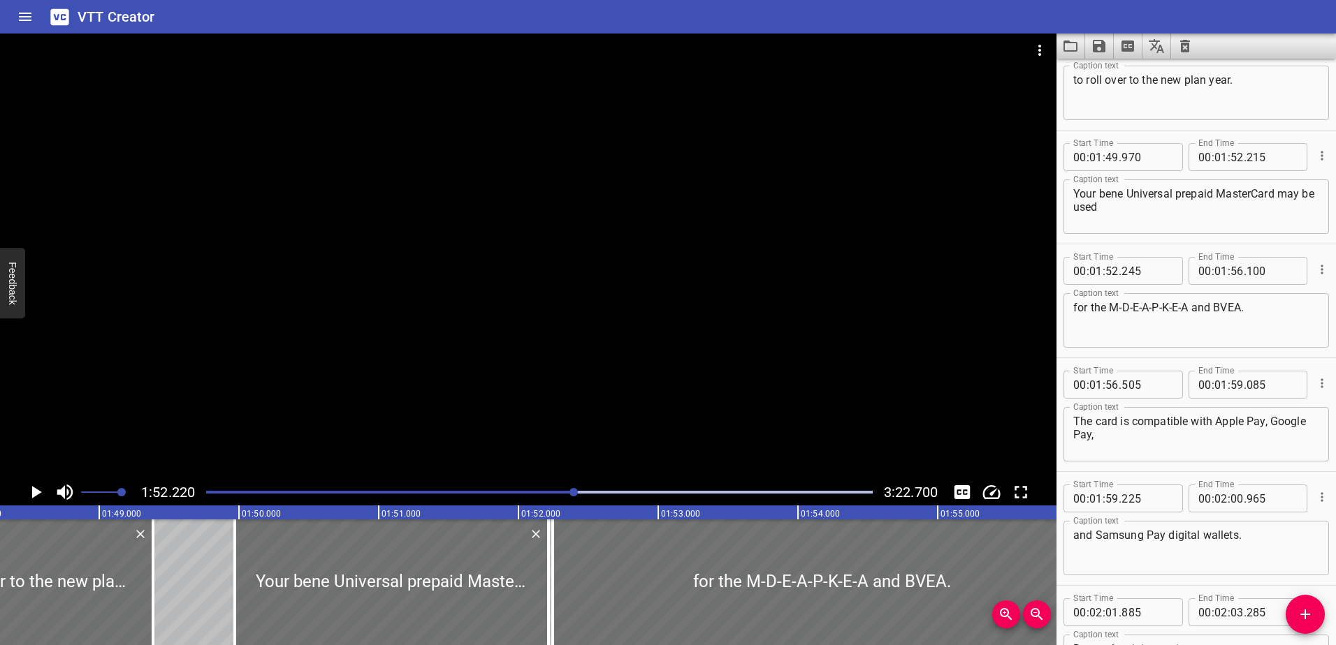
scroll to position [4371, 0]
drag, startPoint x: 1215, startPoint y: 193, endPoint x: 1099, endPoint y: 189, distance: 116.0
click at [1099, 189] on textarea "Your bene Universal prepaid MasterCard may be used" at bounding box center [1196, 208] width 246 height 40
type textarea "Your Beniversal Prepaid MasterCard may be used"
drag, startPoint x: 1148, startPoint y: 308, endPoint x: 1111, endPoint y: 304, distance: 38.0
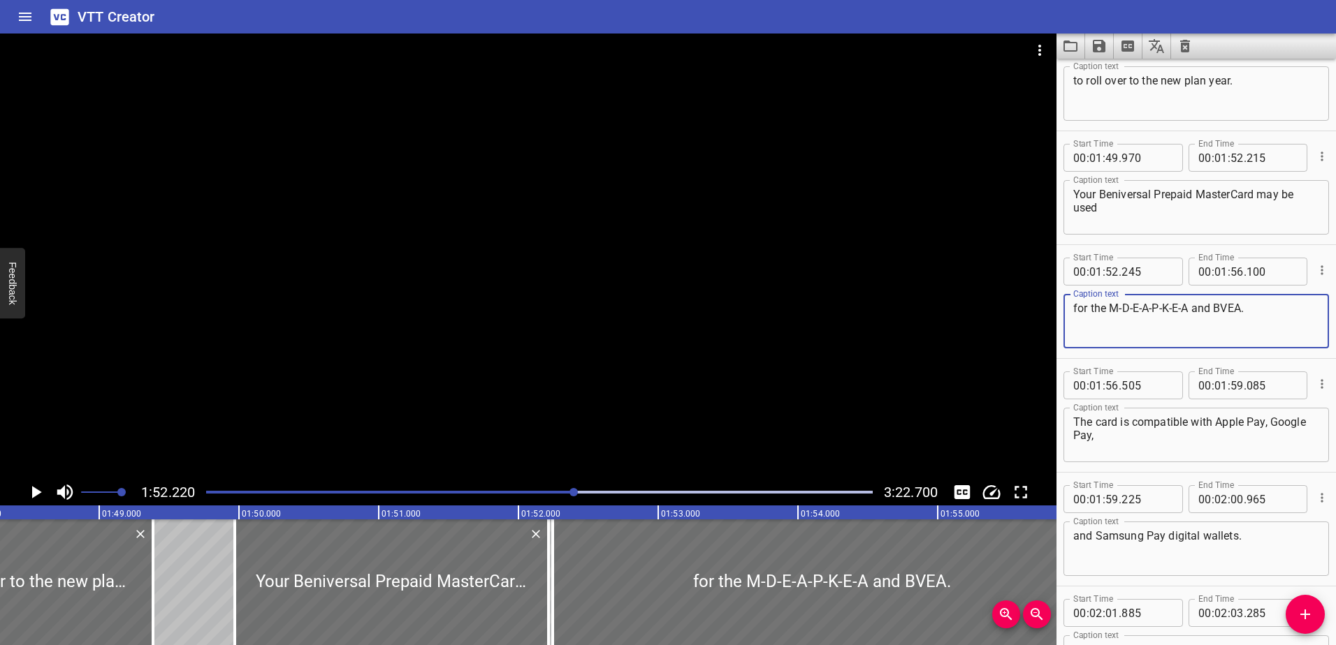
click at [1111, 304] on textarea "for the M-D-E-A-P-K-E-A and BVEA." at bounding box center [1196, 322] width 246 height 40
drag, startPoint x: 1180, startPoint y: 305, endPoint x: 1143, endPoint y: 308, distance: 36.4
click at [1143, 308] on textarea "for the MDEA,-P-K-E-A and BVEA." at bounding box center [1196, 322] width 246 height 40
type textarea "for the MDEA, PKEA, and BVEA."
click at [43, 488] on icon "Play/Pause" at bounding box center [35, 492] width 21 height 21
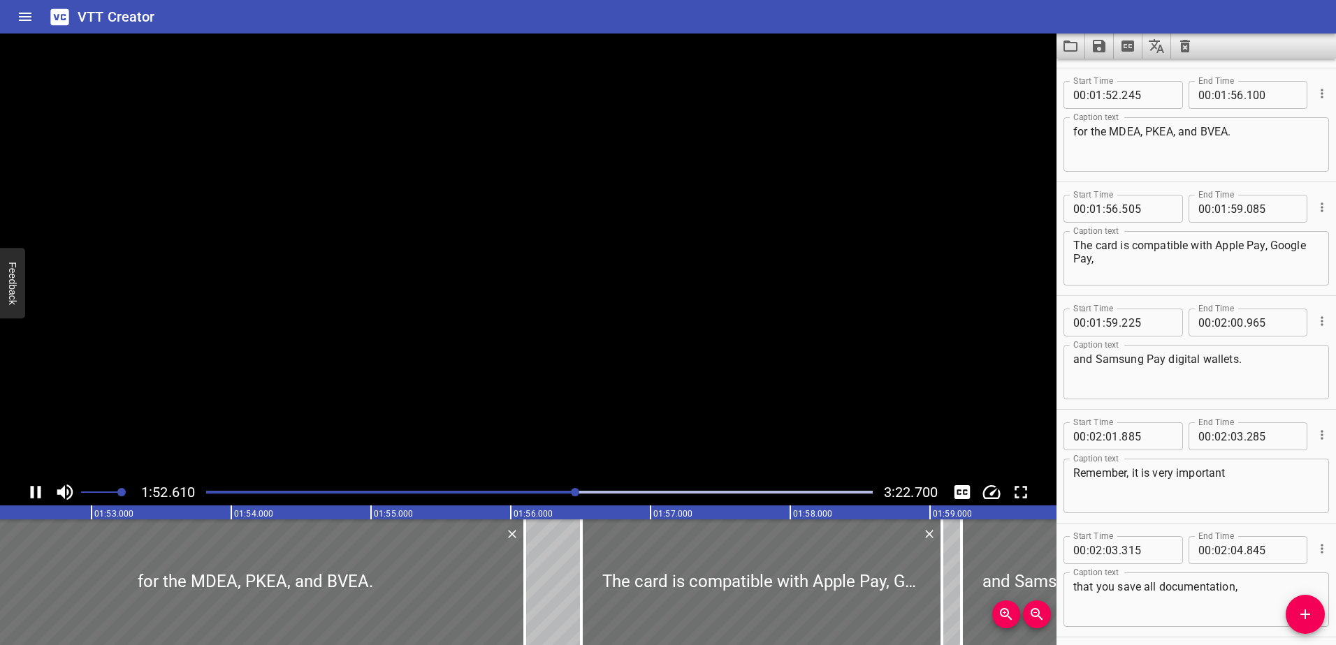
scroll to position [4554, 0]
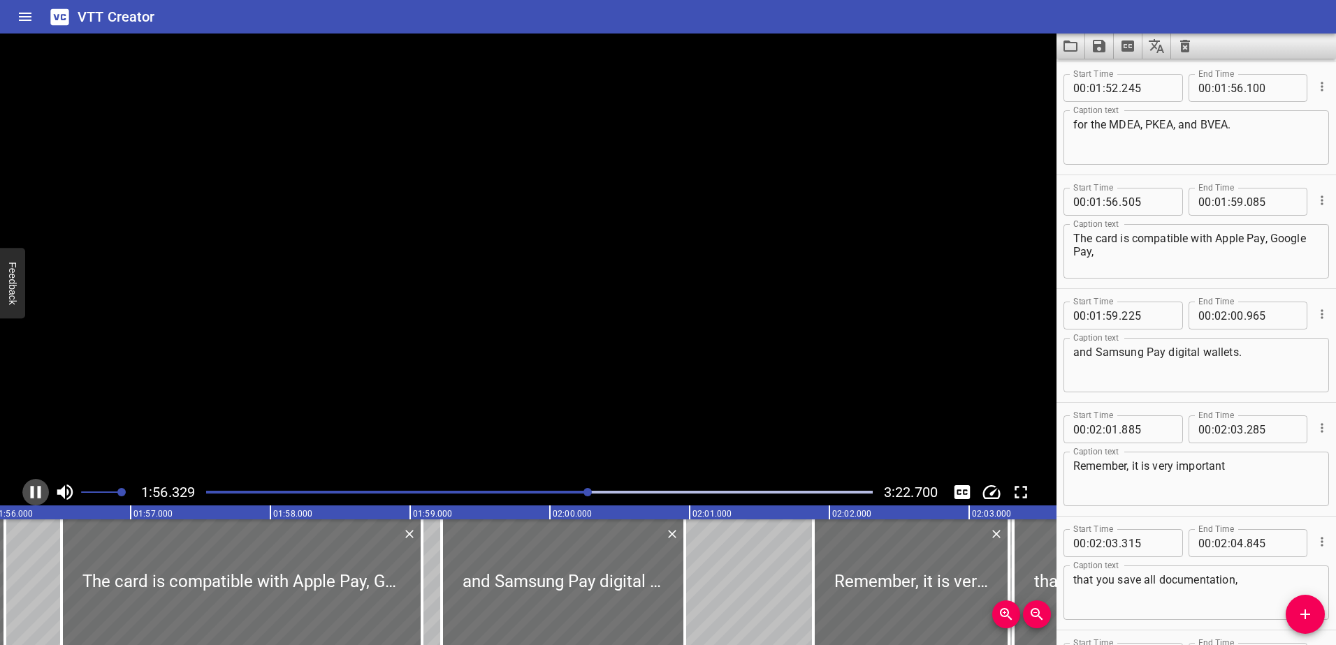
click at [43, 488] on icon "Play/Pause" at bounding box center [35, 492] width 21 height 21
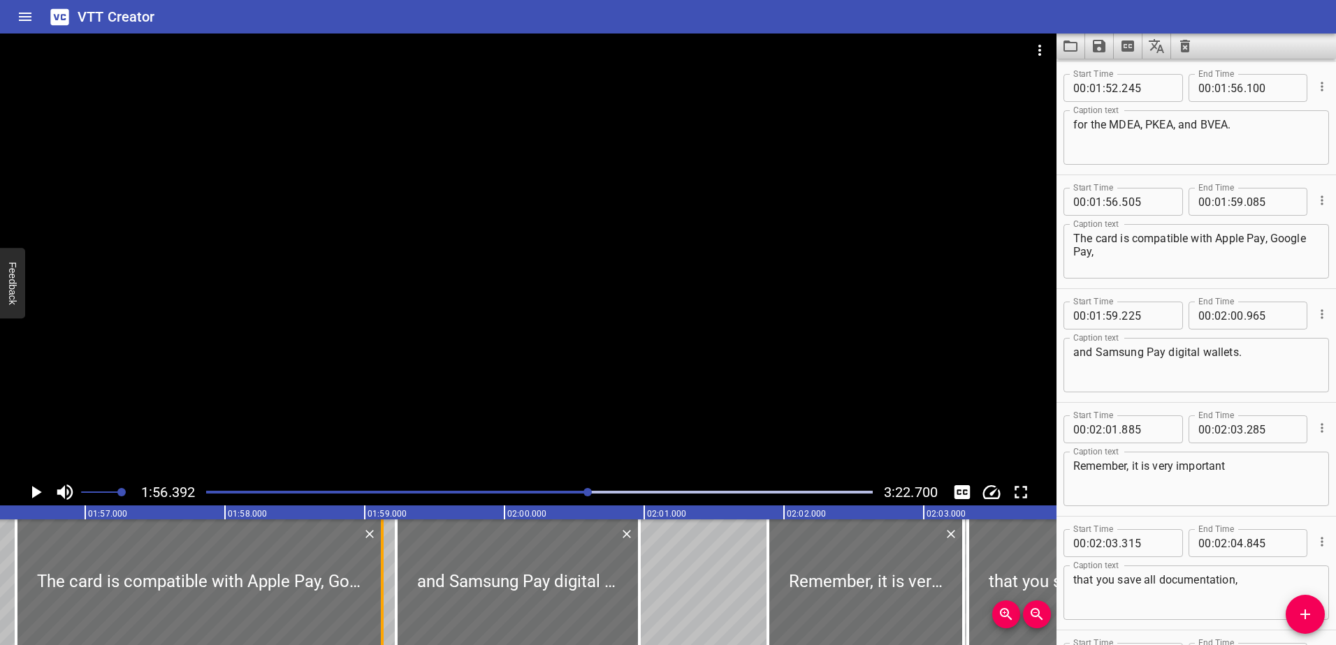
drag, startPoint x: 373, startPoint y: 563, endPoint x: 383, endPoint y: 562, distance: 10.5
click at [383, 562] on div at bounding box center [382, 583] width 14 height 126
type input "160"
drag, startPoint x: 769, startPoint y: 570, endPoint x: 720, endPoint y: 570, distance: 48.9
click at [720, 570] on div at bounding box center [719, 583] width 14 height 126
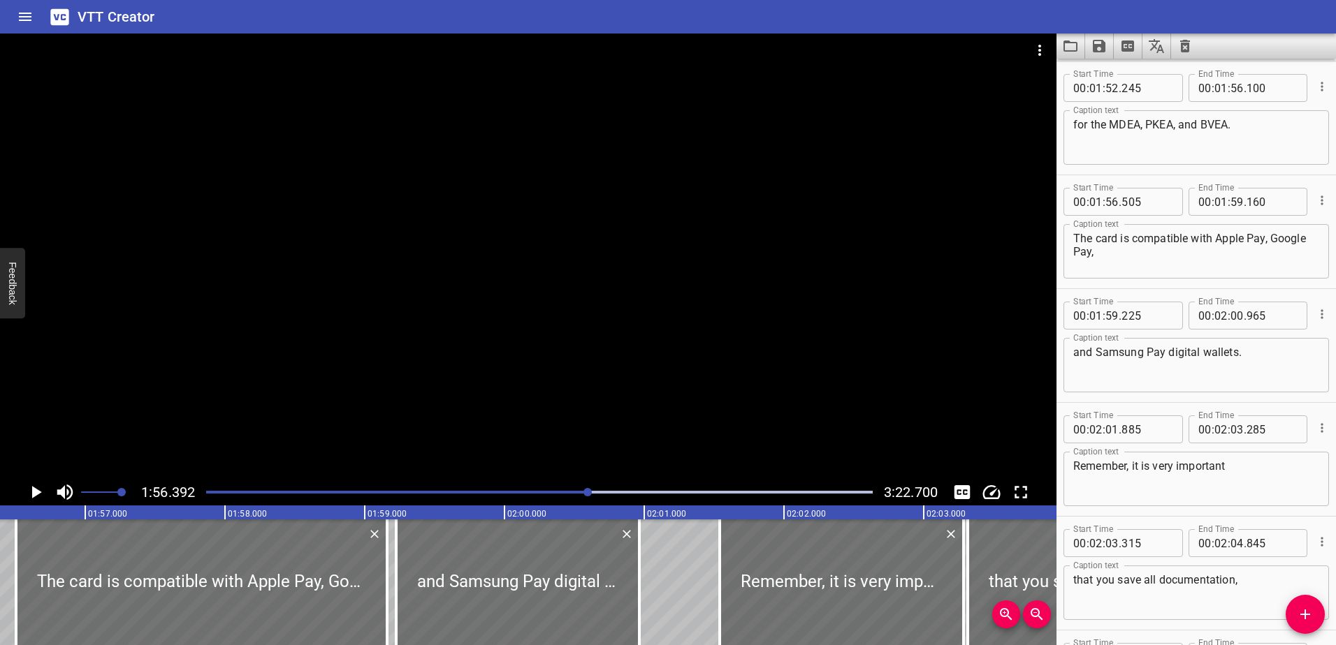
type input "535"
drag, startPoint x: 642, startPoint y: 577, endPoint x: 653, endPoint y: 576, distance: 11.2
click at [653, 577] on div at bounding box center [650, 583] width 14 height 126
type input "01"
type input "045"
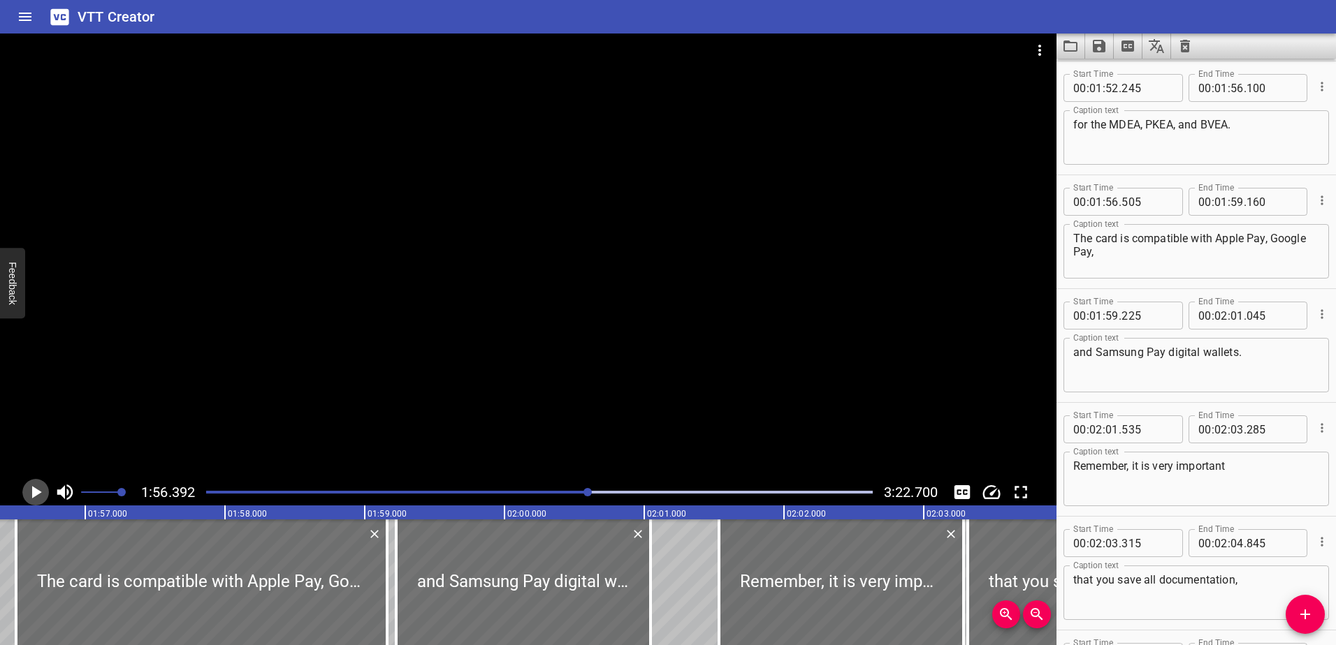
click at [38, 494] on icon "Play/Pause" at bounding box center [37, 492] width 10 height 13
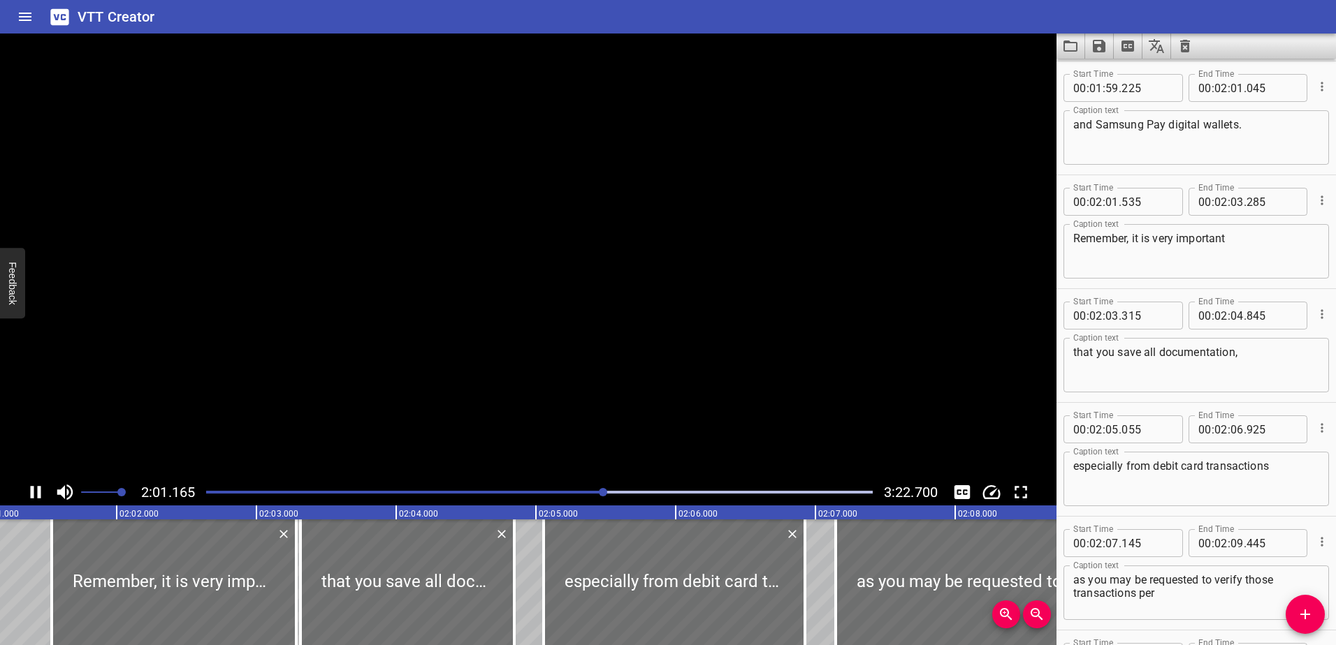
scroll to position [0, 16964]
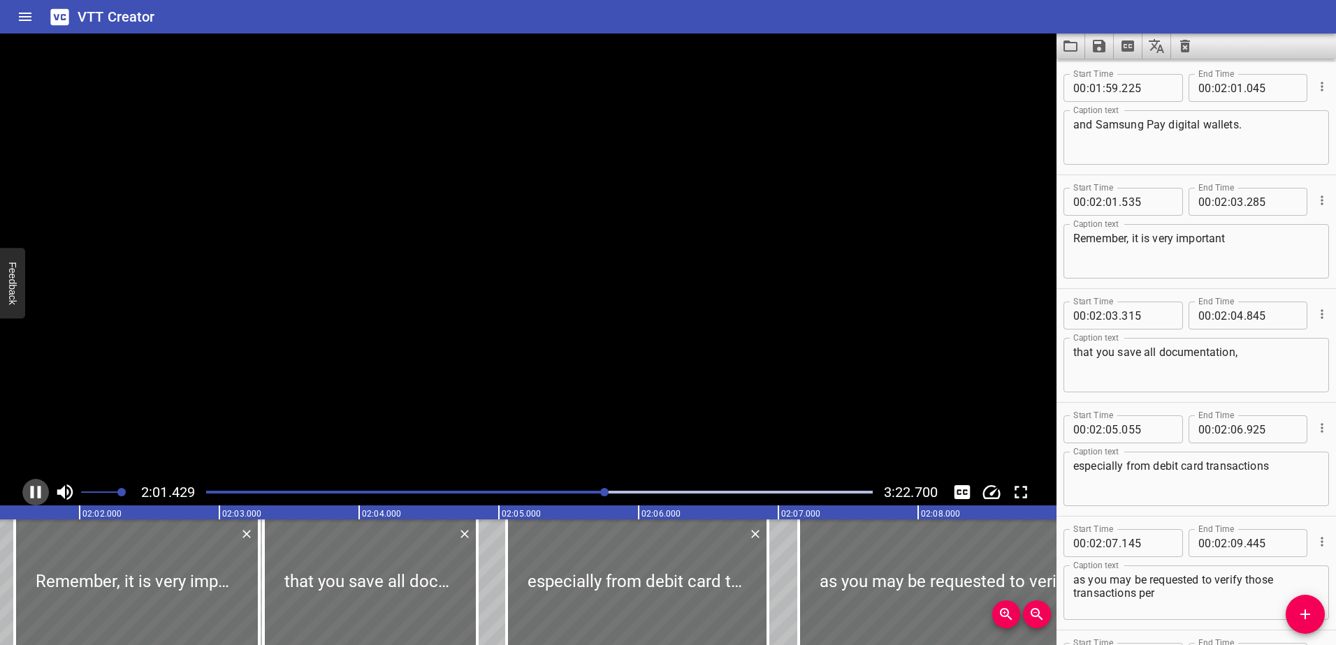
click at [38, 494] on icon "Play/Pause" at bounding box center [36, 492] width 10 height 13
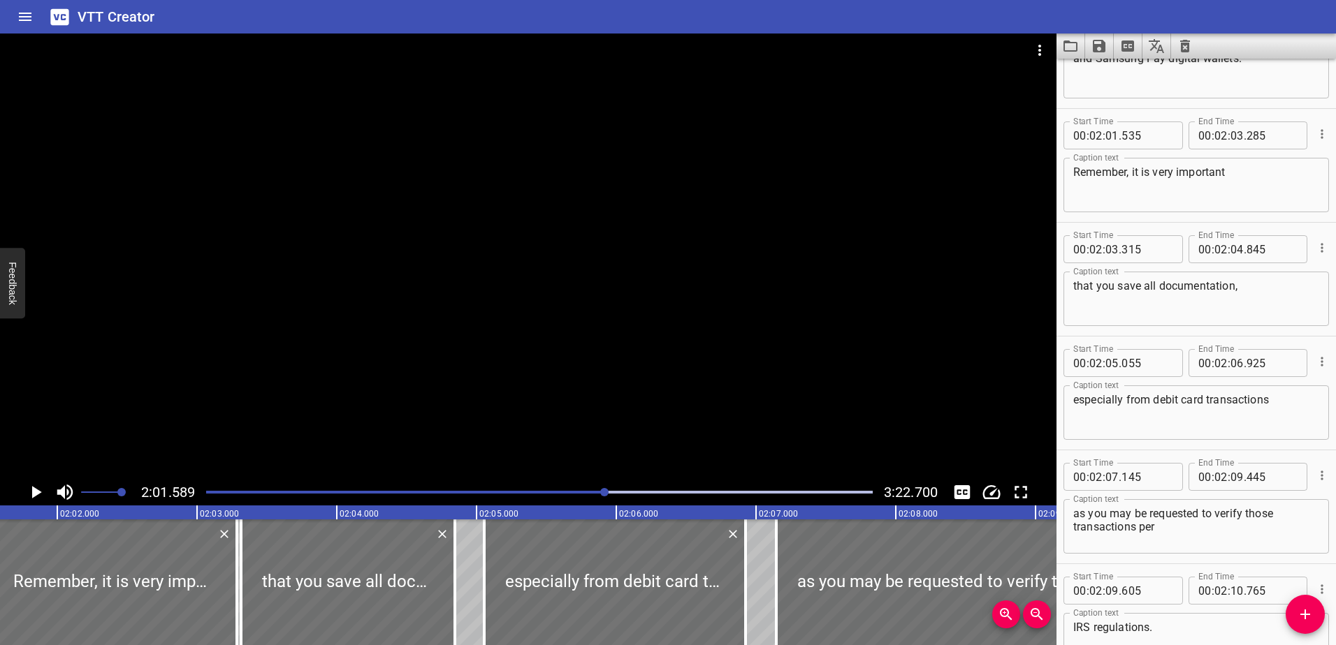
scroll to position [4896, 0]
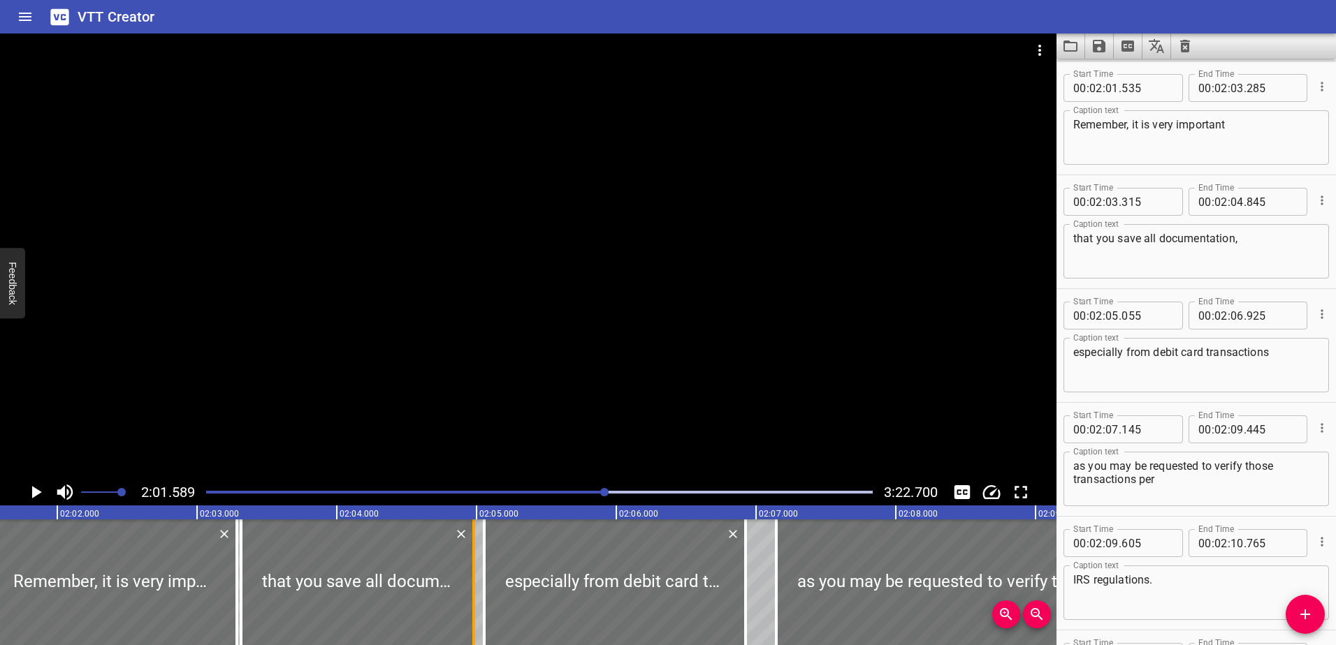
drag, startPoint x: 455, startPoint y: 595, endPoint x: 474, endPoint y: 593, distance: 19.0
click at [474, 593] on div at bounding box center [473, 583] width 3 height 126
type input "980"
drag, startPoint x: 747, startPoint y: 586, endPoint x: 768, endPoint y: 586, distance: 21.0
click at [768, 586] on div at bounding box center [766, 583] width 14 height 126
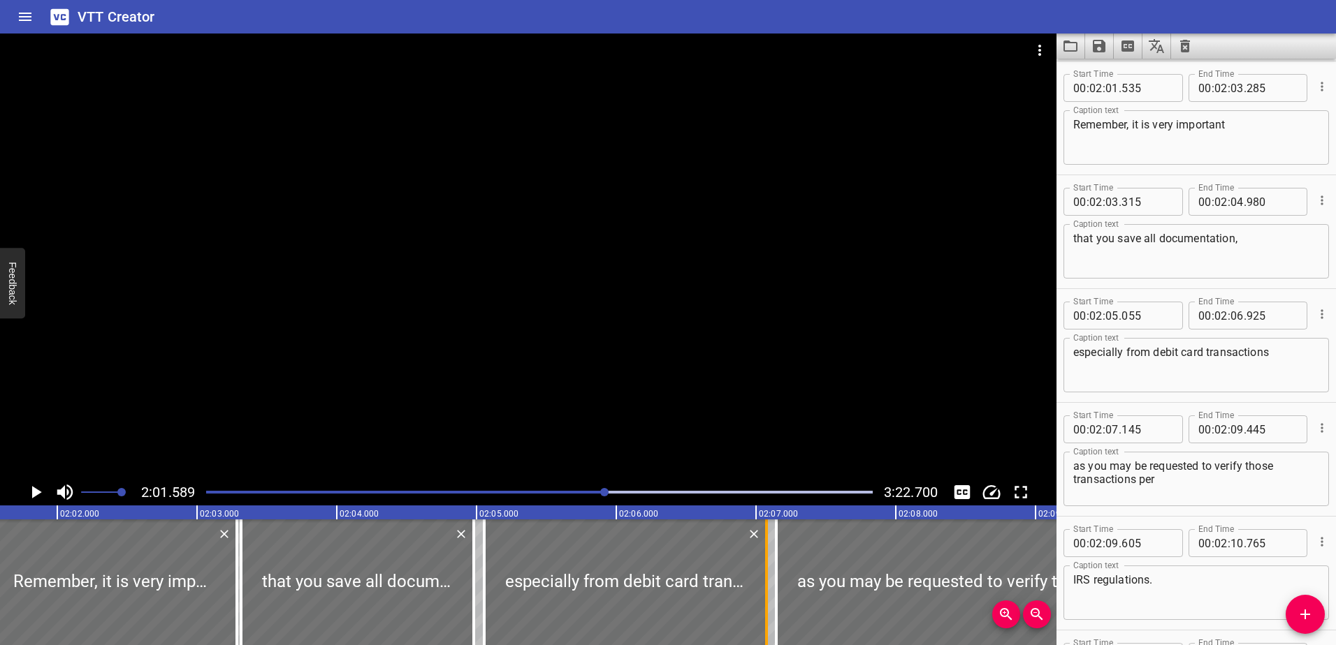
type input "07"
type input "075"
click at [31, 492] on icon "Play/Pause" at bounding box center [35, 492] width 21 height 21
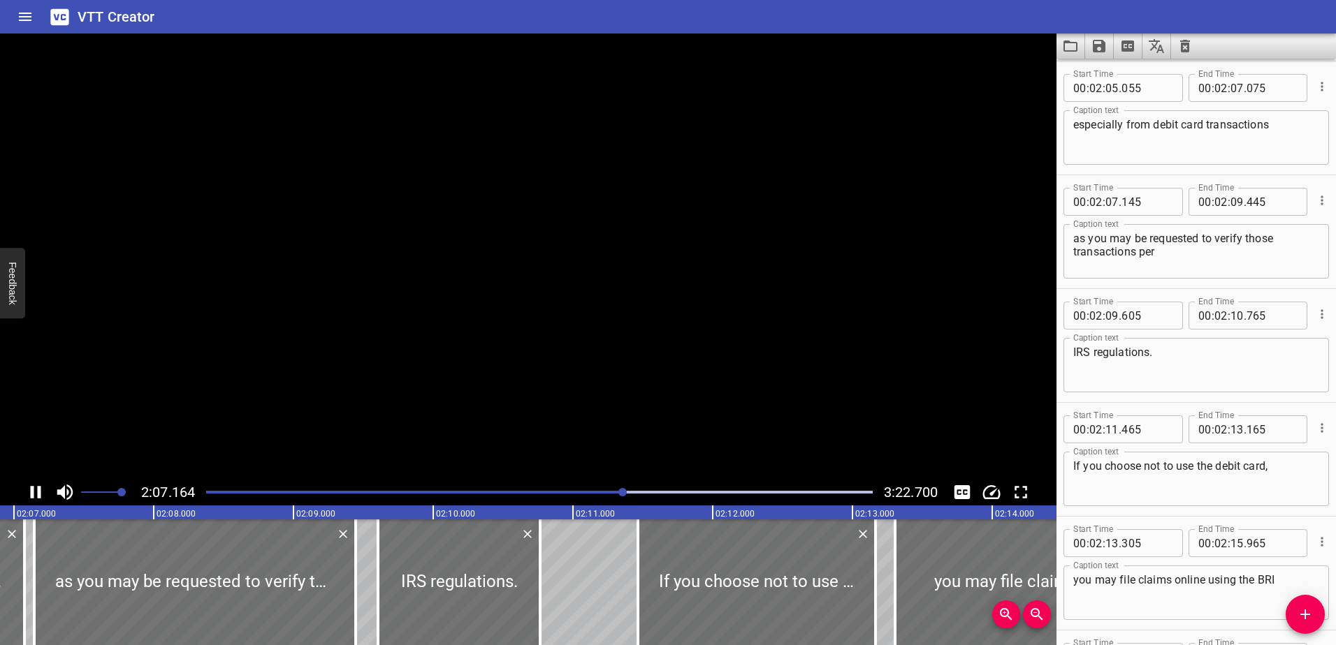
scroll to position [5237, 0]
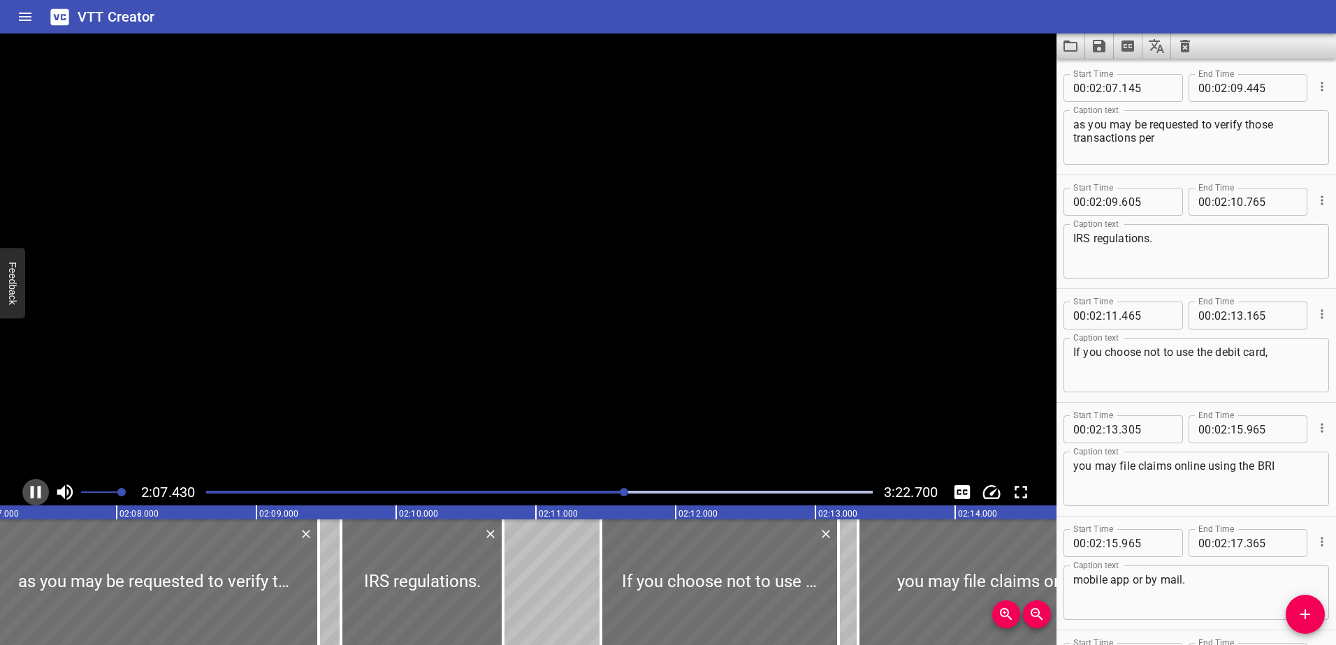
click at [31, 492] on icon "Play/Pause" at bounding box center [36, 492] width 10 height 13
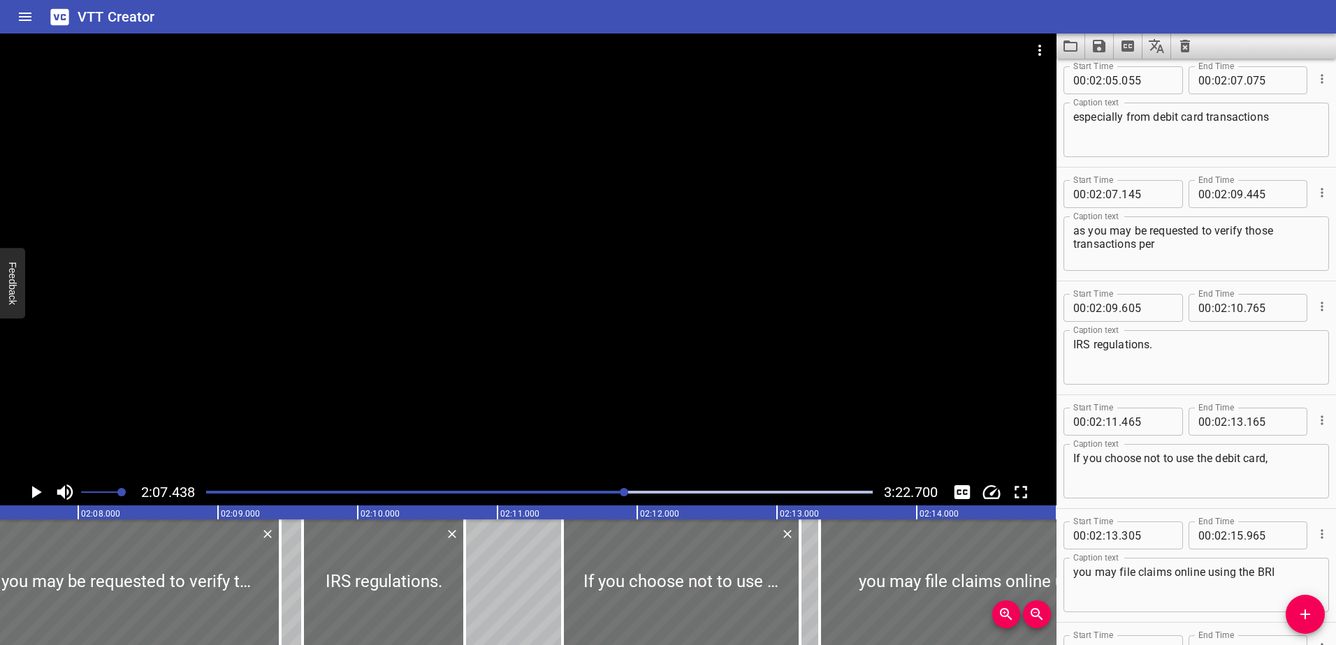
scroll to position [5098, 0]
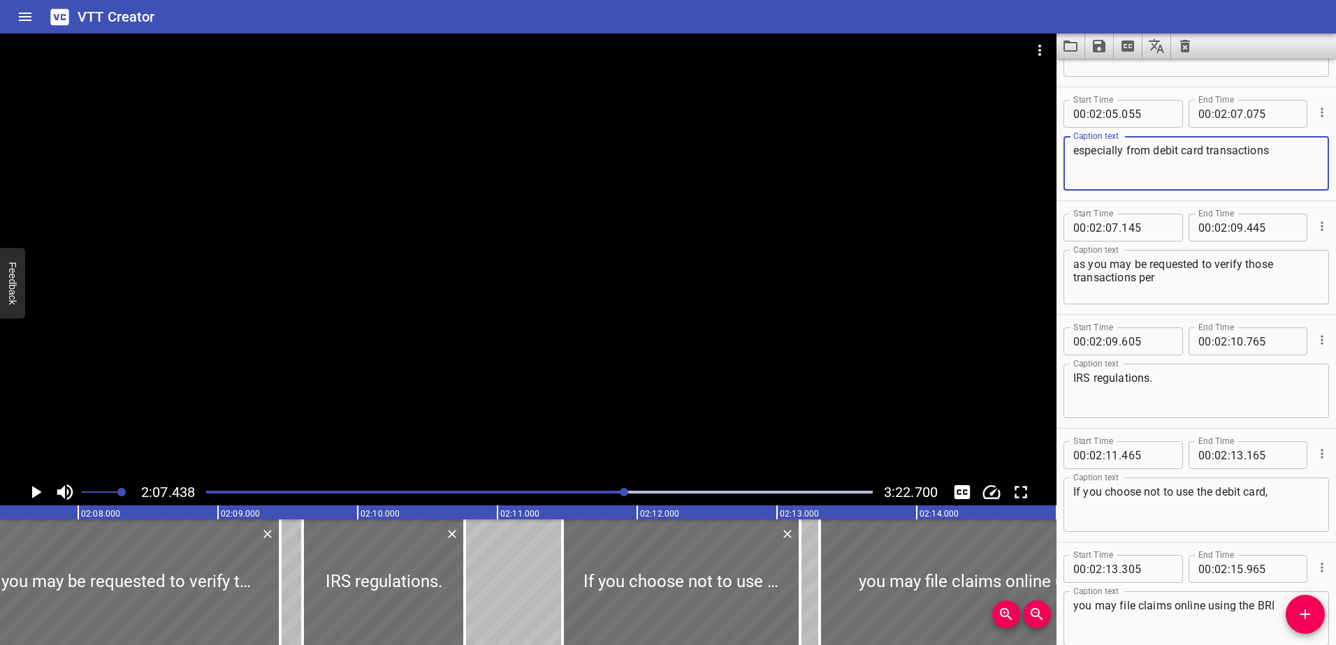
click at [1269, 149] on textarea "especially from debit card transactions" at bounding box center [1196, 164] width 246 height 40
type textarea "especially from debit card transactions,"
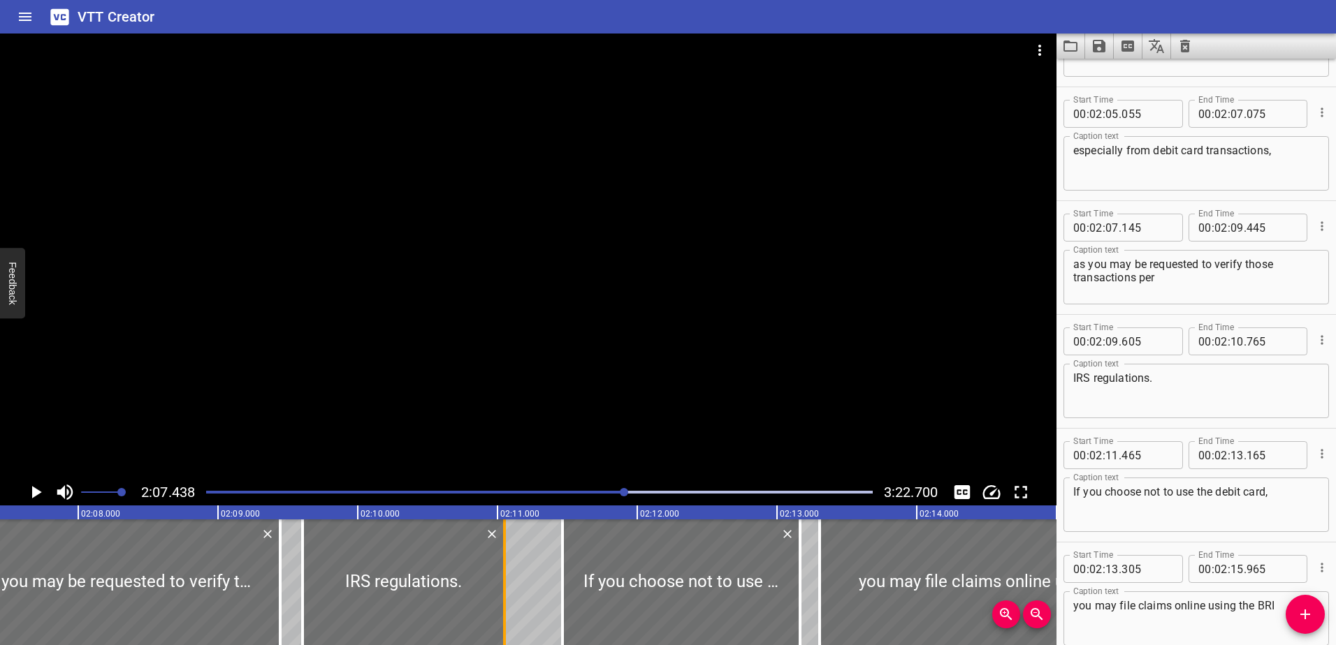
drag, startPoint x: 467, startPoint y: 594, endPoint x: 506, endPoint y: 594, distance: 39.8
click at [506, 594] on div at bounding box center [504, 583] width 14 height 126
type input "11"
type input "050"
drag, startPoint x: 279, startPoint y: 598, endPoint x: 294, endPoint y: 597, distance: 14.7
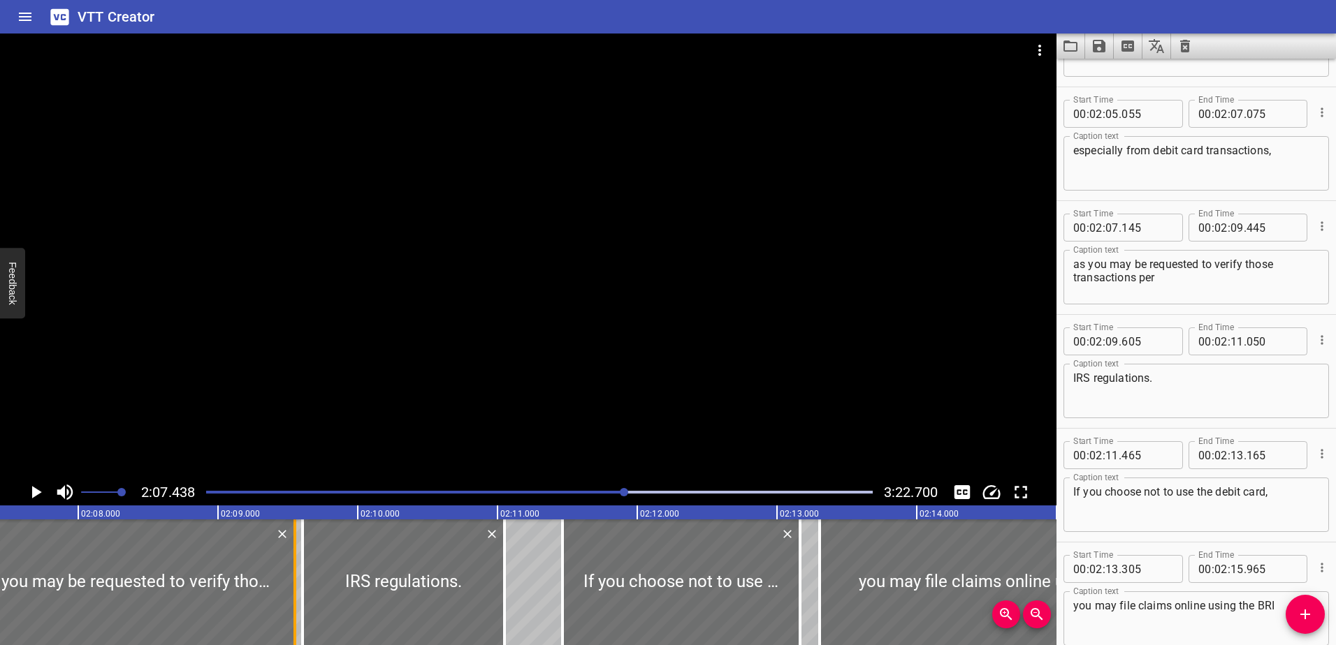
click at [294, 597] on div at bounding box center [294, 583] width 3 height 126
type input "550"
drag, startPoint x: 1164, startPoint y: 282, endPoint x: 1138, endPoint y: 284, distance: 25.9
click at [1138, 284] on textarea "as you may be requested to verify those transactions per" at bounding box center [1196, 278] width 246 height 40
type textarea "as you may be requested to verify those transactions"
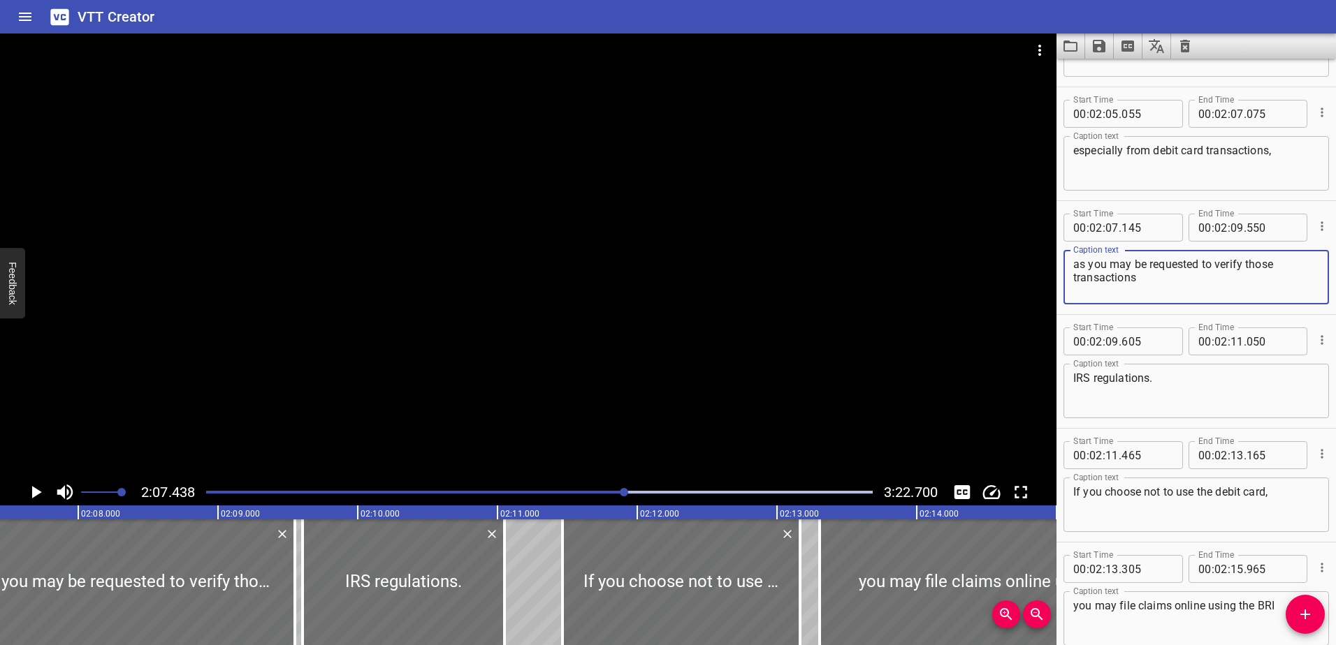
click at [1073, 380] on textarea "IRS regulations." at bounding box center [1196, 392] width 246 height 40
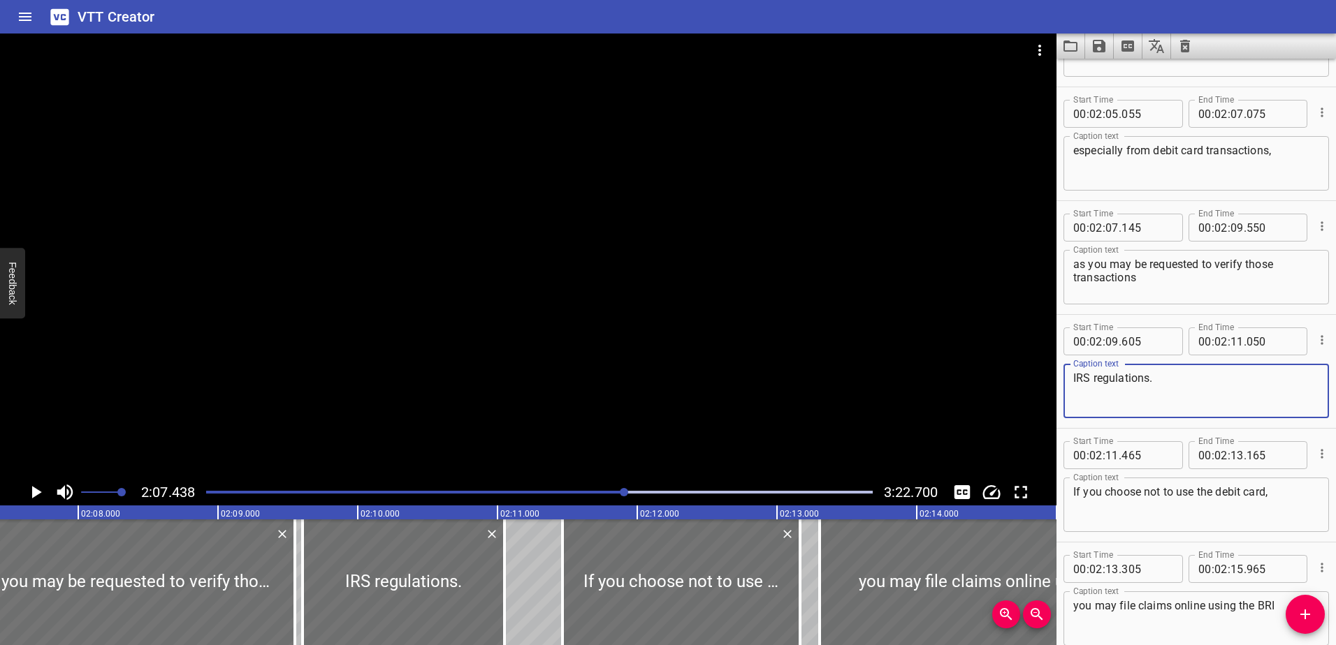
paste textarea "per"
type textarea "per IRS regulations."
click at [1248, 228] on input "number" at bounding box center [1271, 228] width 51 height 28
type input "300"
click at [1138, 346] on input "number" at bounding box center [1146, 342] width 51 height 28
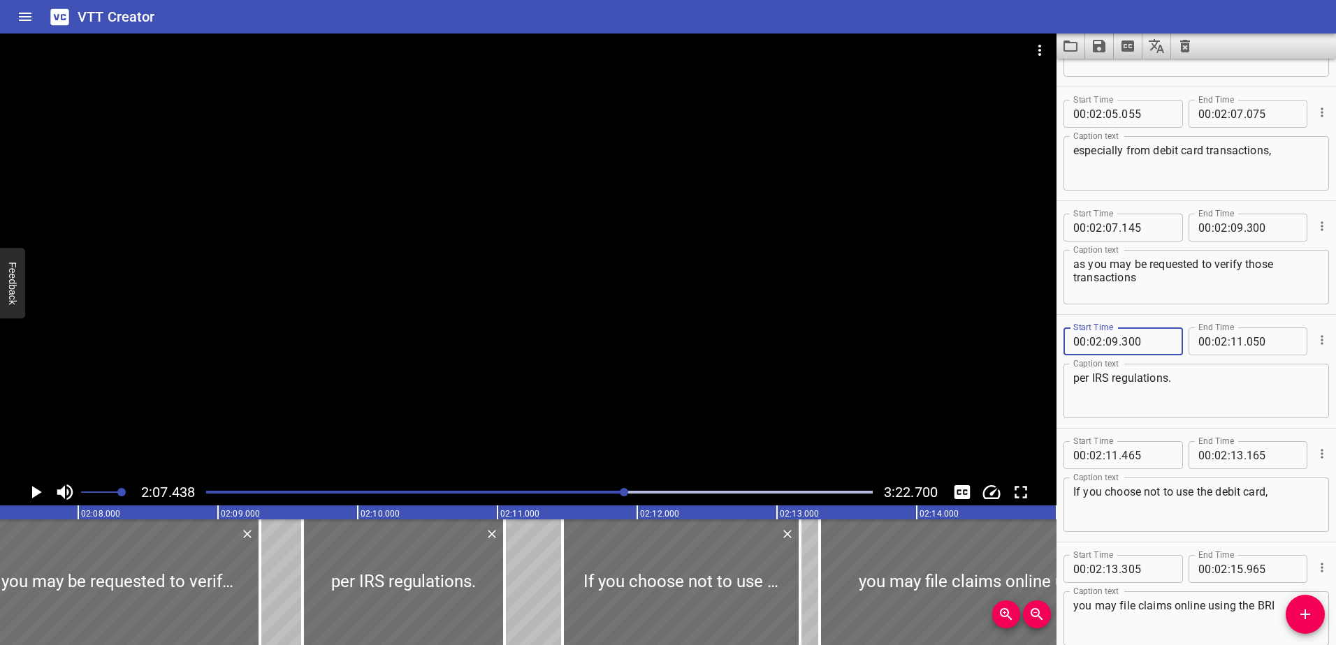
type input "300"
click at [1124, 395] on textarea "per IRS regulations." at bounding box center [1196, 392] width 246 height 40
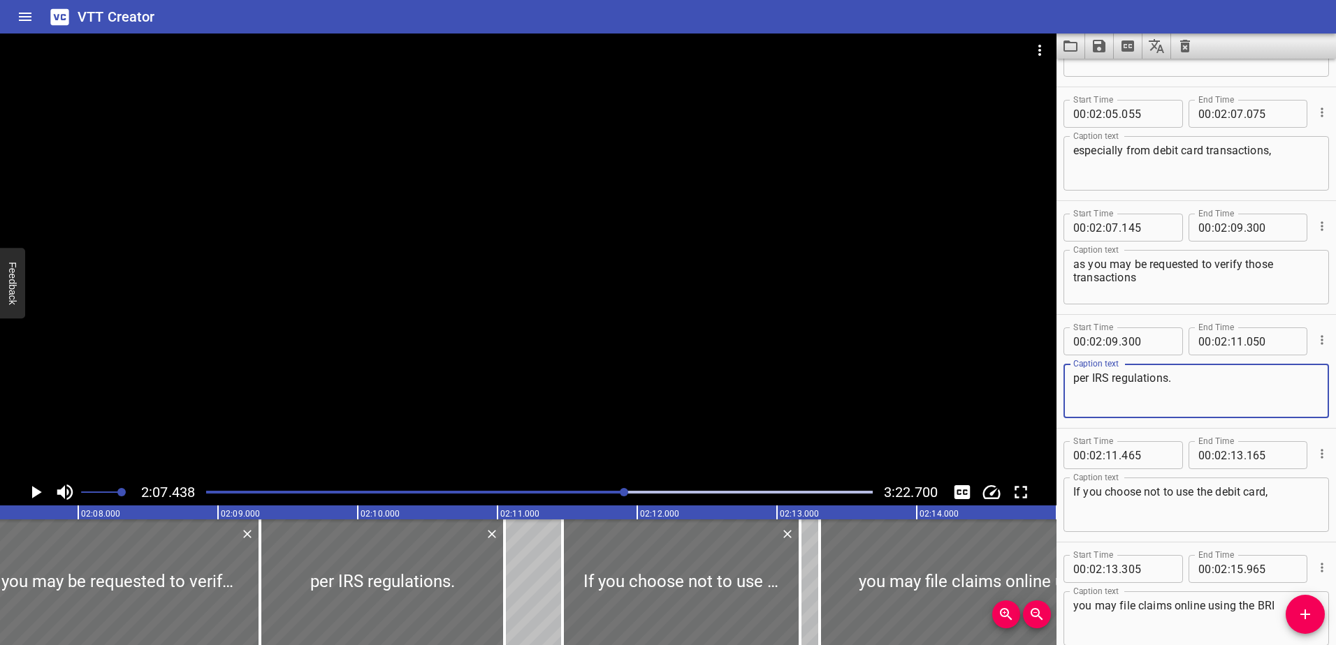
click at [30, 490] on icon "Play/Pause" at bounding box center [35, 492] width 21 height 21
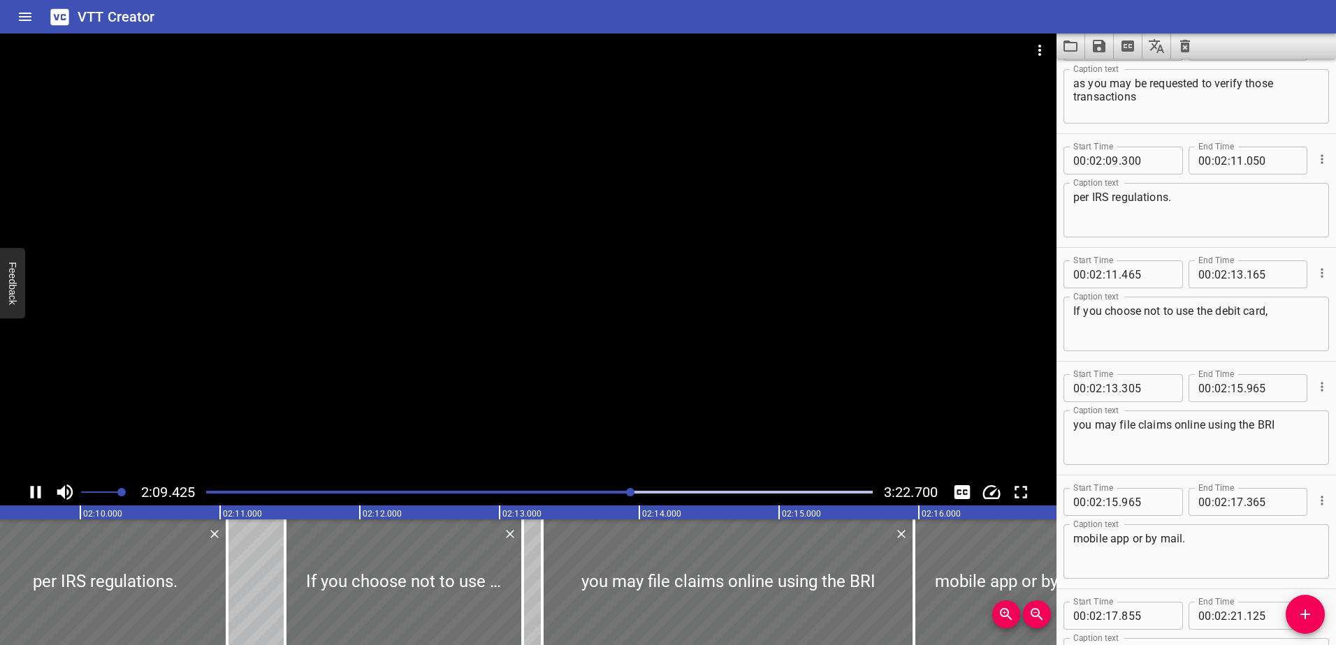
scroll to position [5351, 0]
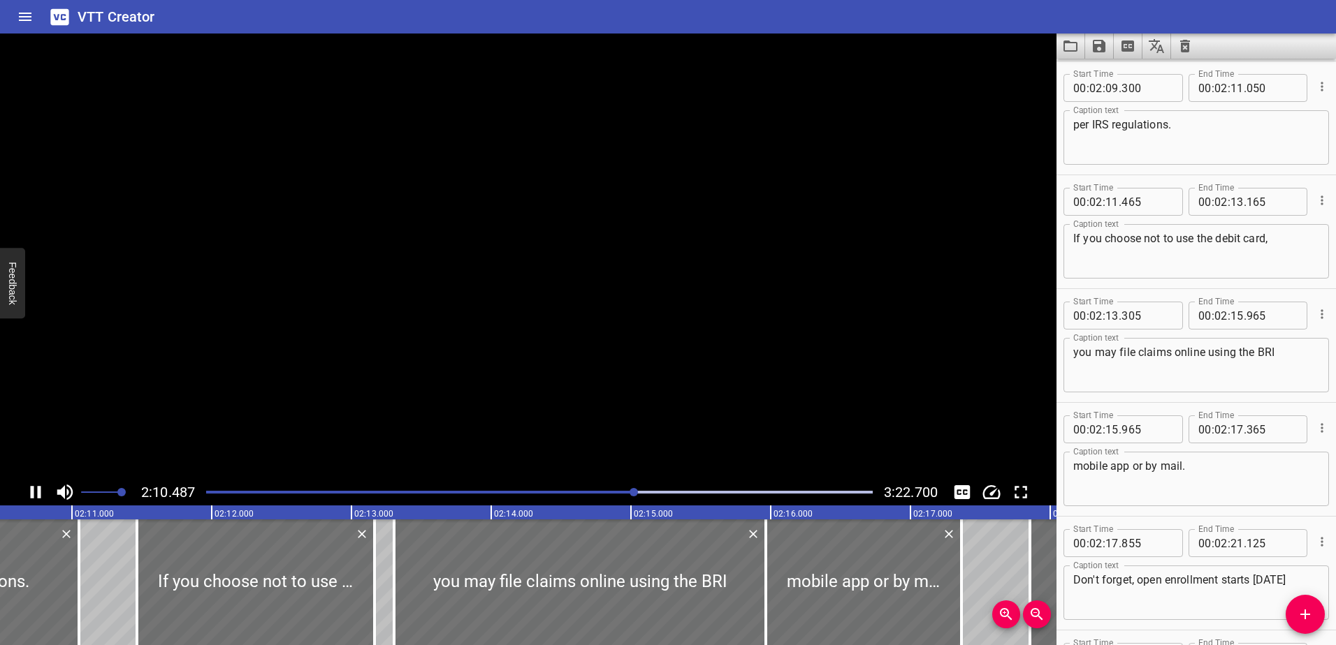
click at [34, 492] on icon "Play/Pause" at bounding box center [35, 492] width 21 height 21
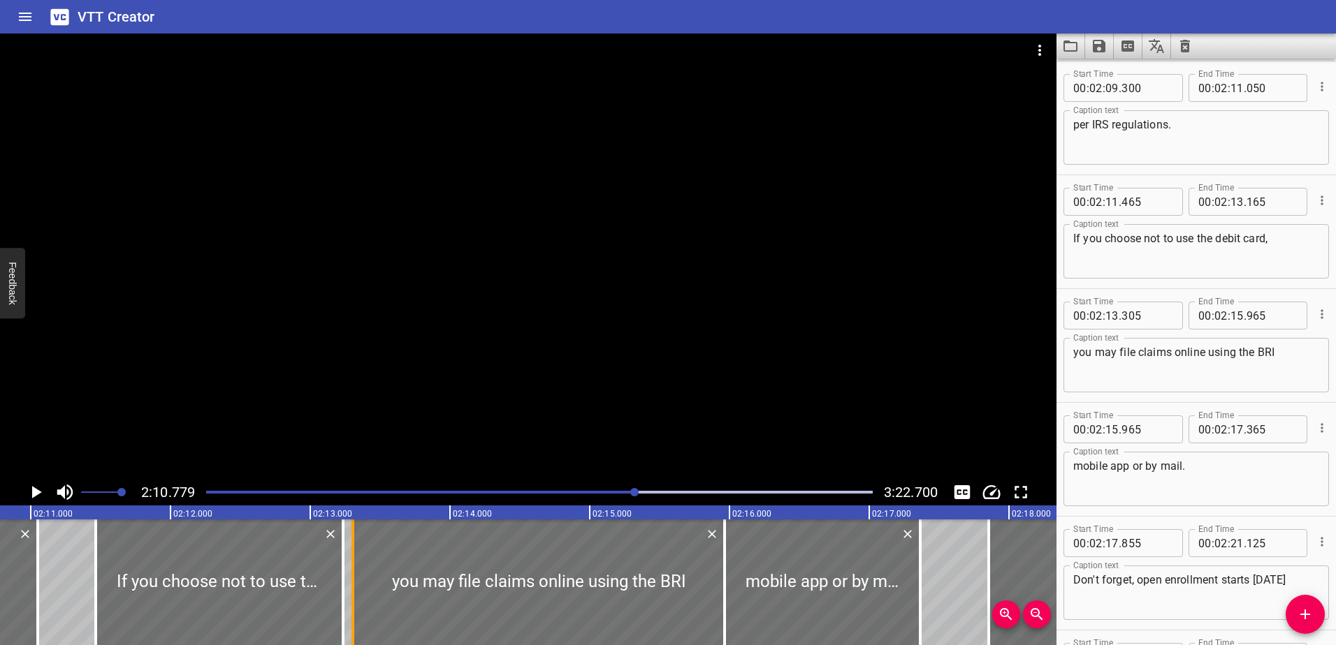
drag, startPoint x: 337, startPoint y: 585, endPoint x: 346, endPoint y: 585, distance: 9.8
type input "235"
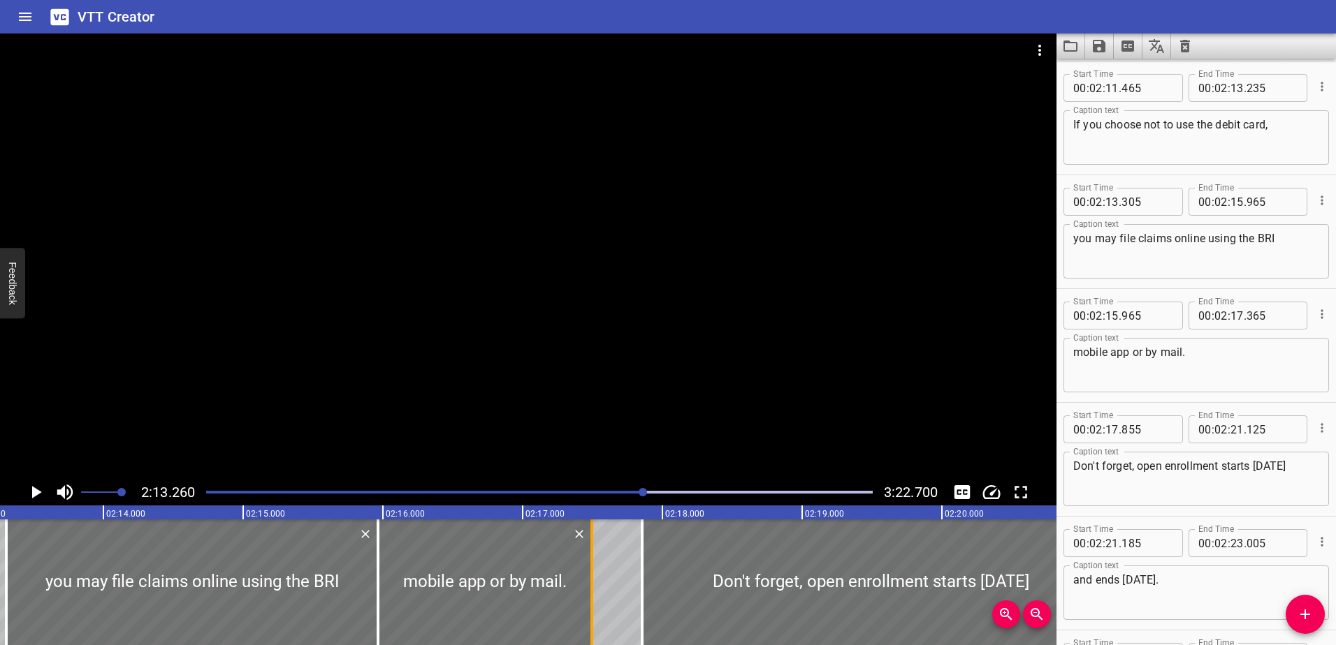
drag, startPoint x: 573, startPoint y: 587, endPoint x: 594, endPoint y: 585, distance: 20.4
click at [593, 585] on div at bounding box center [591, 583] width 3 height 126
type input "510"
click at [38, 493] on icon "Play/Pause" at bounding box center [37, 492] width 10 height 13
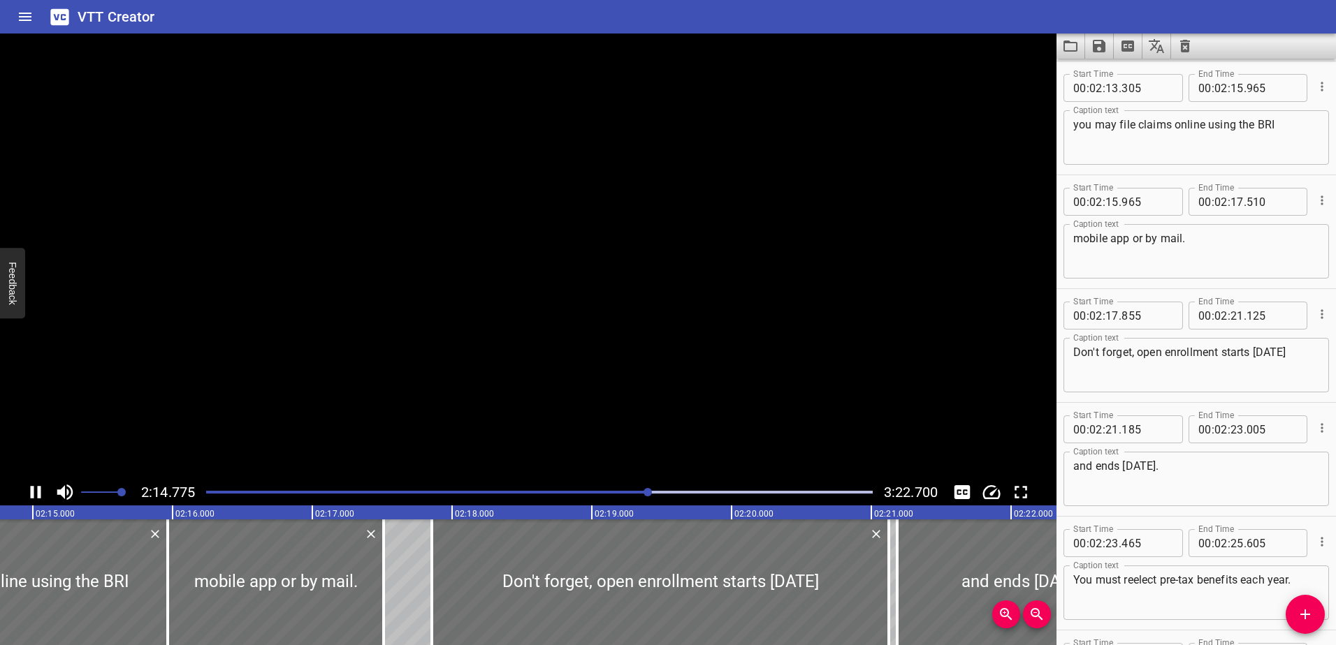
click at [38, 493] on icon "Play/Pause" at bounding box center [36, 492] width 10 height 13
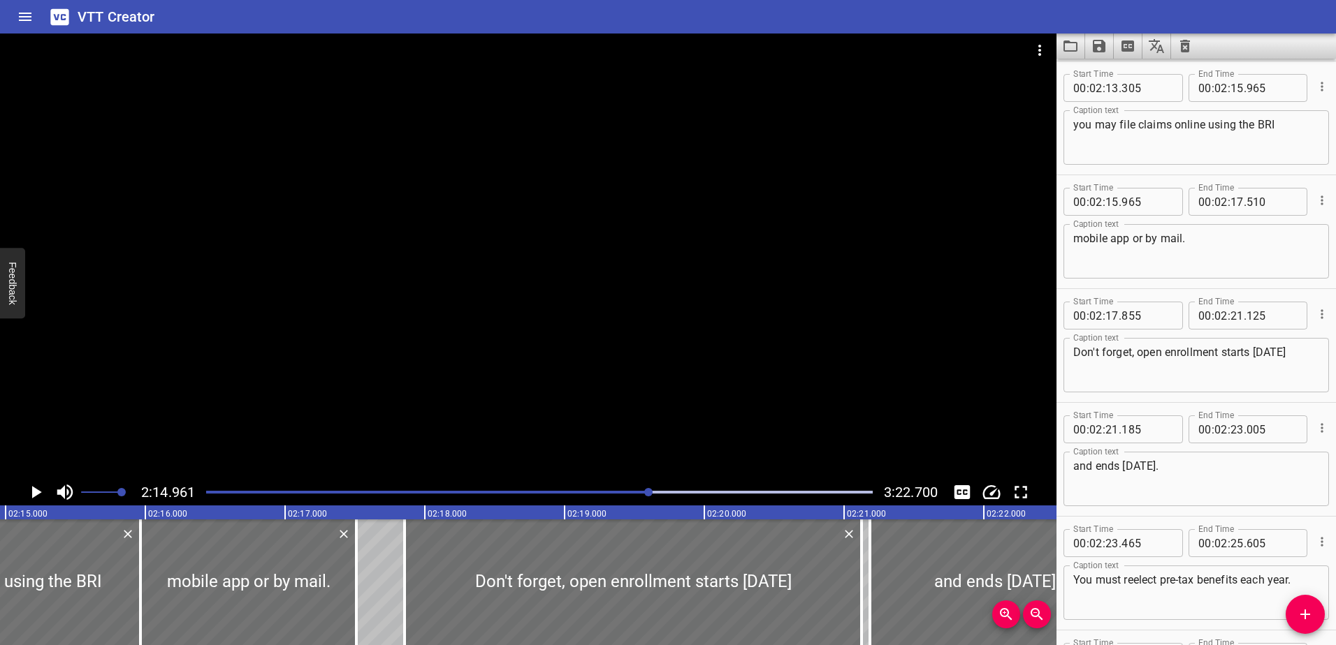
click at [38, 493] on icon "Play/Pause" at bounding box center [37, 492] width 10 height 13
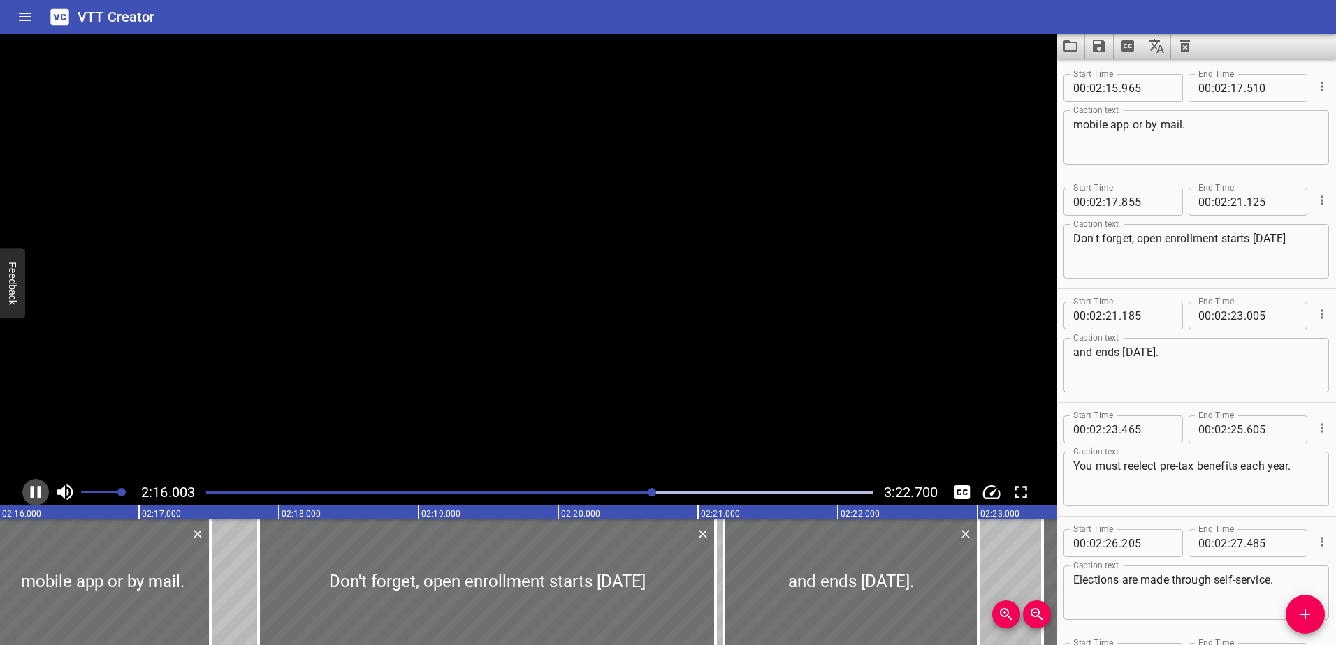
click at [38, 493] on icon "Play/Pause" at bounding box center [36, 492] width 10 height 13
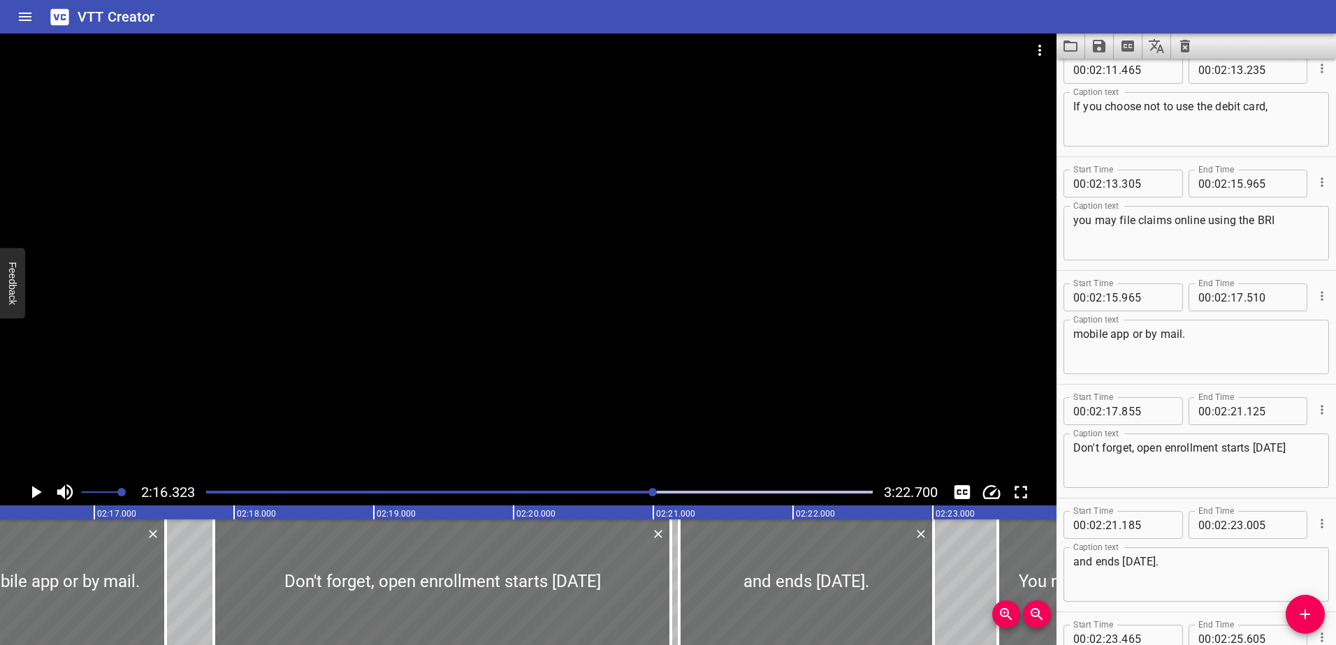
click at [639, 491] on div "Play progress" at bounding box center [321, 492] width 666 height 3
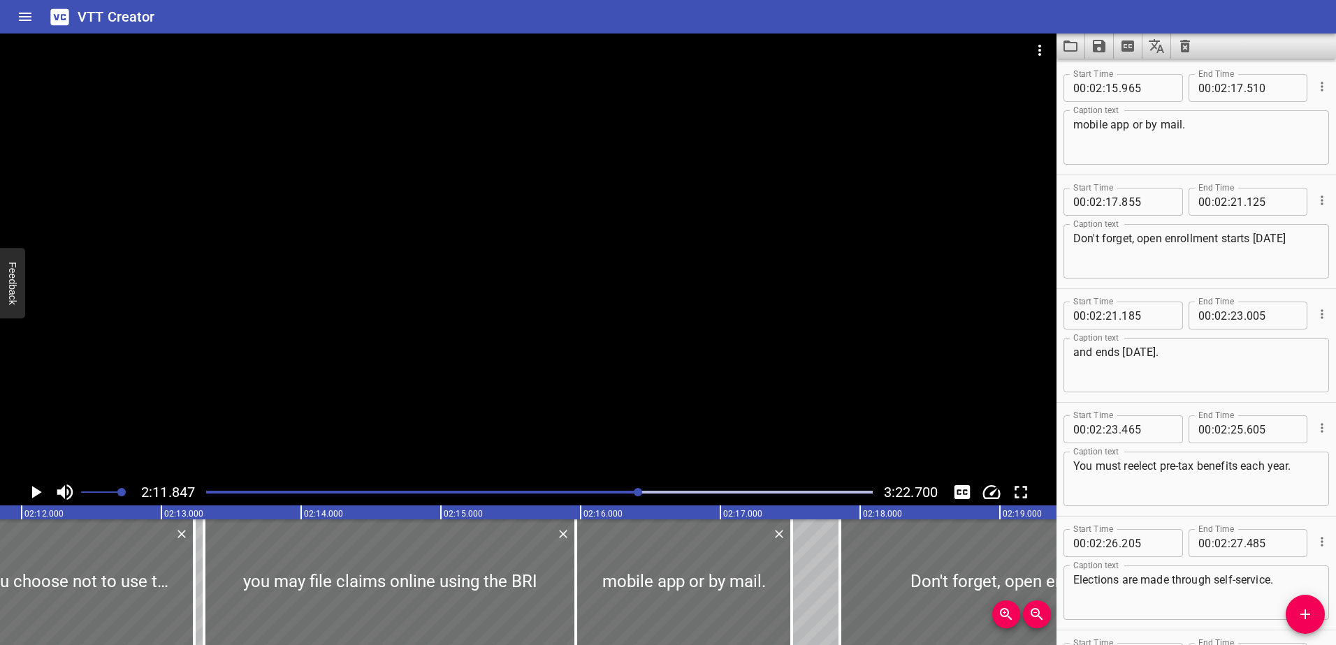
click at [38, 494] on icon "Play/Pause" at bounding box center [37, 492] width 10 height 13
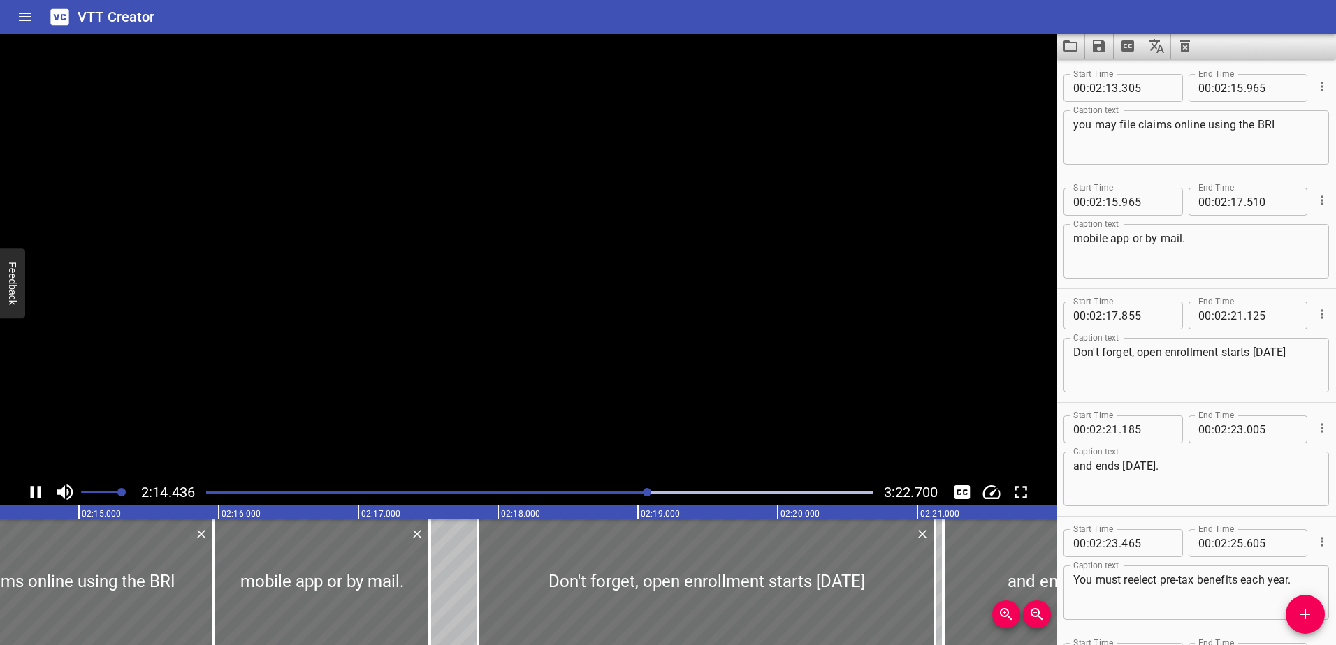
click at [38, 494] on icon "Play/Pause" at bounding box center [36, 492] width 10 height 13
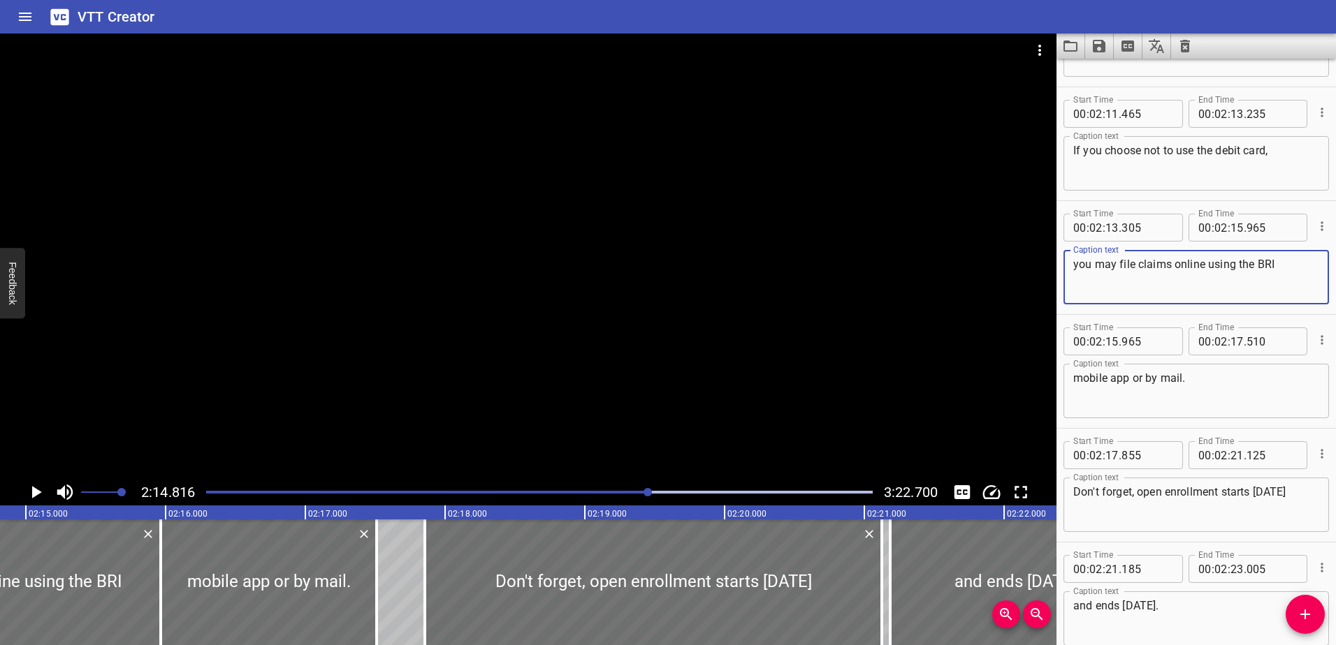
click at [1202, 261] on textarea "you may file claims online using the BRI" at bounding box center [1196, 278] width 246 height 40
drag, startPoint x: 1211, startPoint y: 265, endPoint x: 1302, endPoint y: 265, distance: 91.5
click at [1302, 265] on textarea "you may file claims online, using the BRI" at bounding box center [1196, 278] width 246 height 40
type textarea "you may file claims online,"
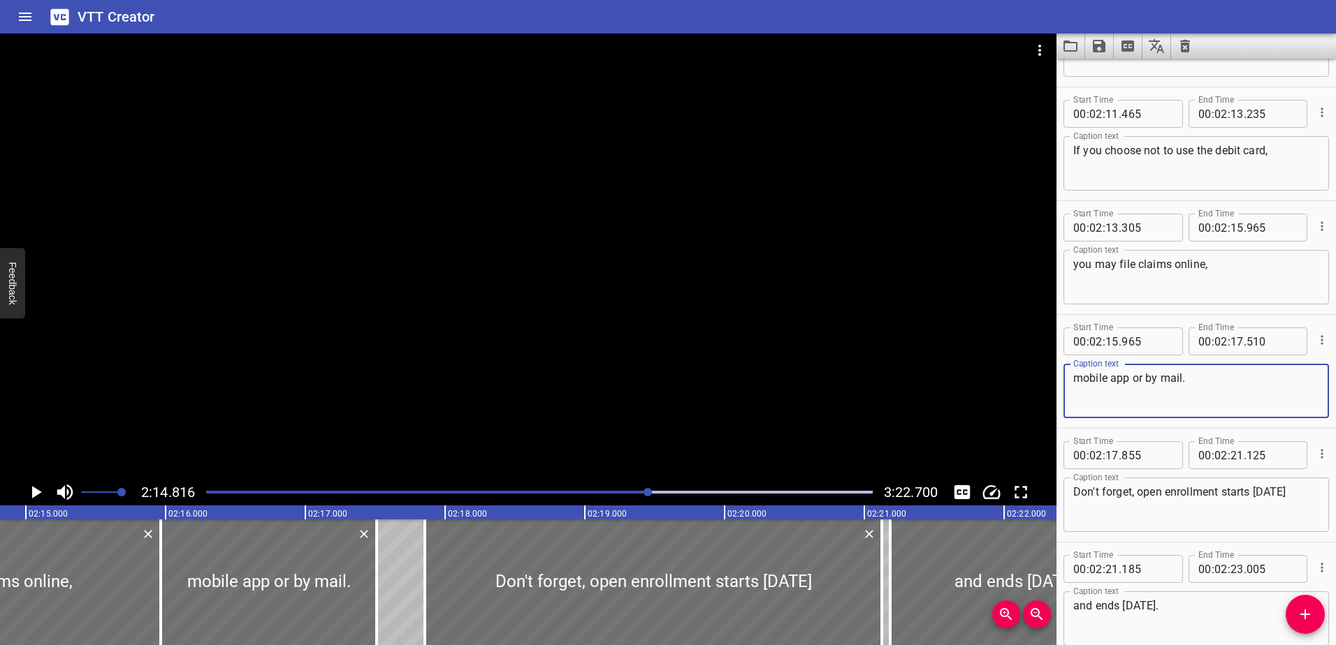
click at [1073, 378] on textarea "mobile app or by mail." at bounding box center [1196, 392] width 246 height 40
paste textarea "using the BRI"
type textarea "using the BRImobile app or by mail."
click at [1250, 227] on input "number" at bounding box center [1271, 228] width 51 height 28
type input "000"
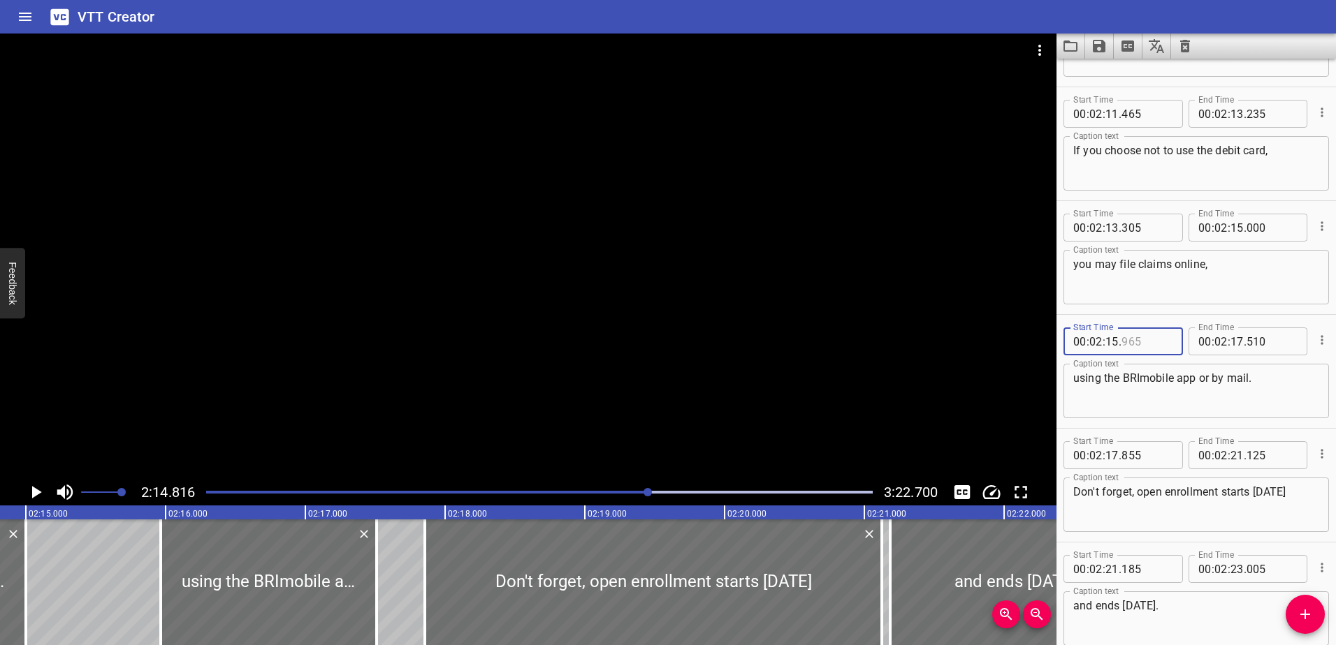
click at [1132, 338] on input "number" at bounding box center [1146, 342] width 51 height 28
type input "000"
click at [1192, 374] on textarea "using the BRImobile app or by mail." at bounding box center [1196, 392] width 246 height 40
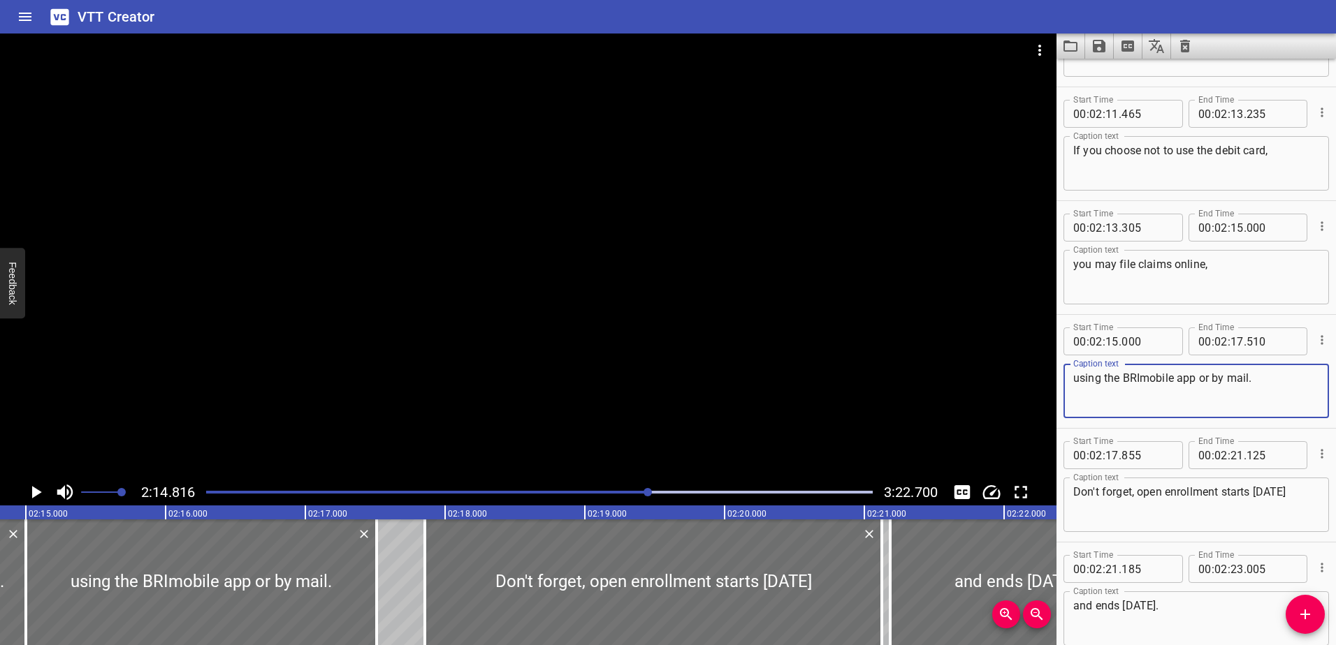
click at [1194, 374] on textarea "using the BRImobile app or by mail." at bounding box center [1196, 392] width 246 height 40
drag, startPoint x: 1171, startPoint y: 375, endPoint x: 1137, endPoint y: 374, distance: 34.3
click at [1137, 374] on textarea "using the BRImobile app, or by mail." at bounding box center [1196, 392] width 246 height 40
type textarea "using the BRIMOBILE app, or by mail."
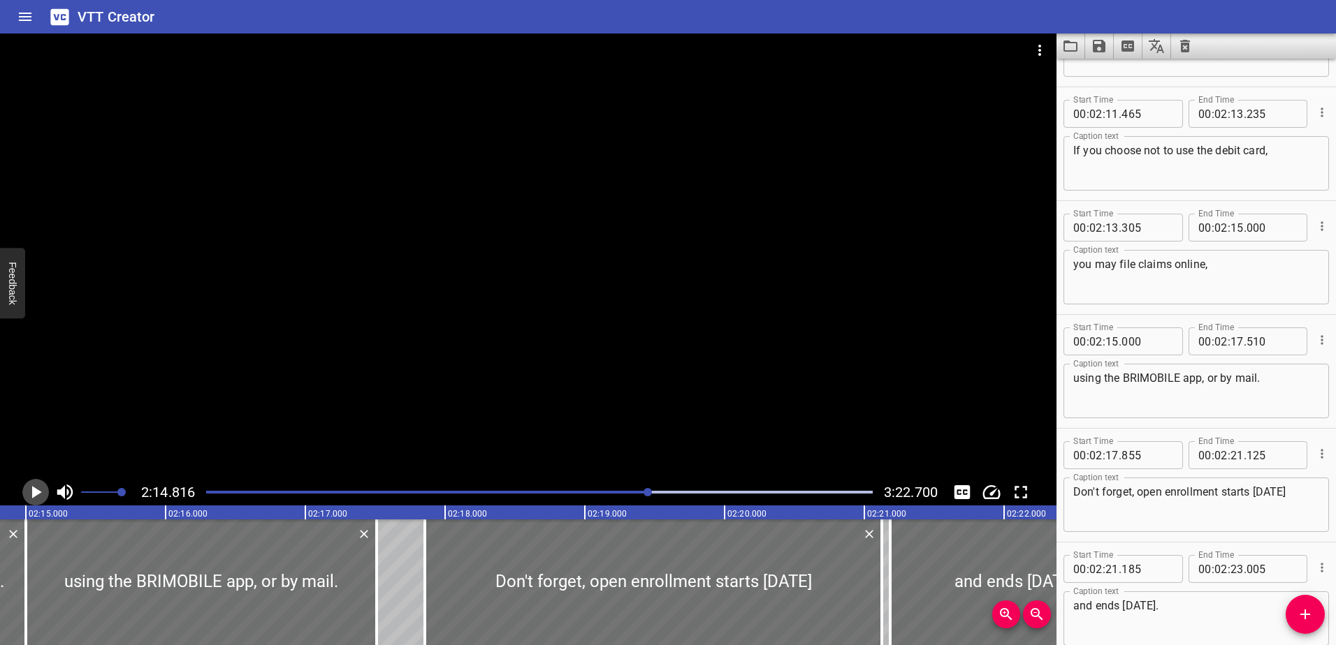
click at [38, 493] on icon "Play/Pause" at bounding box center [37, 492] width 10 height 13
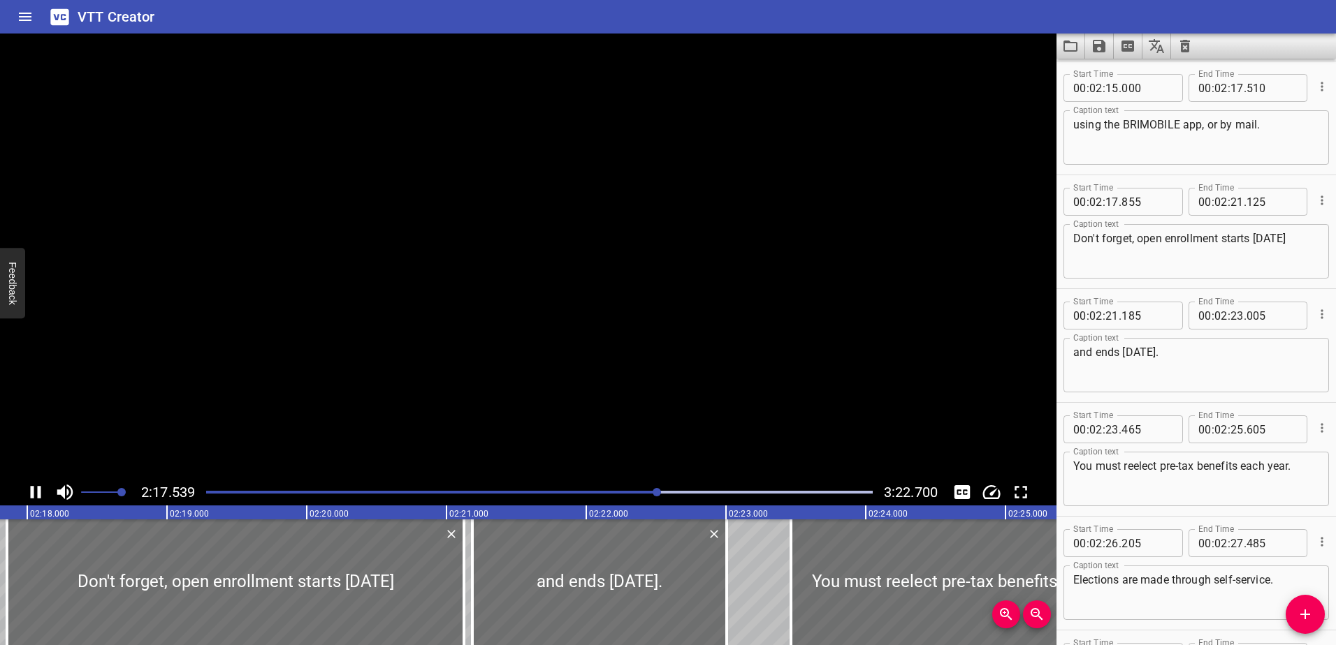
click at [38, 493] on icon "Play/Pause" at bounding box center [36, 492] width 10 height 13
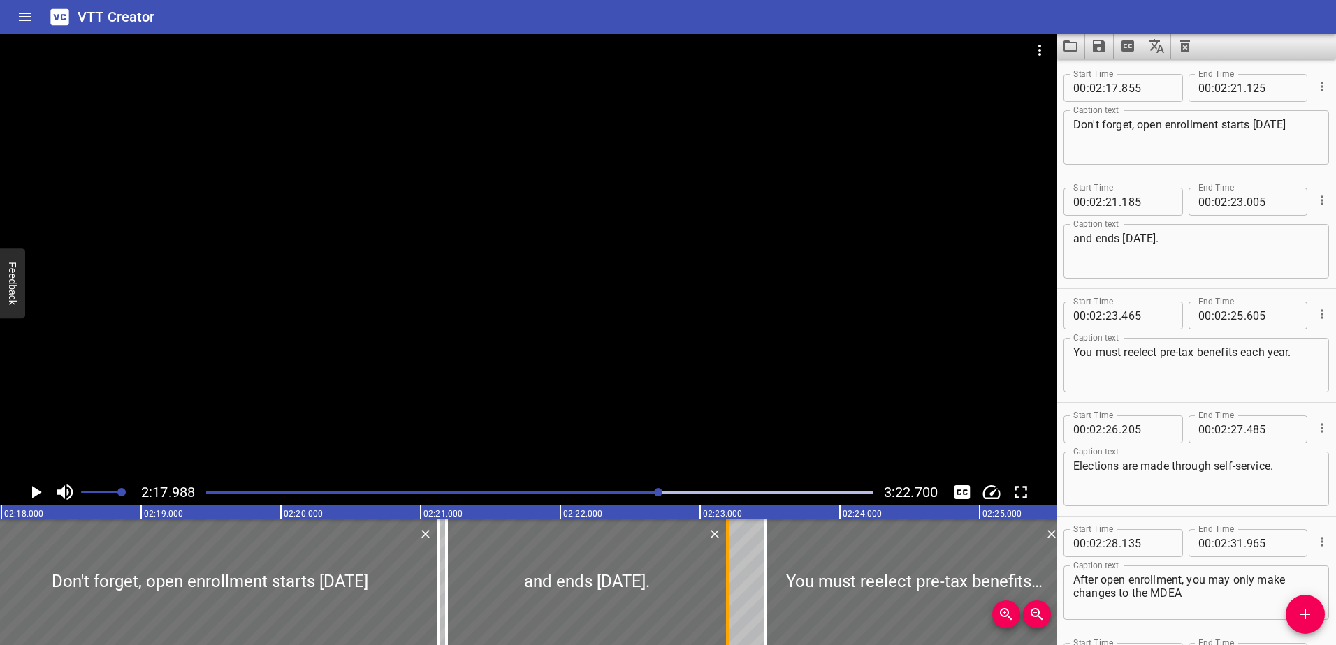
drag, startPoint x: 702, startPoint y: 581, endPoint x: 729, endPoint y: 581, distance: 26.5
click at [729, 581] on div at bounding box center [727, 583] width 14 height 126
type input "195"
click at [37, 490] on icon "Play/Pause" at bounding box center [37, 492] width 10 height 13
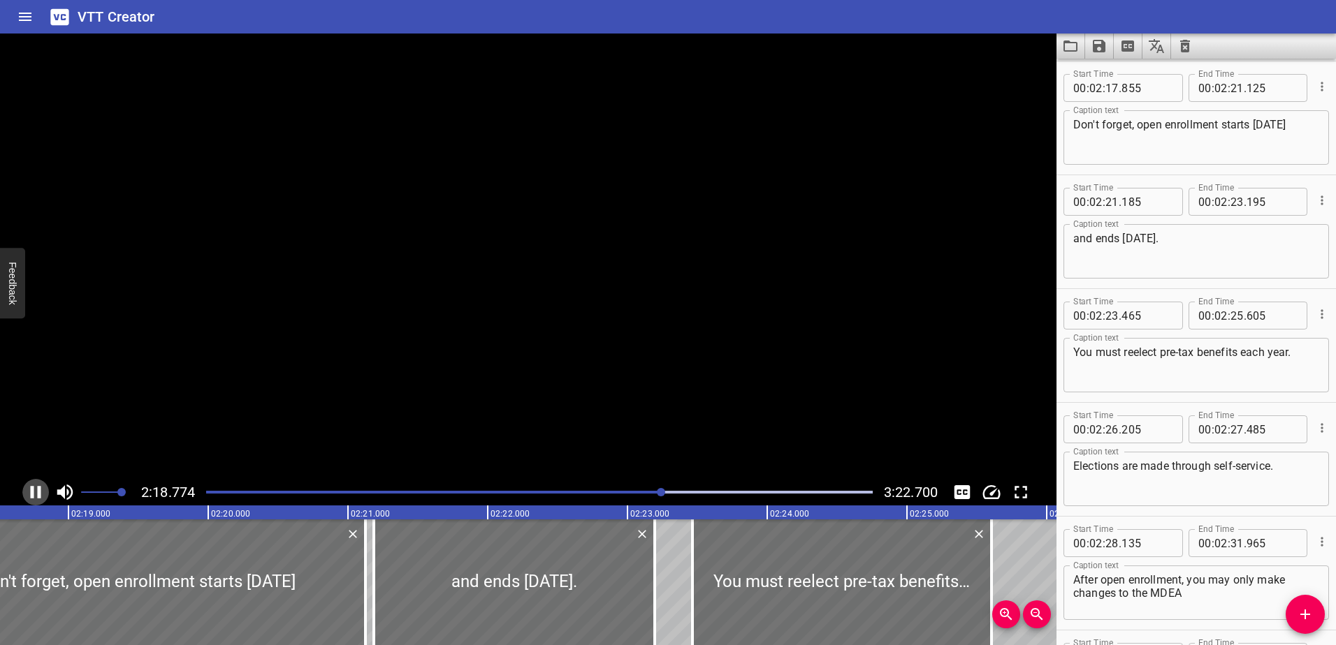
click at [37, 490] on icon "Play/Pause" at bounding box center [35, 492] width 21 height 21
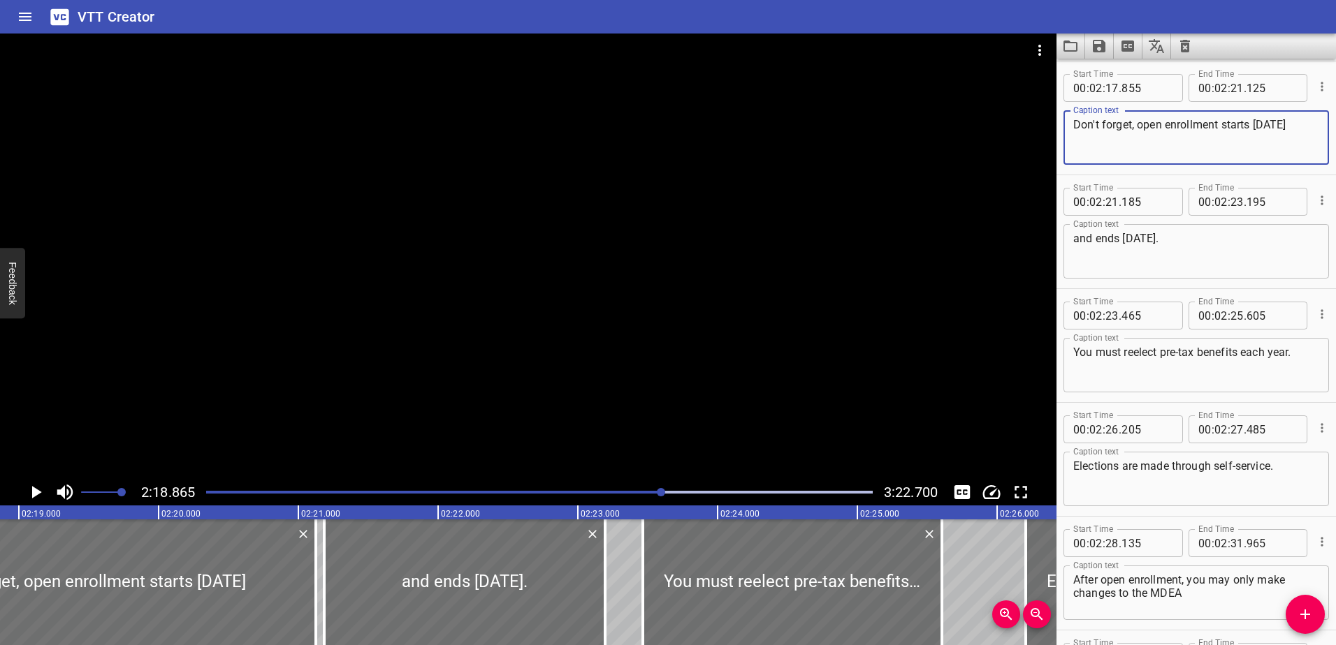
click at [1137, 125] on textarea "Don't forget, open enrollment starts [DATE]" at bounding box center [1196, 138] width 246 height 40
click at [1169, 126] on textarea "Don't forget, Open enrollment starts [DATE]" at bounding box center [1196, 138] width 246 height 40
type textarea "Don't forget, Open Enrollment starts [DATE]"
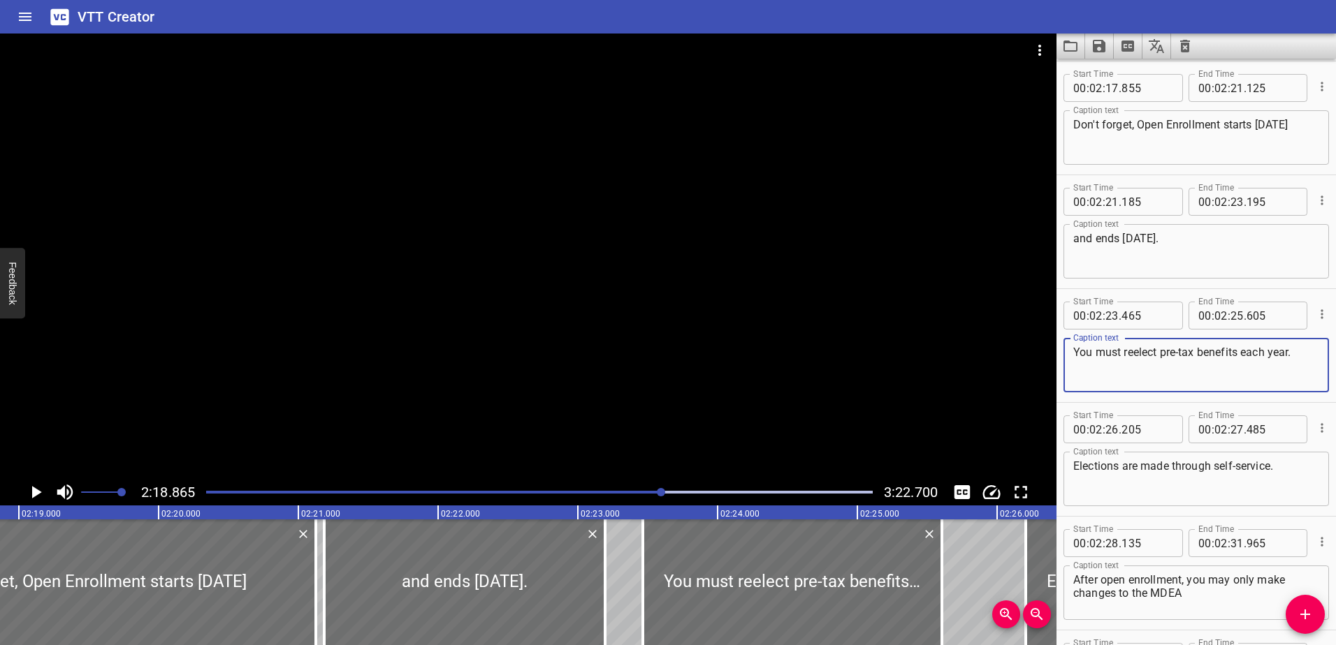
click at [1132, 356] on textarea "You must reelect pre-tax benefits each year." at bounding box center [1196, 366] width 246 height 40
type textarea "You must re-elect pre-tax benefits each year."
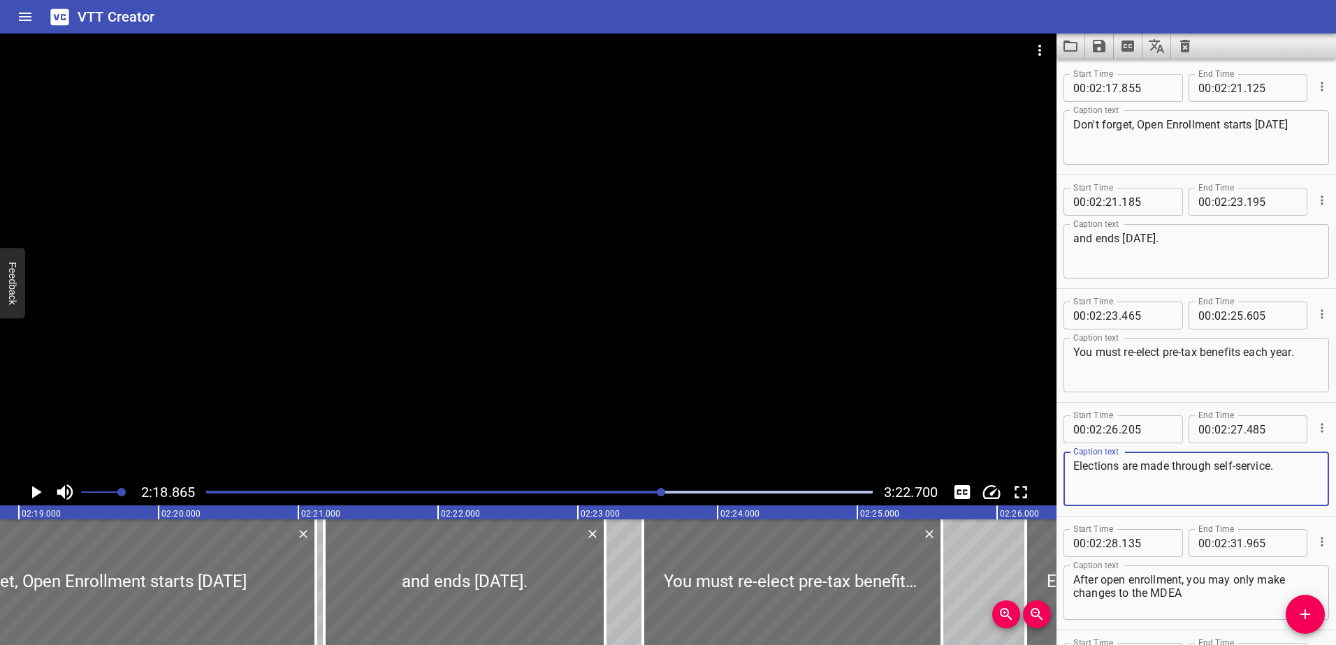
click at [1218, 468] on textarea "Elections are made through self-service." at bounding box center [1196, 480] width 246 height 40
click at [1244, 465] on textarea "Elections are made through Self-service." at bounding box center [1196, 480] width 246 height 40
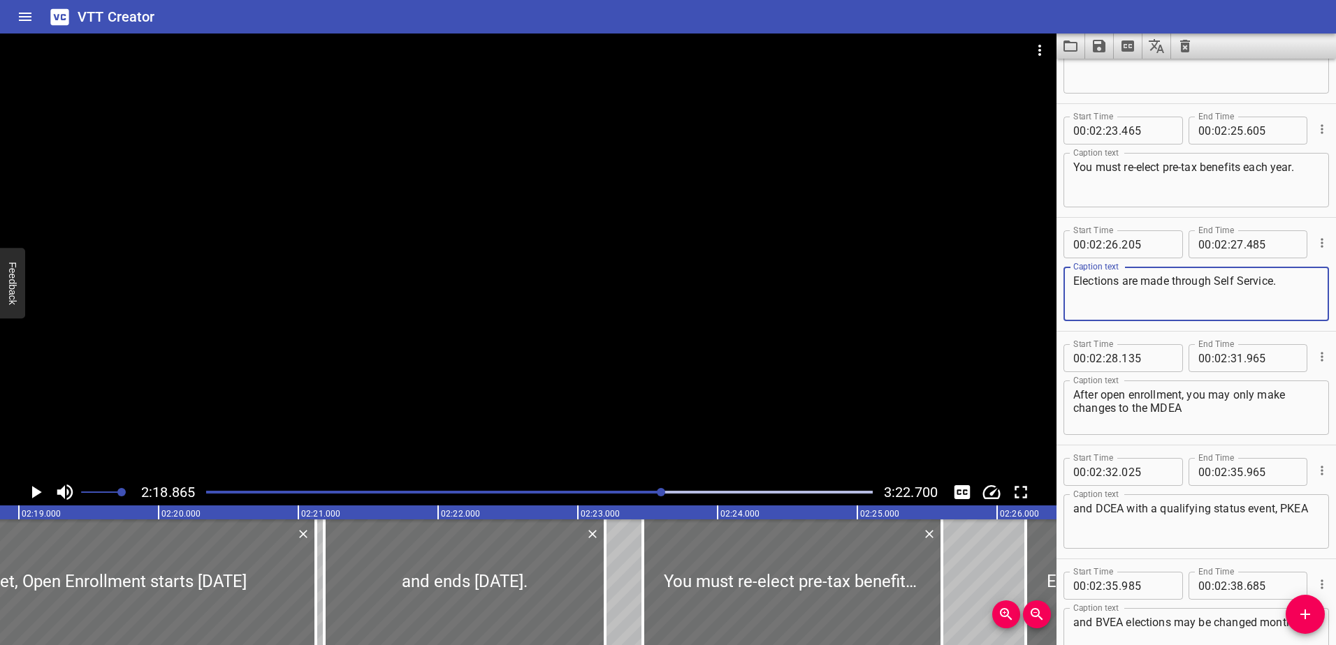
scroll to position [6016, 0]
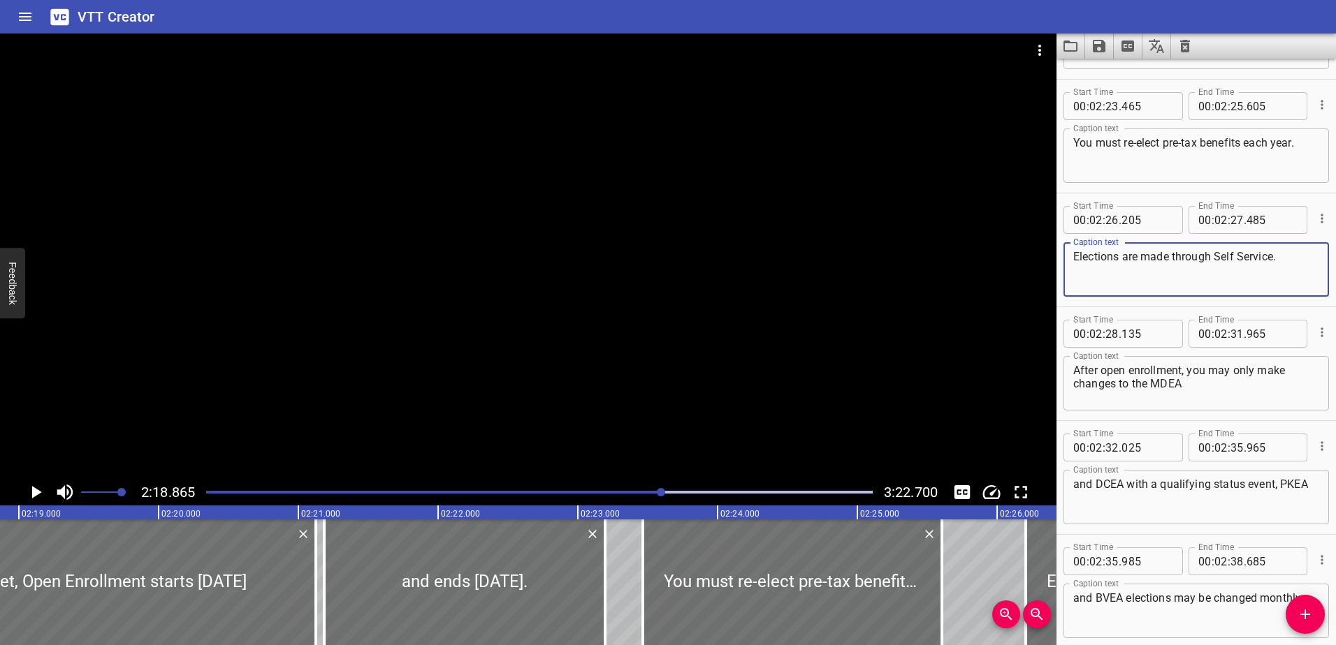
type textarea "Elections are made through Self Service."
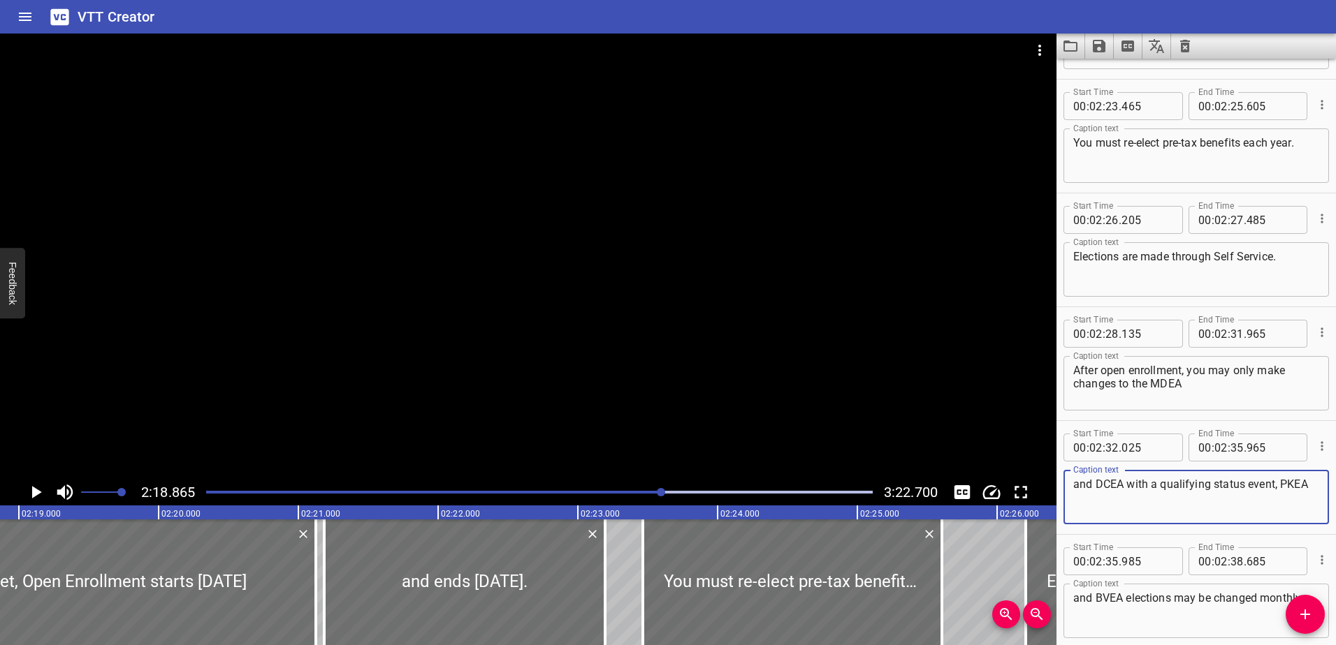
click at [1273, 488] on textarea "and DCEA with a qualifying status event, PKEA" at bounding box center [1196, 498] width 246 height 40
drag, startPoint x: 1281, startPoint y: 483, endPoint x: 1312, endPoint y: 484, distance: 30.7
click at [1312, 484] on div "and DCEA with a qualifying status event. PKEA Caption text" at bounding box center [1195, 497] width 265 height 54
type textarea "and DCEA with a qualifying status event."
click at [1076, 603] on textarea "and BVEA elections may be changed monthly." at bounding box center [1196, 612] width 246 height 40
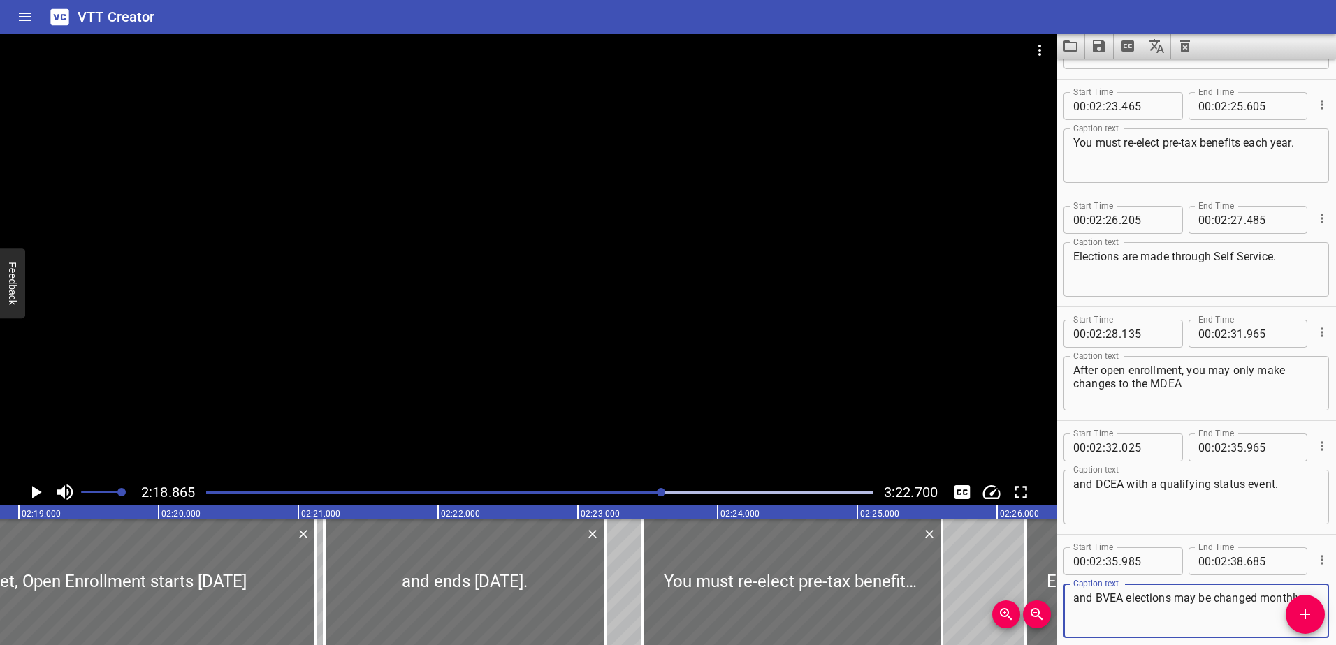
click at [1076, 598] on textarea "and BVEA elections may be changed monthly." at bounding box center [1196, 612] width 246 height 40
paste textarea "PKEA"
type textarea "PKEA and BVEA elections may be changed monthly."
click at [1263, 449] on input "number" at bounding box center [1271, 448] width 51 height 28
type input "500"
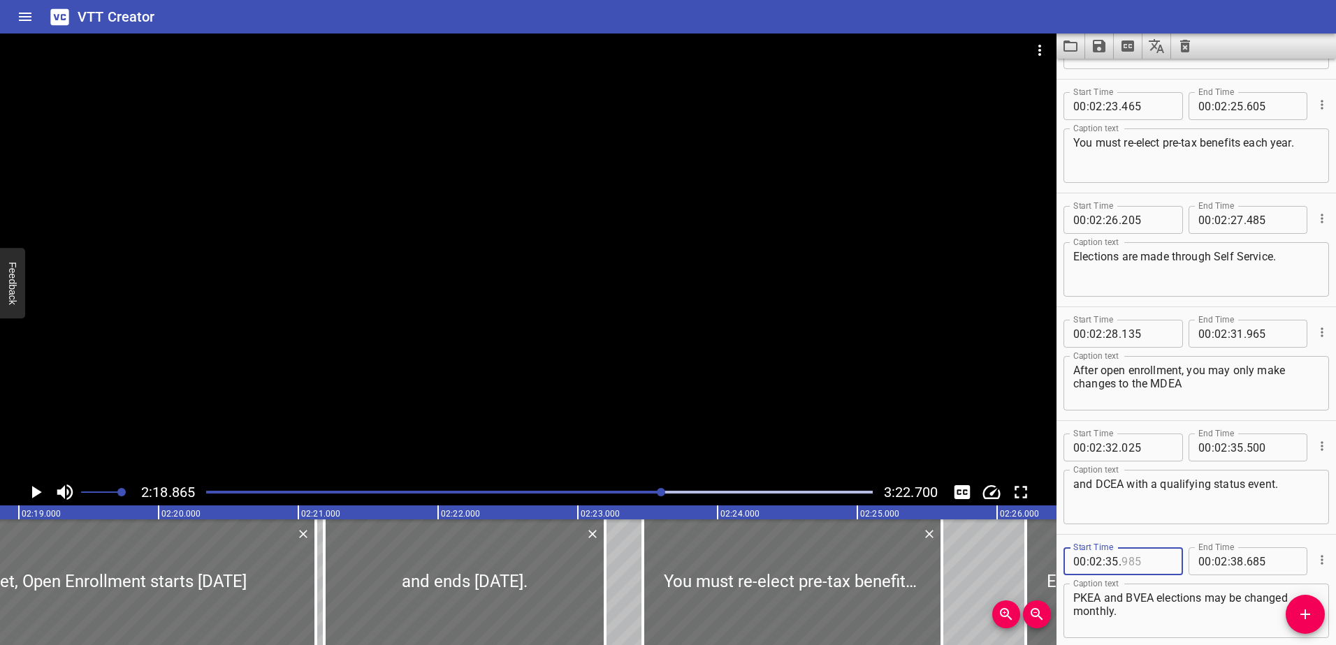
click at [1160, 566] on input "number" at bounding box center [1146, 562] width 51 height 28
type input "500"
click at [1150, 499] on textarea "and DCEA with a qualifying status event." at bounding box center [1196, 498] width 246 height 40
click at [38, 493] on icon "Play/Pause" at bounding box center [37, 492] width 10 height 13
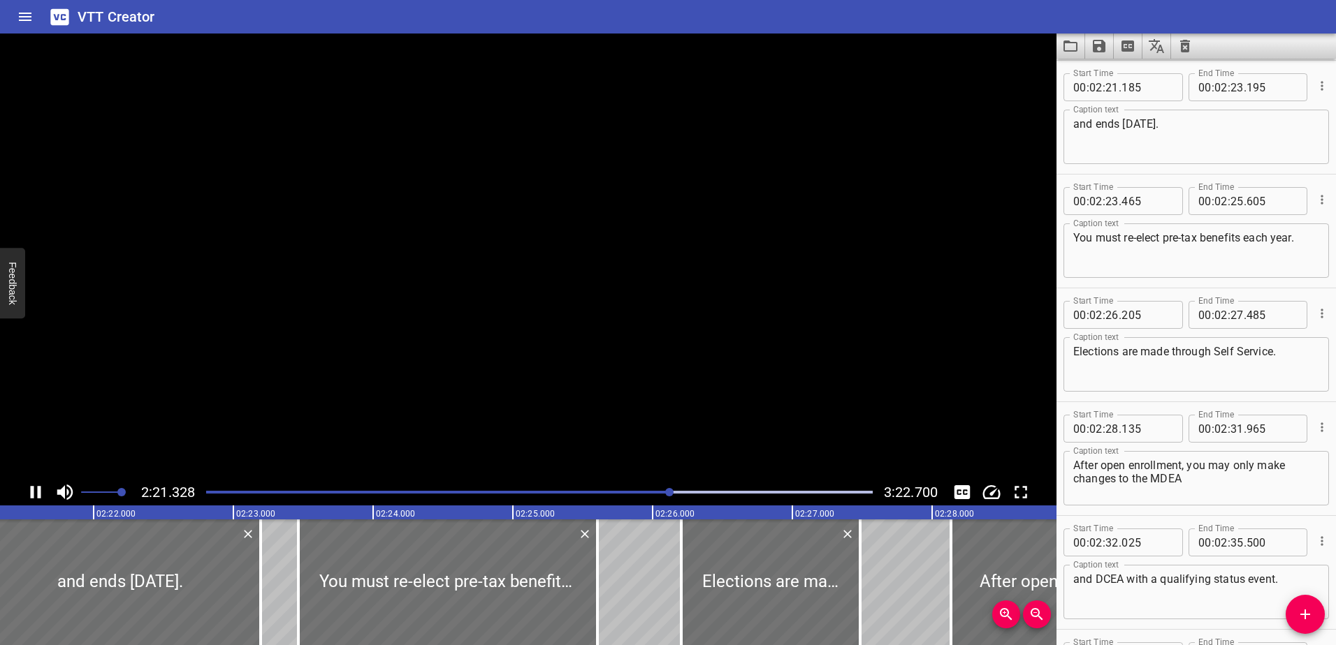
scroll to position [5921, 0]
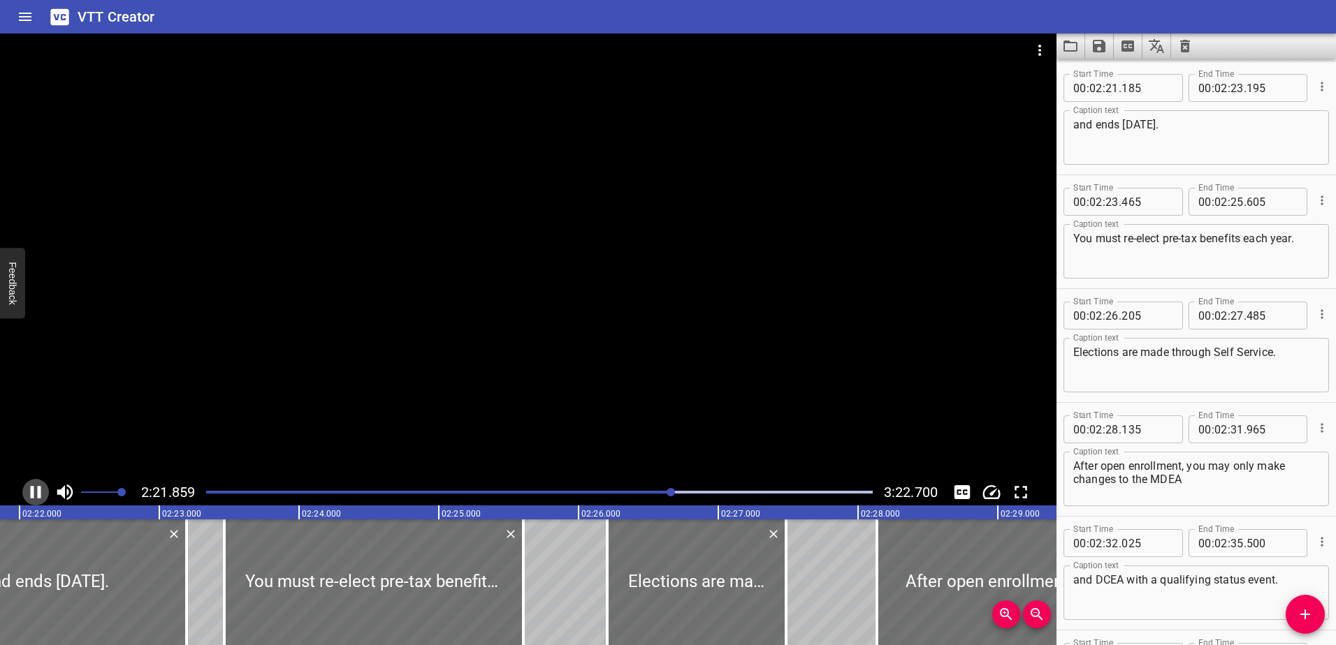
click at [38, 493] on icon "Play/Pause" at bounding box center [36, 492] width 10 height 13
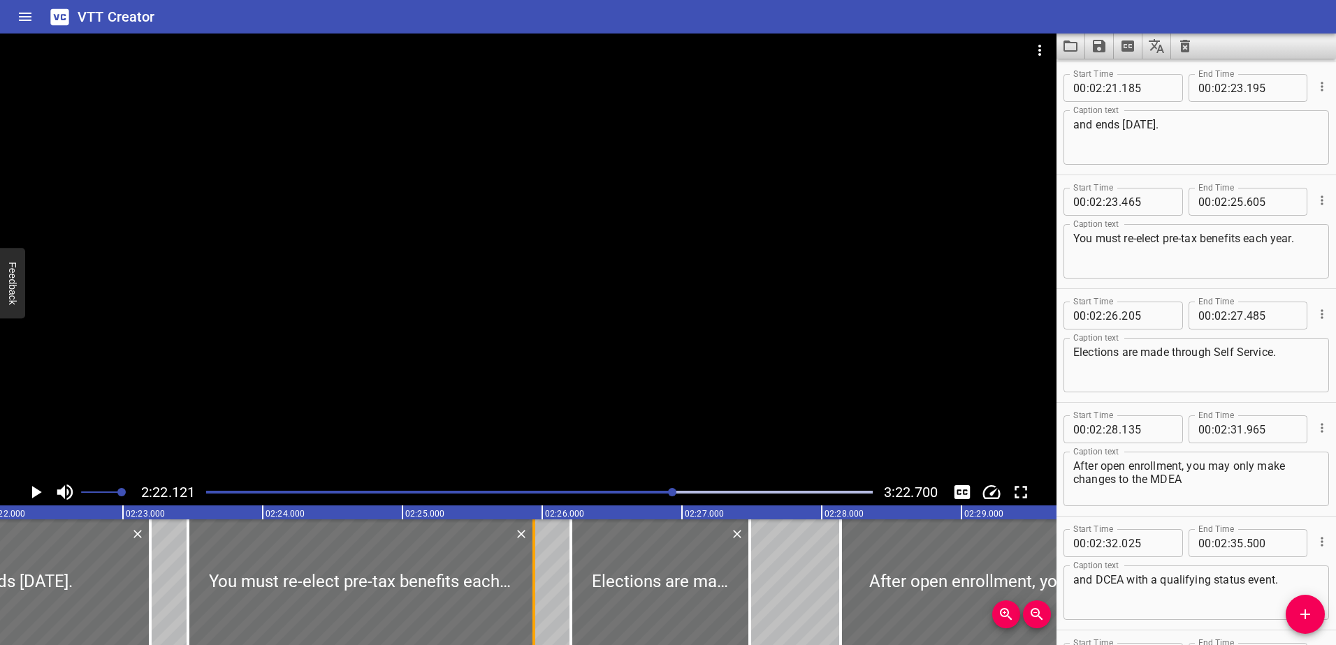
drag, startPoint x: 483, startPoint y: 606, endPoint x: 534, endPoint y: 602, distance: 51.1
click at [531, 603] on div at bounding box center [534, 583] width 14 height 126
type input "945"
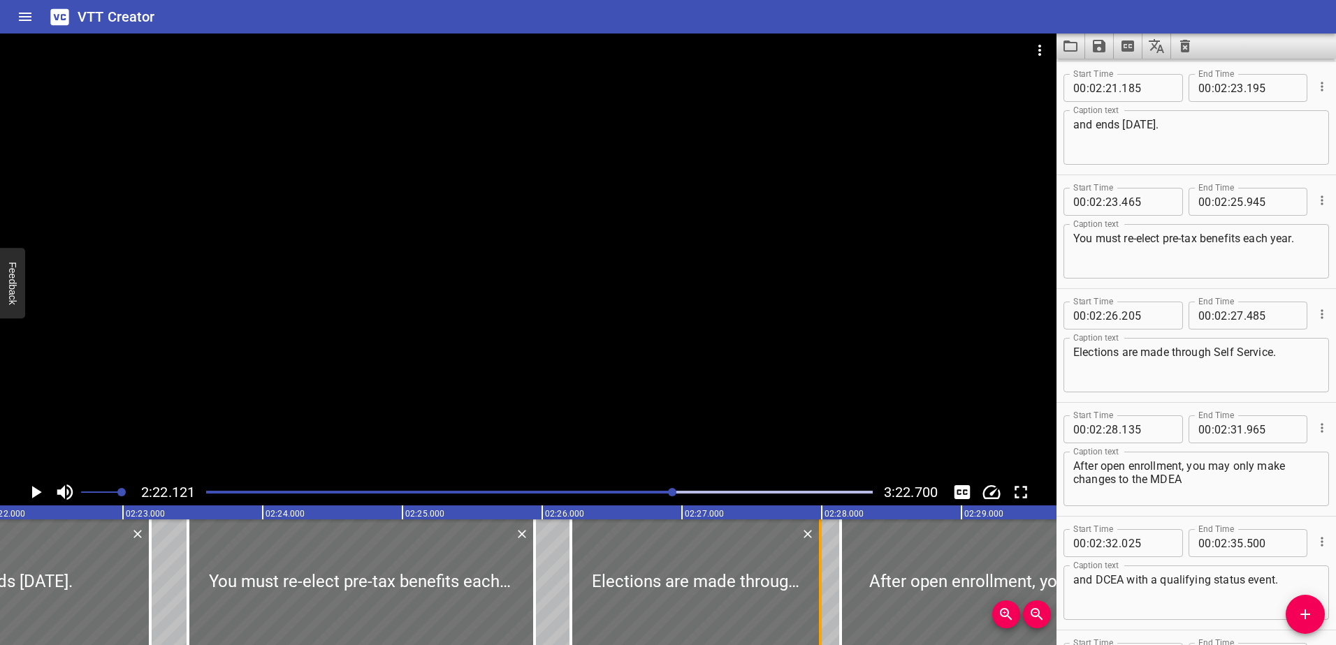
drag, startPoint x: 749, startPoint y: 585, endPoint x: 819, endPoint y: 587, distance: 70.6
click at [819, 587] on div at bounding box center [820, 583] width 3 height 126
type input "990"
click at [30, 491] on icon "Play/Pause" at bounding box center [35, 492] width 21 height 21
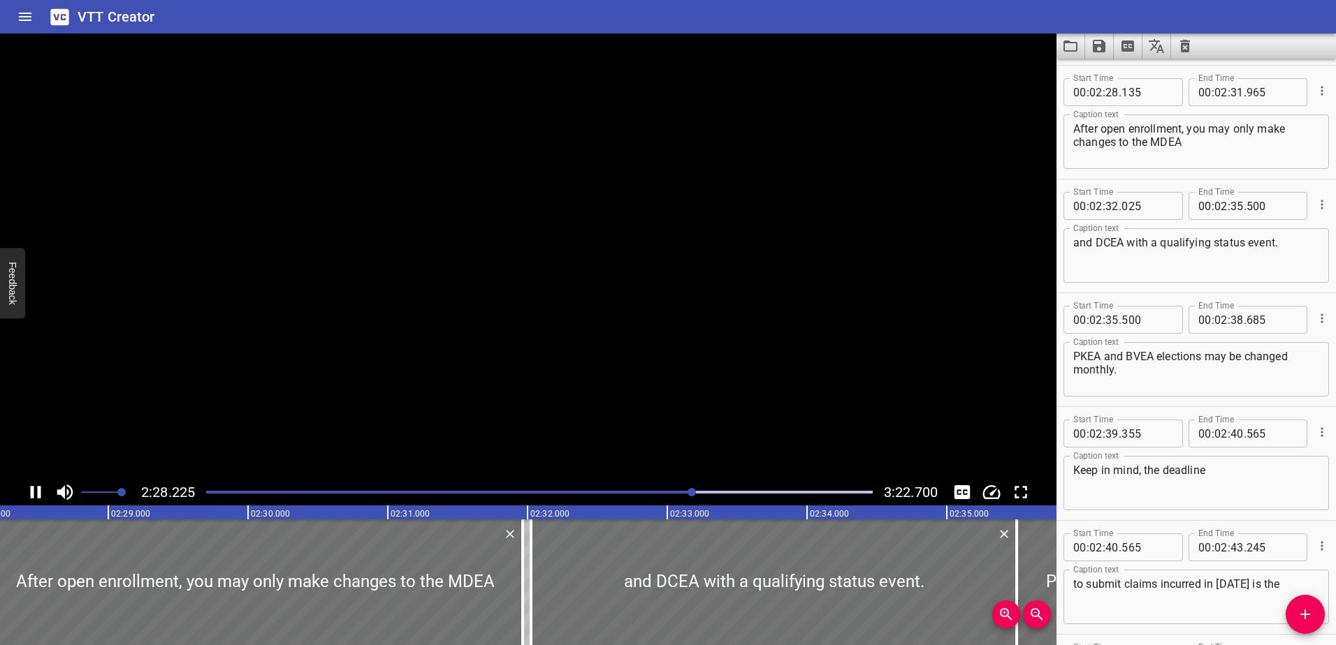
scroll to position [6262, 0]
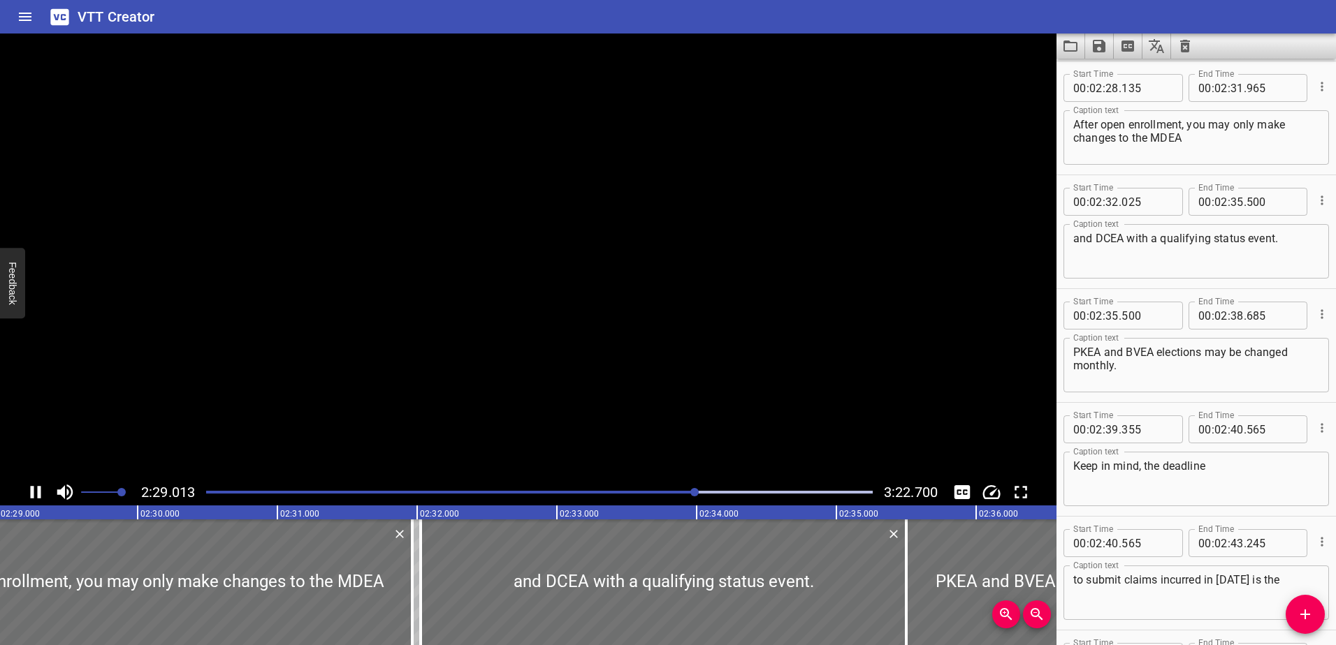
click at [30, 491] on icon "Play/Pause" at bounding box center [35, 492] width 21 height 21
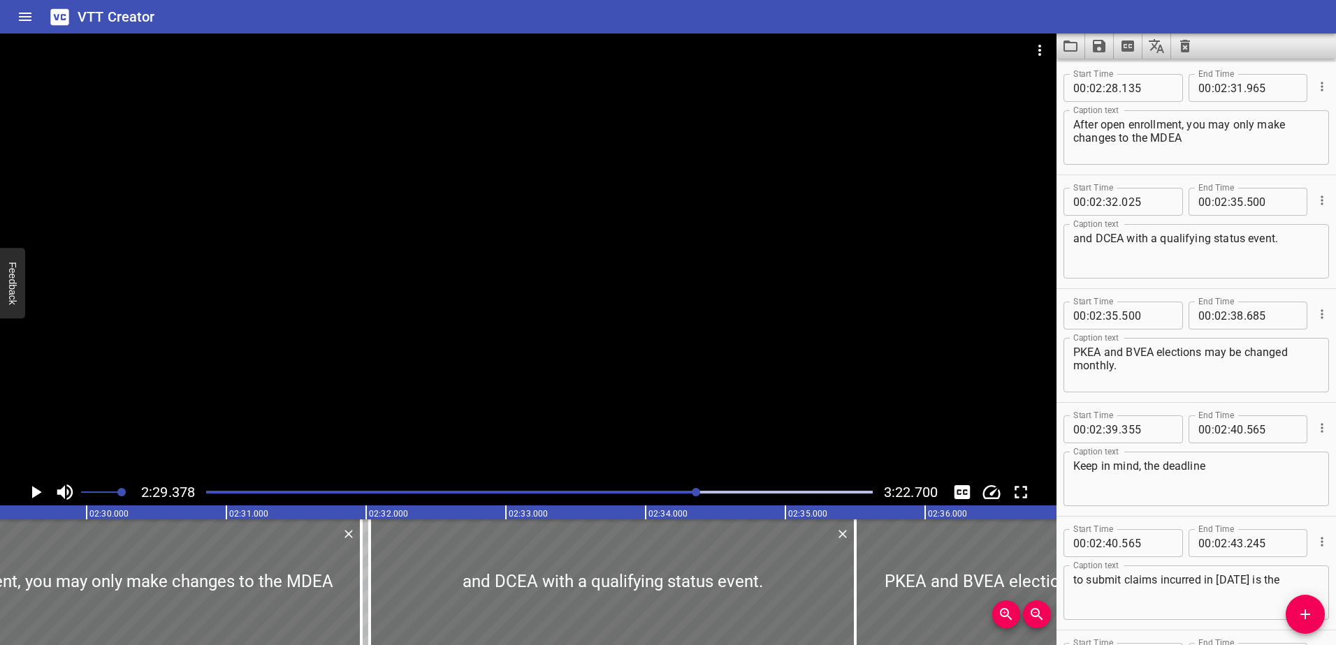
scroll to position [6192, 0]
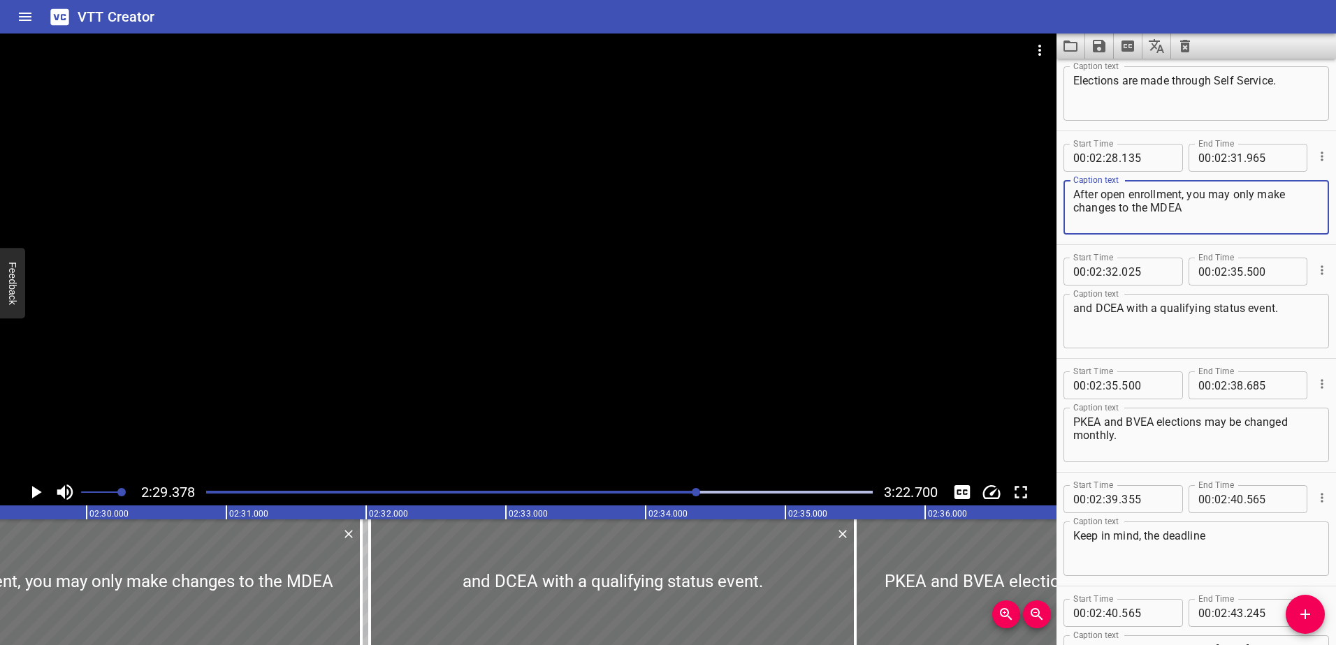
click at [1103, 193] on textarea "After open enrollment, you may only make changes to the MDEA" at bounding box center [1196, 208] width 246 height 40
click at [1131, 194] on textarea "After Open enrollment, you may only make changes to the MDEA" at bounding box center [1196, 208] width 246 height 40
drag, startPoint x: 1180, startPoint y: 210, endPoint x: 1154, endPoint y: 209, distance: 26.6
click at [1154, 209] on textarea "After Open Enrollment, you may only make changes to the MDEA" at bounding box center [1196, 208] width 246 height 40
type textarea "After Open Enrollment, you may only make changes to the"
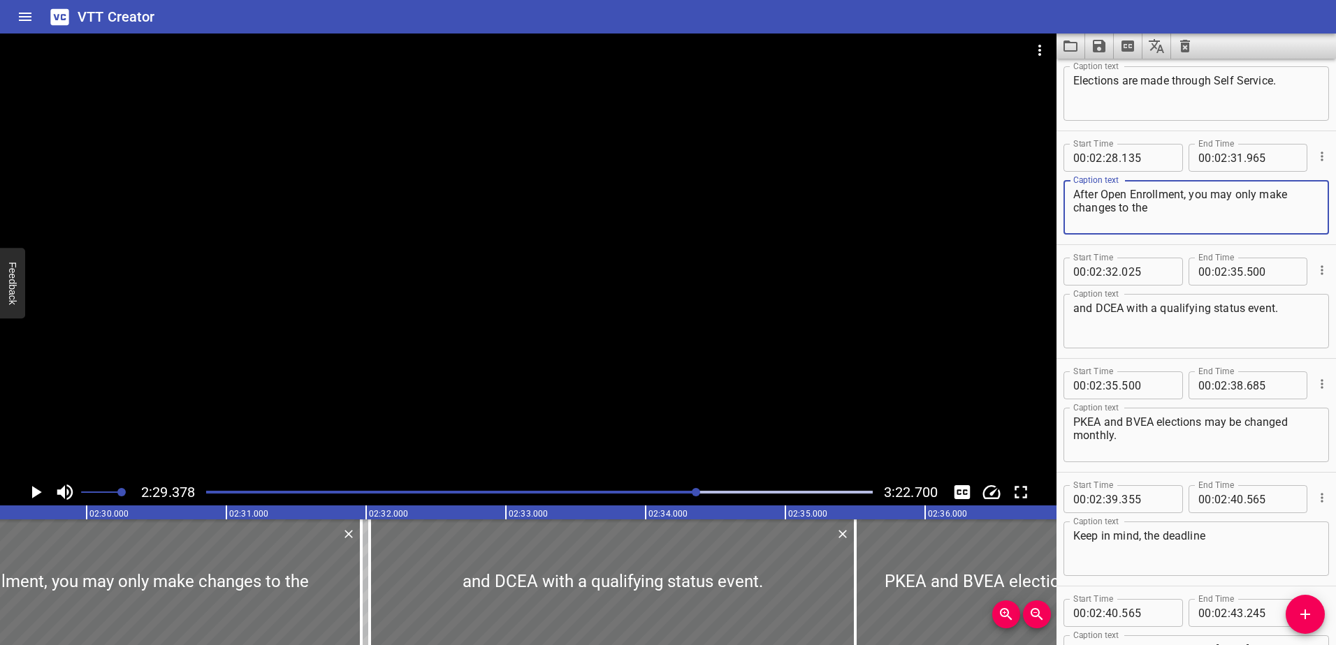
click at [1074, 309] on textarea "and DCEA with a qualifying status event." at bounding box center [1196, 322] width 246 height 40
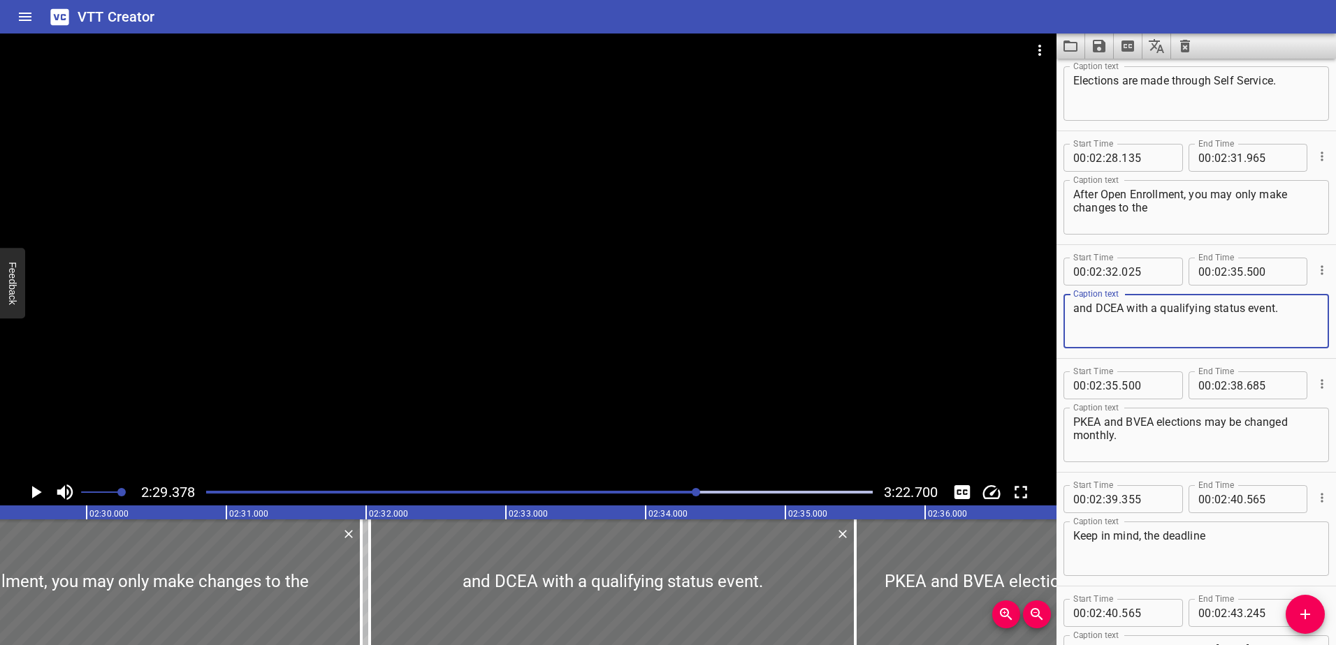
paste textarea "MDEA"
type textarea "MDEA and DCEA with a qualifying status event."
click at [1266, 155] on input "number" at bounding box center [1271, 158] width 51 height 28
type input "900"
click at [1132, 272] on input "number" at bounding box center [1146, 272] width 51 height 28
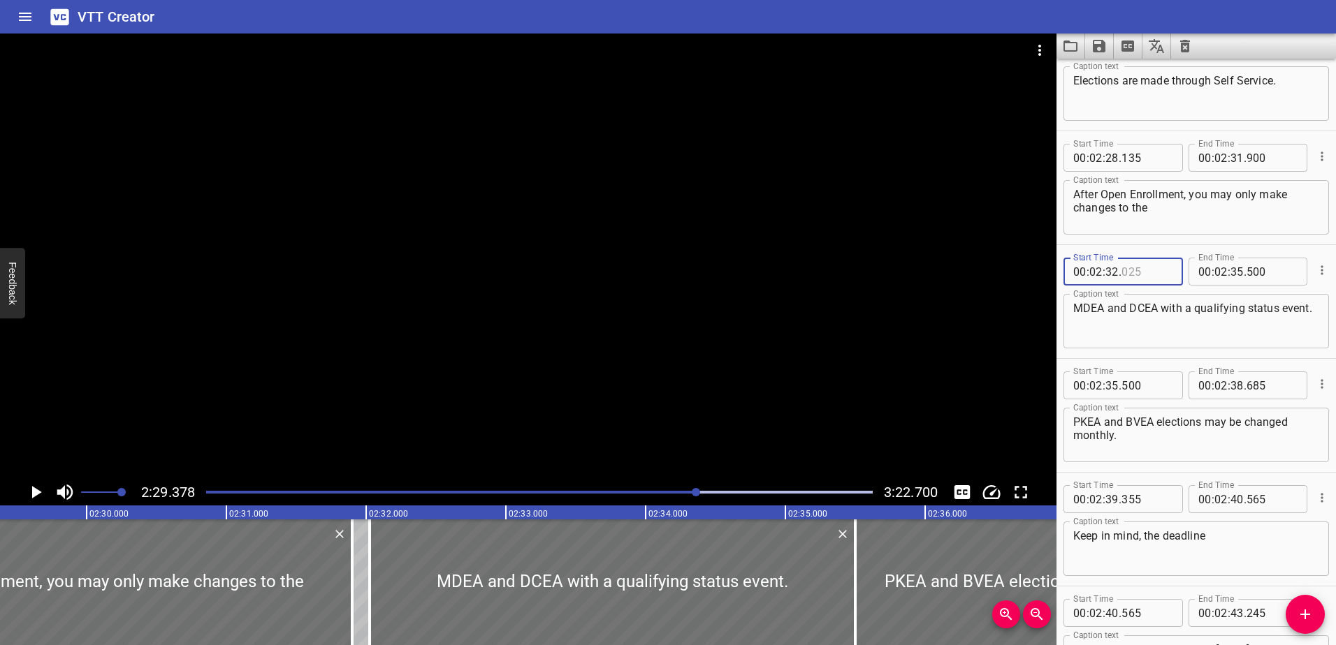
type input "025"
click at [1116, 270] on input "number" at bounding box center [1111, 272] width 13 height 28
type input "31"
type input "900"
click at [30, 486] on icon "Play/Pause" at bounding box center [35, 492] width 21 height 21
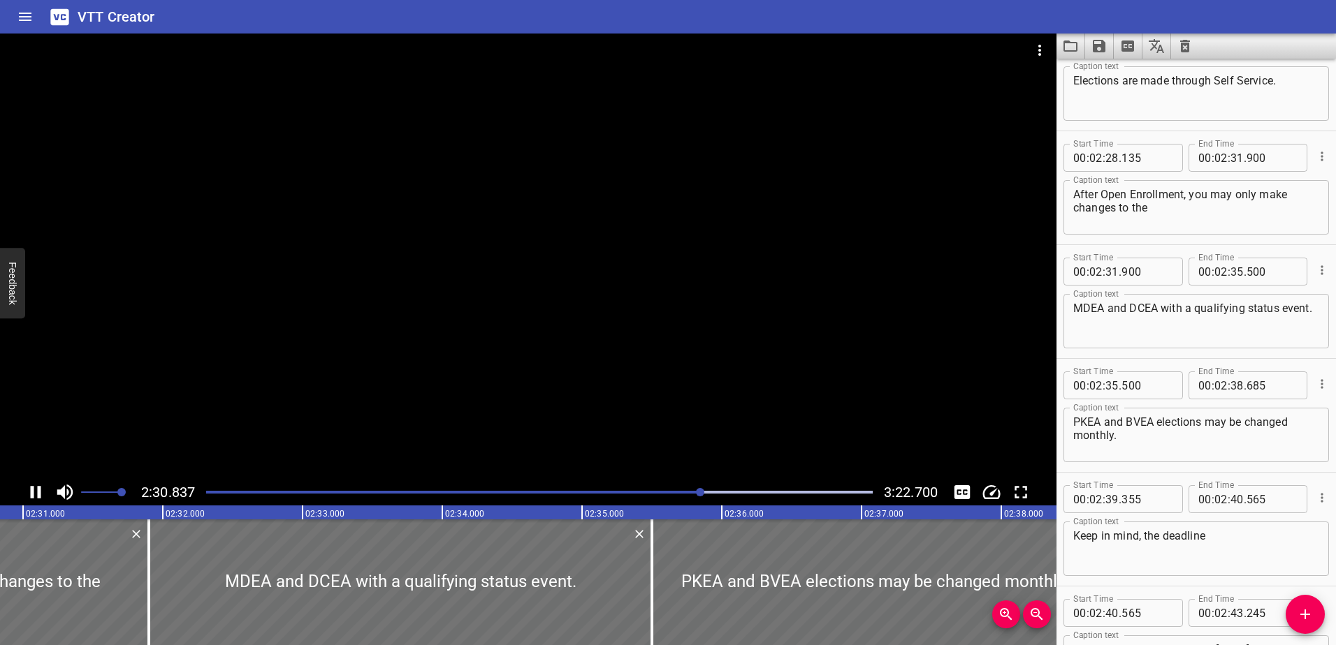
click at [29, 487] on icon "Play/Pause" at bounding box center [35, 492] width 21 height 21
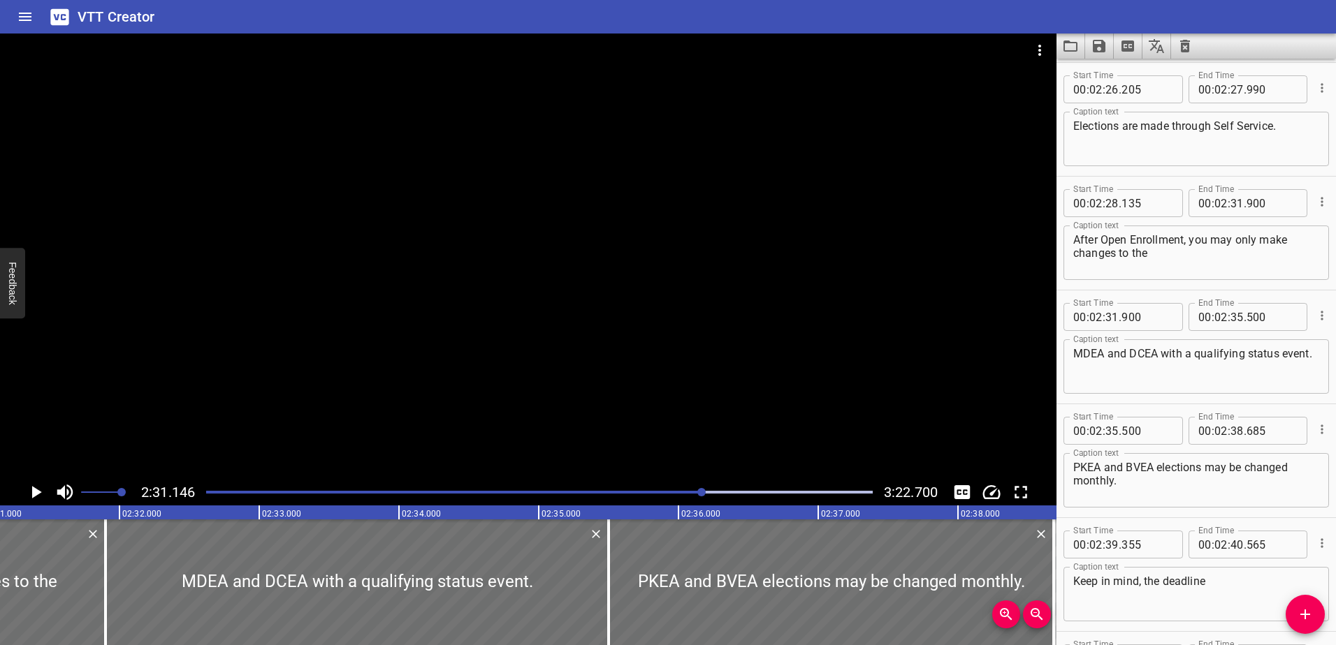
scroll to position [6122, 0]
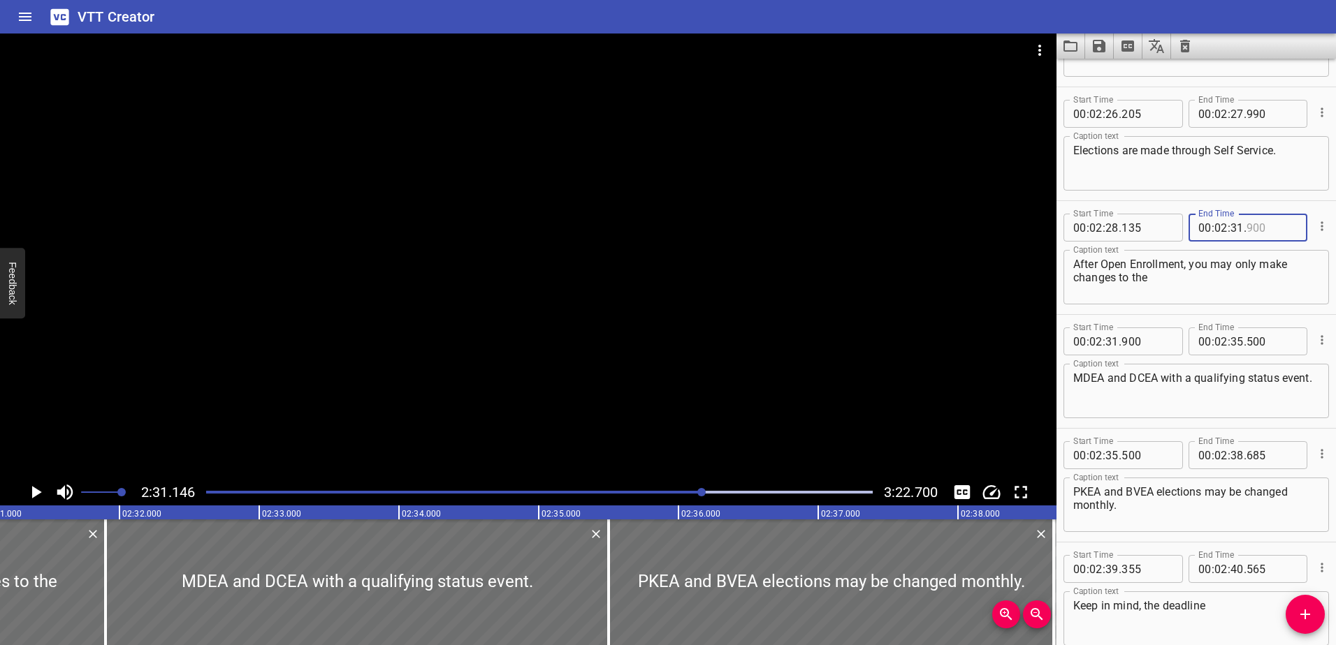
click at [1252, 227] on input "number" at bounding box center [1271, 228] width 51 height 28
type input "100"
click at [1136, 340] on input "number" at bounding box center [1146, 342] width 51 height 28
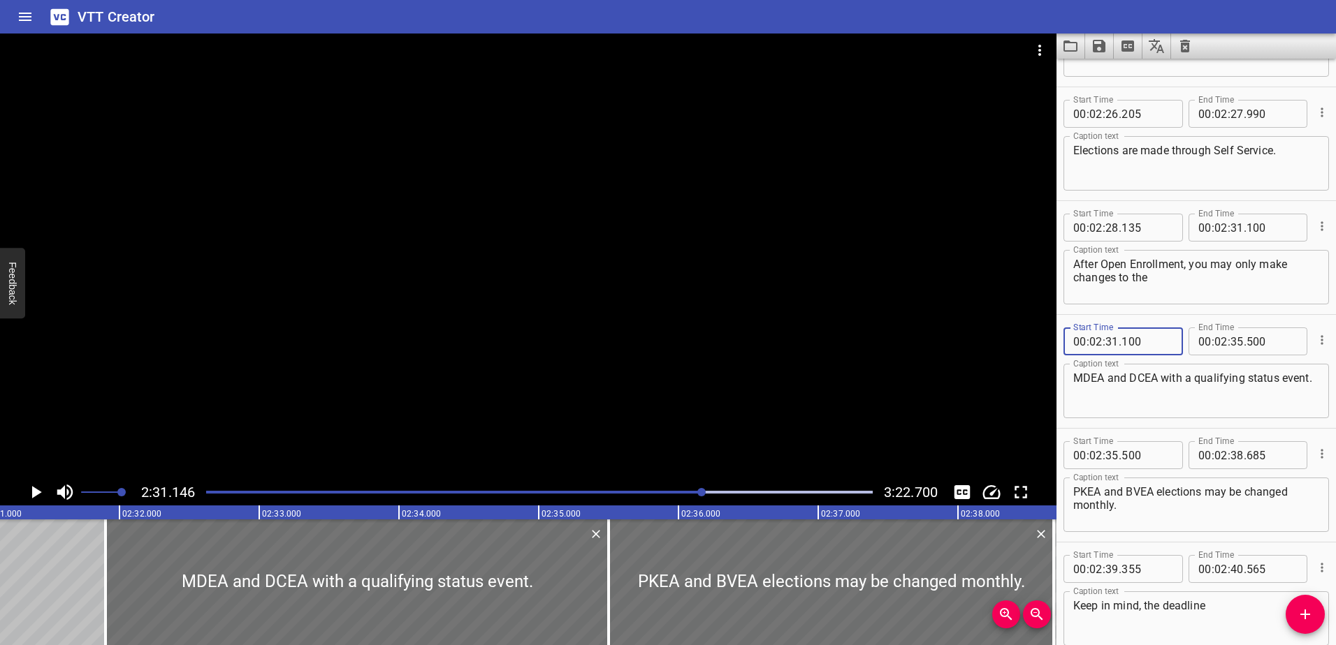
type input "100"
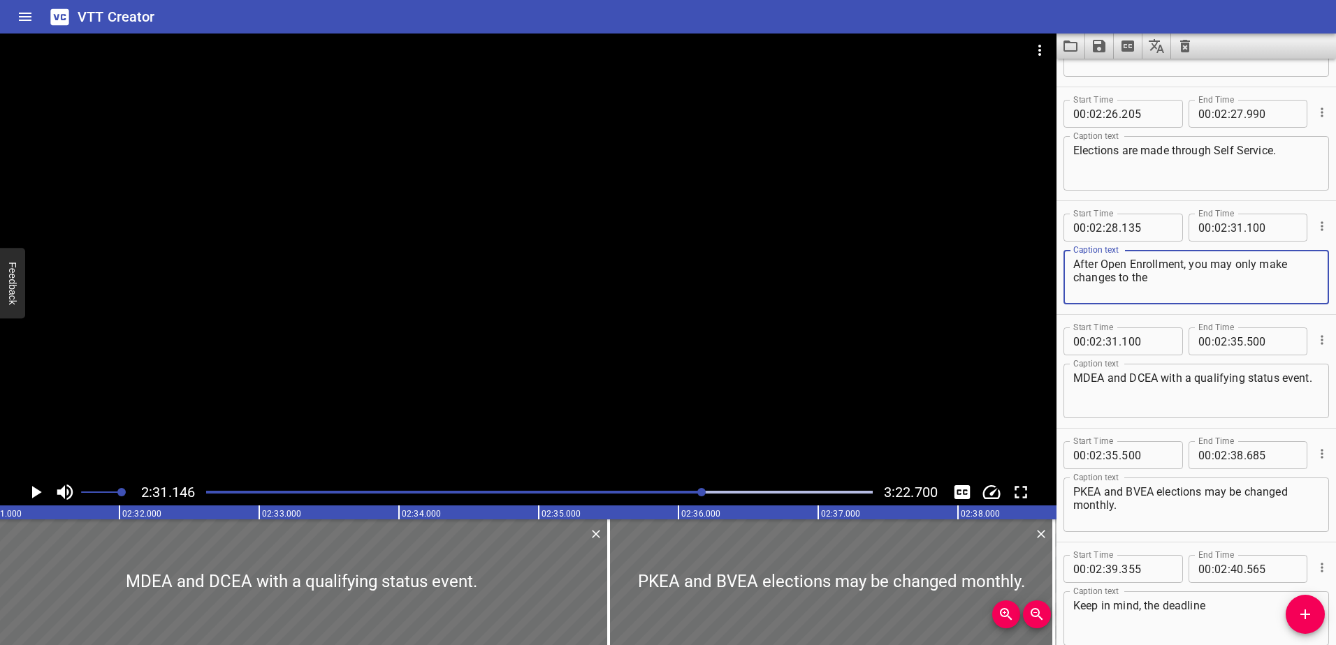
click at [1167, 283] on textarea "After Open Enrollment, you may only make changes to the" at bounding box center [1196, 278] width 246 height 40
click at [38, 495] on icon "Play/Pause" at bounding box center [35, 492] width 21 height 21
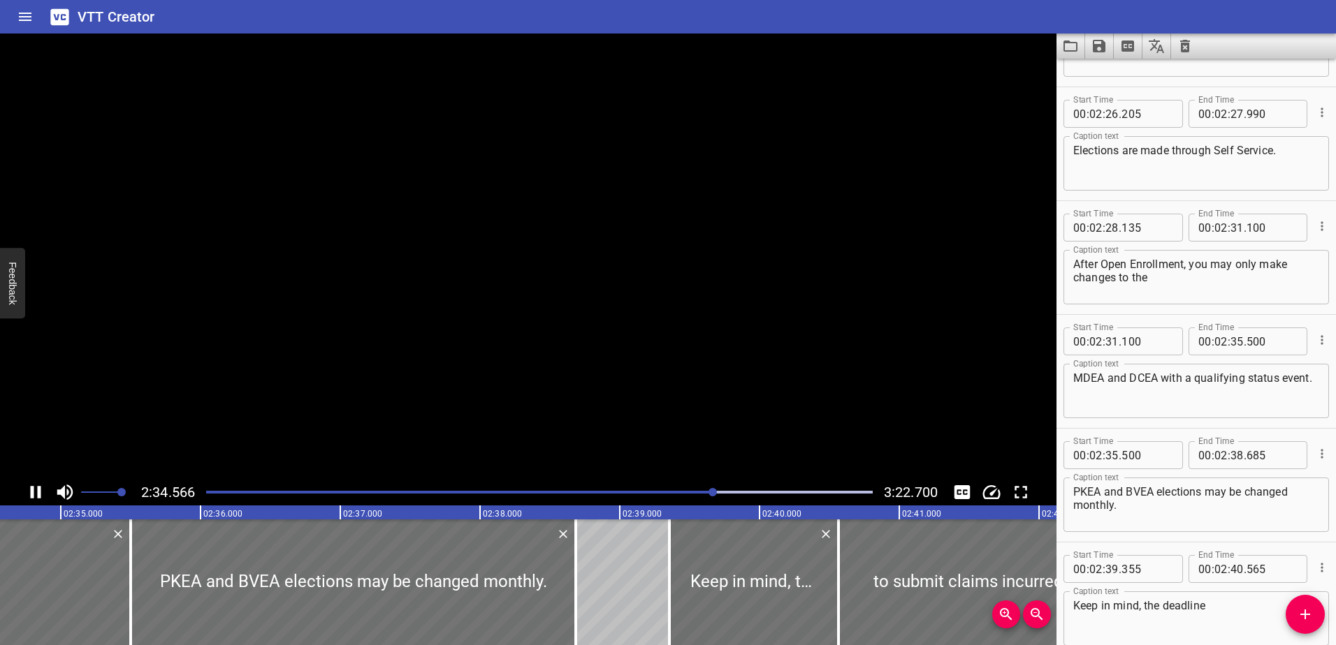
click at [38, 495] on icon "Play/Pause" at bounding box center [36, 492] width 10 height 13
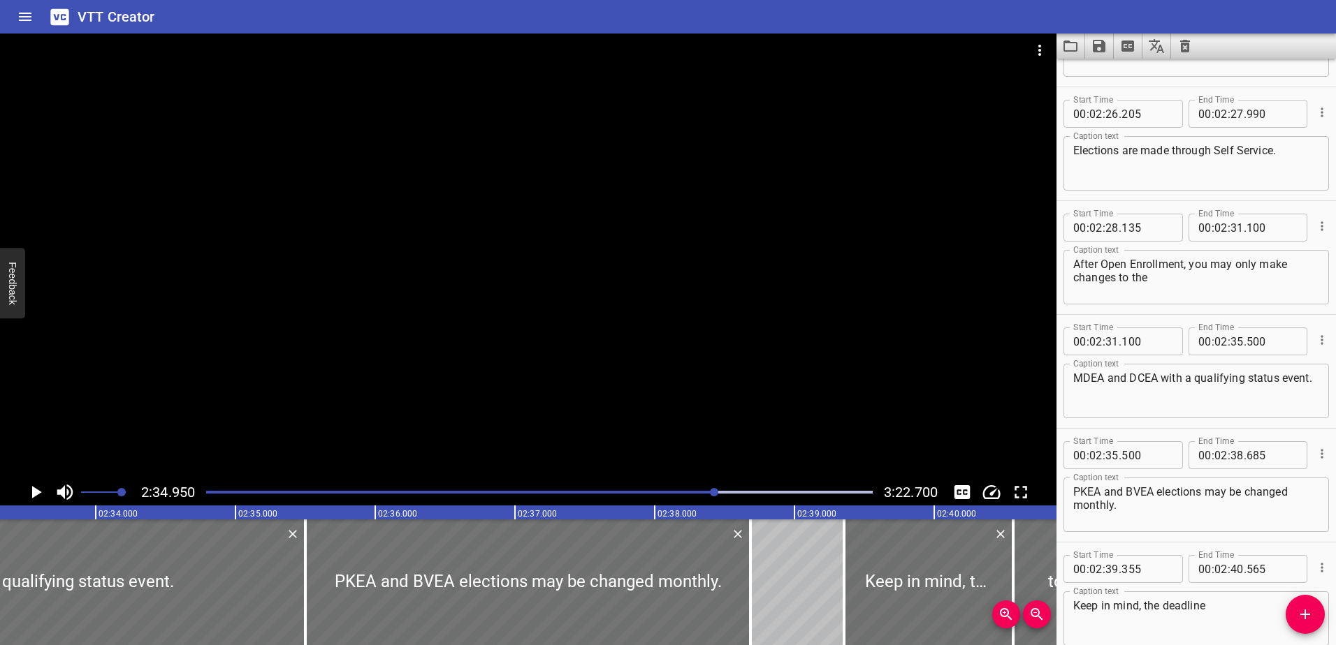
scroll to position [0, 21304]
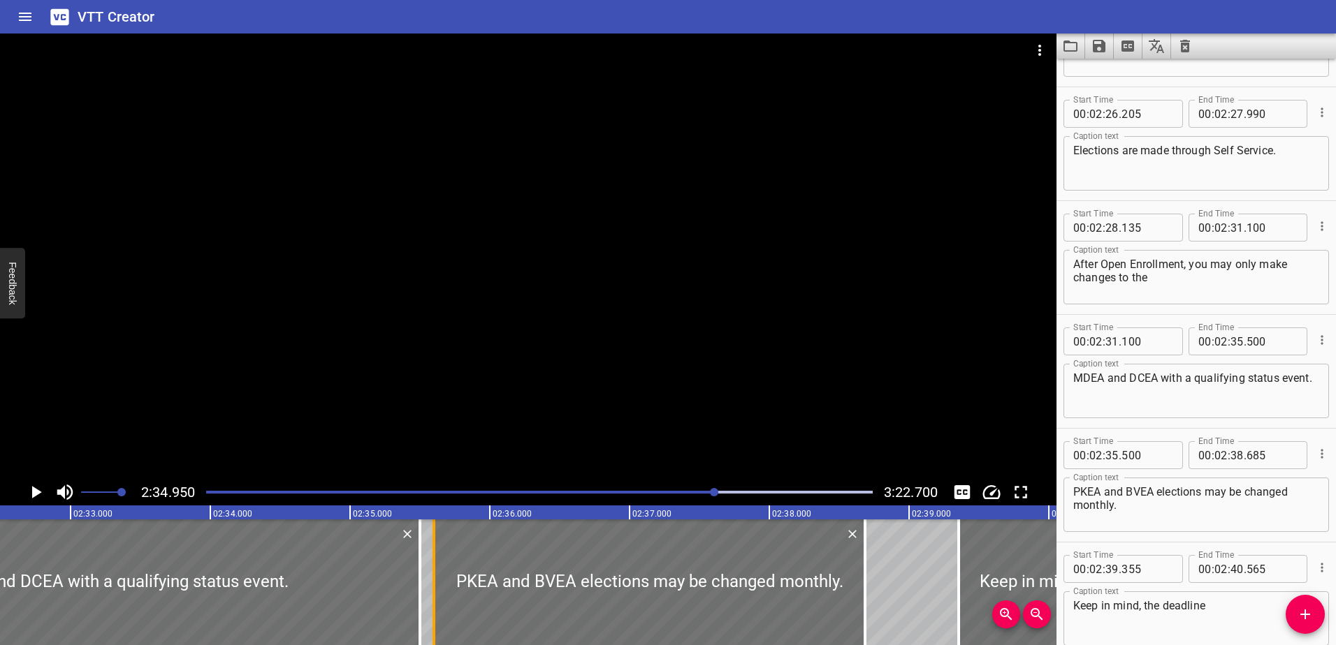
drag, startPoint x: 414, startPoint y: 590, endPoint x: 428, endPoint y: 590, distance: 14.0
click at [428, 590] on div at bounding box center [434, 583] width 14 height 126
type input "600"
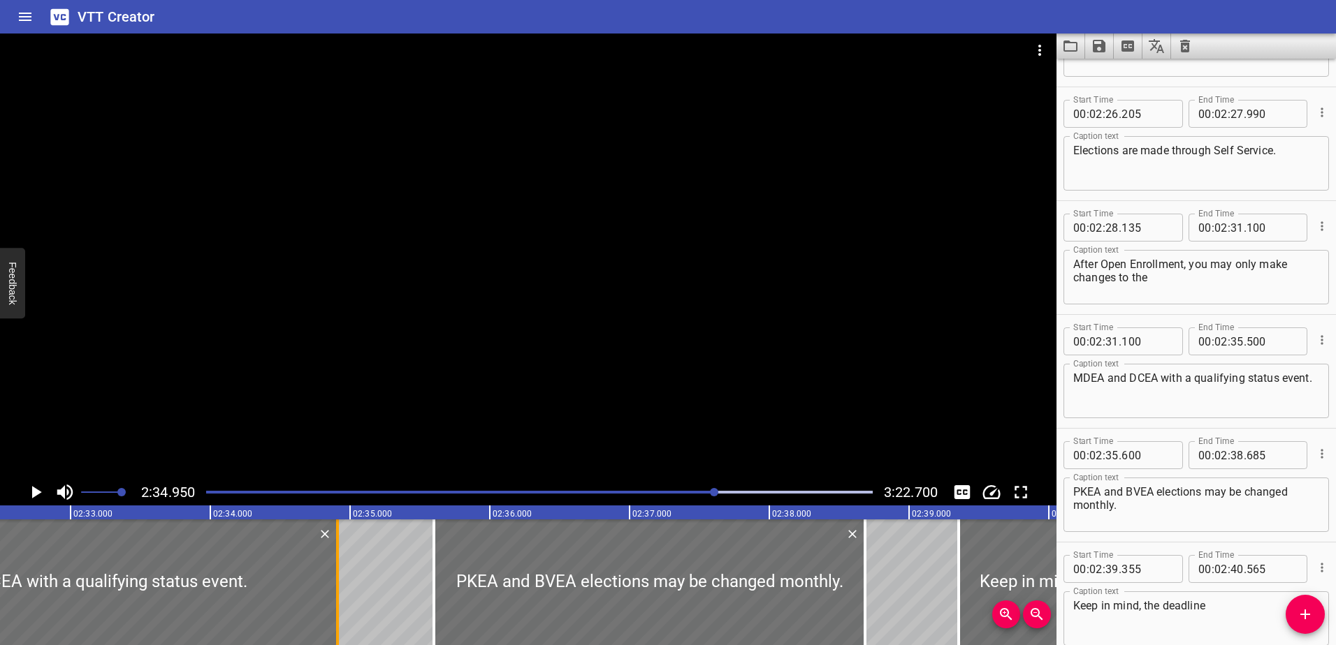
drag, startPoint x: 418, startPoint y: 590, endPoint x: 336, endPoint y: 589, distance: 82.4
click at [336, 589] on div at bounding box center [337, 583] width 3 height 126
type input "34"
type input "910"
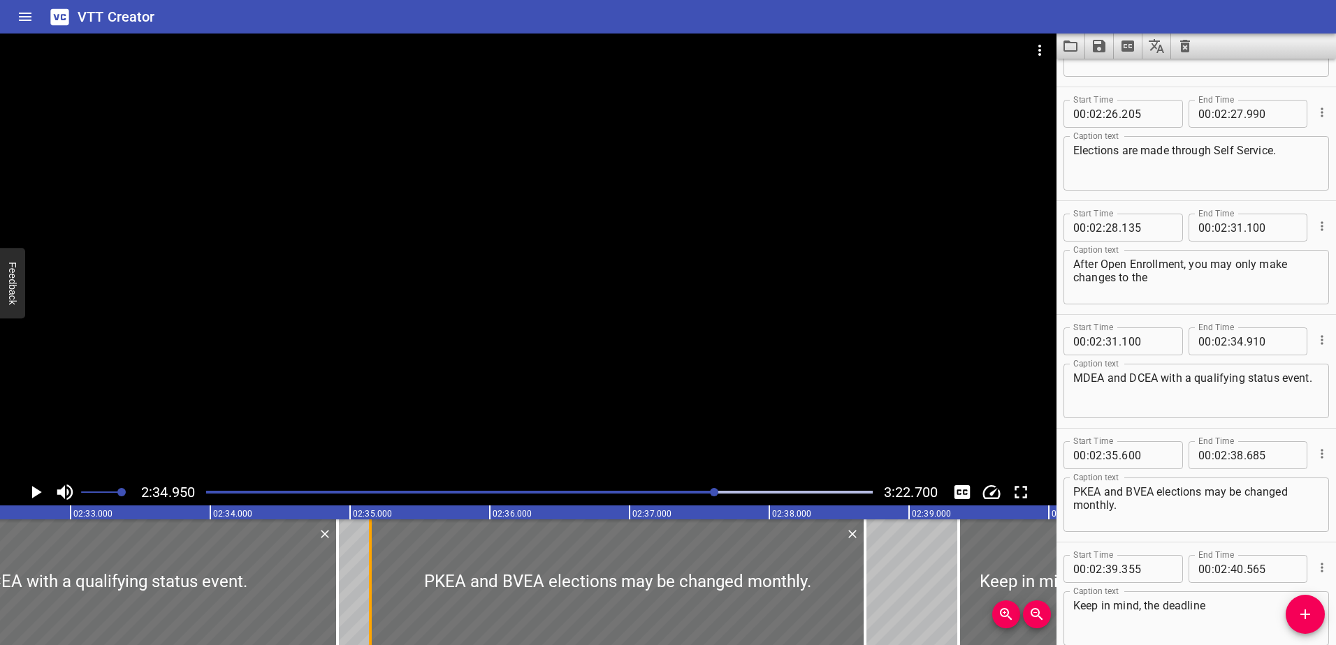
drag, startPoint x: 433, startPoint y: 584, endPoint x: 370, endPoint y: 583, distance: 63.6
click at [370, 583] on div at bounding box center [370, 583] width 3 height 126
type input "145"
drag, startPoint x: 859, startPoint y: 580, endPoint x: 906, endPoint y: 578, distance: 46.8
click at [906, 578] on div at bounding box center [912, 583] width 14 height 126
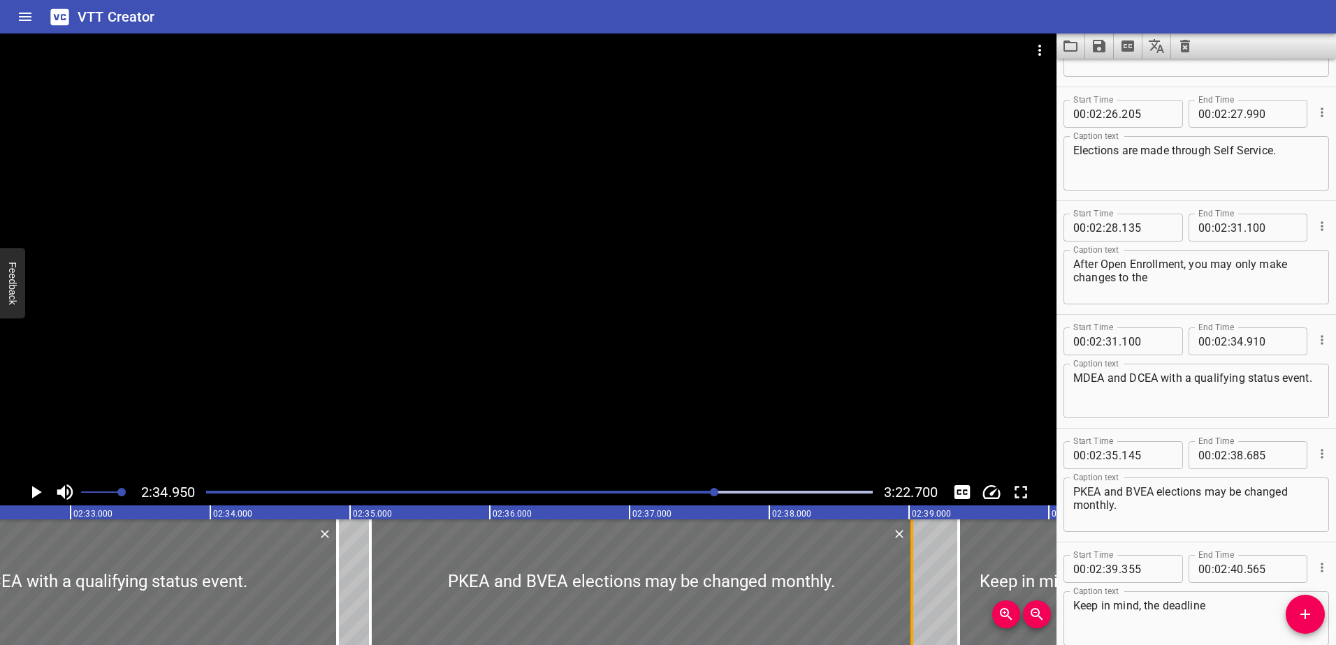
type input "39"
type input "020"
click at [370, 616] on div at bounding box center [368, 583] width 14 height 126
type input "130"
click at [35, 492] on icon "Play/Pause" at bounding box center [37, 492] width 10 height 13
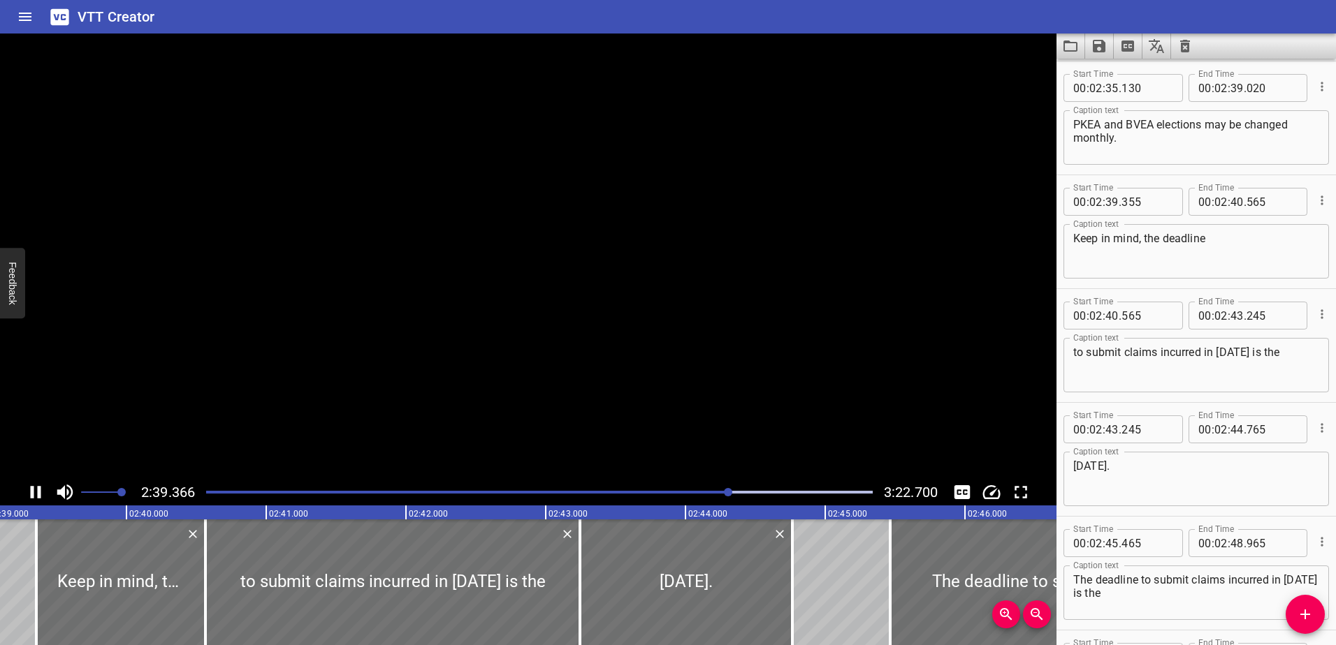
scroll to position [6604, 0]
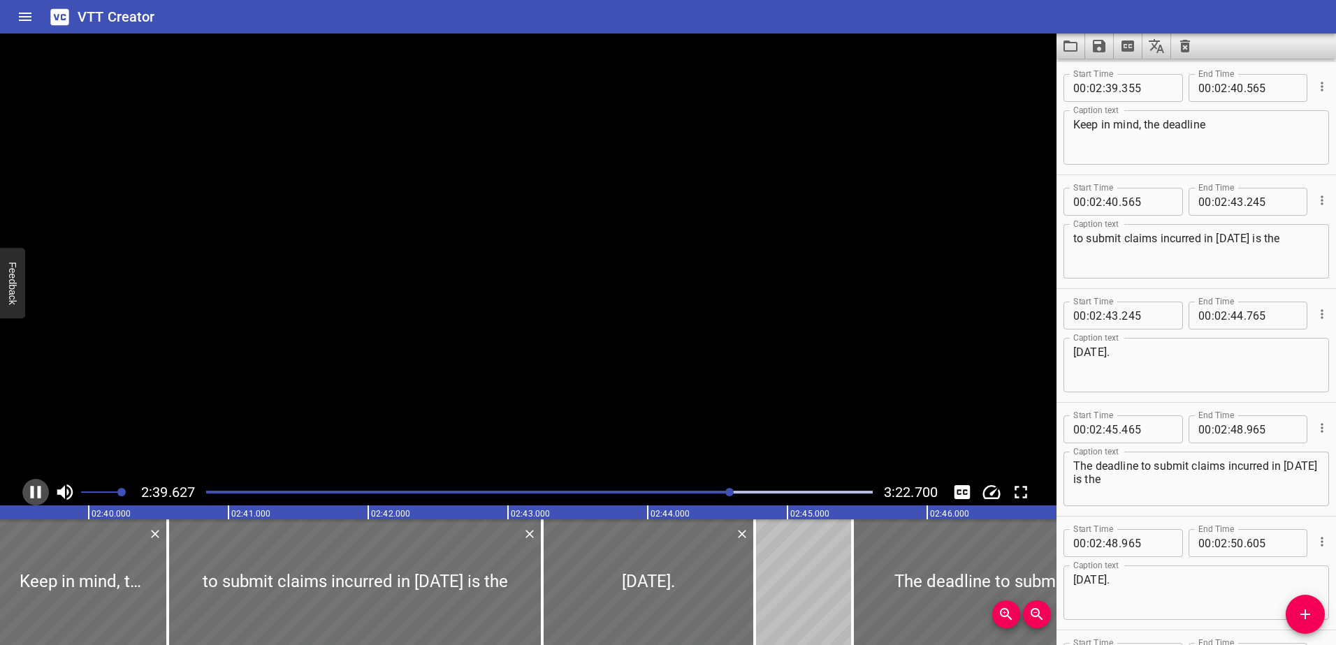
click at [35, 492] on icon "Play/Pause" at bounding box center [35, 492] width 21 height 21
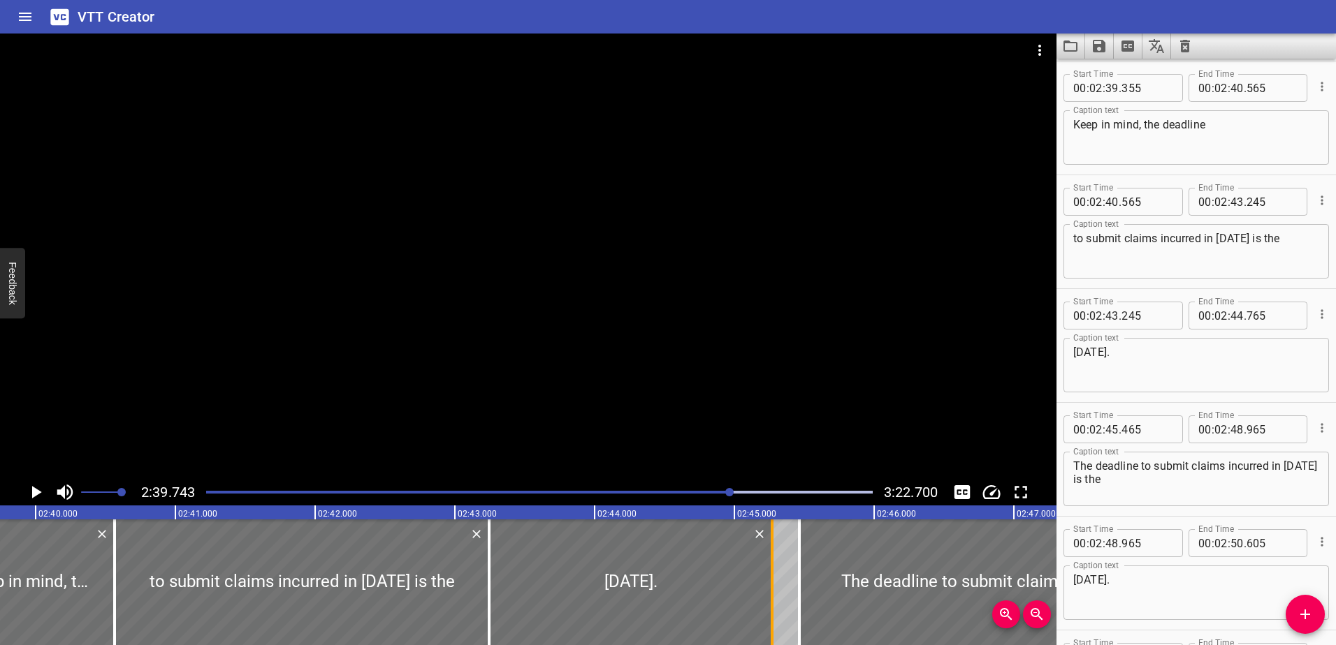
drag, startPoint x: 702, startPoint y: 606, endPoint x: 773, endPoint y: 604, distance: 70.6
click at [773, 604] on div at bounding box center [771, 583] width 3 height 126
type input "45"
type input "270"
click at [38, 490] on icon "Play/Pause" at bounding box center [35, 492] width 21 height 21
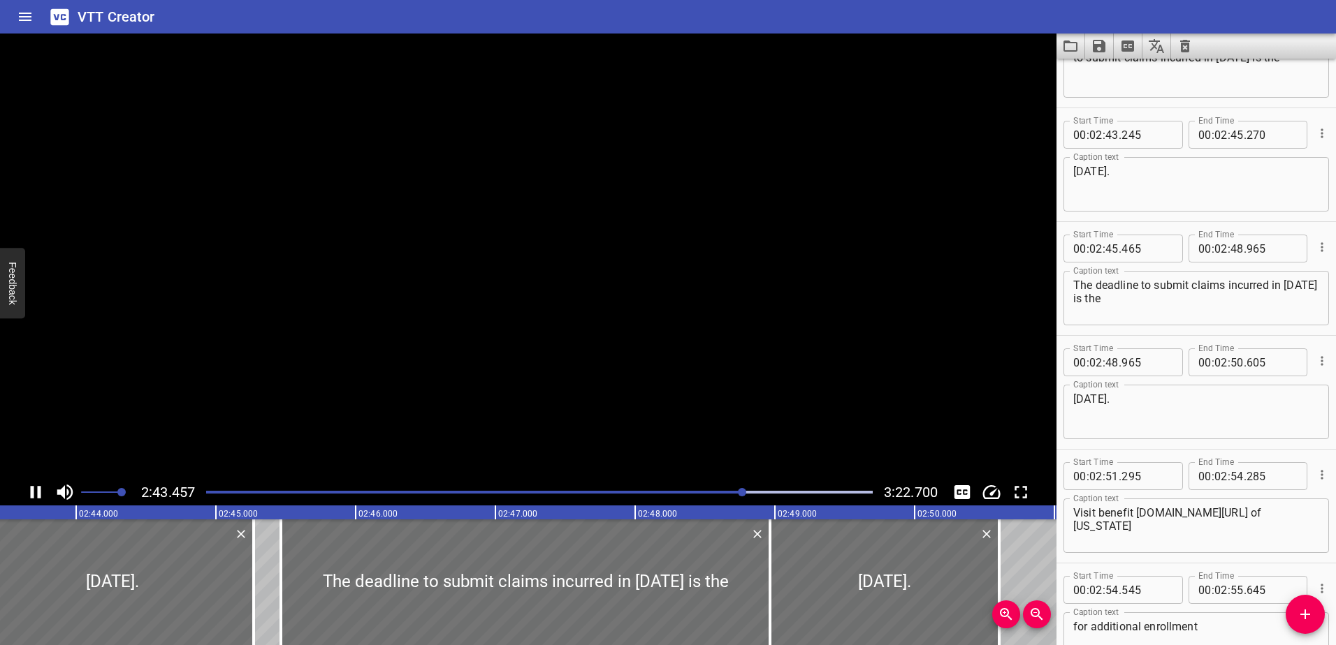
scroll to position [6831, 0]
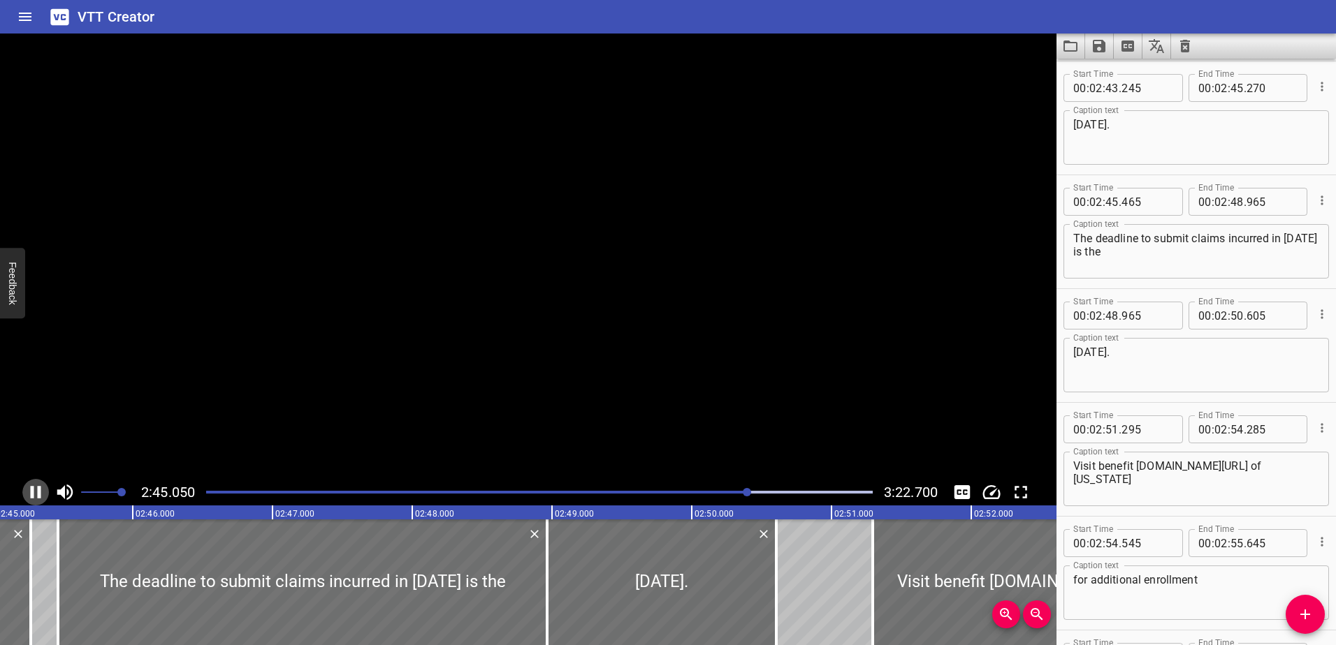
click at [38, 490] on icon "Play/Pause" at bounding box center [36, 492] width 10 height 13
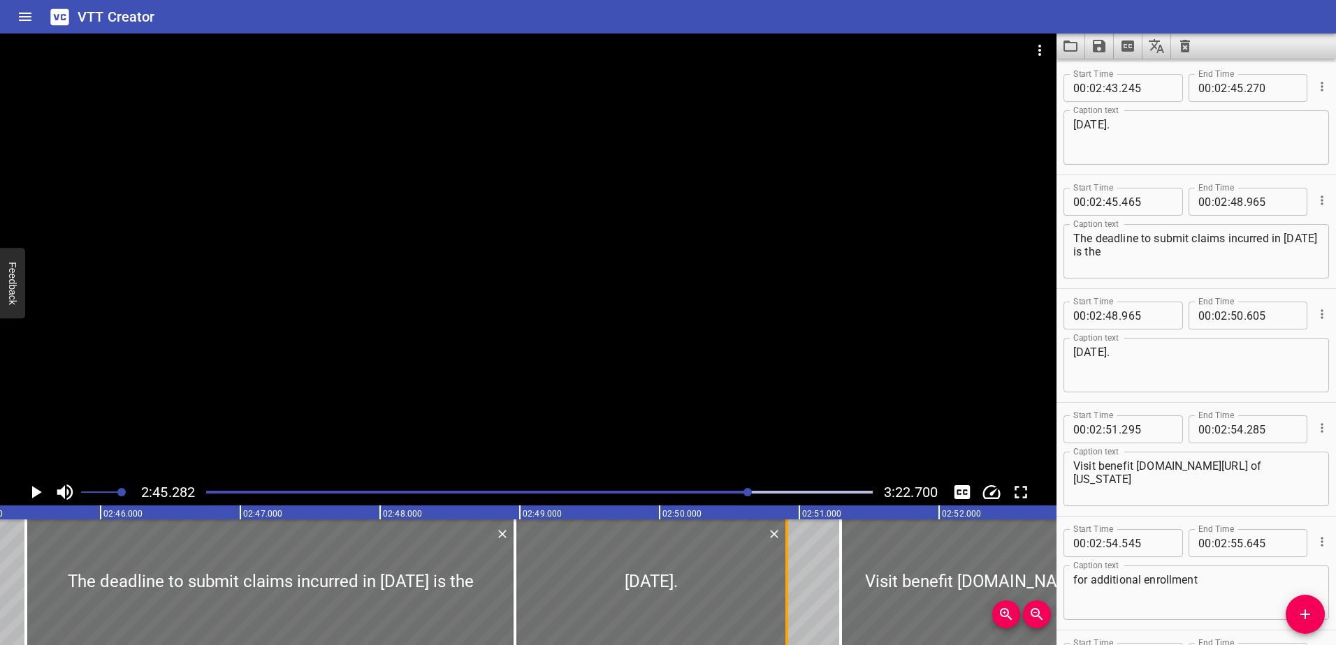
drag, startPoint x: 743, startPoint y: 595, endPoint x: 789, endPoint y: 595, distance: 46.1
click at [788, 595] on div at bounding box center [786, 583] width 3 height 126
type input "935"
click at [37, 496] on icon "Play/Pause" at bounding box center [35, 492] width 21 height 21
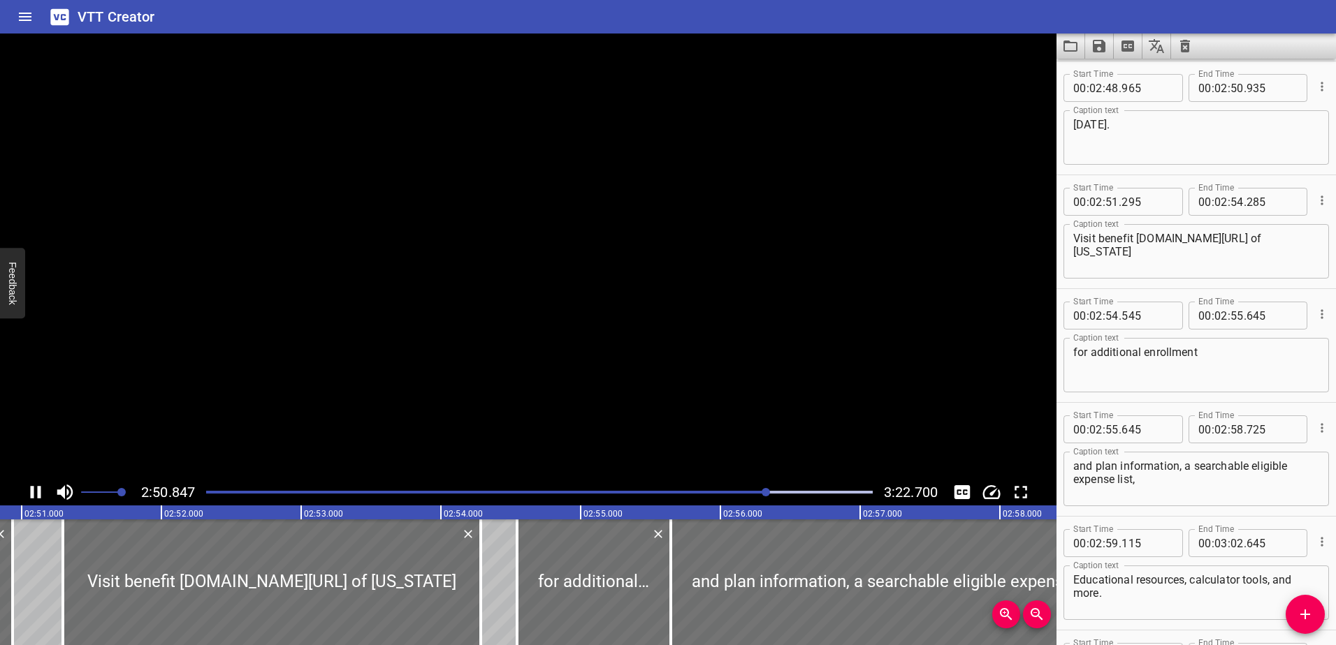
scroll to position [0, 23905]
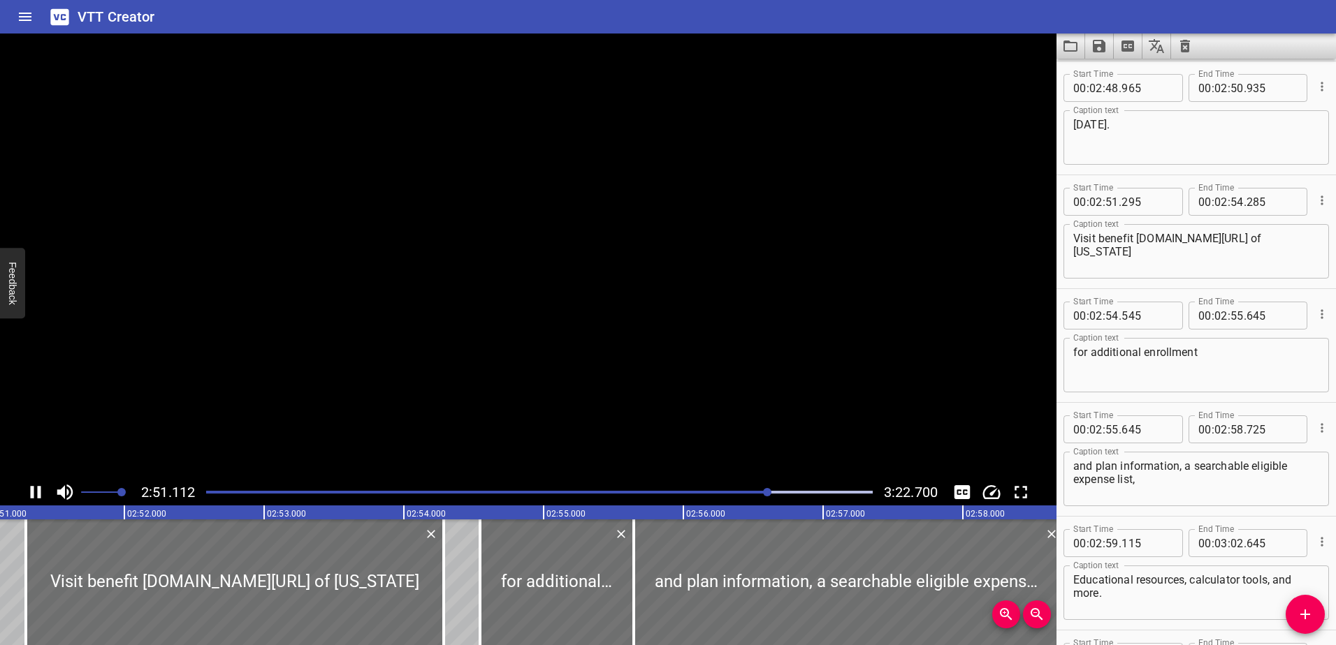
click at [37, 496] on icon "Play/Pause" at bounding box center [35, 492] width 21 height 21
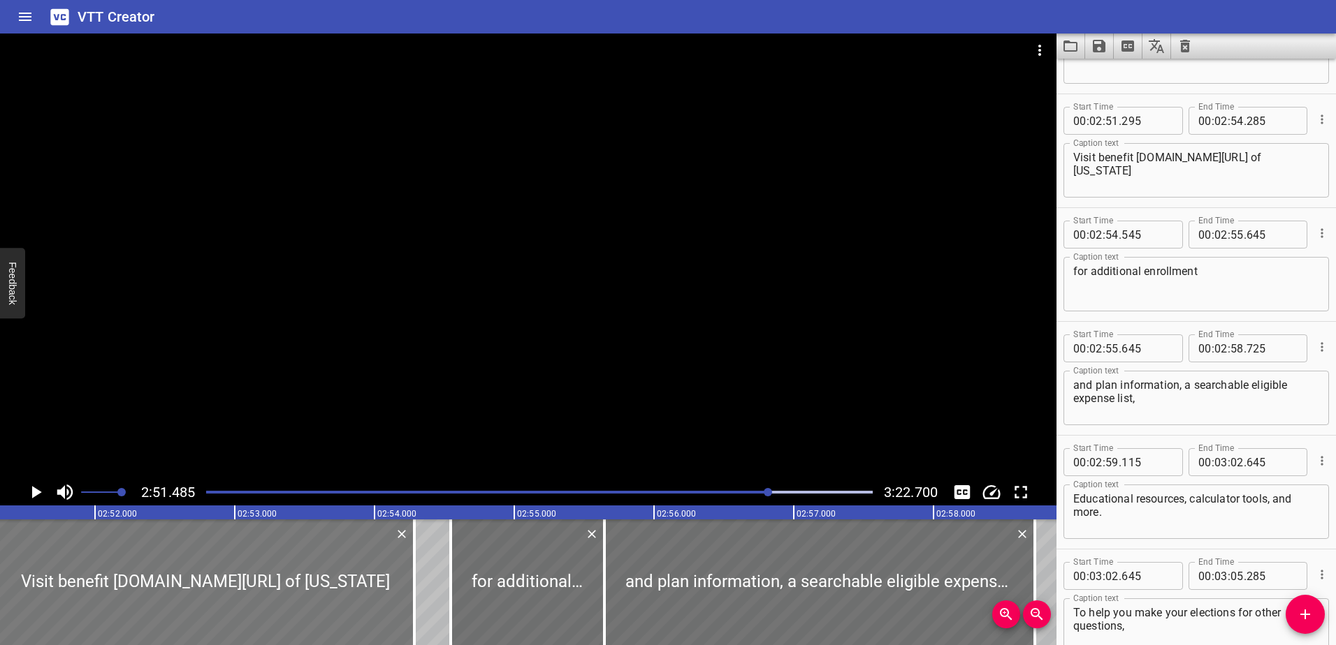
scroll to position [0, 23957]
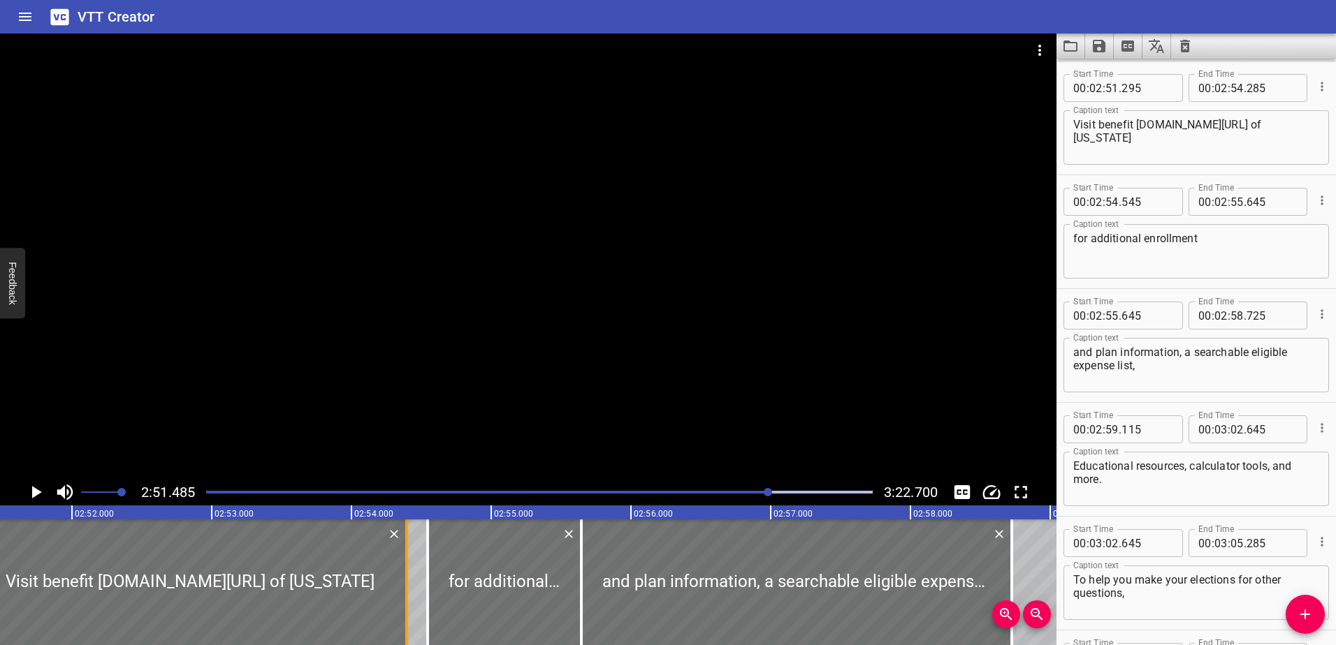
drag, startPoint x: 390, startPoint y: 583, endPoint x: 405, endPoint y: 582, distance: 15.4
click at [405, 582] on div at bounding box center [406, 583] width 3 height 126
type input "395"
click at [1137, 128] on textarea "Visit benefit [DOMAIN_NAME][URL] of [US_STATE]" at bounding box center [1196, 138] width 246 height 40
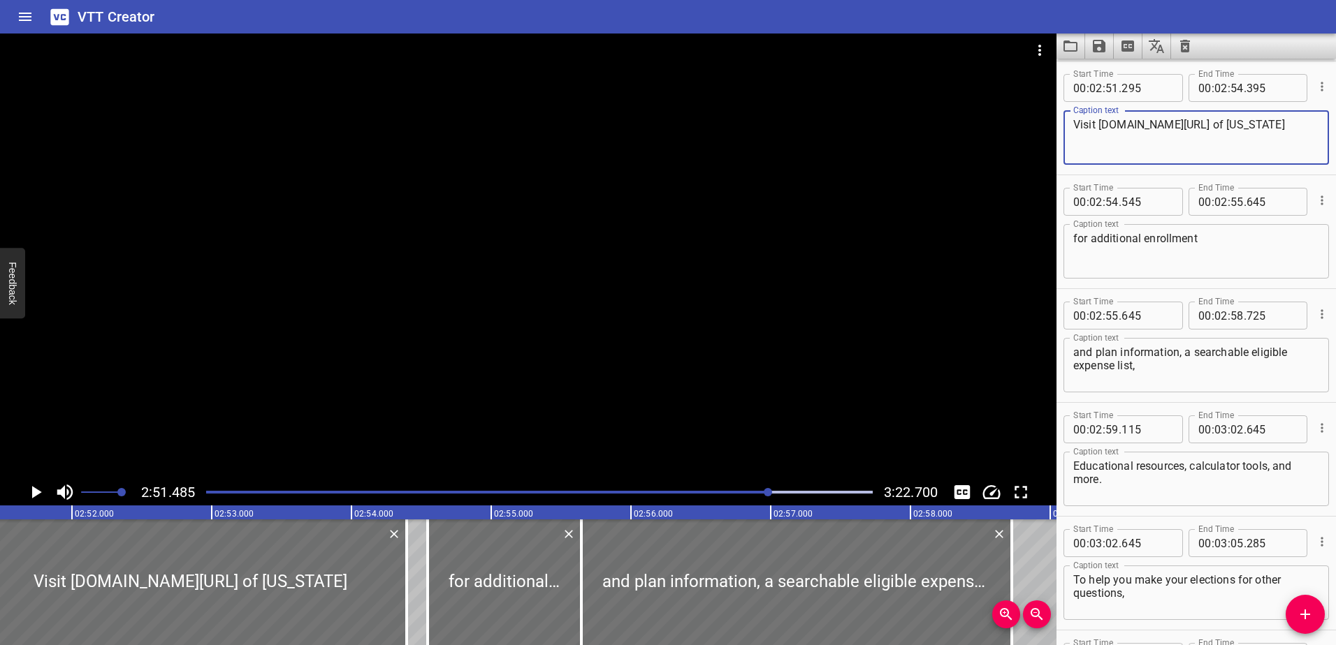
drag, startPoint x: 1304, startPoint y: 125, endPoint x: 1207, endPoint y: 132, distance: 97.3
click at [1207, 132] on textarea "Visit [DOMAIN_NAME][URL] of [US_STATE]" at bounding box center [1196, 138] width 246 height 40
type textarea "Visit [DOMAIN_NAME][URL][US_STATE]"
click at [39, 488] on icon "Play/Pause" at bounding box center [35, 492] width 21 height 21
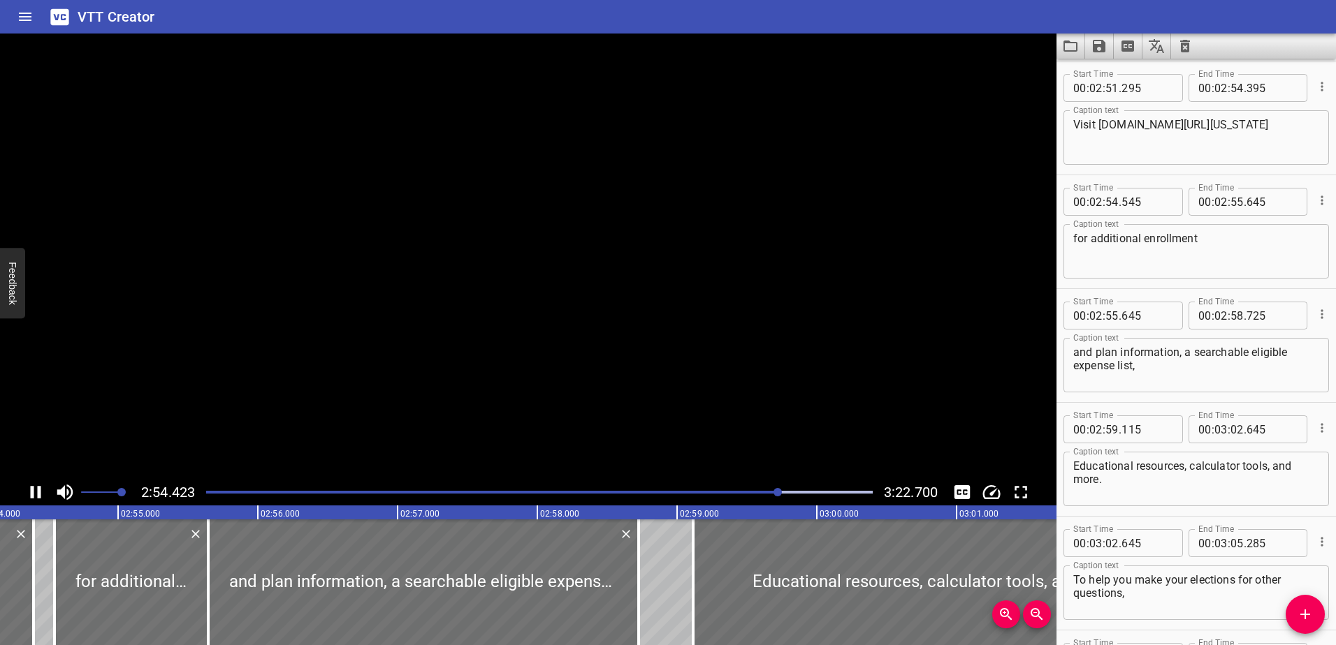
scroll to position [0, 24368]
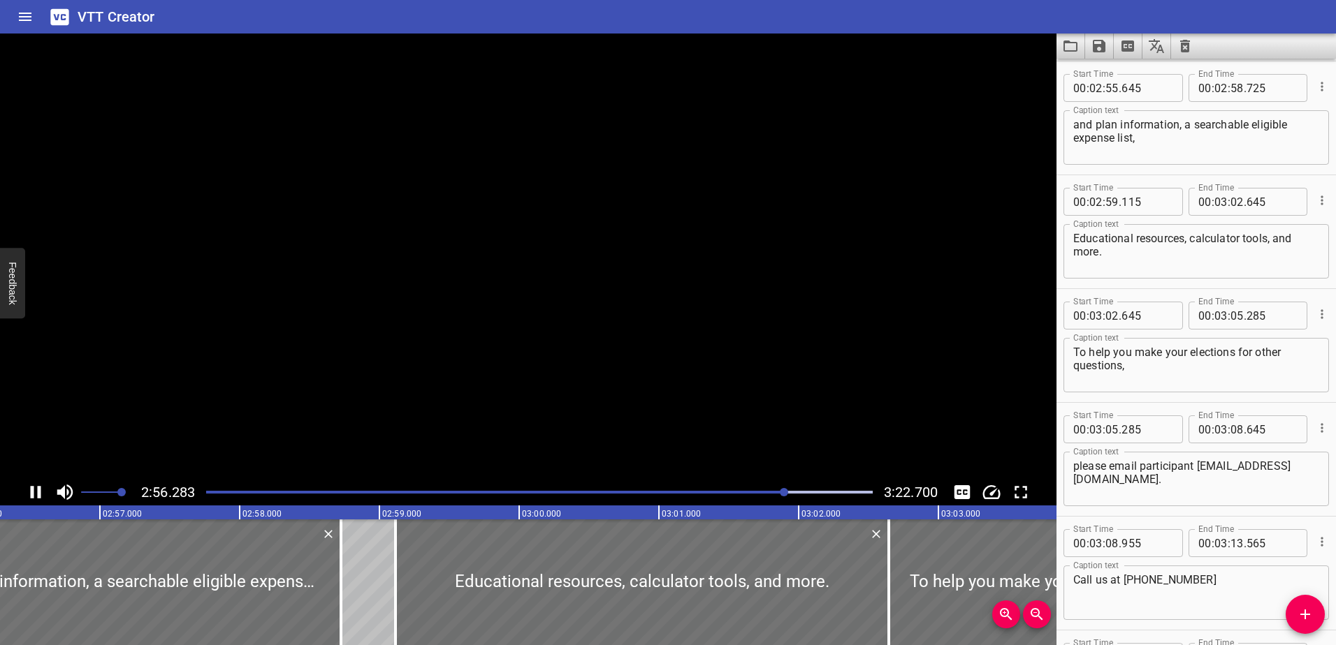
click at [24, 494] on button "Play/Pause" at bounding box center [35, 492] width 27 height 27
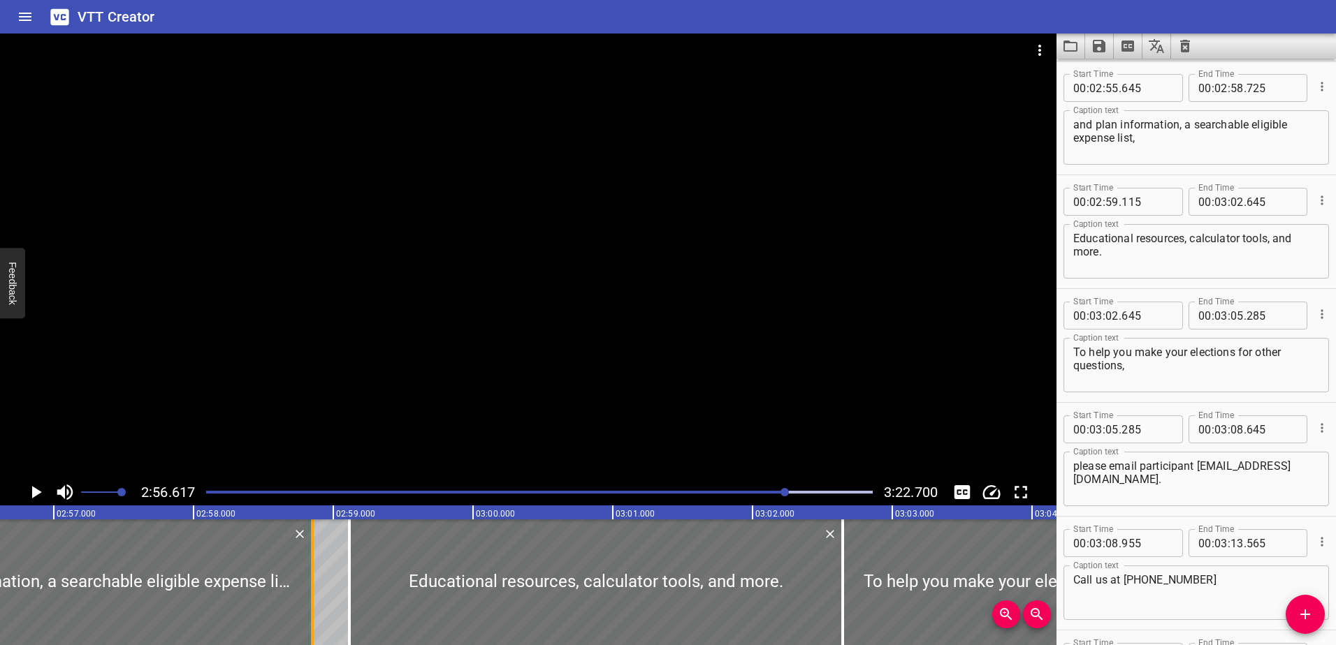
drag, startPoint x: 296, startPoint y: 594, endPoint x: 314, endPoint y: 592, distance: 17.7
click at [314, 592] on div at bounding box center [312, 583] width 14 height 126
click at [41, 488] on icon "Play/Pause" at bounding box center [35, 492] width 21 height 21
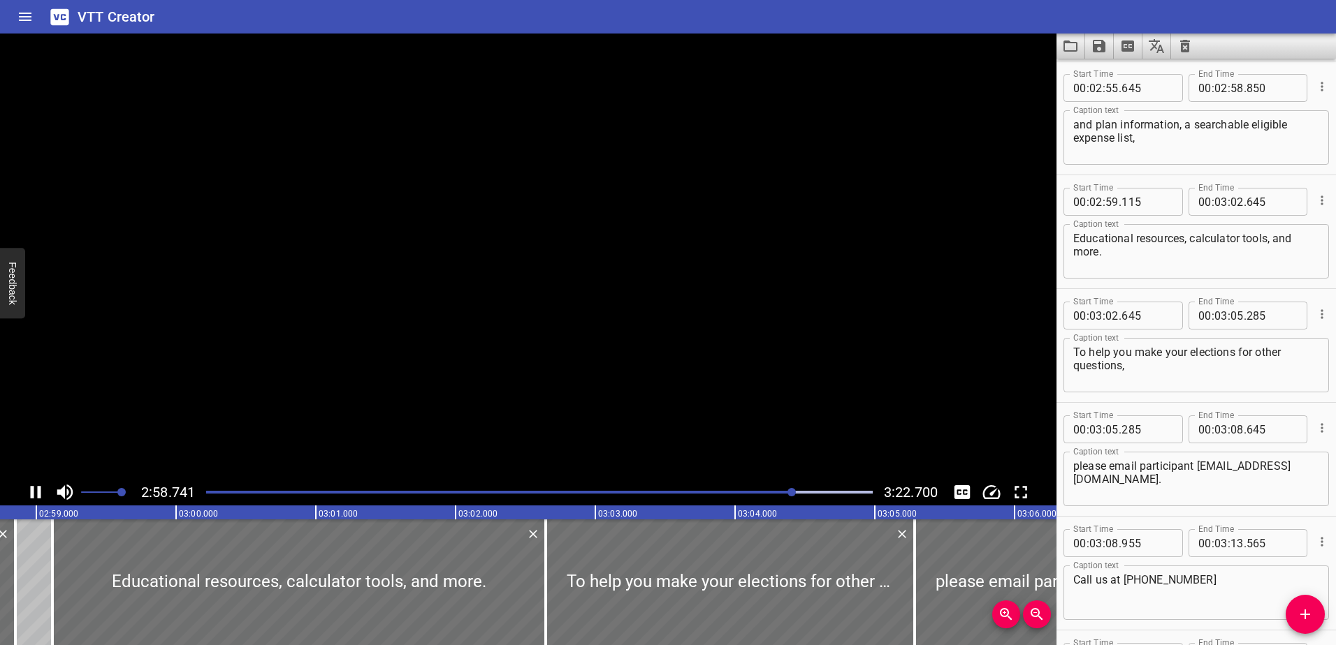
click at [41, 488] on icon "Play/Pause" at bounding box center [36, 492] width 10 height 13
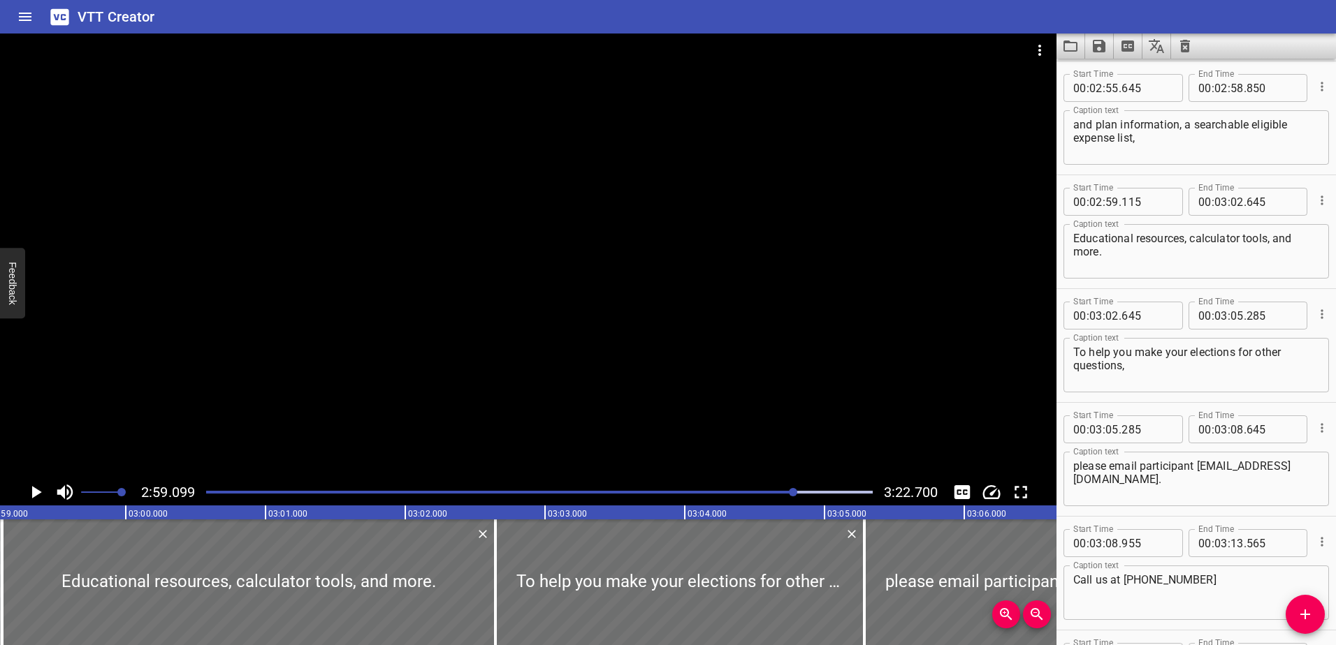
click at [41, 488] on icon "Play/Pause" at bounding box center [35, 492] width 21 height 21
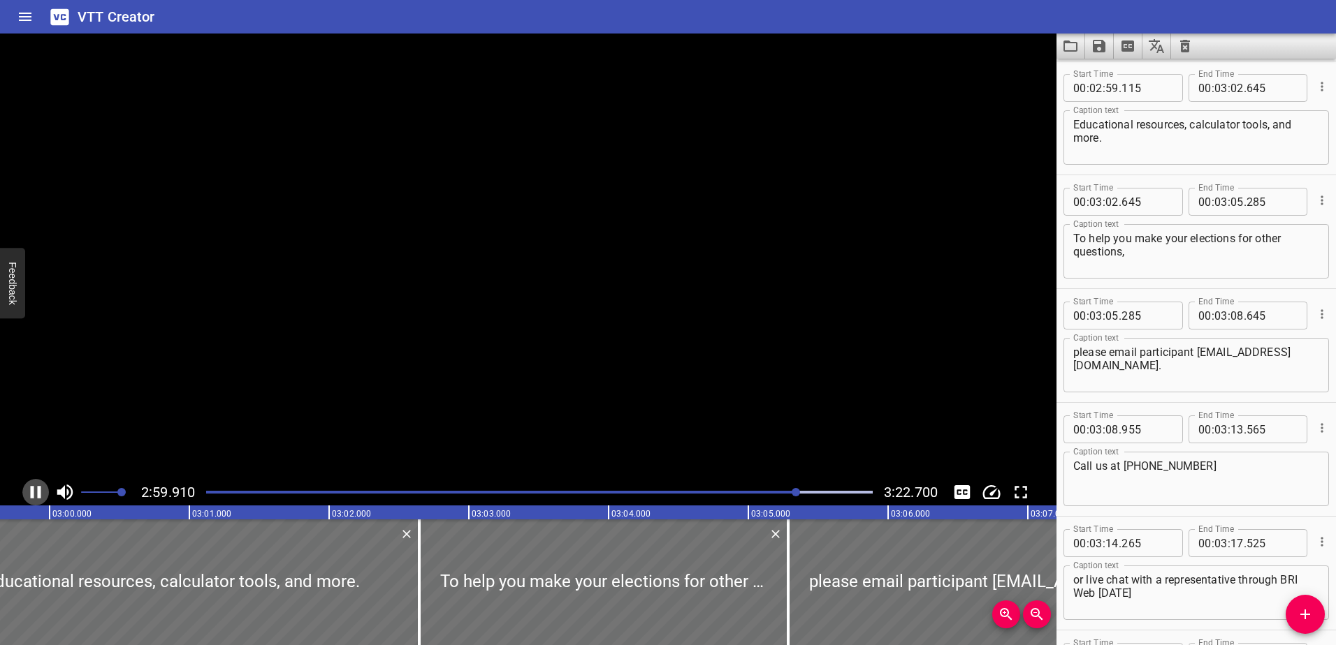
click at [41, 488] on icon "Play/Pause" at bounding box center [36, 492] width 10 height 13
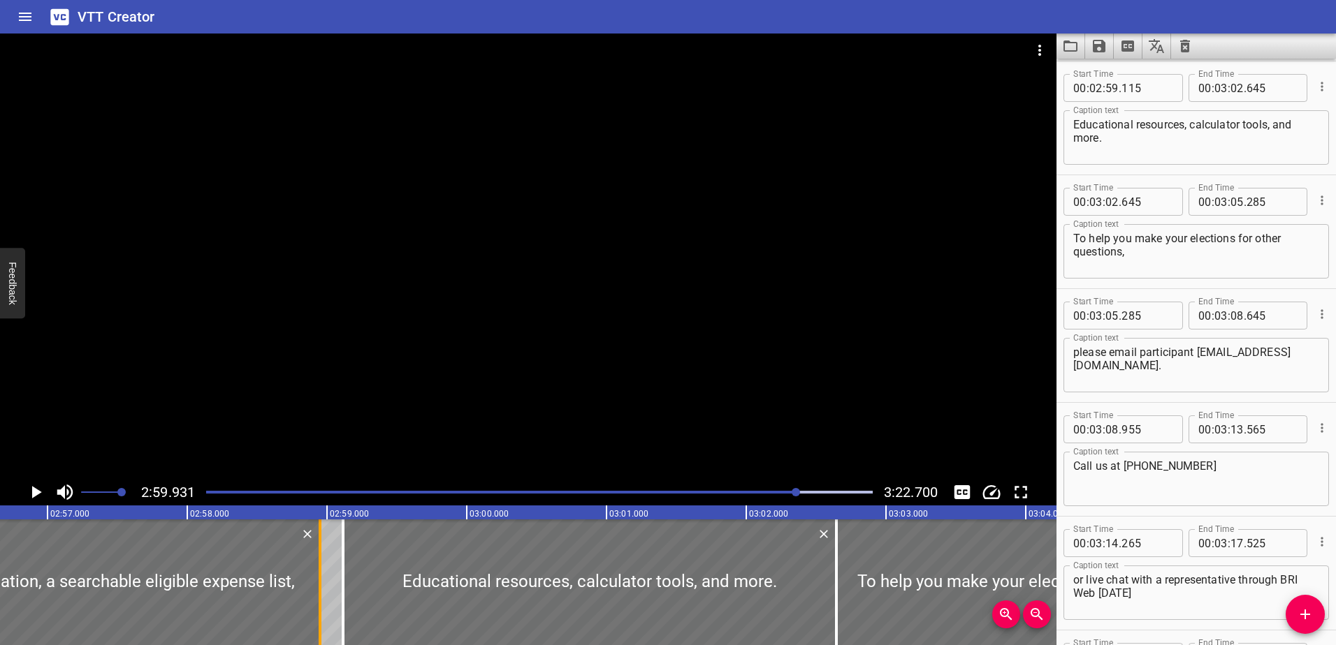
drag, startPoint x: 303, startPoint y: 587, endPoint x: 320, endPoint y: 586, distance: 16.8
click at [320, 586] on div at bounding box center [320, 583] width 14 height 126
type input "970"
click at [337, 579] on div at bounding box center [339, 583] width 14 height 126
type input "085"
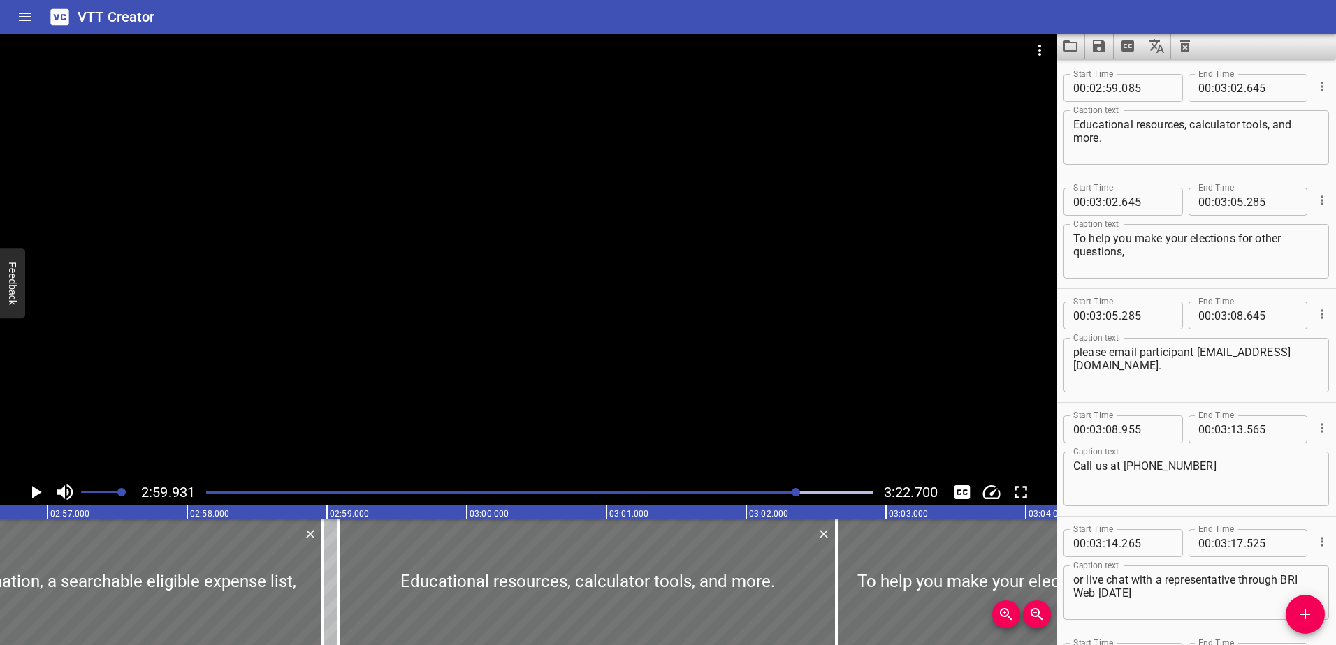
click at [40, 497] on icon "Play/Pause" at bounding box center [35, 492] width 21 height 21
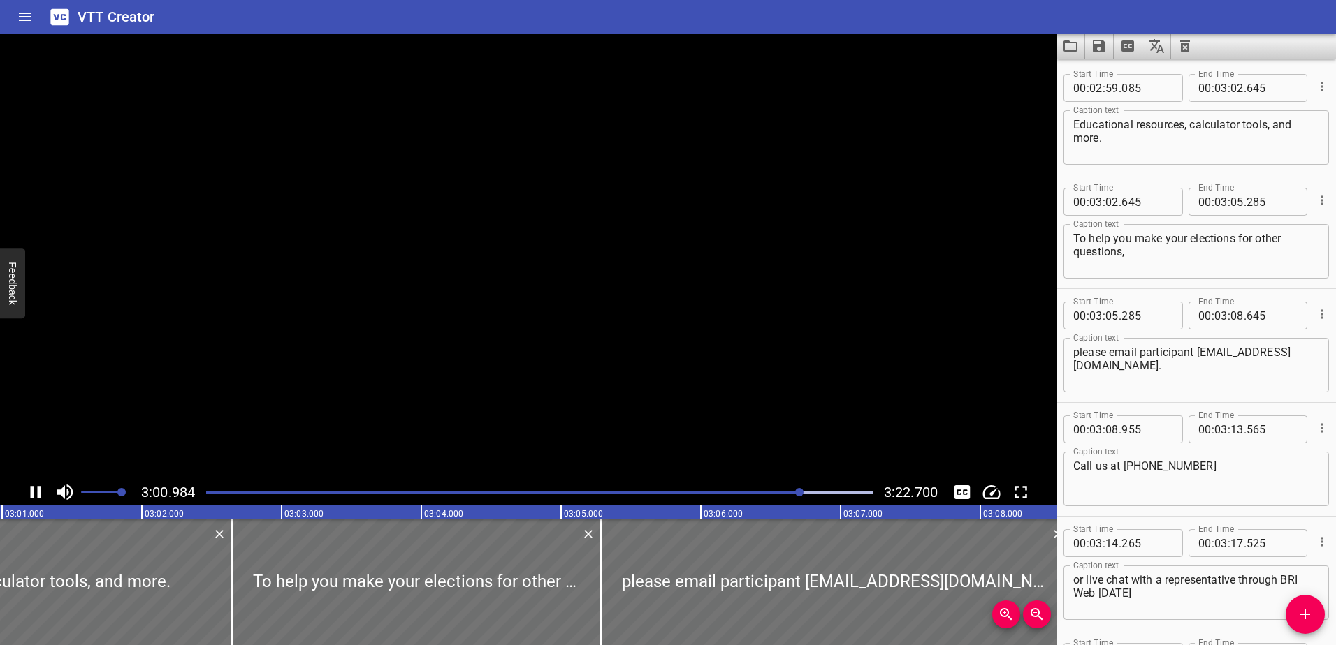
click at [40, 497] on icon "Play/Pause" at bounding box center [36, 492] width 10 height 13
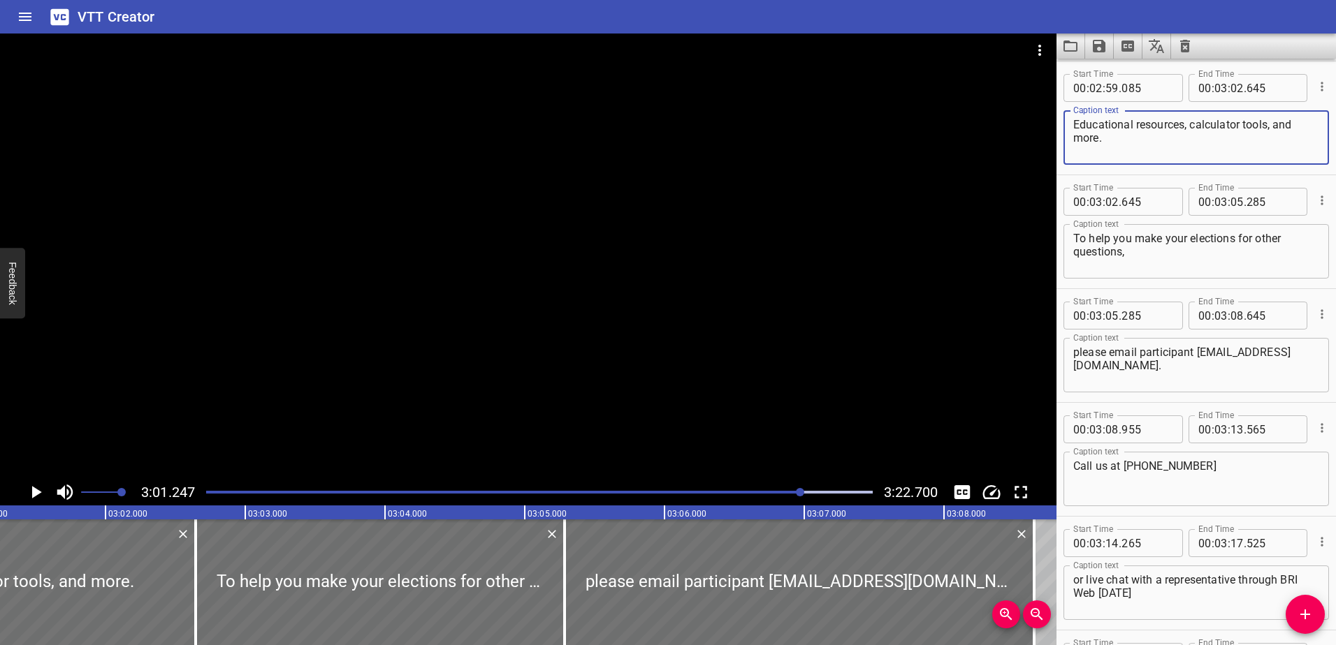
click at [1075, 132] on textarea "Educational resources, calculator tools, and more." at bounding box center [1196, 138] width 246 height 40
drag, startPoint x: 1078, startPoint y: 123, endPoint x: 1070, endPoint y: 124, distance: 7.7
click at [1070, 124] on div "Educational resources, calculator tools, and more. Caption text" at bounding box center [1195, 137] width 265 height 54
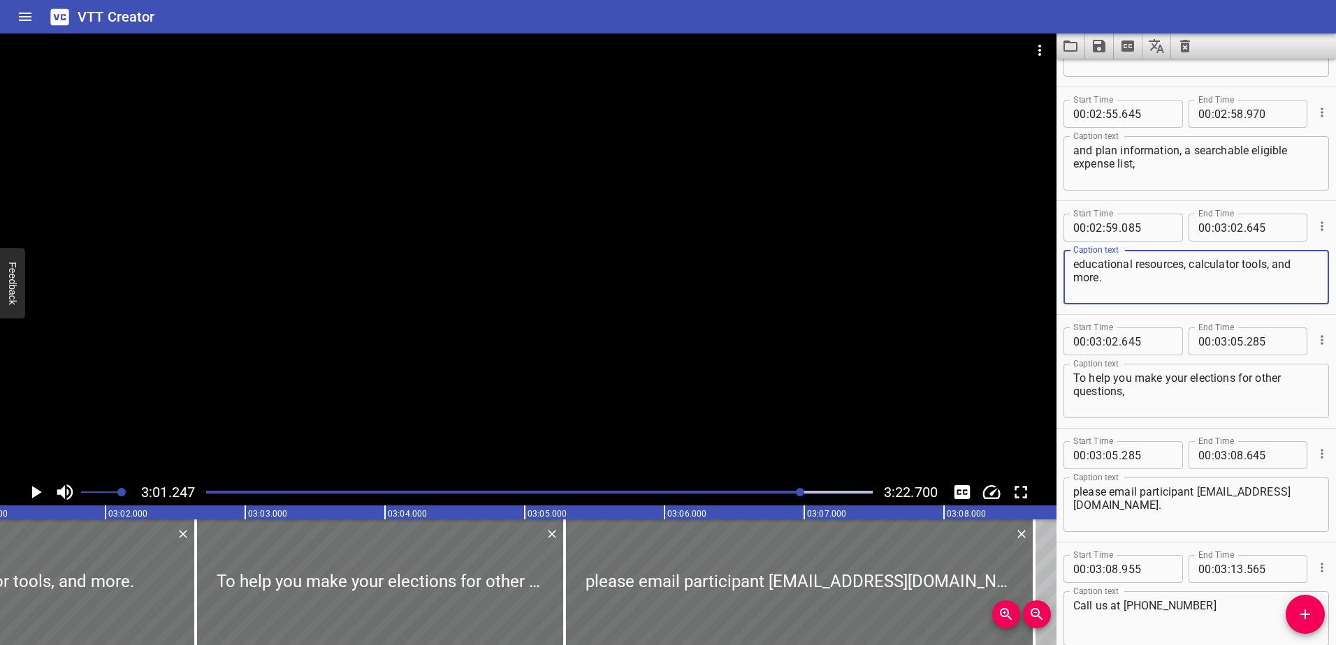
type textarea "educational resources, calculator tools, and more."
click at [34, 492] on icon "Play/Pause" at bounding box center [37, 492] width 10 height 13
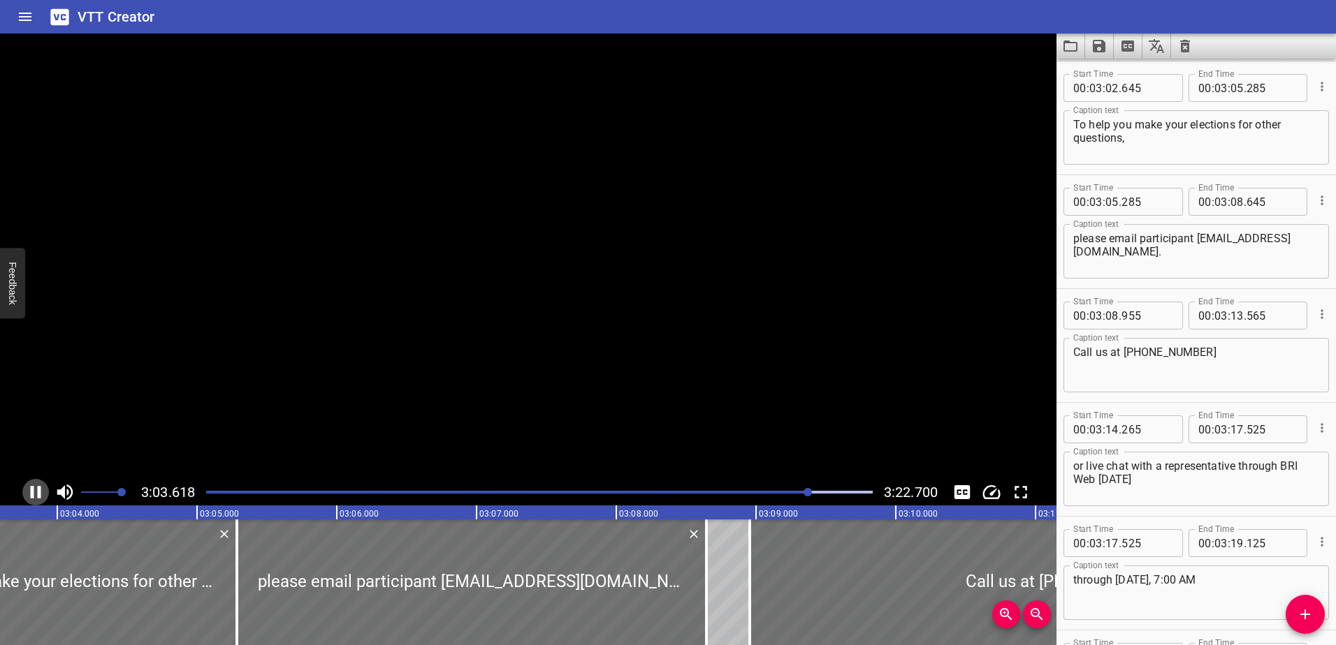
click at [34, 492] on icon "Play/Pause" at bounding box center [36, 492] width 10 height 13
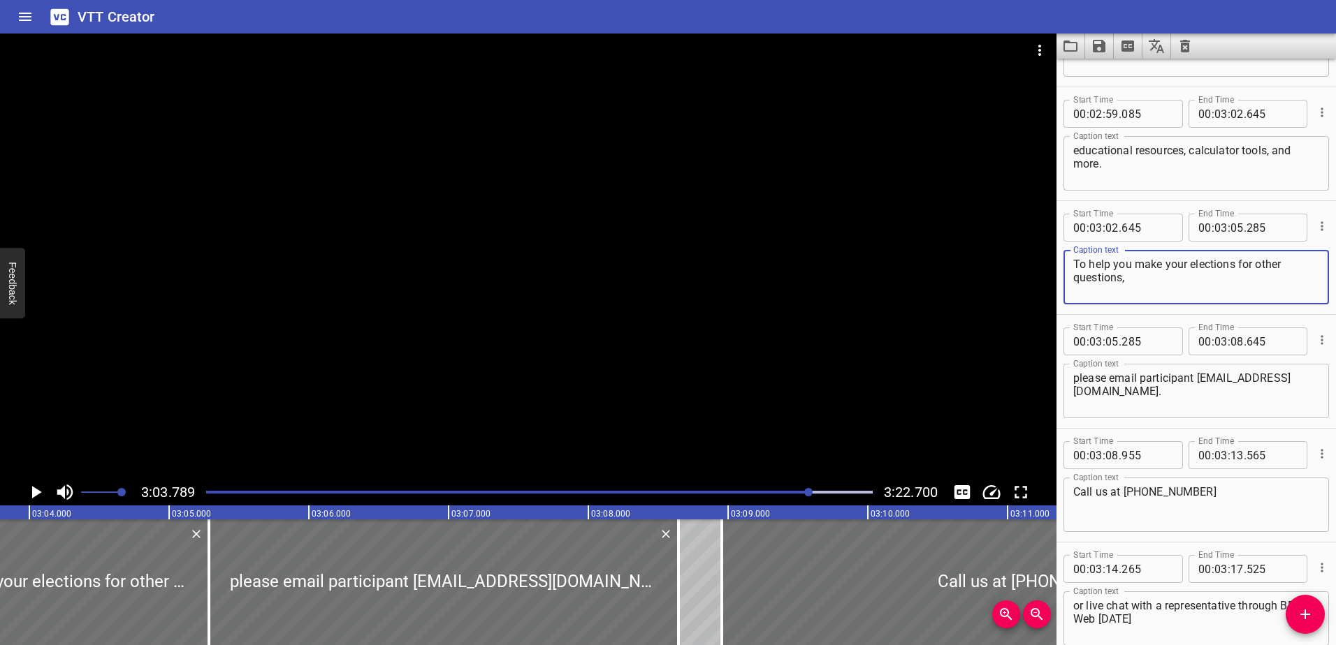
click at [1072, 264] on div "To help you make your elections for other questions, Caption text" at bounding box center [1195, 277] width 265 height 54
type textarea "to help you make your elections for other questions,"
click at [1131, 156] on textarea "educational resources, calculator tools, and more." at bounding box center [1196, 164] width 246 height 40
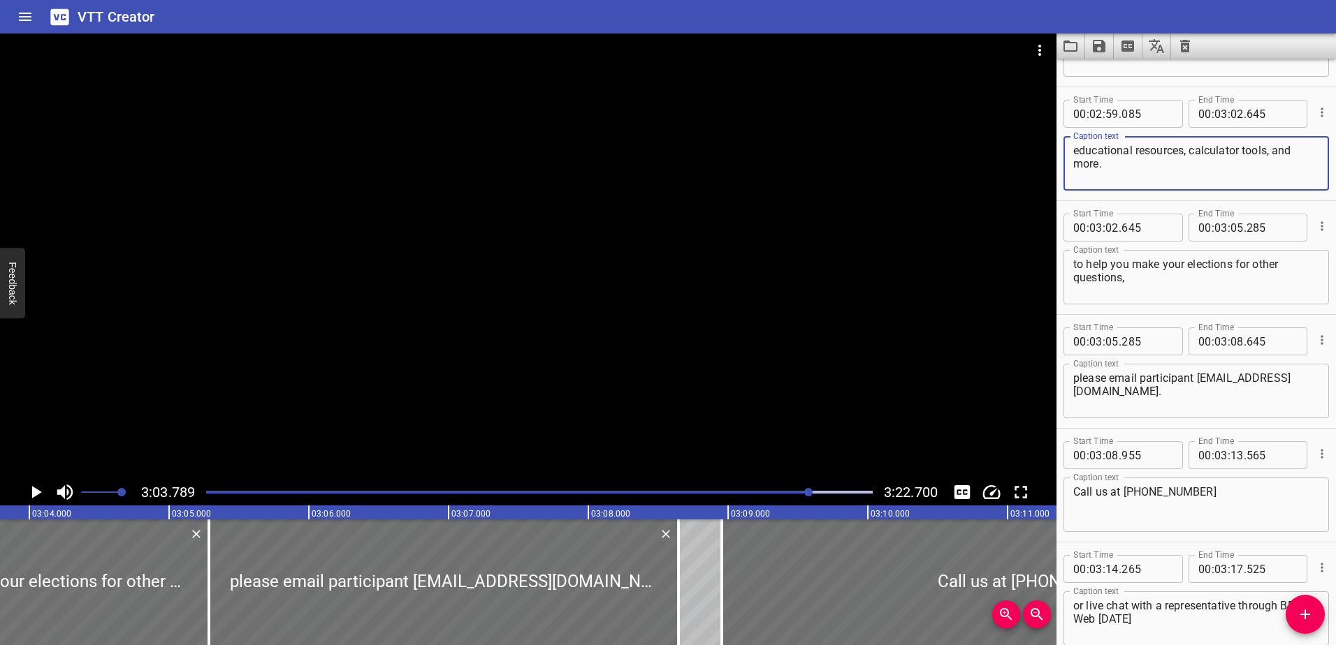
click at [1130, 165] on textarea "educational resources, calculator tools, and more." at bounding box center [1196, 164] width 246 height 40
type textarea "educational resources, calculator tools, and more"
click at [1229, 266] on textarea "to help you make your elections for other questions," at bounding box center [1196, 278] width 246 height 40
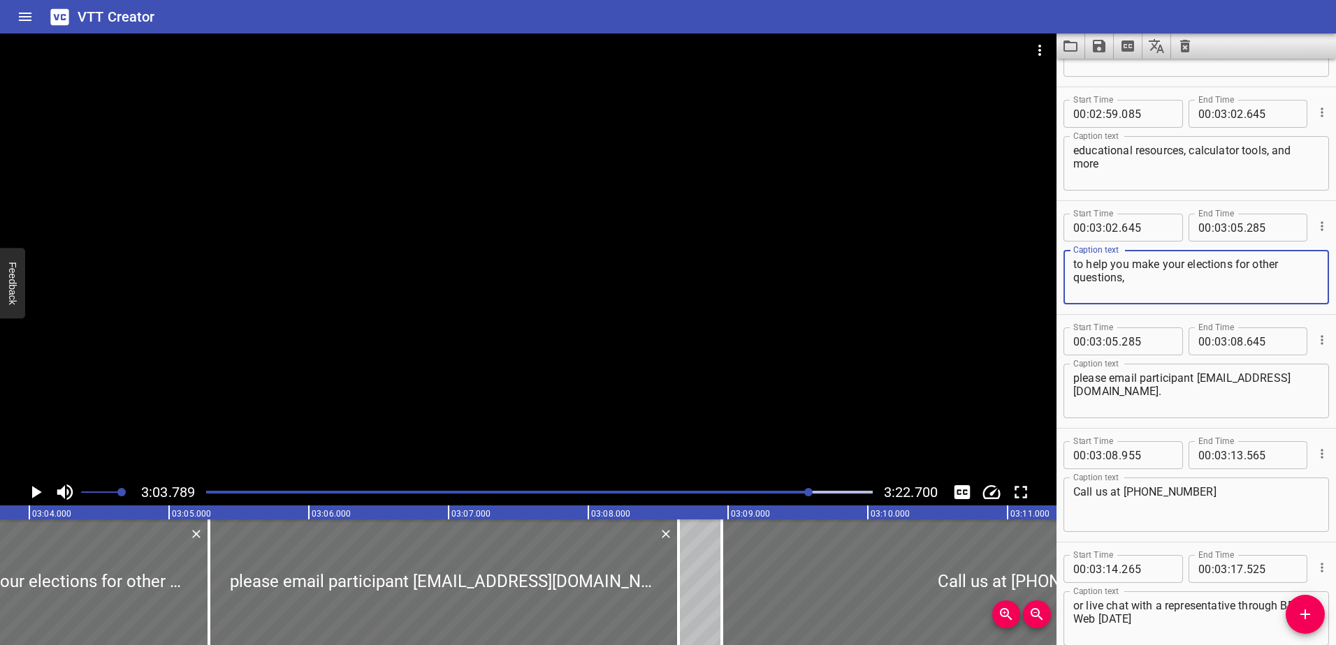
click at [1231, 265] on textarea "to help you make your elections for other questions," at bounding box center [1196, 278] width 246 height 40
click at [1238, 265] on textarea "to help you make your elections. for other questions," at bounding box center [1196, 278] width 246 height 40
type textarea "to help you make your elections. For other questions,"
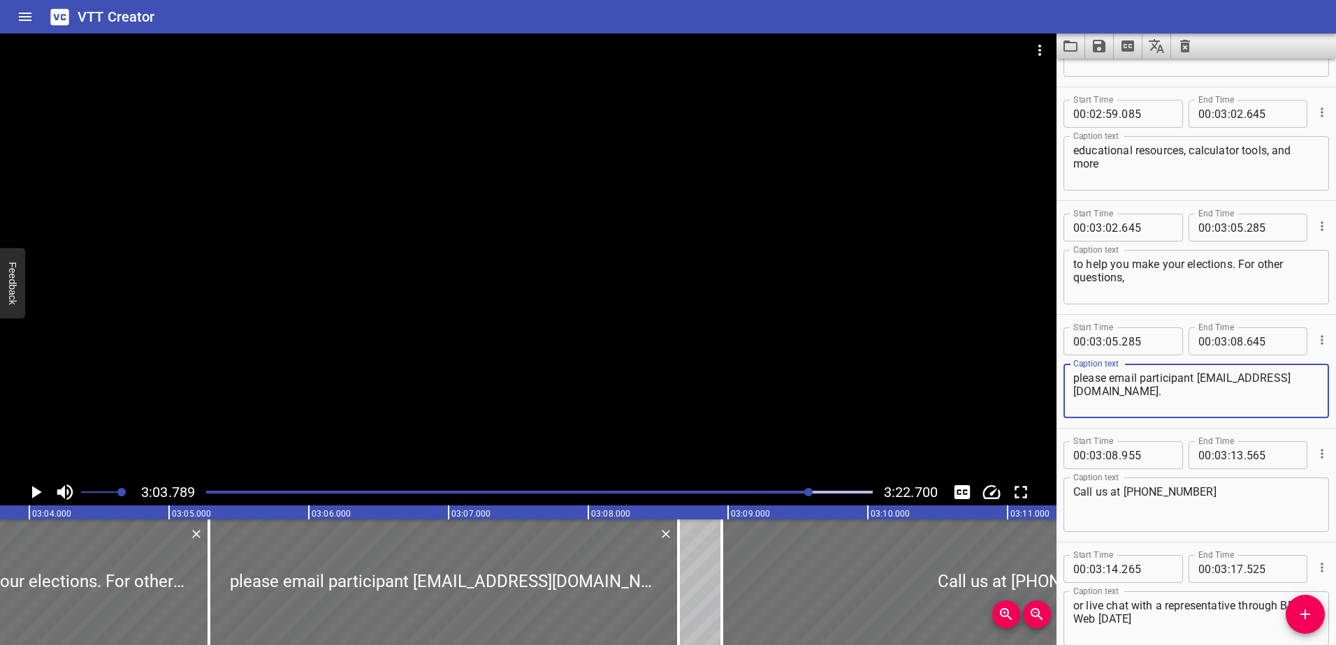
click at [1074, 390] on textarea "please email participant [EMAIL_ADDRESS][DOMAIN_NAME]." at bounding box center [1196, 392] width 246 height 40
click at [1287, 390] on textarea "please email [EMAIL_ADDRESS][DOMAIN_NAME]." at bounding box center [1196, 392] width 246 height 40
type textarea "please email [EMAIL_ADDRESS][DOMAIN_NAME],"
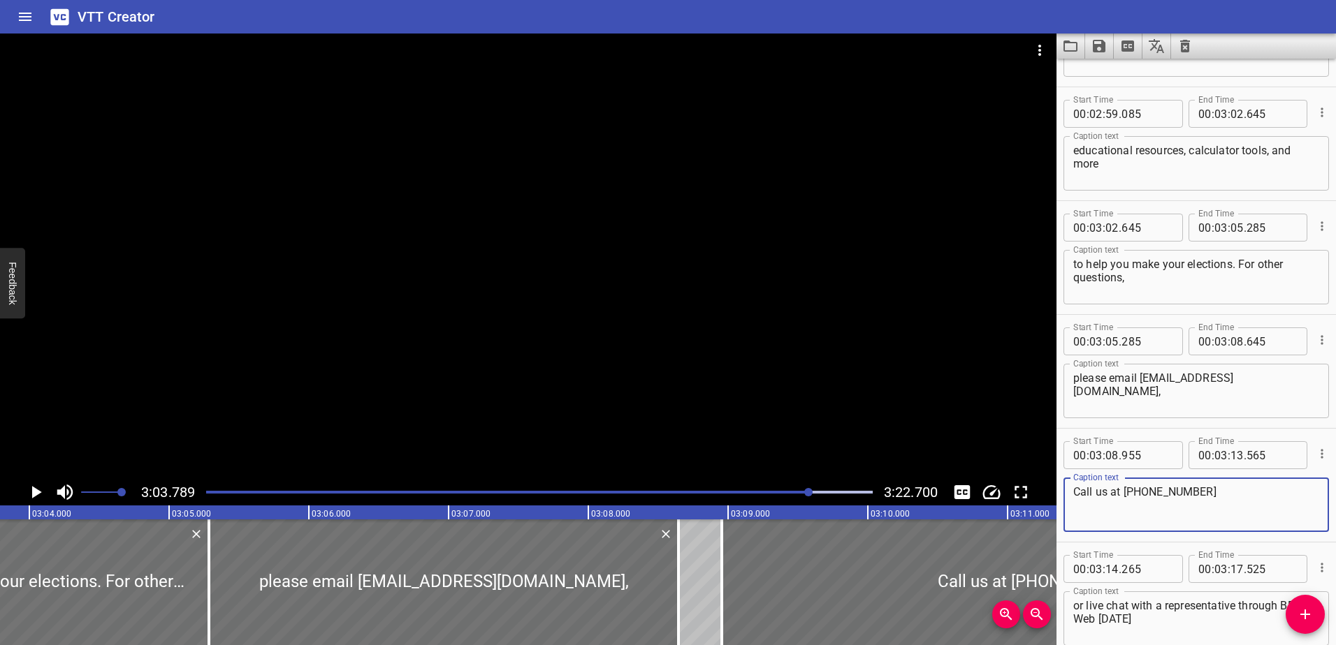
click at [1072, 487] on div "Call us at [PHONE_NUMBER] Caption text" at bounding box center [1195, 505] width 265 height 54
click at [1227, 494] on textarea "call us at [PHONE_NUMBER]" at bounding box center [1196, 505] width 246 height 40
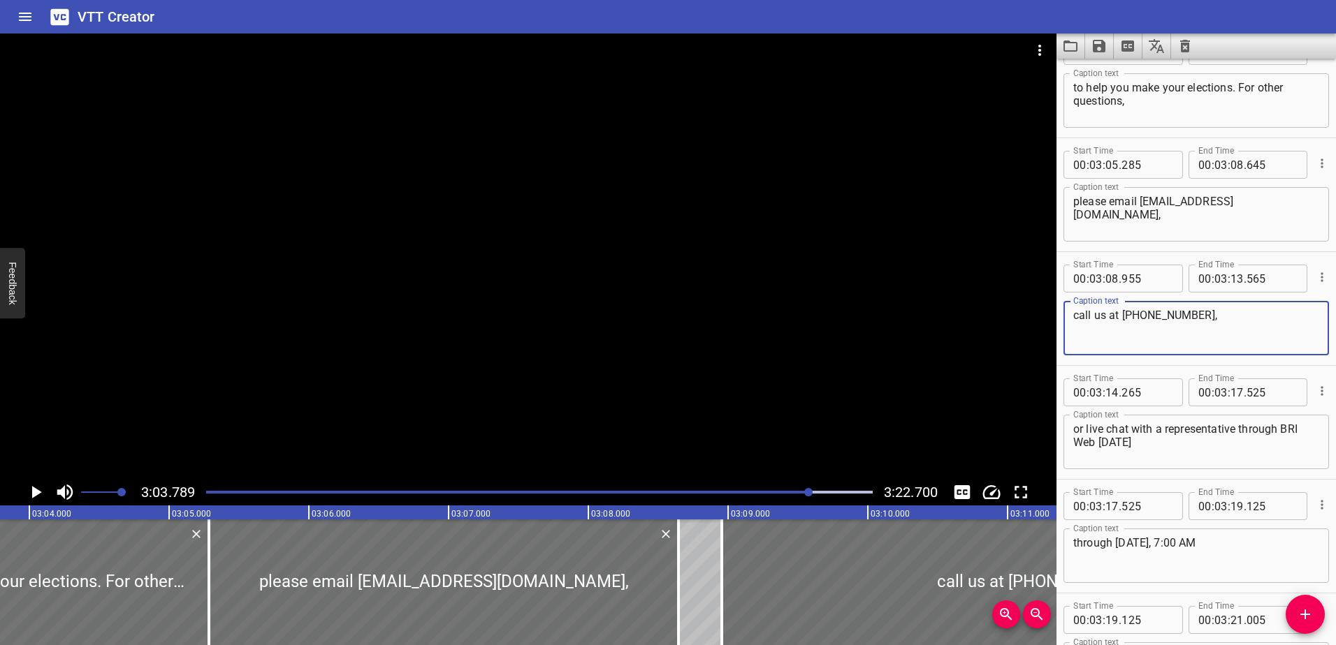
scroll to position [7698, 0]
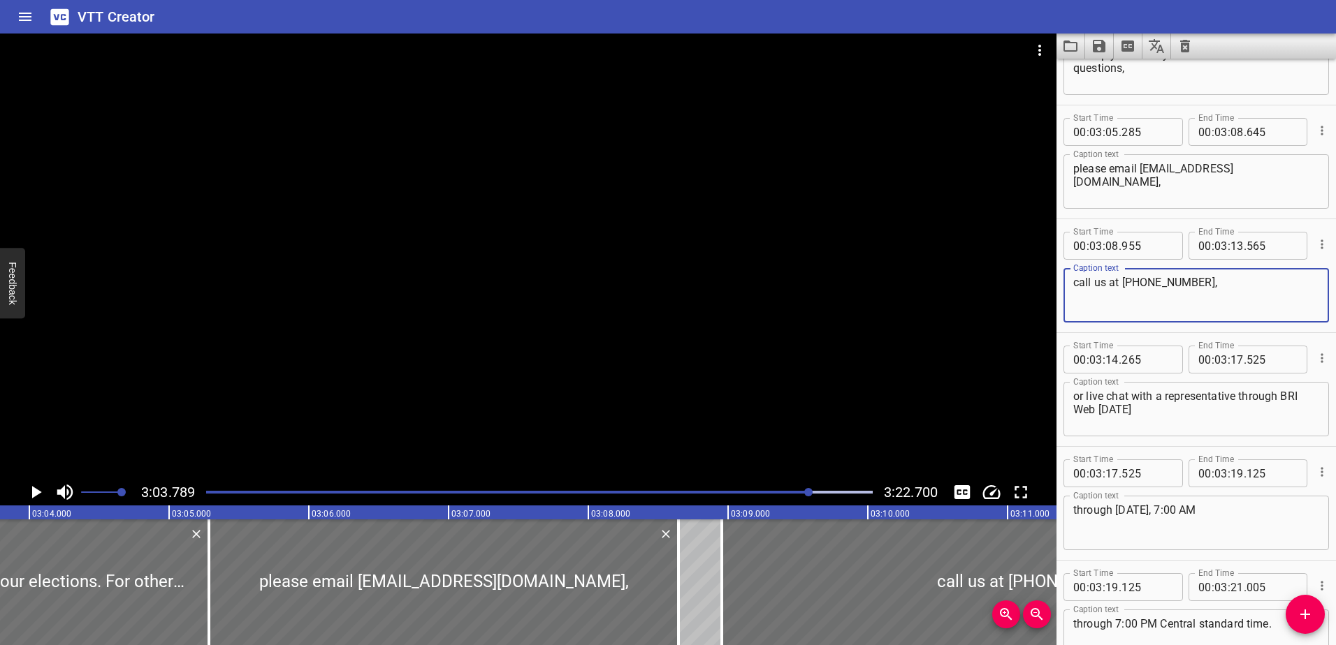
type textarea "call us at [PHONE_NUMBER],"
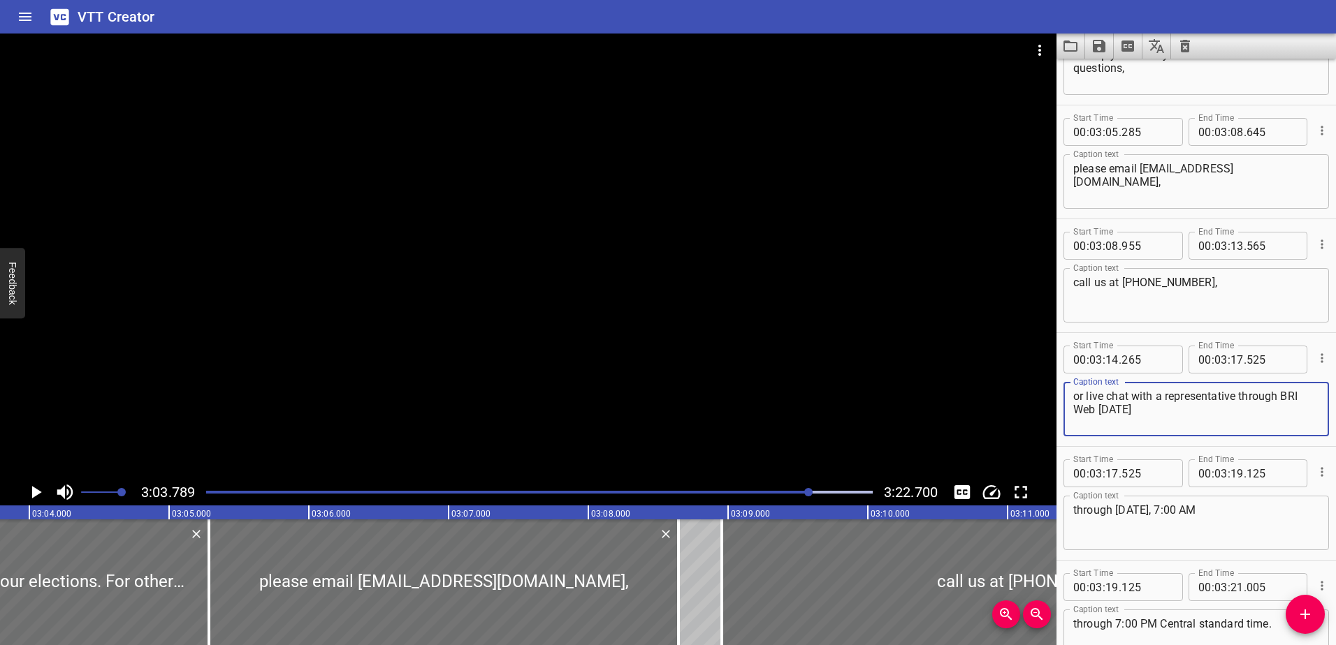
drag, startPoint x: 1280, startPoint y: 397, endPoint x: 1283, endPoint y: 409, distance: 12.2
click at [1283, 409] on textarea "or live chat with a representative through BRI Web [DATE]" at bounding box center [1196, 410] width 246 height 40
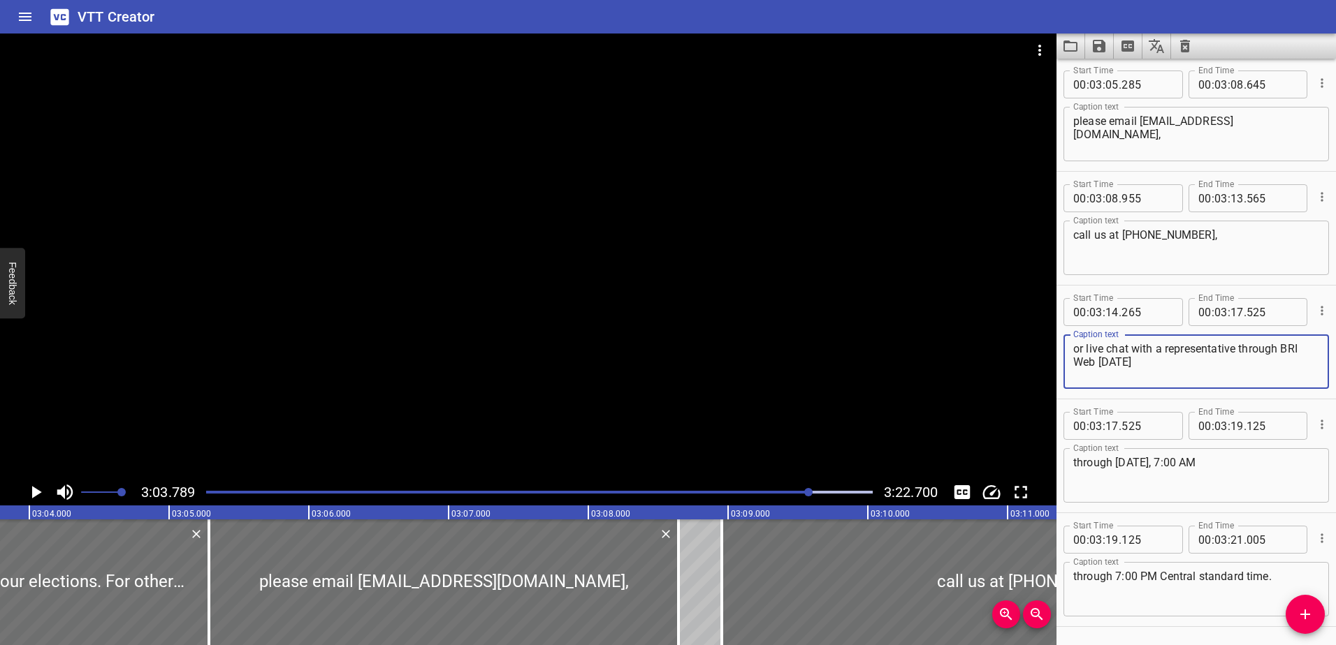
scroll to position [7721, 0]
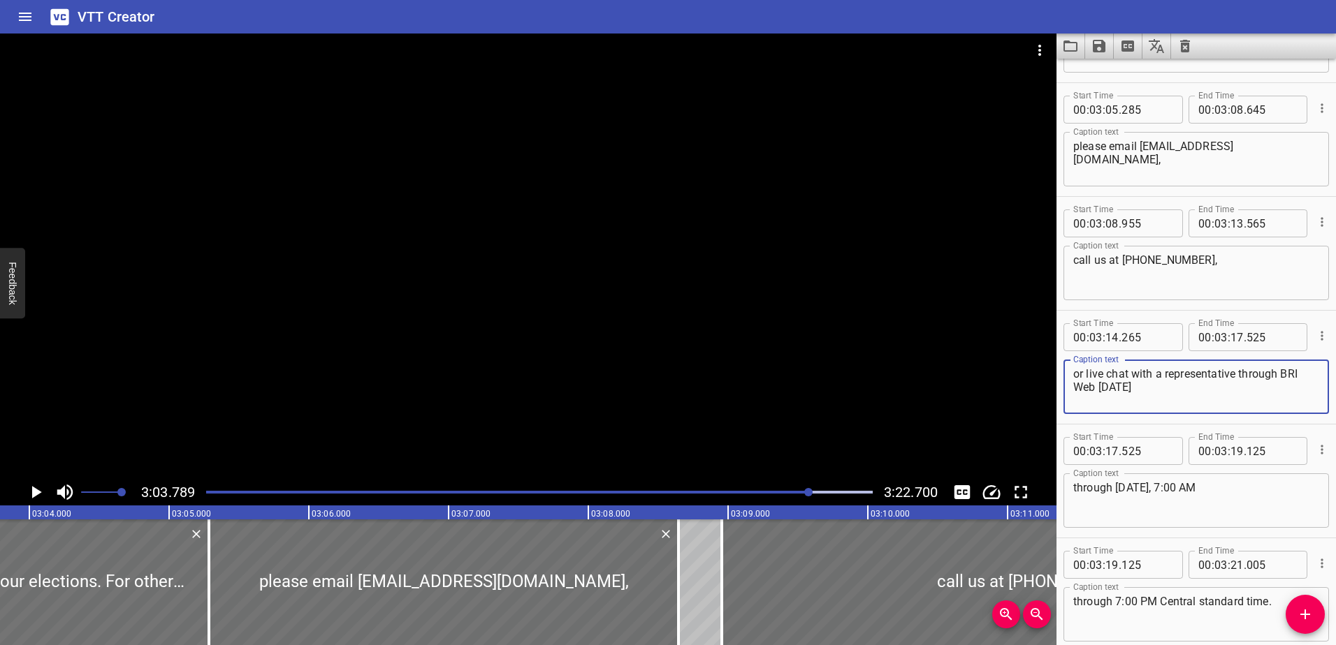
click at [1116, 398] on textarea "or live chat with a representative through BRI Web [DATE]" at bounding box center [1196, 387] width 246 height 40
drag, startPoint x: 1148, startPoint y: 388, endPoint x: 1101, endPoint y: 390, distance: 46.8
click at [1101, 390] on textarea "or live chat with a representative through BRI Web [DATE]" at bounding box center [1196, 387] width 246 height 40
type textarea "or live chat with a representative through BRI Web"
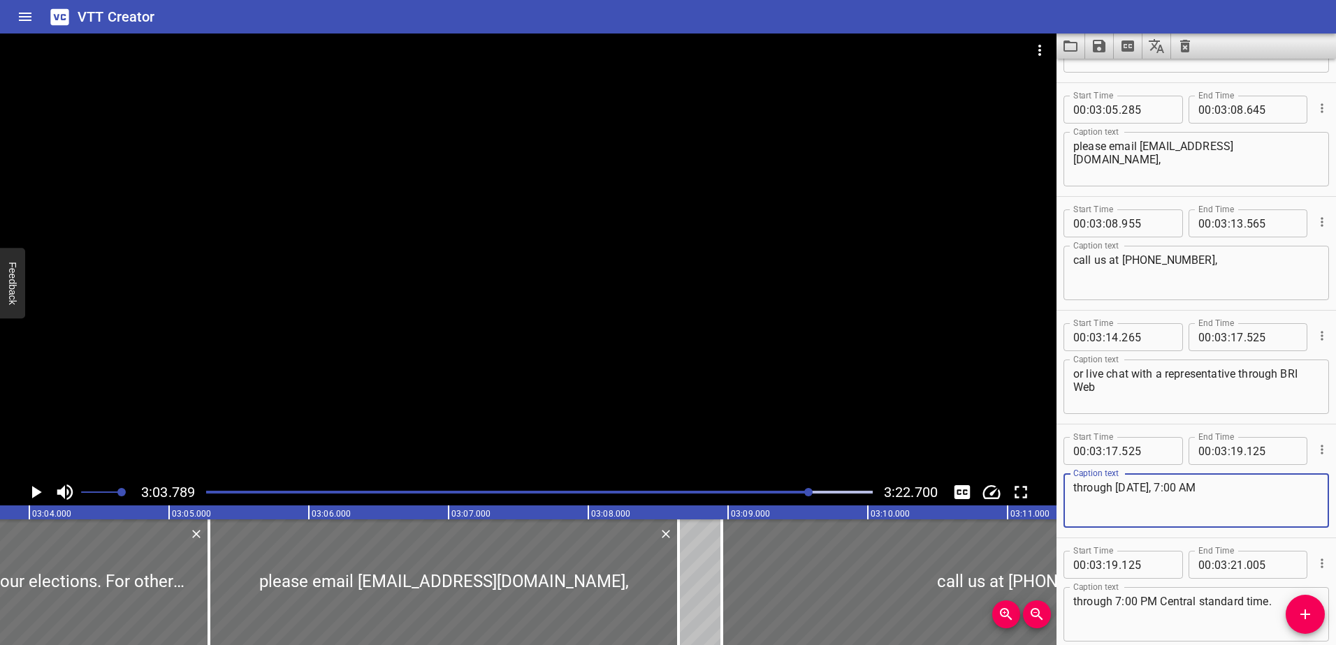
click at [1076, 484] on textarea "through [DATE], 7:00 AM" at bounding box center [1196, 501] width 246 height 40
click at [1073, 485] on textarea "through [DATE], 7:00 AM" at bounding box center [1196, 501] width 246 height 40
paste textarea "[DATE]"
type textarea "[DATE] through [DATE], 7:00 AM"
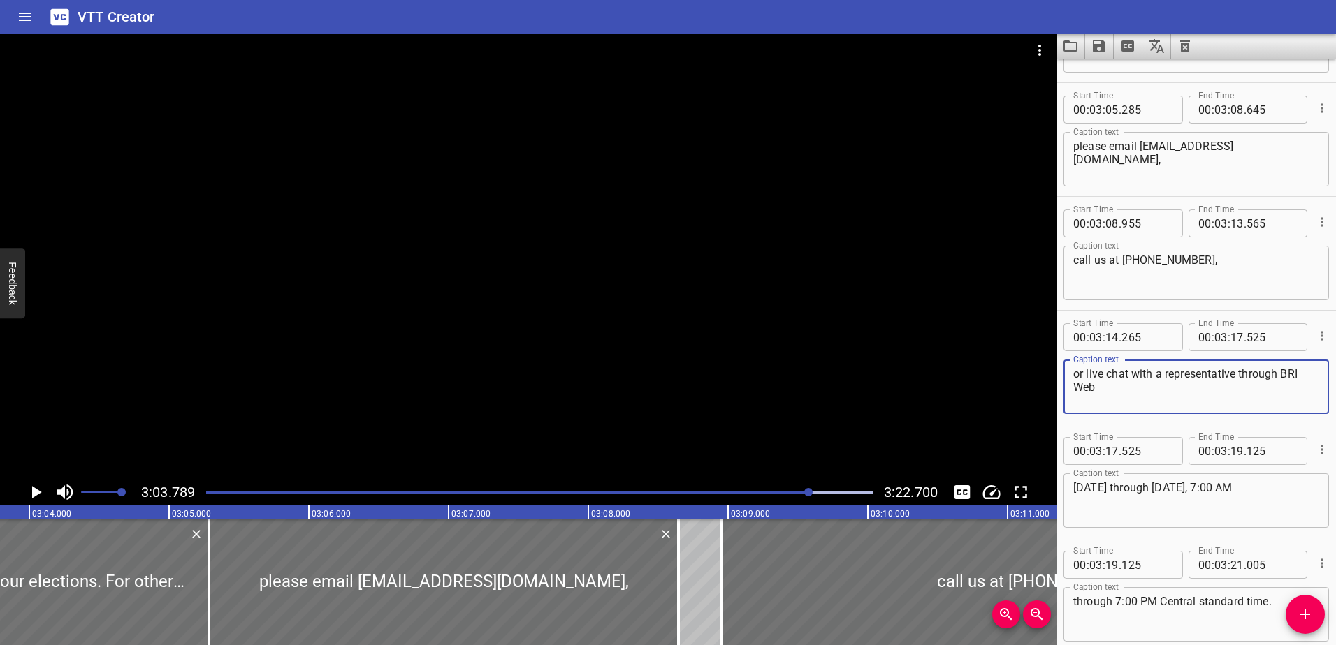
drag, startPoint x: 1265, startPoint y: 391, endPoint x: 1282, endPoint y: 375, distance: 23.7
click at [1282, 375] on textarea "or live chat with a representative through BRI Web" at bounding box center [1196, 387] width 246 height 40
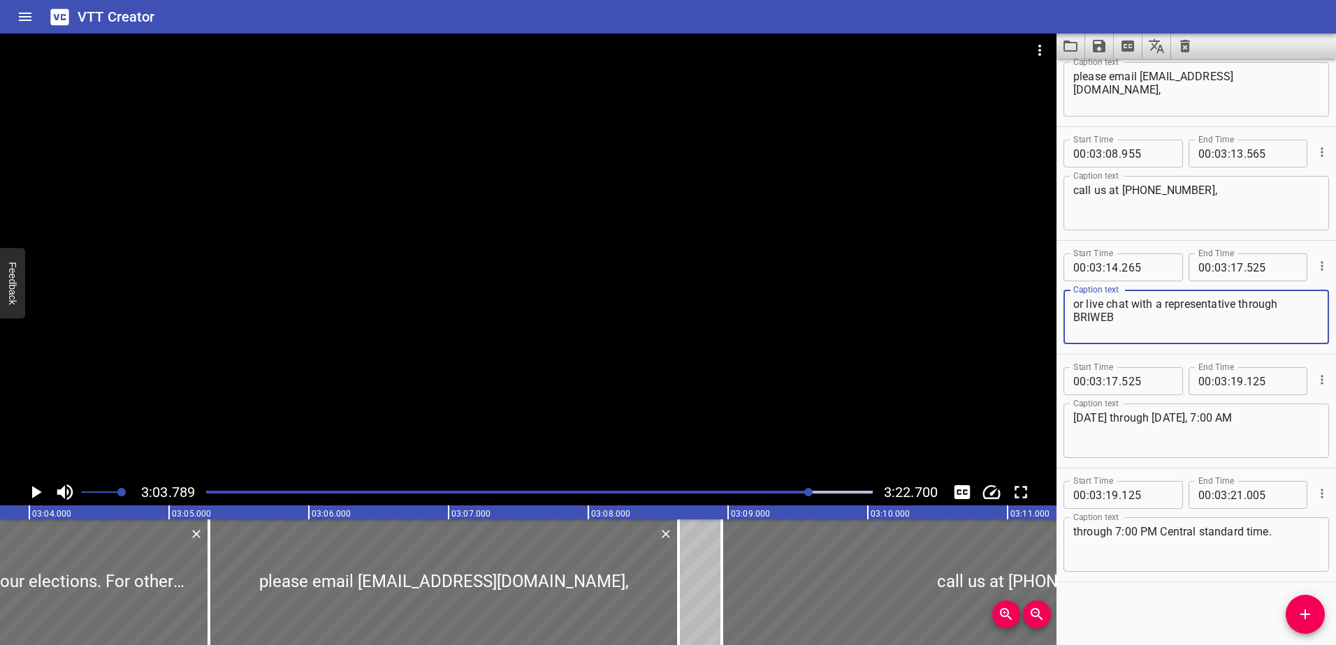
type textarea "or live chat with a representative through BRIWEB"
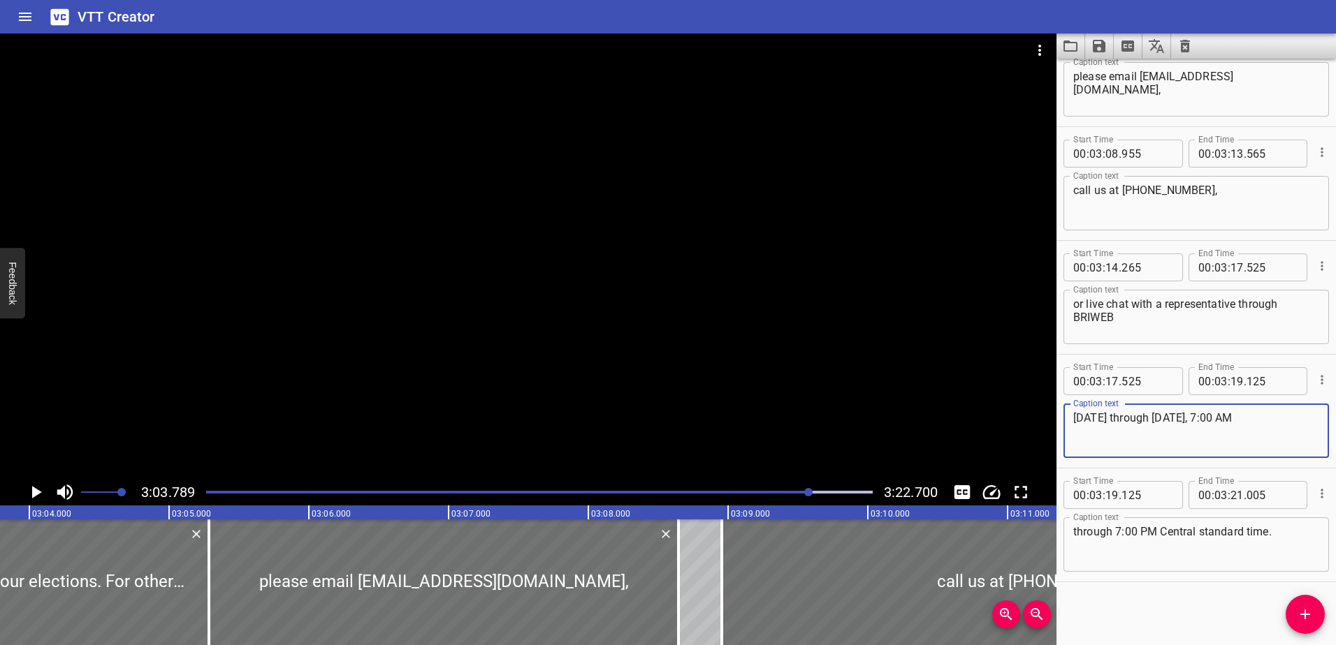
drag, startPoint x: 1227, startPoint y: 425, endPoint x: 1197, endPoint y: 423, distance: 30.8
click at [1197, 423] on textarea "[DATE] through [DATE], 7:00 AM" at bounding box center [1196, 431] width 246 height 40
type textarea "[DATE] through [DATE],"
click at [1071, 532] on div "through 7:00 PM Central standard time. Caption text" at bounding box center [1195, 545] width 265 height 54
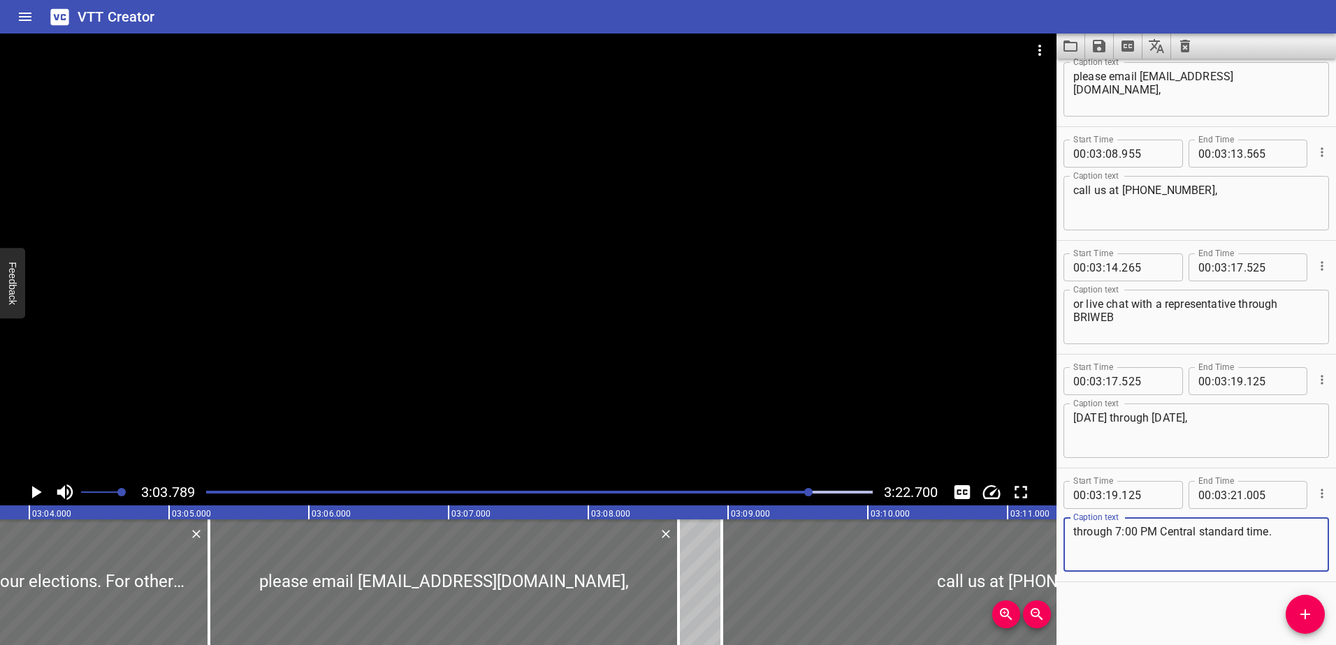
paste textarea "7:00 AM"
type textarea "7:00 AM through 7:00 PM Central standard time."
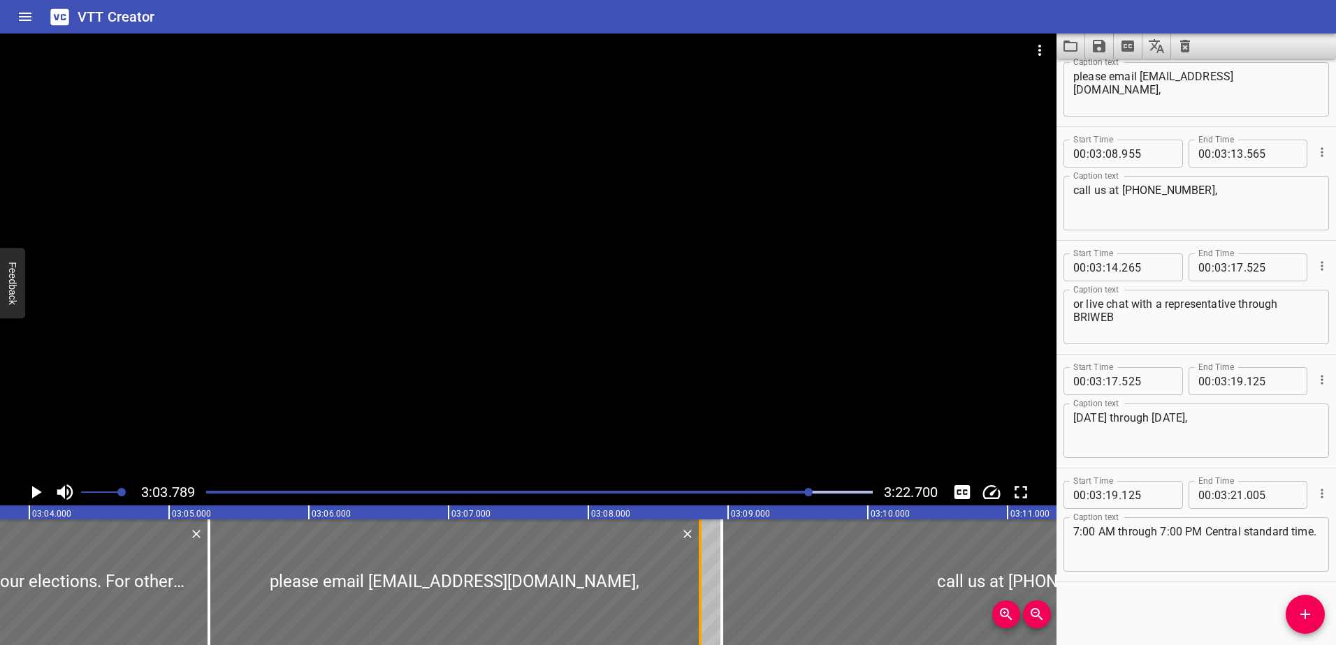
drag, startPoint x: 680, startPoint y: 608, endPoint x: 702, endPoint y: 605, distance: 21.9
click at [702, 605] on div at bounding box center [700, 583] width 14 height 126
type input "800"
click at [40, 491] on icon "Play/Pause" at bounding box center [35, 492] width 21 height 21
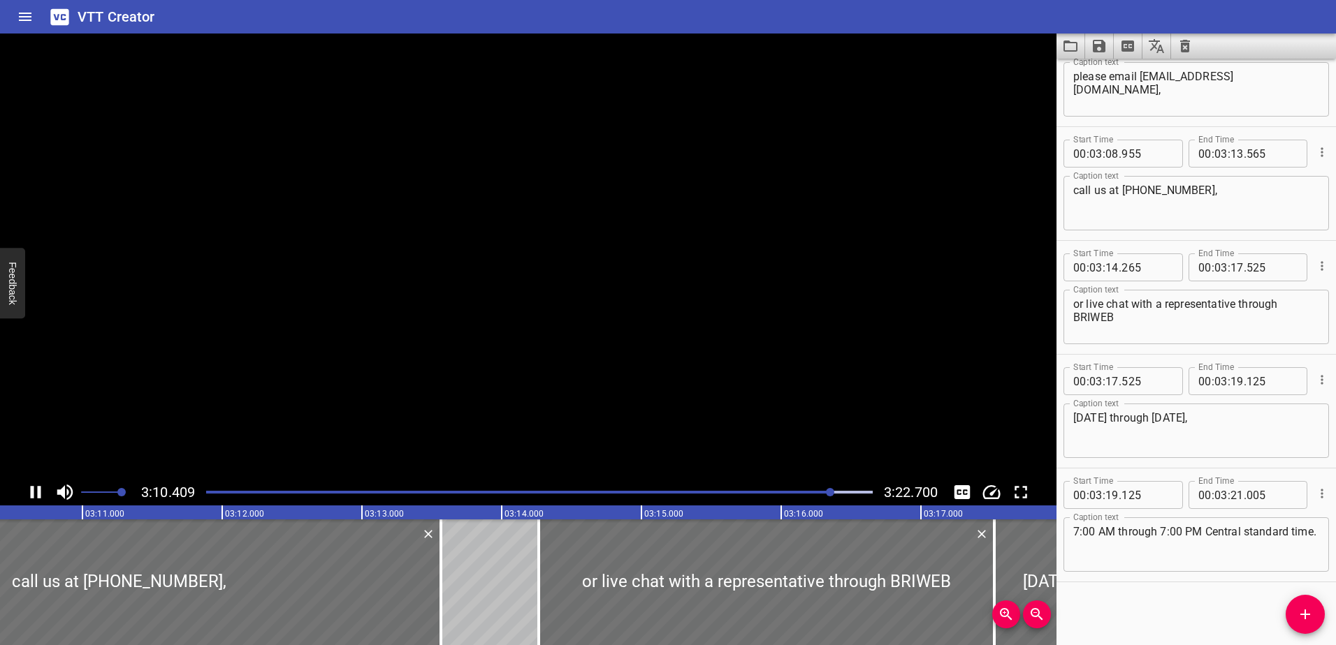
click at [40, 491] on icon "Play/Pause" at bounding box center [36, 492] width 10 height 13
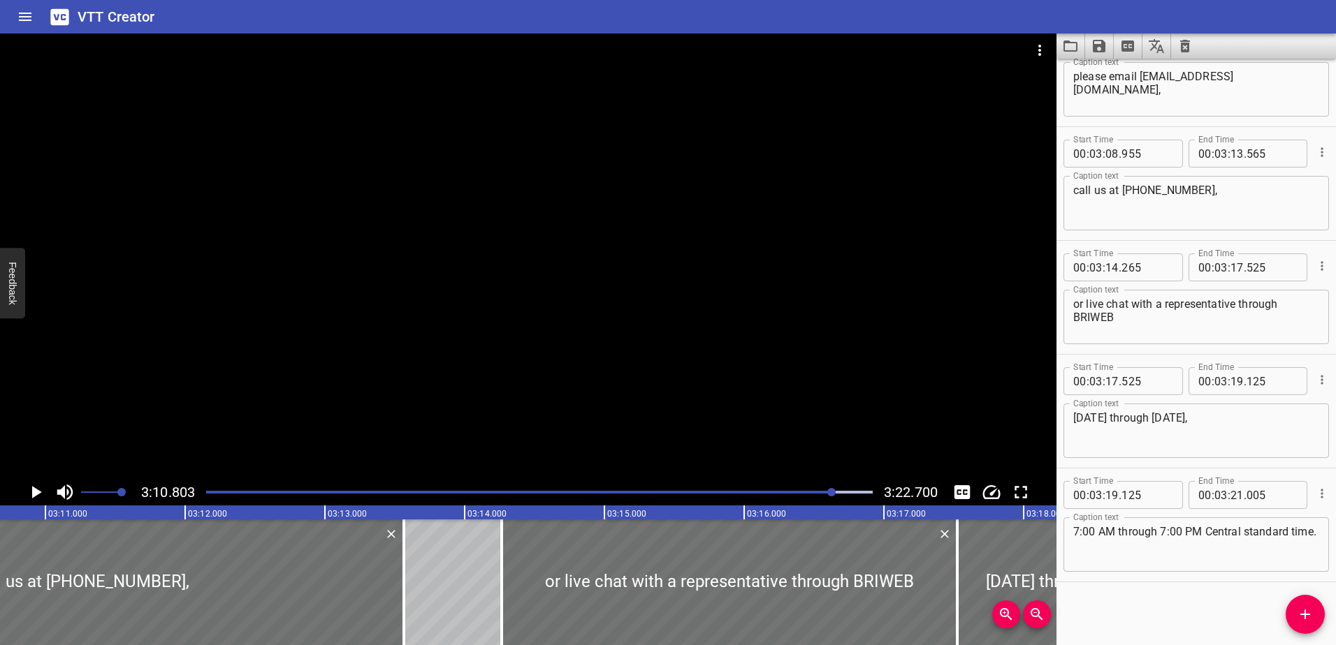
scroll to position [0, 26656]
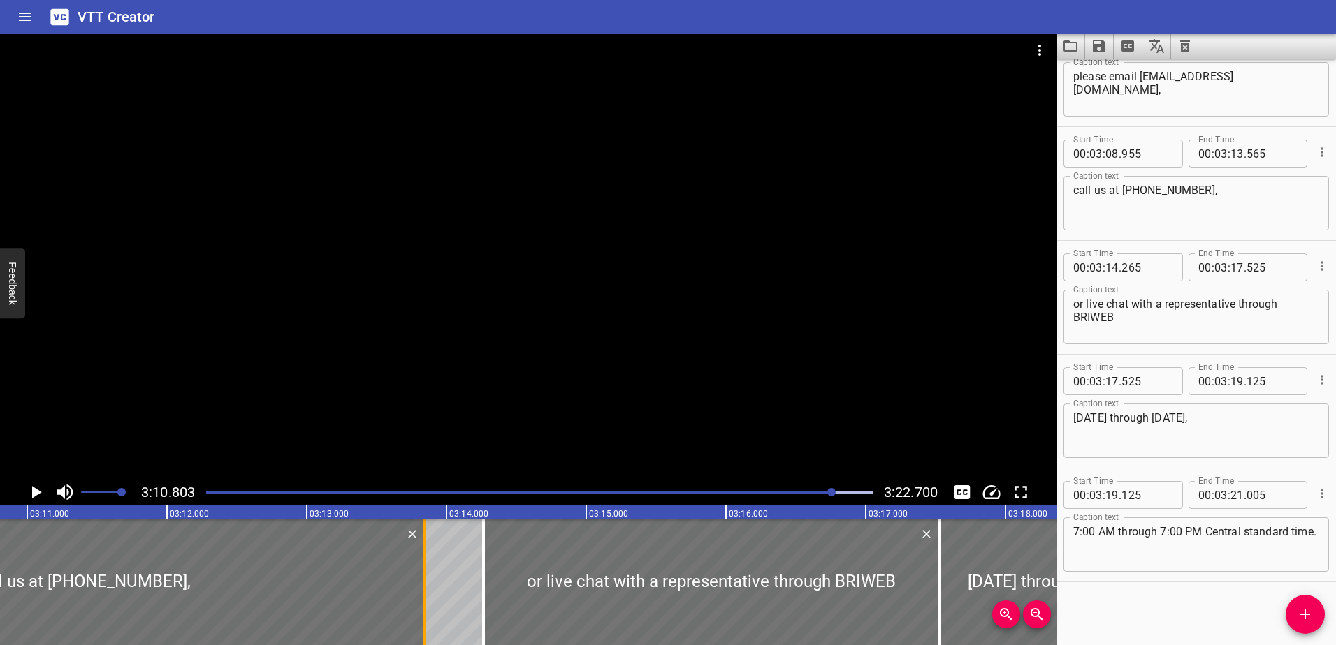
drag, startPoint x: 382, startPoint y: 607, endPoint x: 422, endPoint y: 607, distance: 39.8
click at [422, 607] on div at bounding box center [425, 583] width 14 height 126
type input "850"
click at [814, 491] on div "Play progress" at bounding box center [500, 492] width 666 height 3
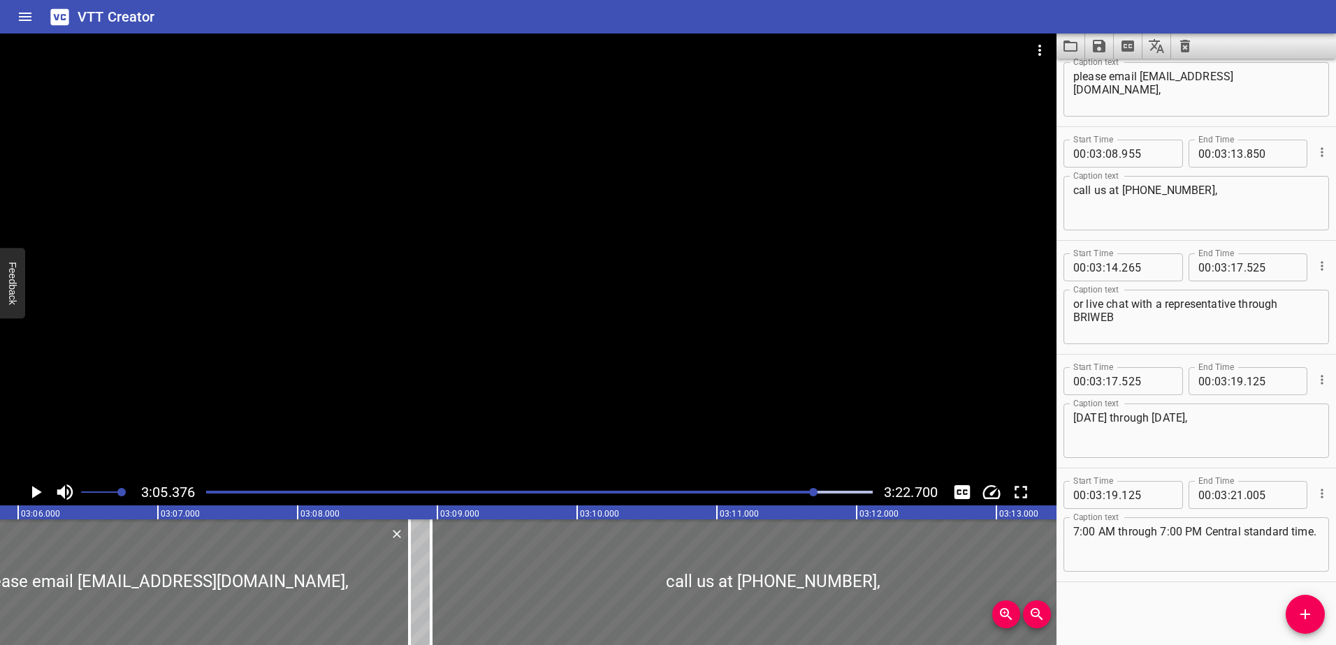
scroll to position [0, 25897]
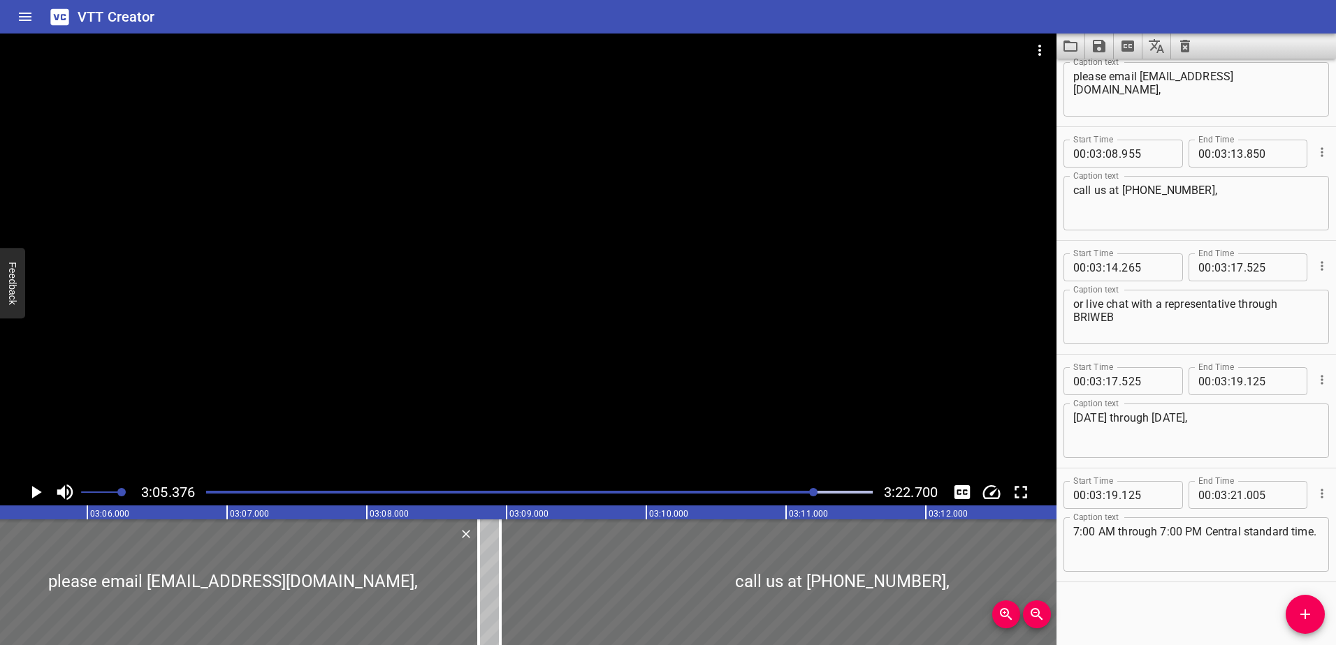
click at [800, 495] on div at bounding box center [539, 493] width 683 height 20
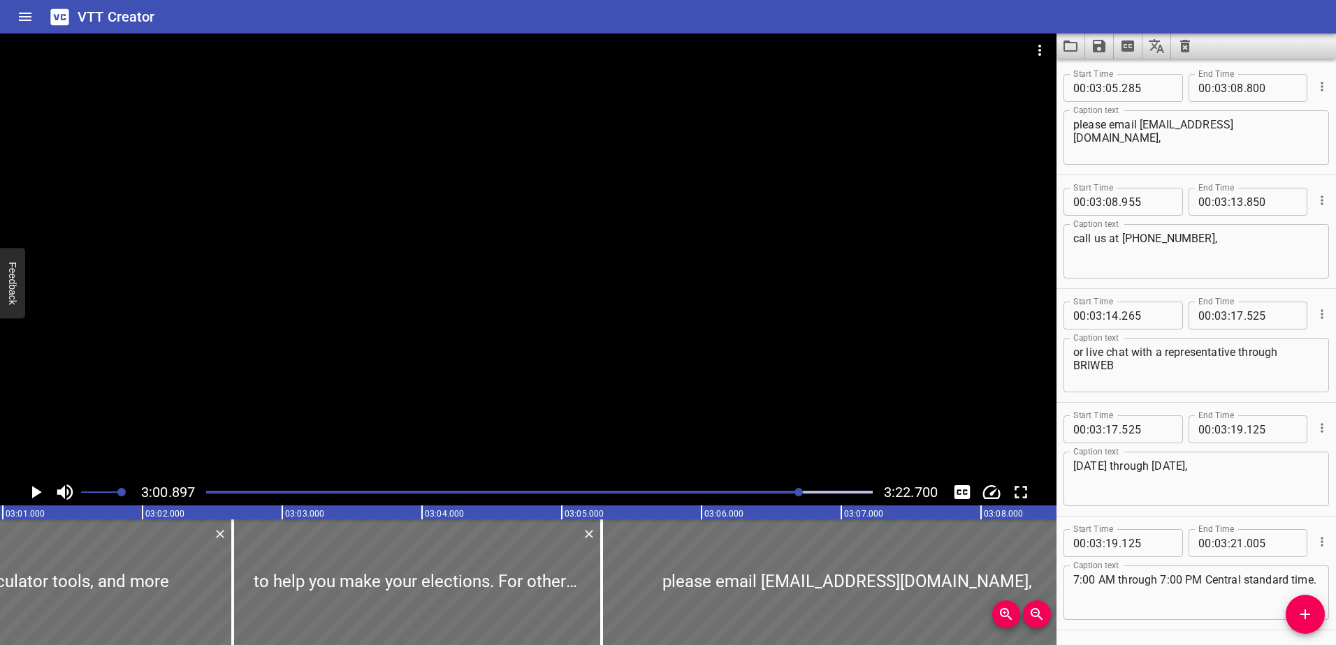
scroll to position [0, 25272]
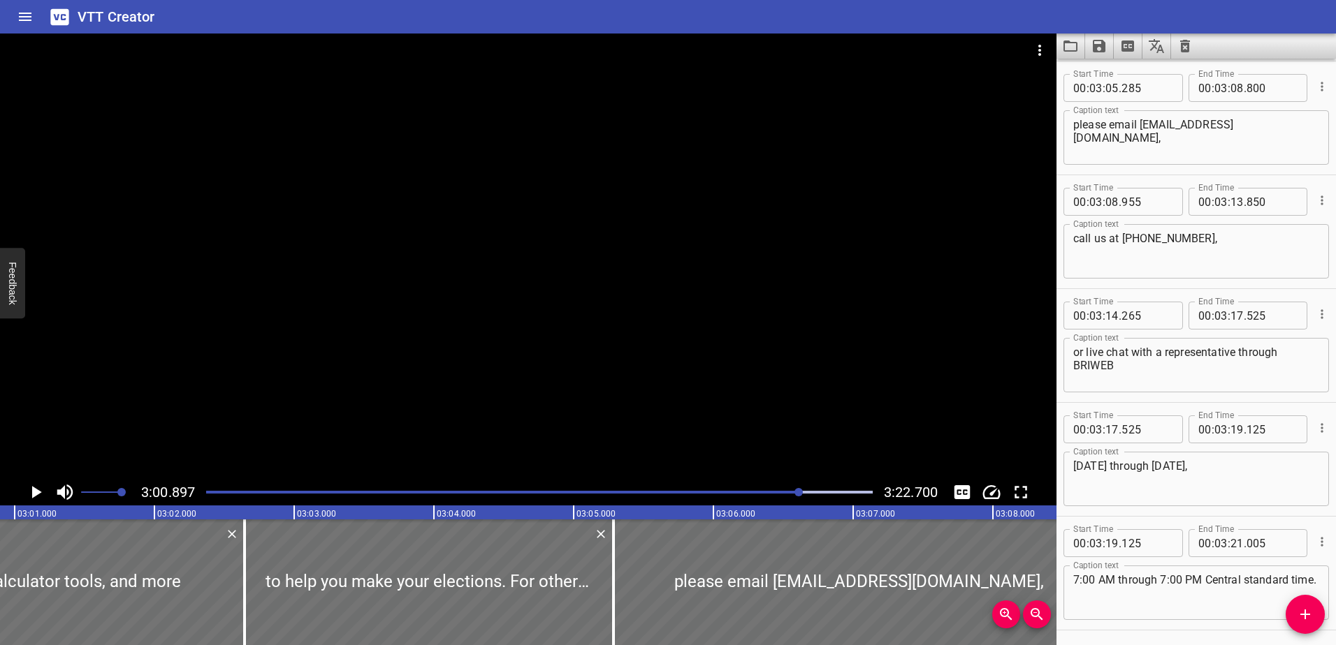
click at [38, 485] on icon "Play/Pause" at bounding box center [35, 492] width 21 height 21
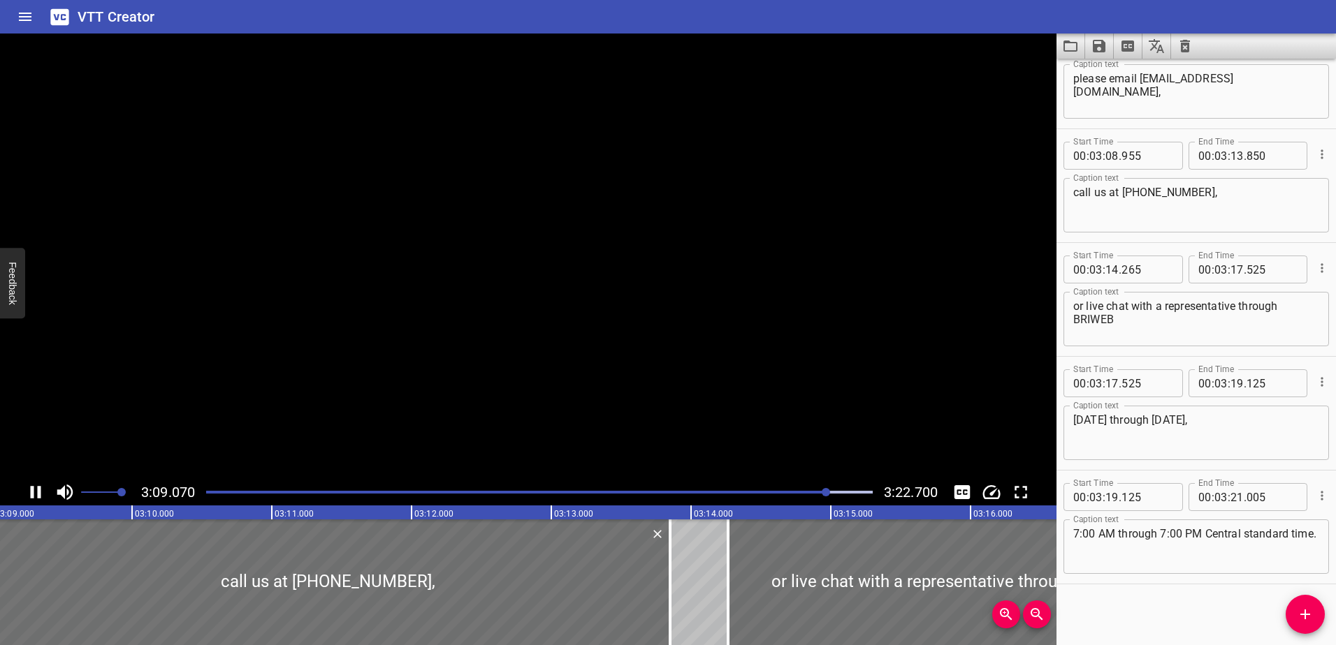
scroll to position [7791, 0]
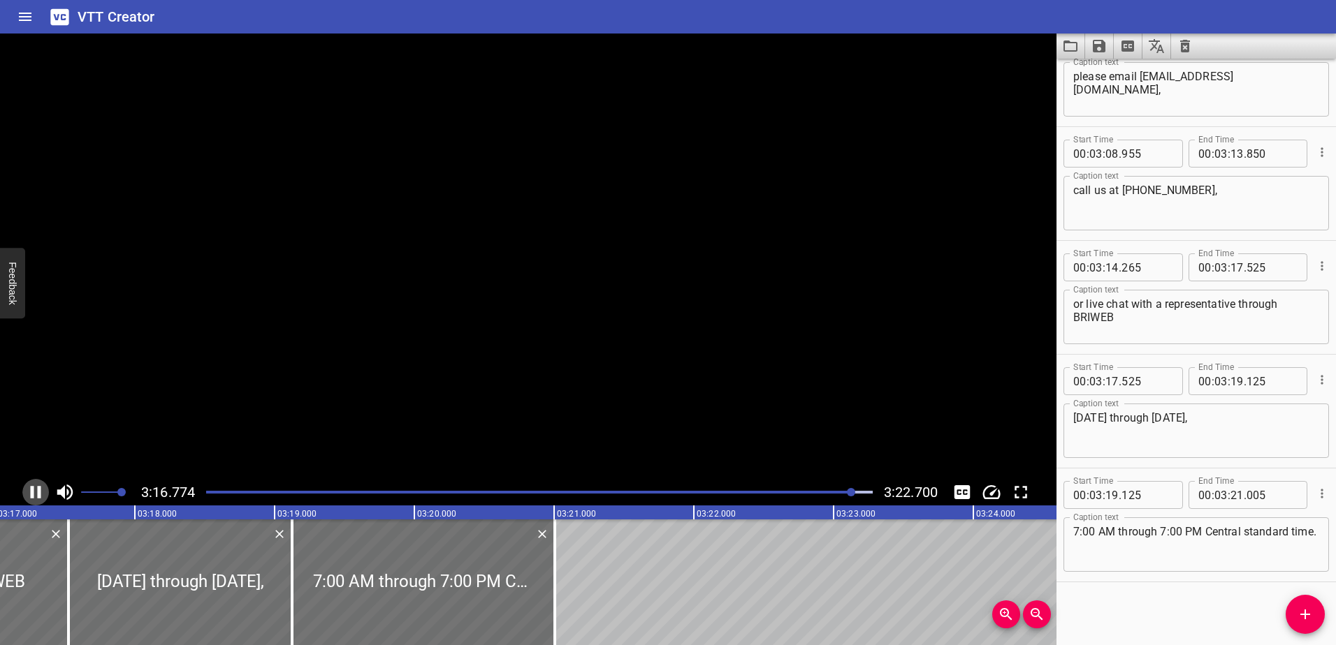
click at [38, 485] on icon "Play/Pause" at bounding box center [35, 492] width 21 height 21
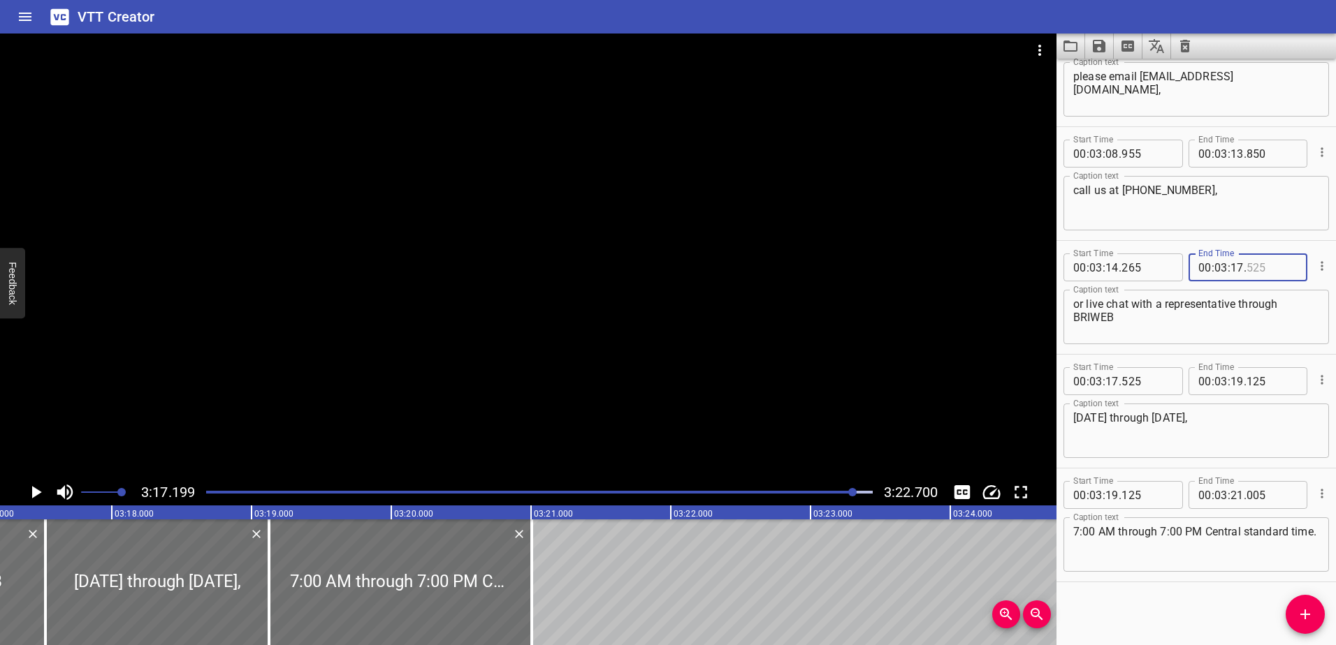
click at [1256, 274] on input "number" at bounding box center [1271, 268] width 51 height 28
type input "200"
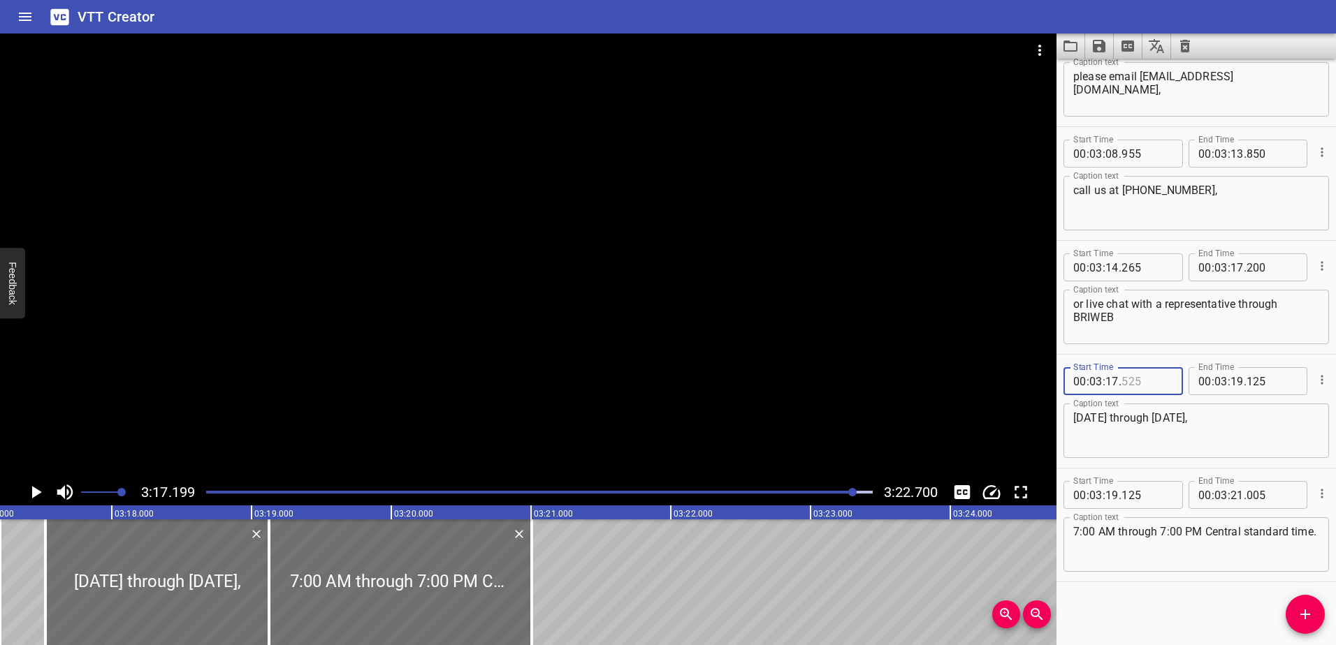
click at [1134, 381] on input "number" at bounding box center [1146, 381] width 51 height 28
type input "200"
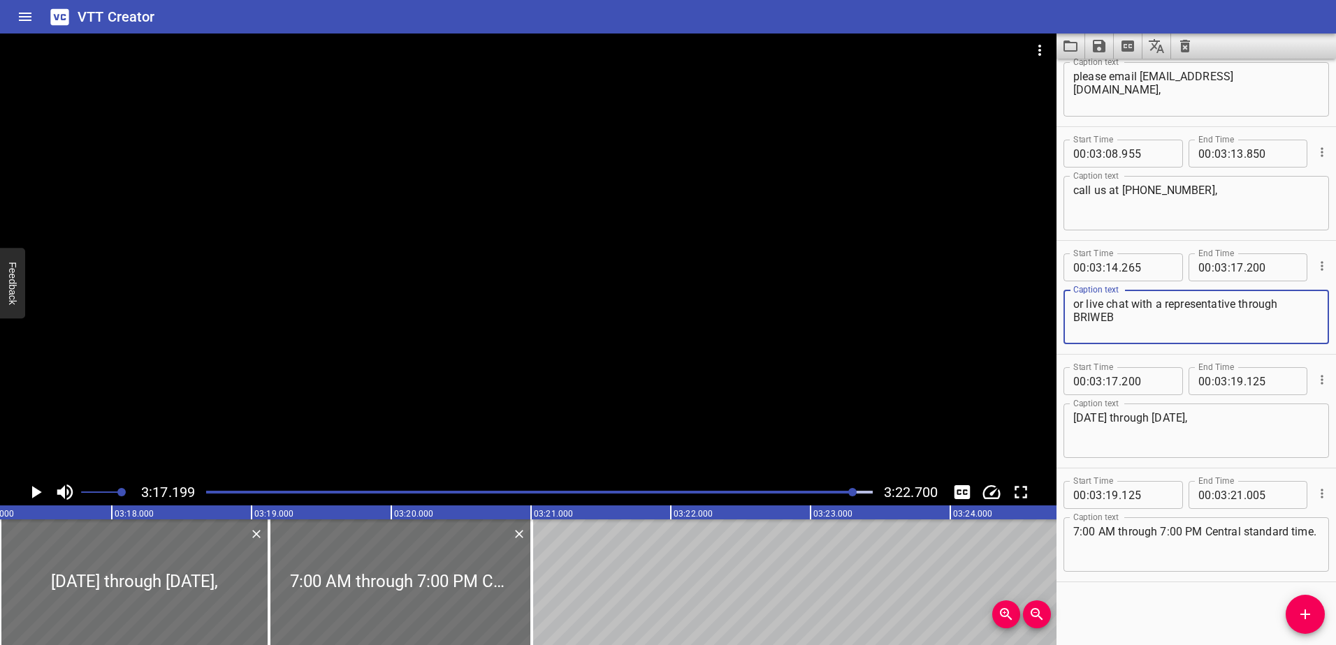
click at [1145, 323] on textarea "or live chat with a representative through BRIWEB" at bounding box center [1196, 318] width 246 height 40
click at [34, 490] on icon "Play/Pause" at bounding box center [37, 492] width 10 height 13
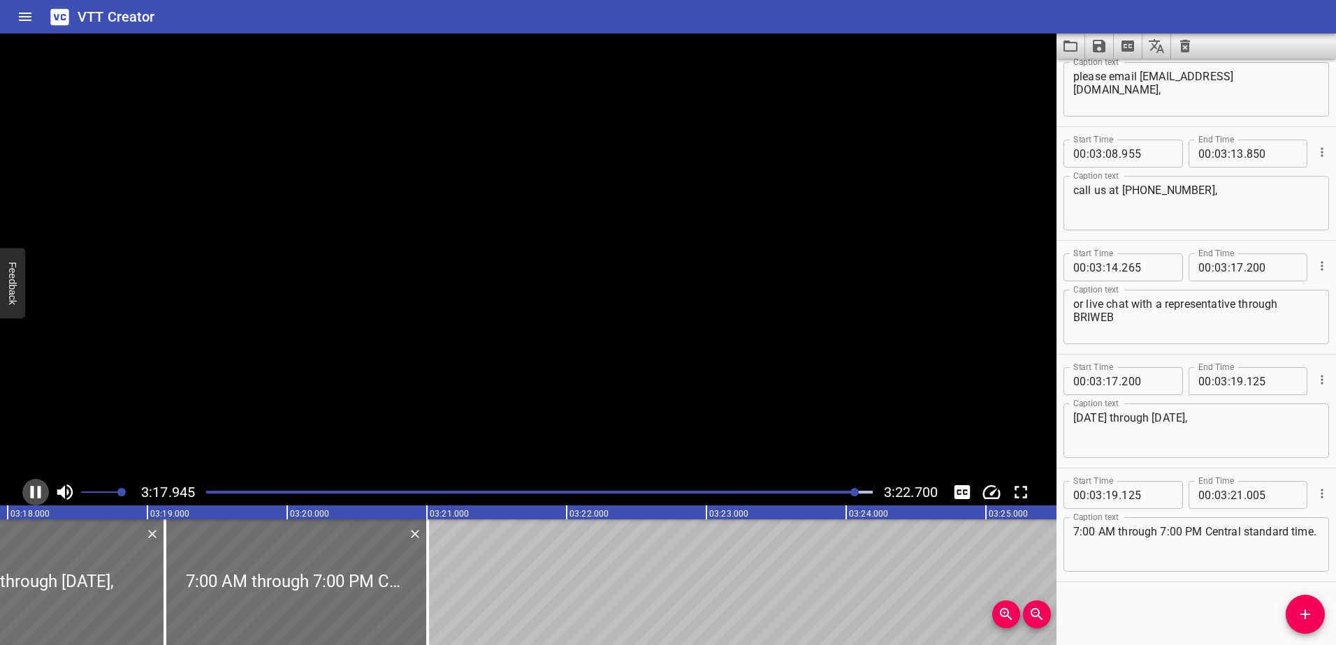
click at [34, 490] on icon "Play/Pause" at bounding box center [36, 492] width 10 height 13
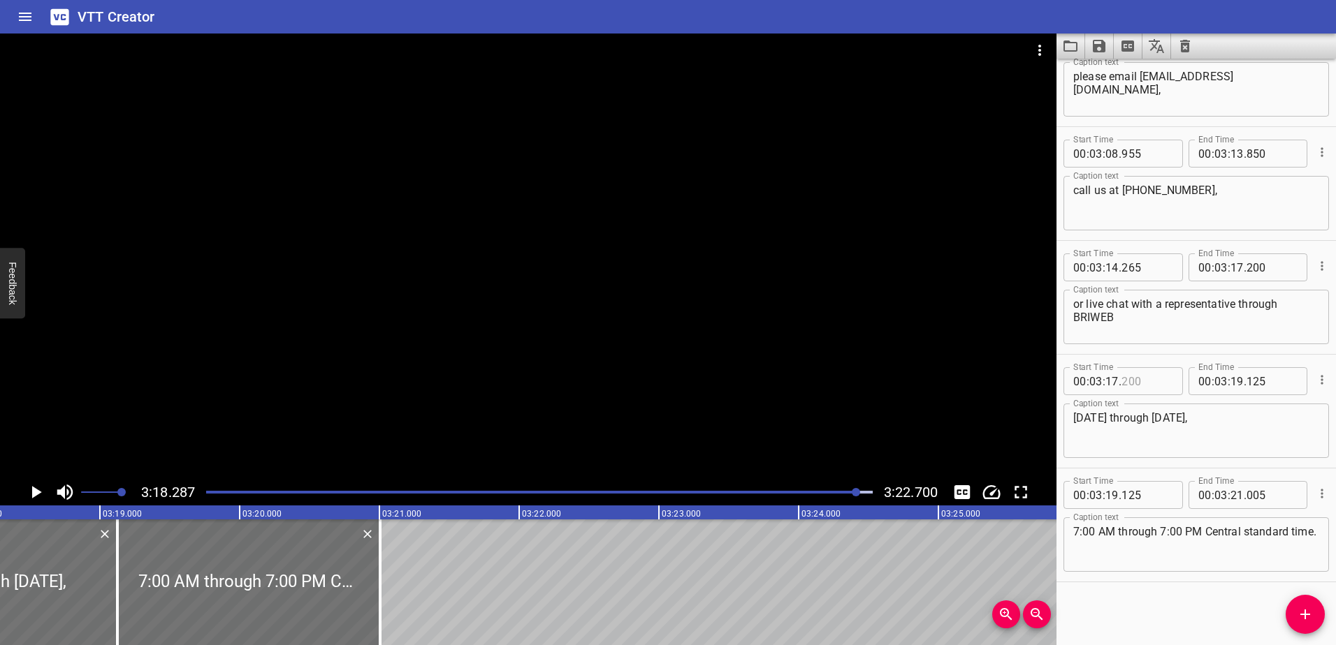
click at [1153, 380] on input "number" at bounding box center [1146, 381] width 51 height 28
type input "4"
type input "200"
type input "17"
type input "200"
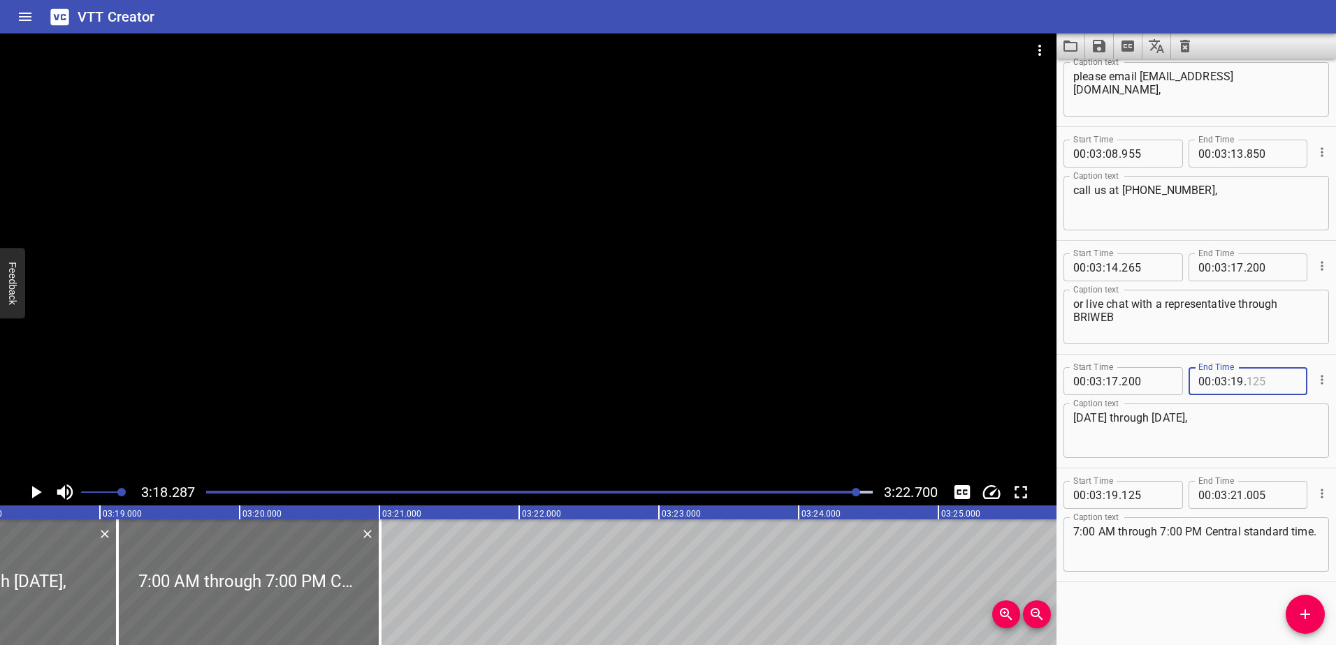
click at [1255, 383] on input "number" at bounding box center [1271, 381] width 51 height 28
type input "125"
click at [1230, 386] on input "number" at bounding box center [1236, 381] width 13 height 28
type input "18"
click at [1261, 386] on input "number" at bounding box center [1271, 381] width 51 height 28
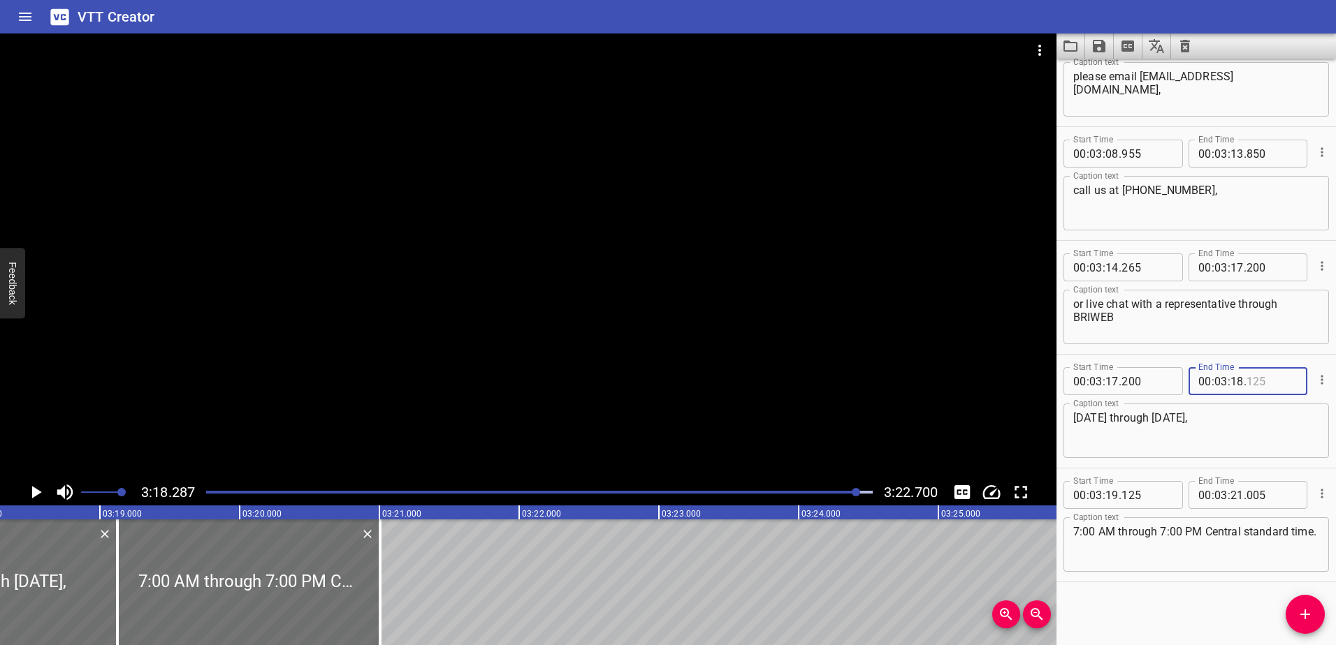
click at [1251, 383] on input "number" at bounding box center [1271, 381] width 51 height 28
type input "400"
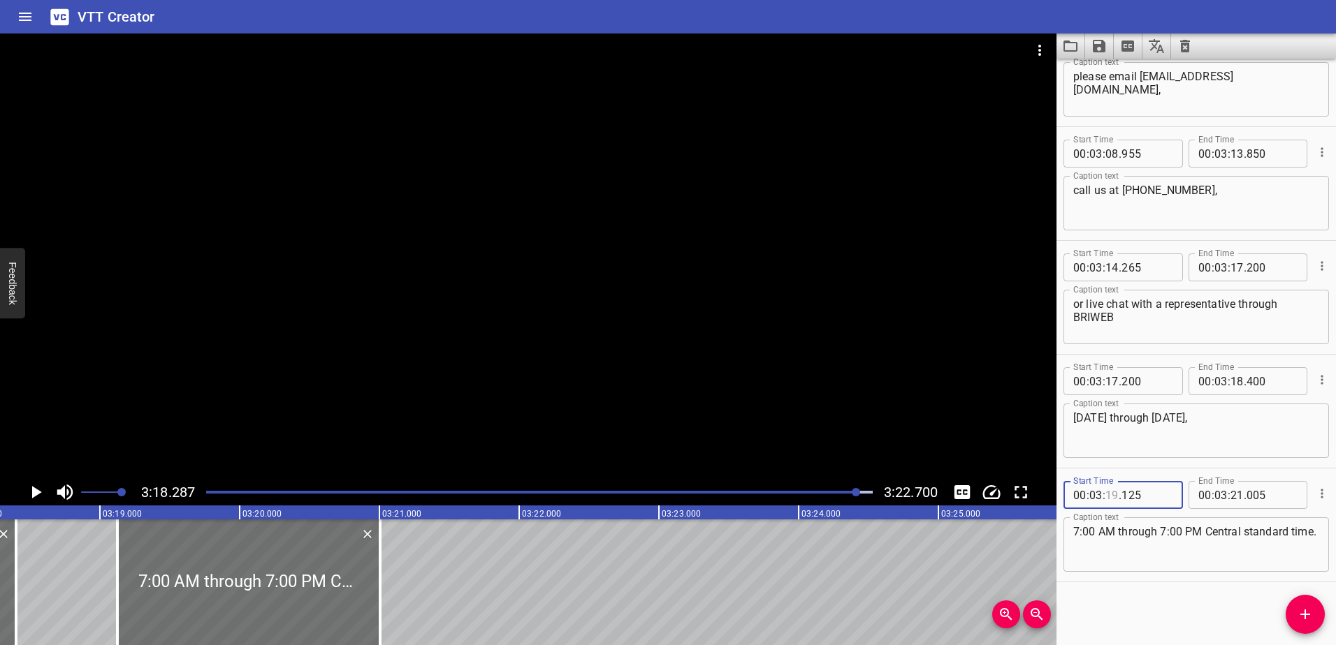
click at [1112, 497] on input "number" at bounding box center [1111, 495] width 13 height 28
type input "18"
type input "400"
click at [1167, 534] on textarea "7:00 AM through 7:00 PM Central standard time." at bounding box center [1196, 545] width 246 height 40
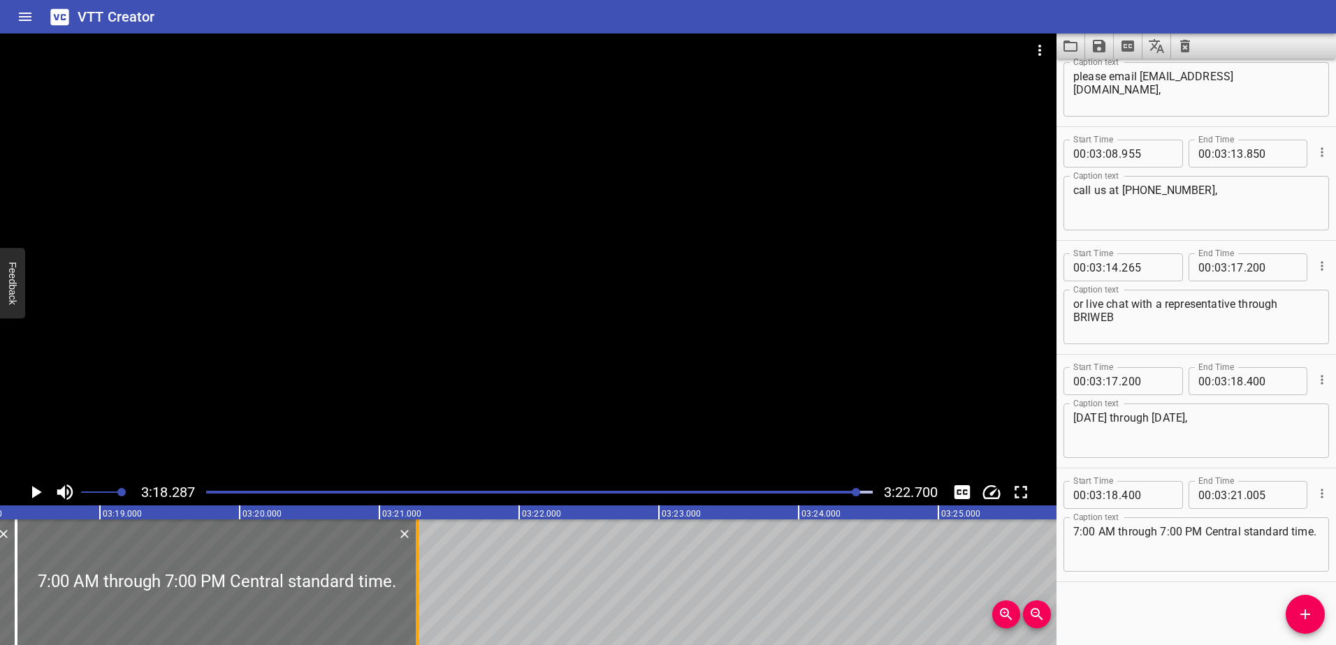
drag, startPoint x: 382, startPoint y: 584, endPoint x: 434, endPoint y: 580, distance: 51.8
click at [424, 580] on div at bounding box center [417, 583] width 14 height 126
type input "375"
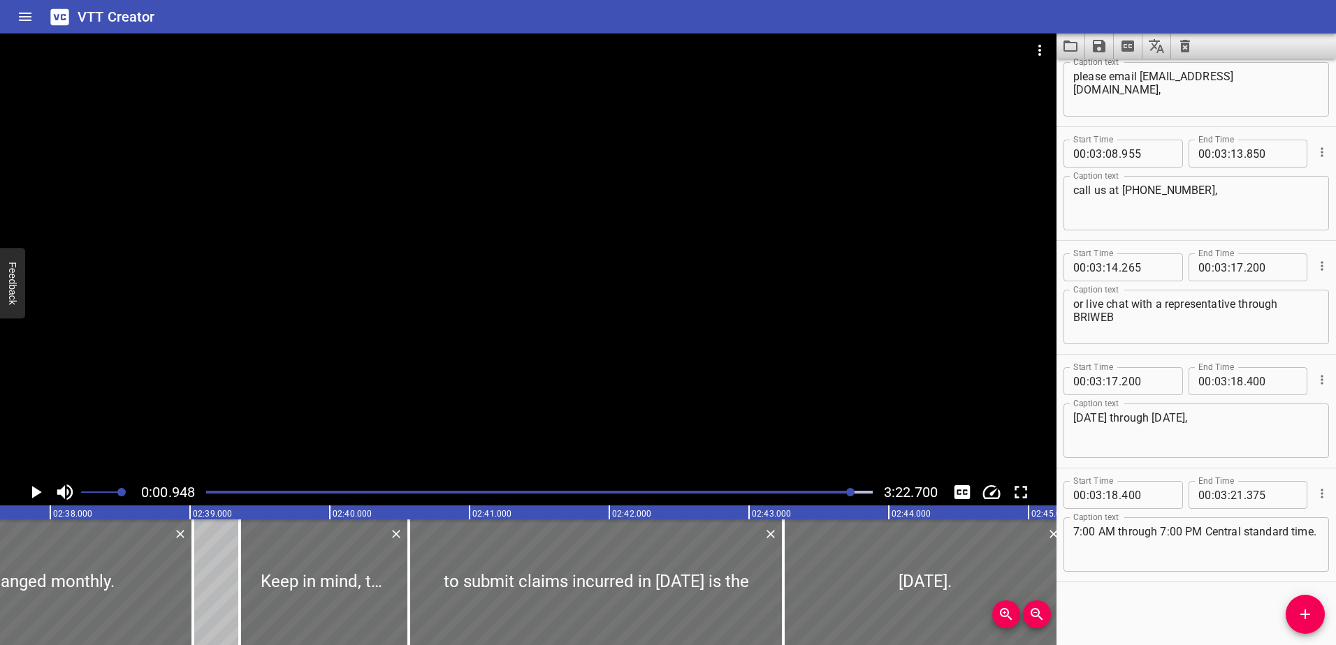
click at [851, 492] on div at bounding box center [850, 492] width 8 height 8
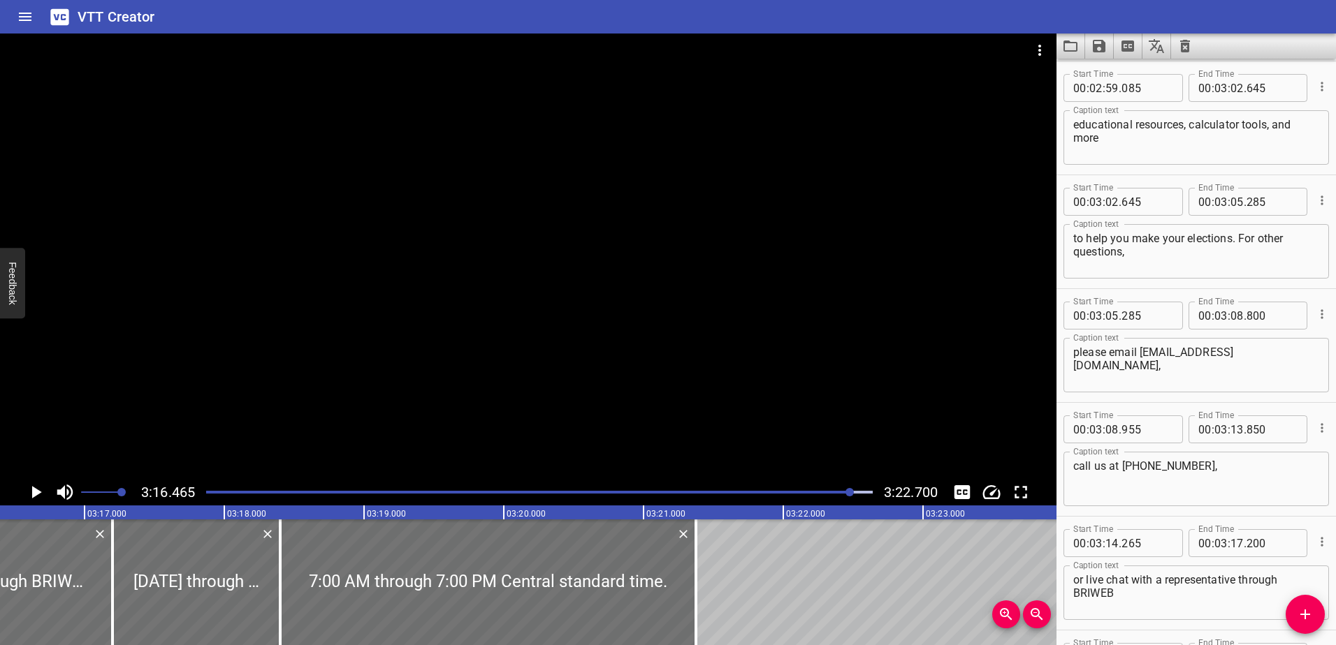
scroll to position [0, 27447]
drag, startPoint x: 33, startPoint y: 493, endPoint x: 105, endPoint y: 324, distance: 184.0
click at [105, 324] on div "3:16.465 3:22.700" at bounding box center [528, 270] width 1056 height 472
click at [32, 499] on icon "Play/Pause" at bounding box center [35, 492] width 21 height 21
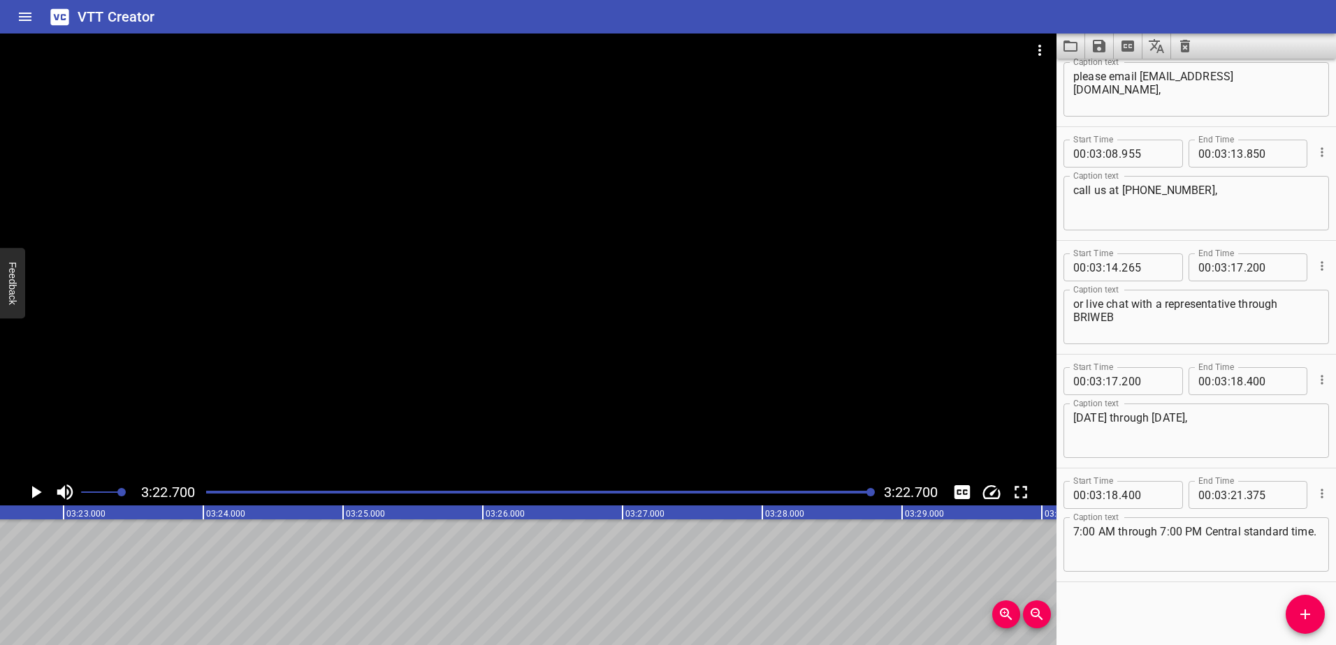
scroll to position [0, 28318]
click at [1250, 532] on textarea "7:00 AM through 7:00 PM Central standard time." at bounding box center [1196, 545] width 246 height 40
click at [1075, 544] on textarea "7:00 AM through 7:00 PM Central Standard time." at bounding box center [1196, 545] width 246 height 40
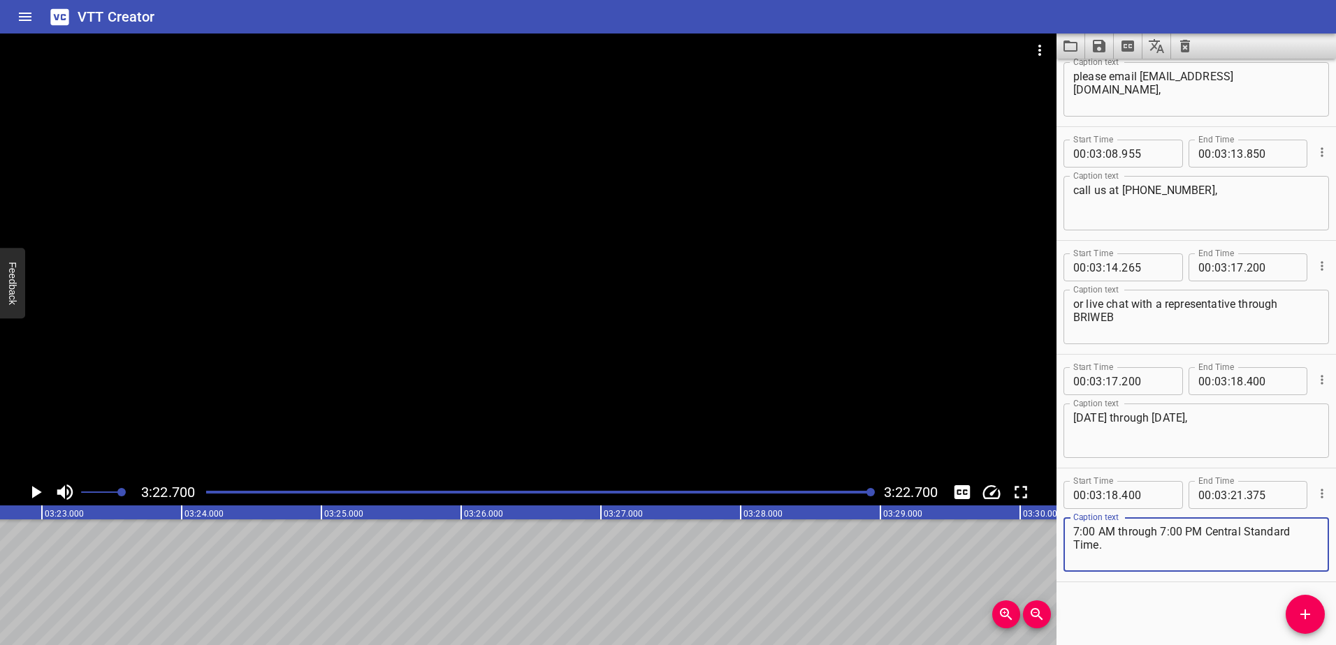
type textarea "7:00 AM through 7:00 PM Central Standard Time."
click at [1099, 50] on icon "Save captions to file" at bounding box center [1098, 46] width 17 height 17
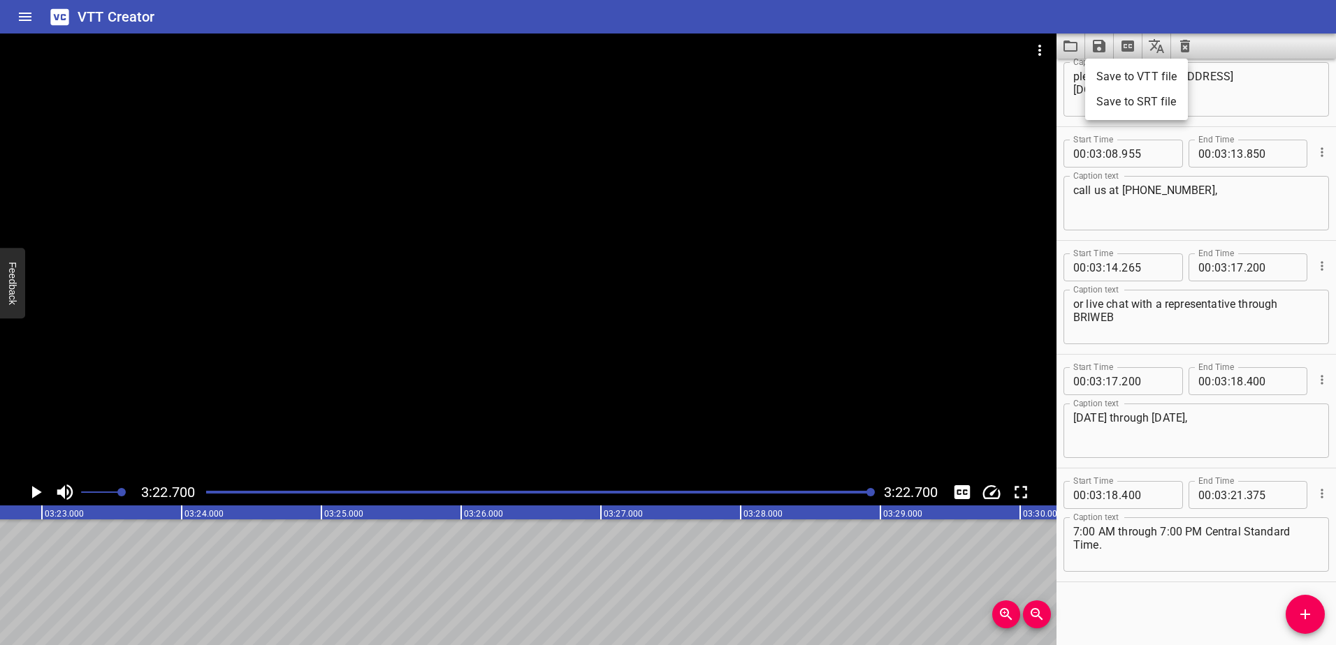
click at [1113, 73] on li "Save to VTT file" at bounding box center [1136, 76] width 103 height 25
